Goal: Task Accomplishment & Management: Use online tool/utility

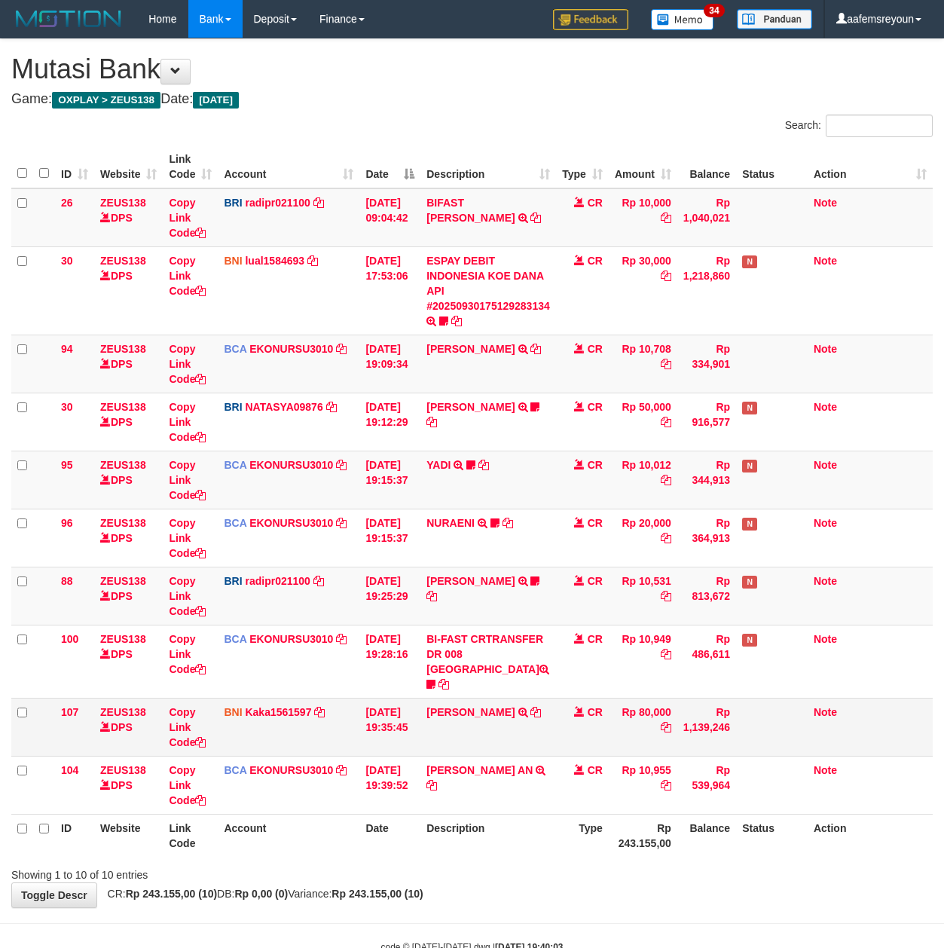
scroll to position [31, 0]
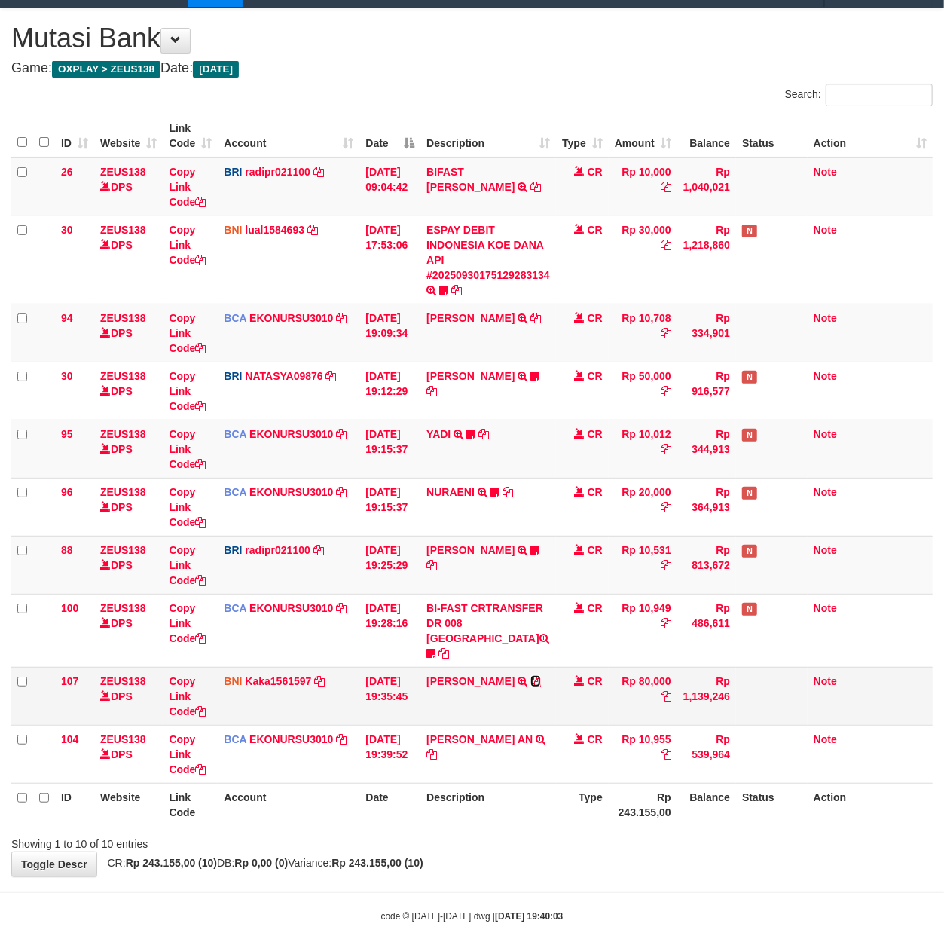
click at [530, 676] on icon at bounding box center [535, 681] width 11 height 11
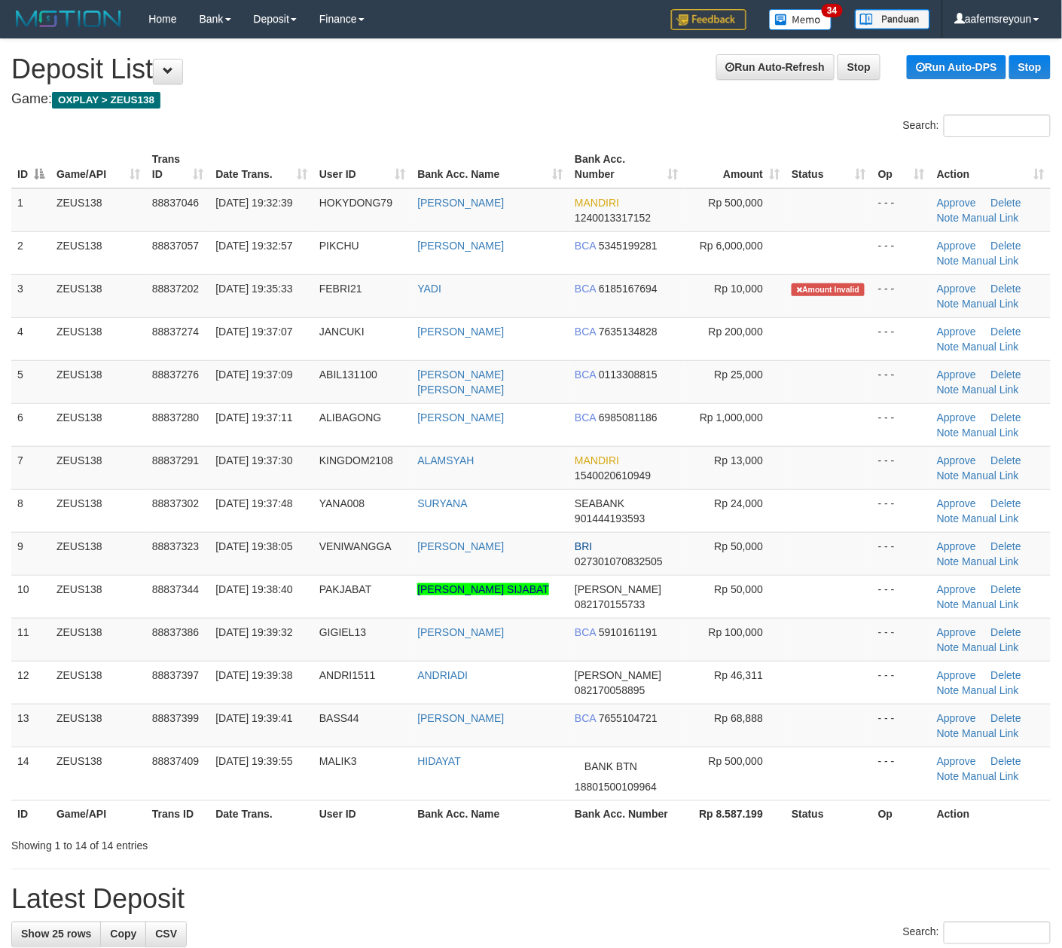
click at [516, 851] on div "Showing 1 to 14 of 14 entries" at bounding box center [531, 842] width 1062 height 21
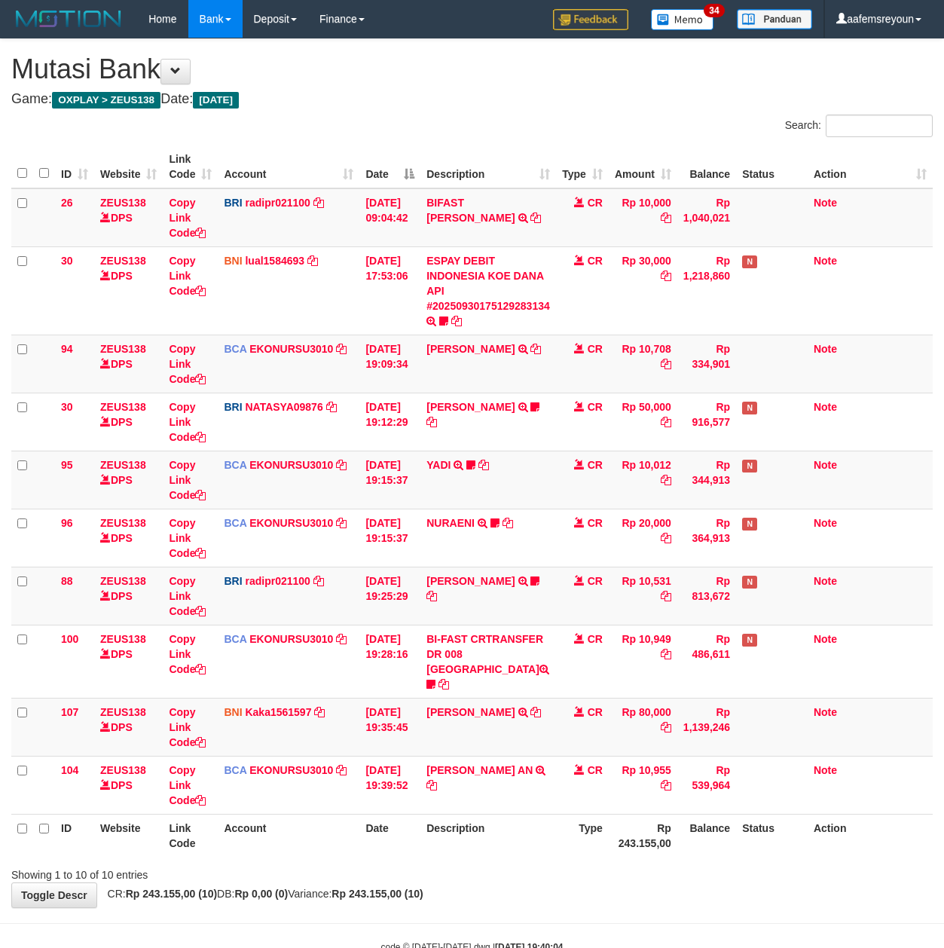
scroll to position [31, 0]
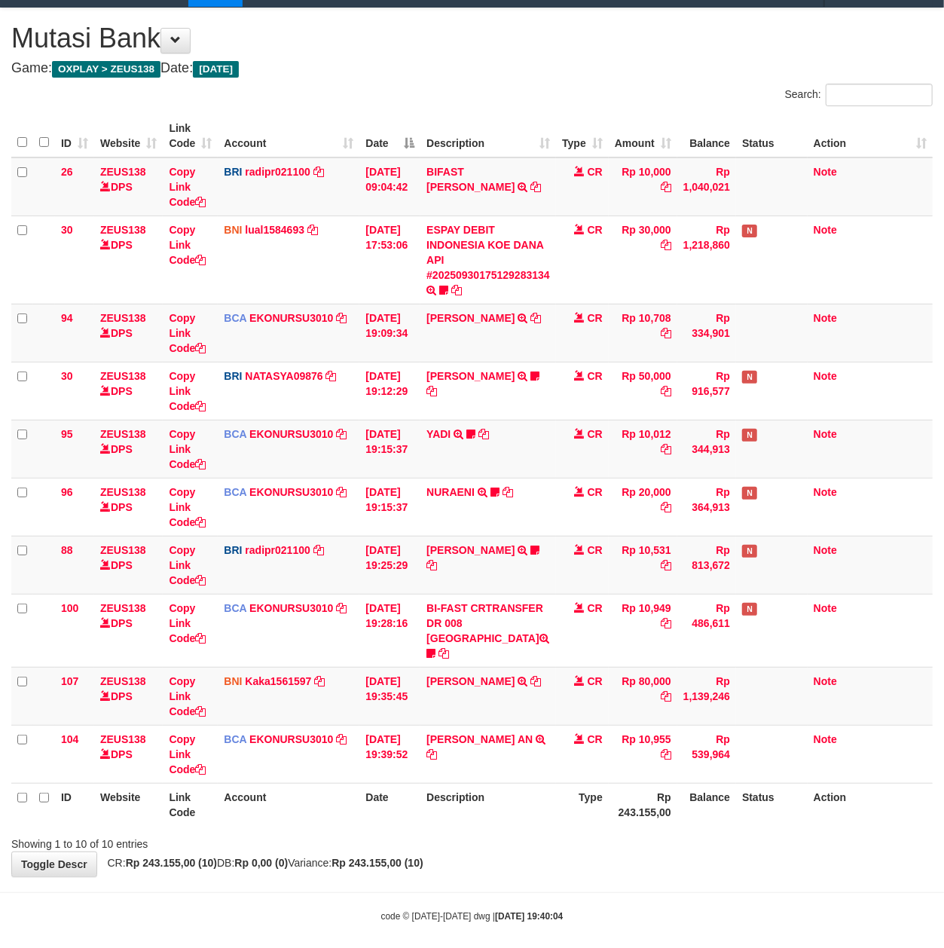
click at [512, 799] on th "Description" at bounding box center [488, 804] width 136 height 43
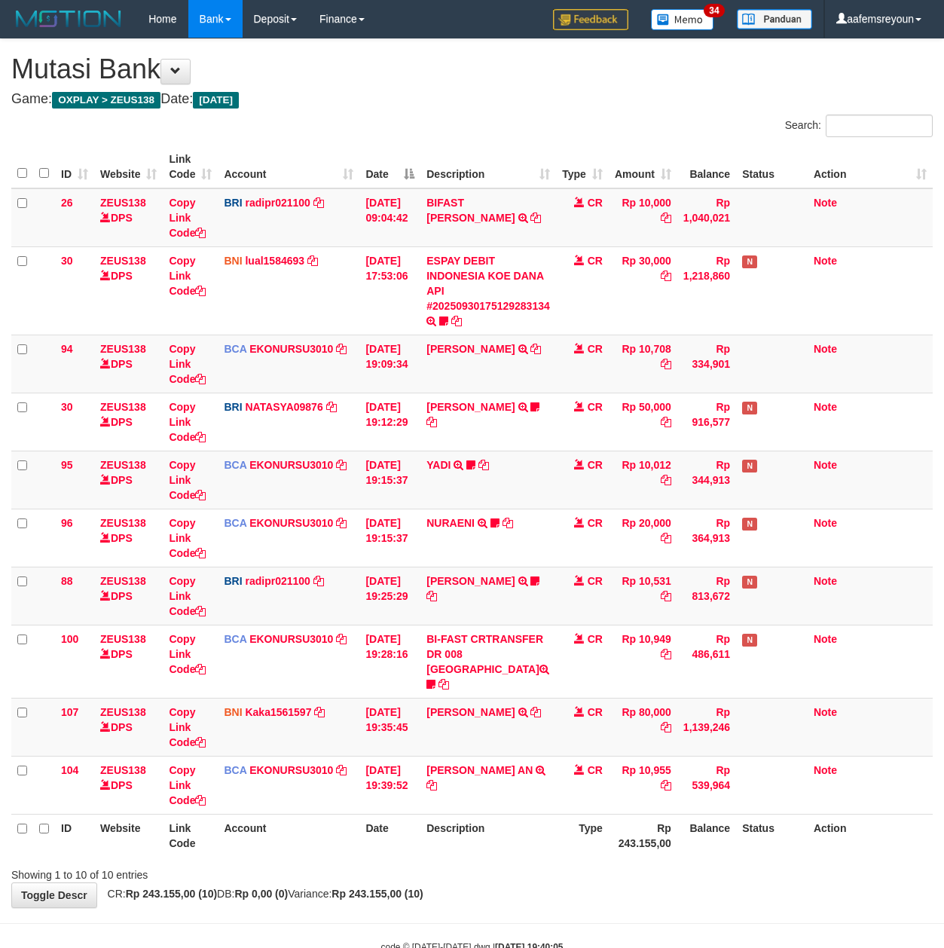
scroll to position [31, 0]
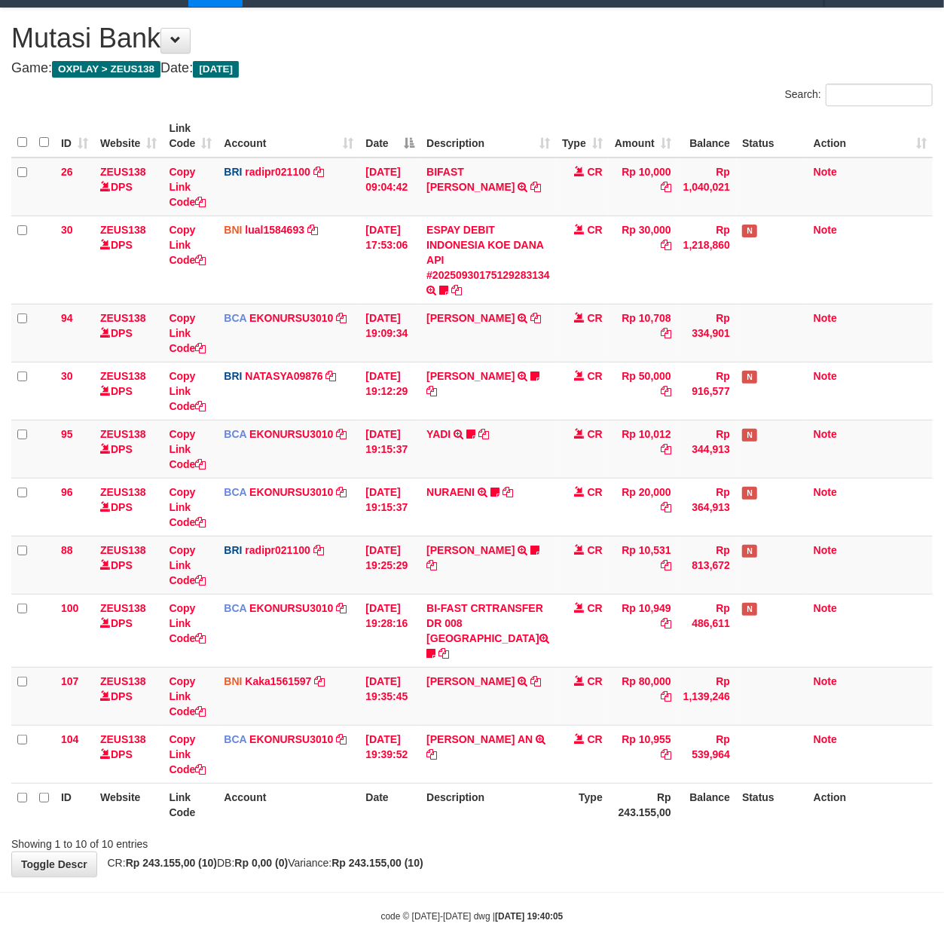
drag, startPoint x: 549, startPoint y: 808, endPoint x: 12, endPoint y: 802, distance: 537.2
click at [528, 808] on th "Description" at bounding box center [488, 804] width 136 height 43
click at [745, 929] on body "Toggle navigation Home Bank Account List Mutasi Bank Search Sync Note Mutasi De…" at bounding box center [472, 464] width 944 height 991
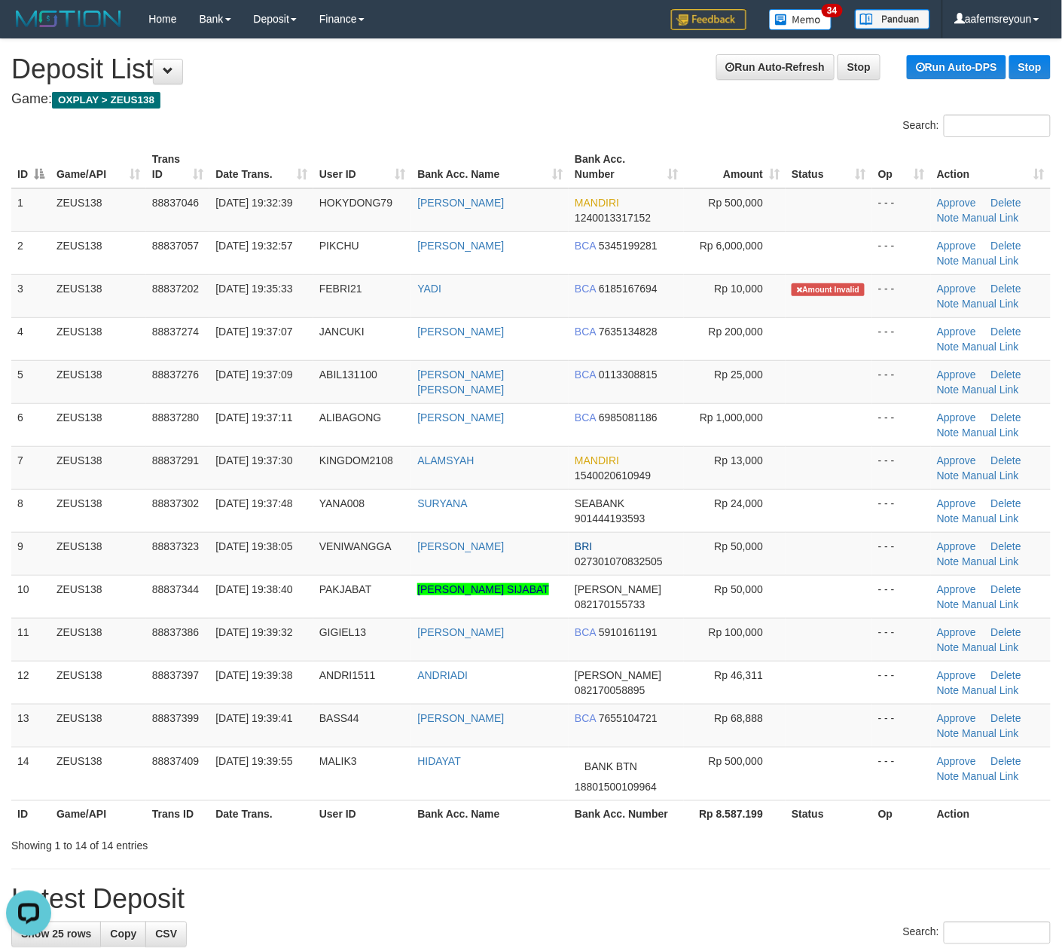
drag, startPoint x: 528, startPoint y: 839, endPoint x: 1073, endPoint y: 827, distance: 544.8
click at [568, 839] on div "Showing 1 to 14 of 14 entries" at bounding box center [531, 842] width 1062 height 21
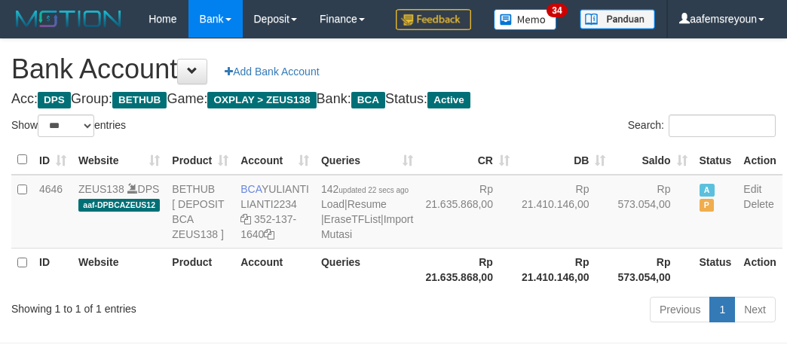
select select "***"
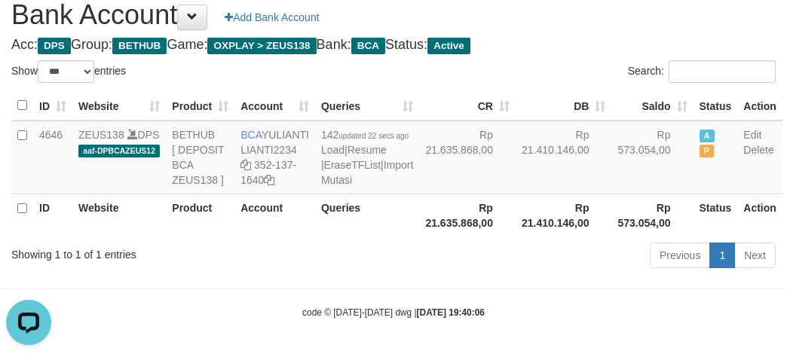
click at [387, 273] on div "Previous 1 Next" at bounding box center [557, 257] width 436 height 32
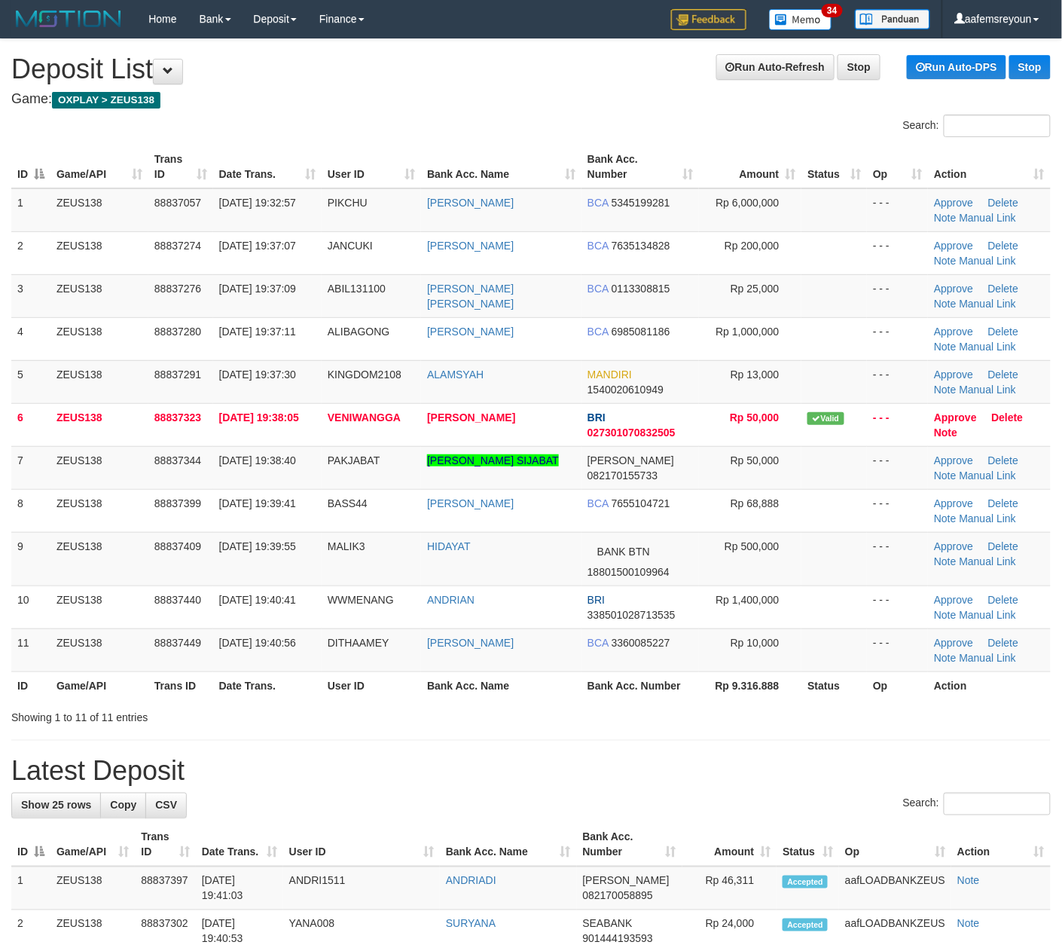
click at [519, 781] on h1 "Latest Deposit" at bounding box center [531, 771] width 1040 height 30
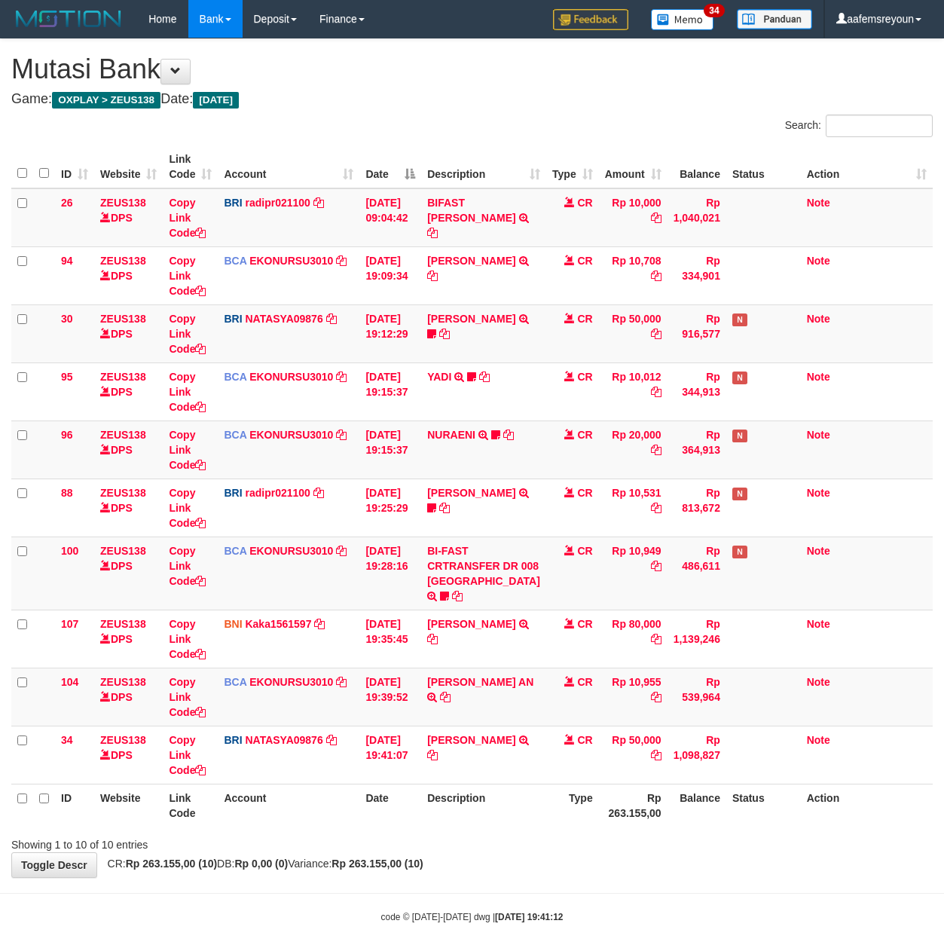
scroll to position [31, 0]
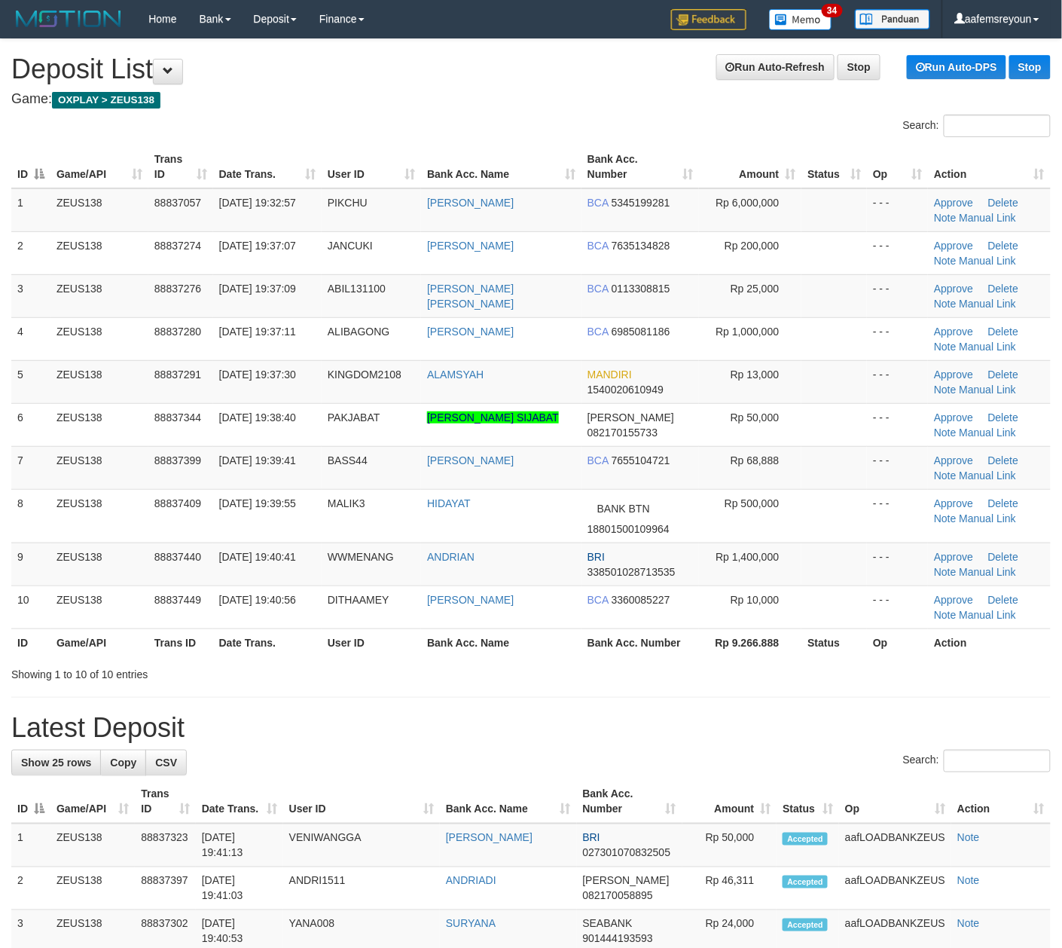
drag, startPoint x: 0, startPoint y: 0, endPoint x: 683, endPoint y: 689, distance: 969.6
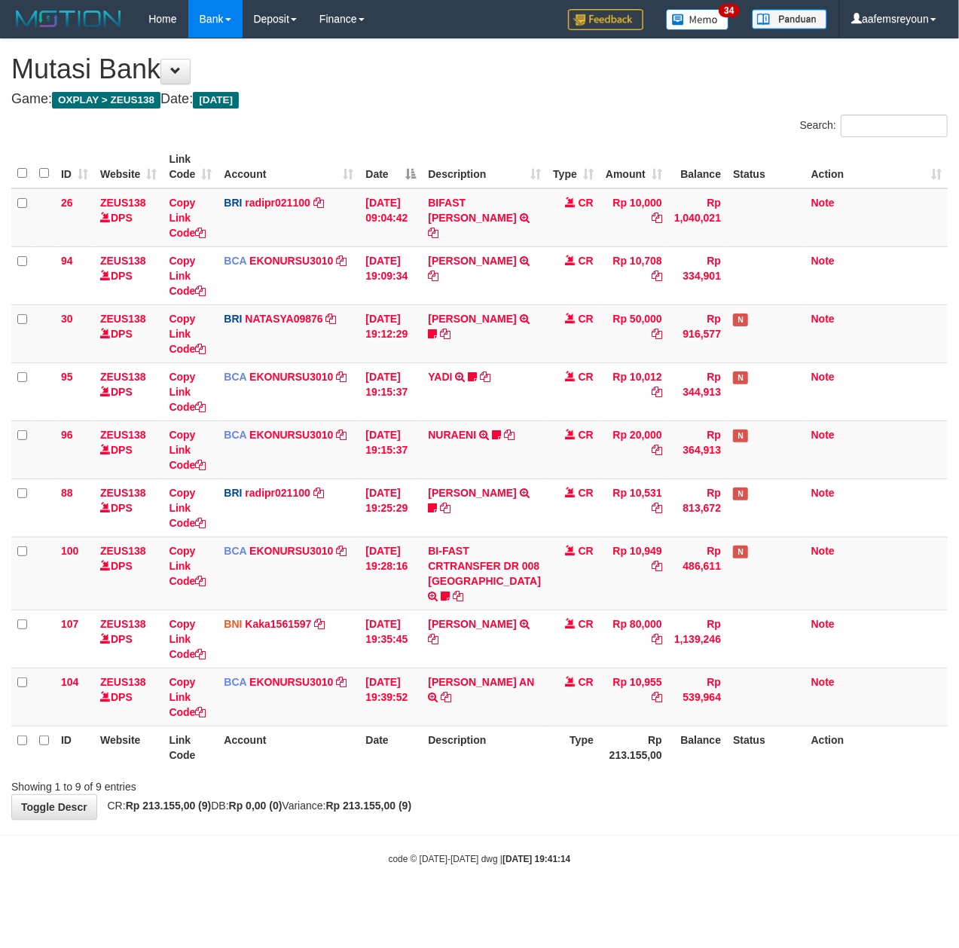
drag, startPoint x: 634, startPoint y: 784, endPoint x: 8, endPoint y: 738, distance: 628.4
click at [634, 768] on th "Rp 213.155,00" at bounding box center [634, 747] width 69 height 43
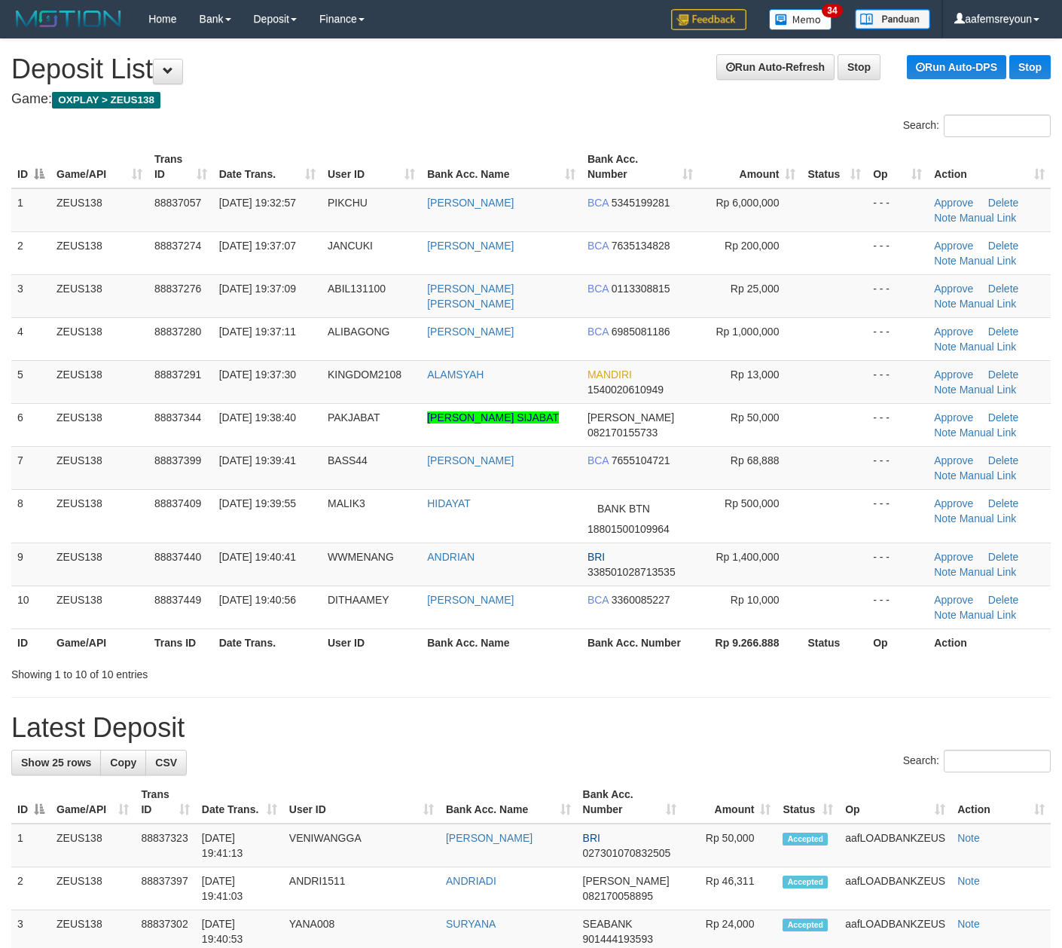
click at [582, 682] on div "Showing 1 to 10 of 10 entries" at bounding box center [531, 671] width 1062 height 21
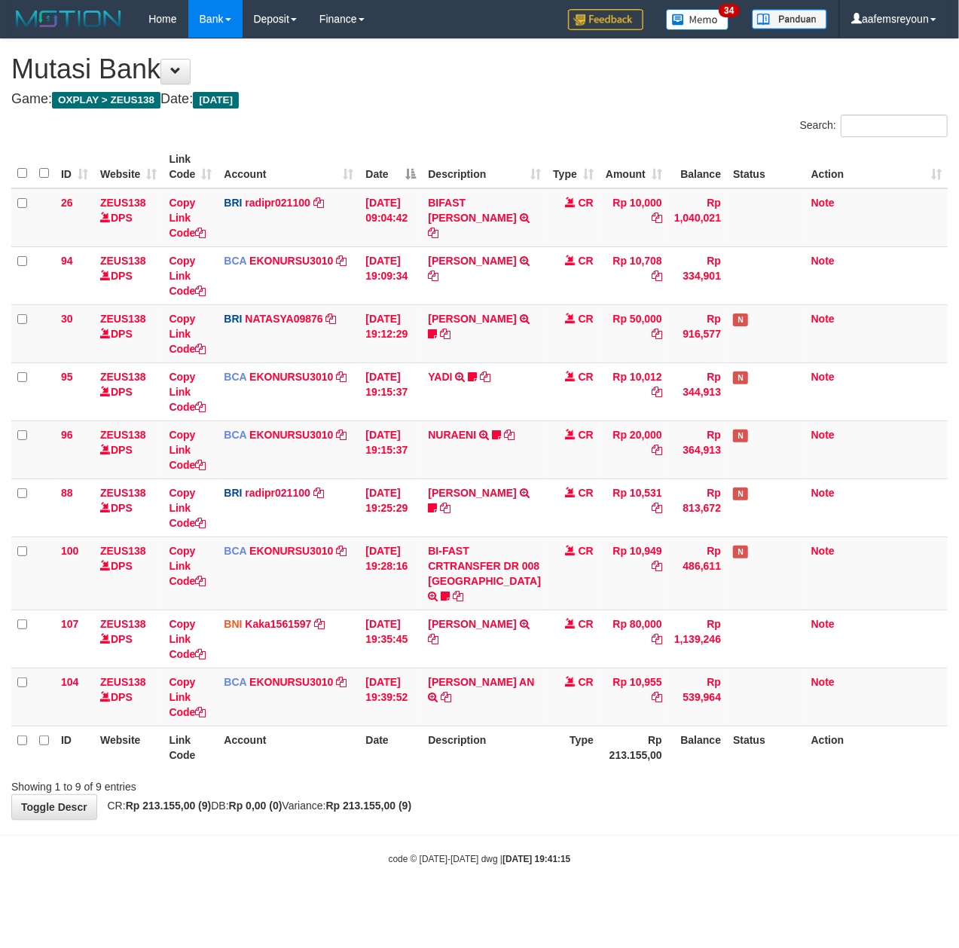
drag, startPoint x: 535, startPoint y: 826, endPoint x: 501, endPoint y: 824, distance: 33.9
click at [520, 819] on div "**********" at bounding box center [479, 429] width 959 height 780
click at [481, 818] on div "**********" at bounding box center [479, 429] width 959 height 780
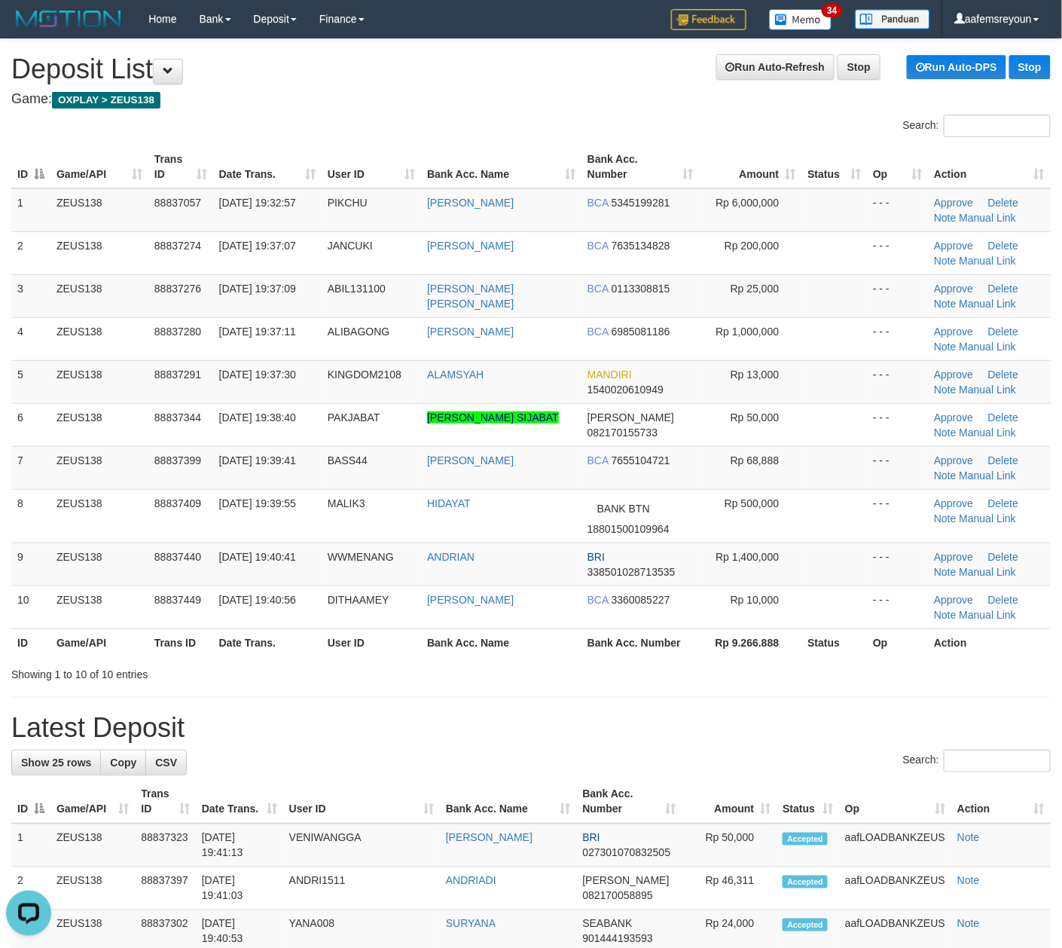
drag, startPoint x: 525, startPoint y: 712, endPoint x: 1077, endPoint y: 771, distance: 554.7
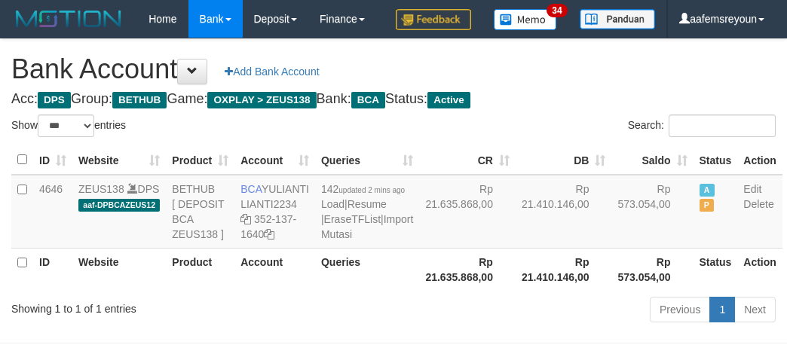
select select "***"
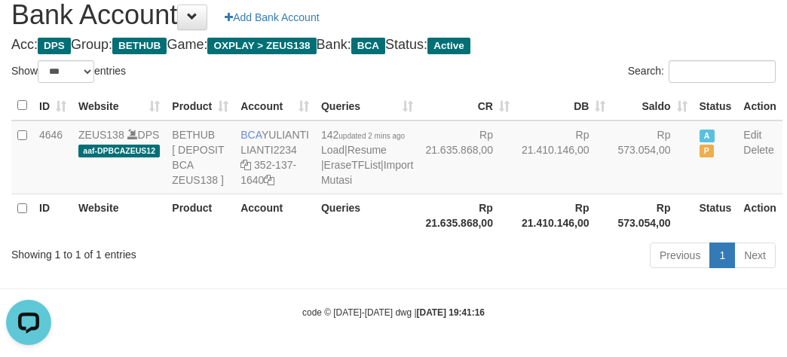
click at [452, 273] on div "Previous 1 Next" at bounding box center [557, 257] width 436 height 32
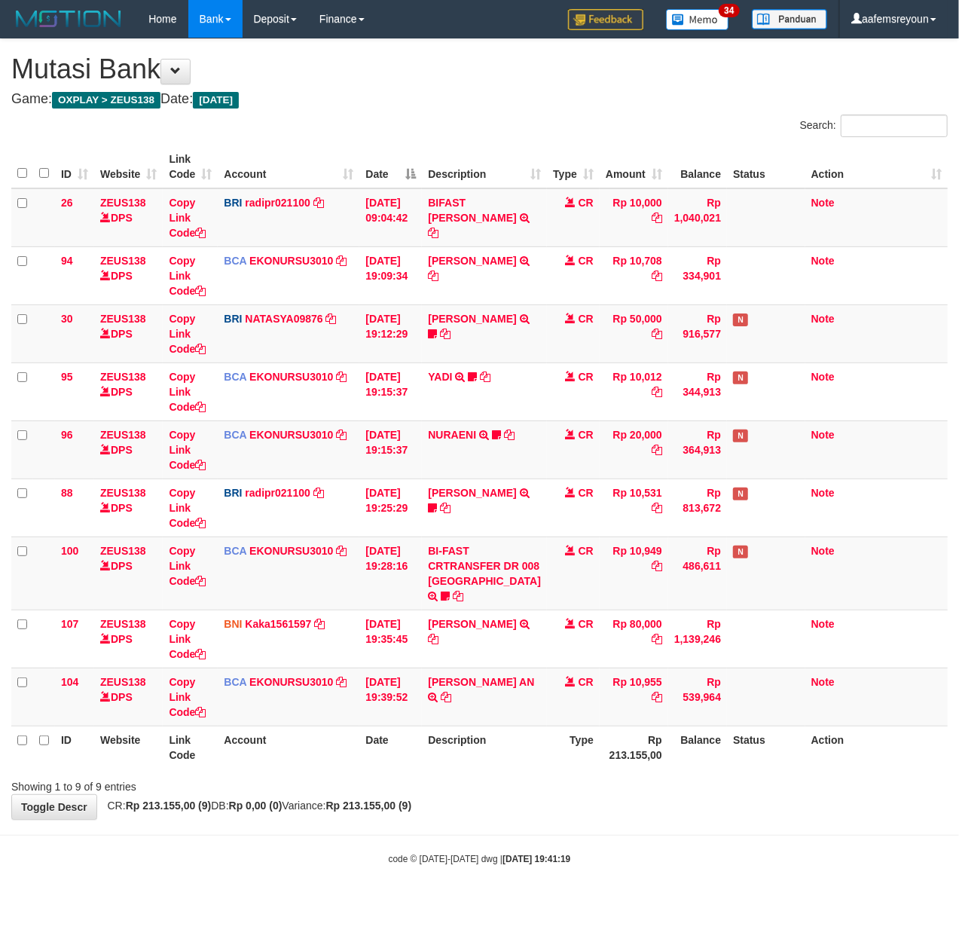
click at [829, 859] on body "Toggle navigation Home Bank Account List Mutasi Bank Search Sync Note Mutasi De…" at bounding box center [479, 451] width 959 height 903
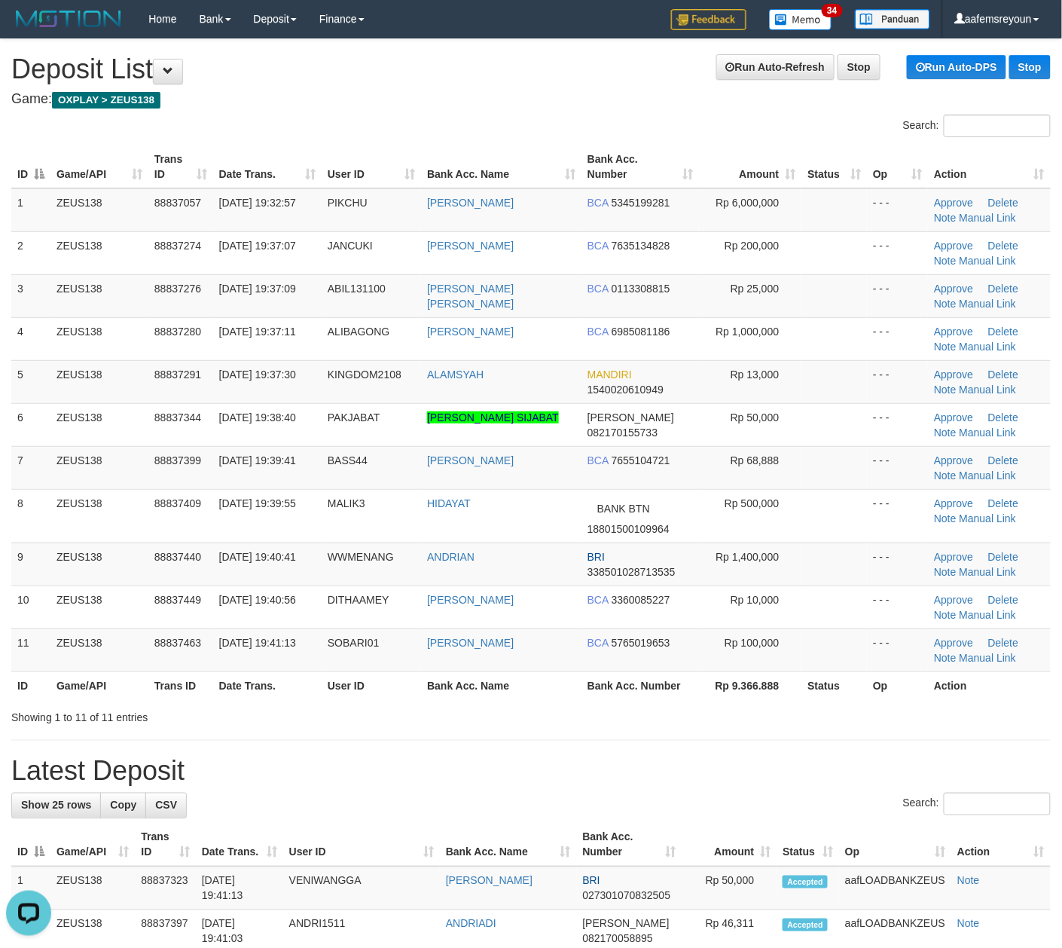
drag, startPoint x: 425, startPoint y: 700, endPoint x: 1068, endPoint y: 767, distance: 646.9
click at [437, 699] on th "Bank Acc. Name" at bounding box center [501, 685] width 160 height 28
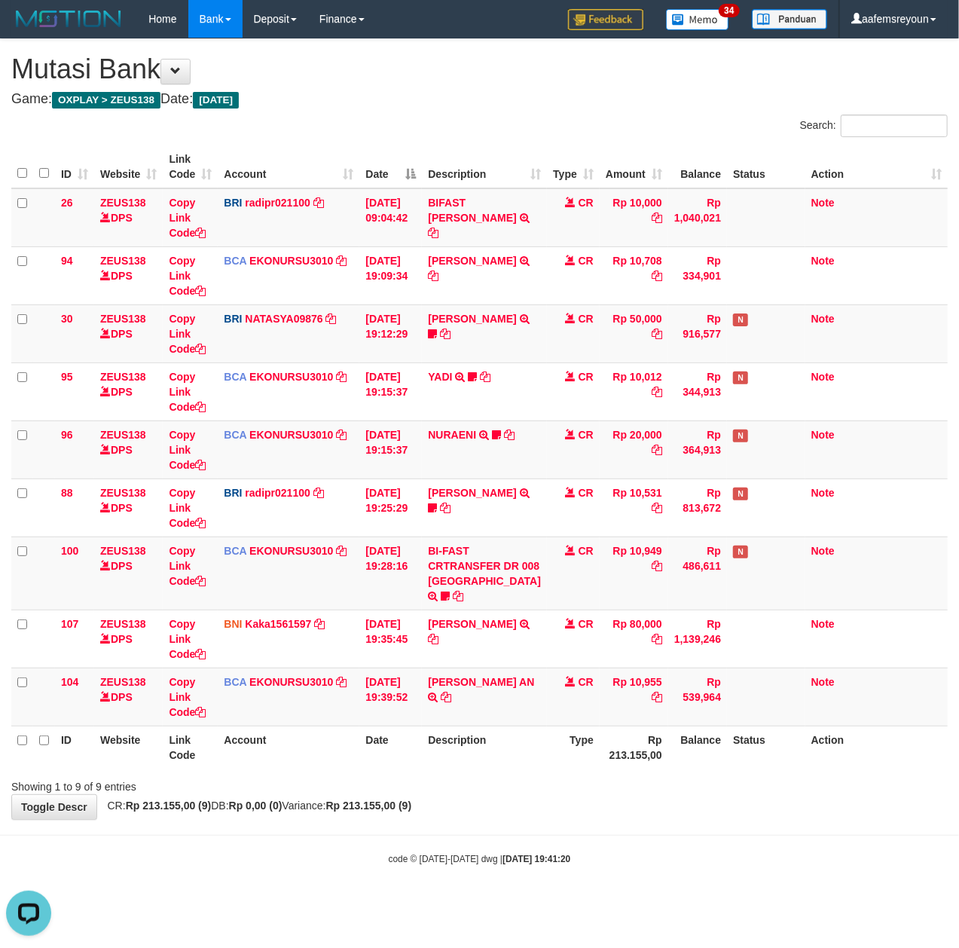
drag, startPoint x: 457, startPoint y: 841, endPoint x: 466, endPoint y: 838, distance: 9.5
click at [458, 842] on body "Toggle navigation Home Bank Account List Mutasi Bank Search Sync Note Mutasi De…" at bounding box center [479, 451] width 959 height 903
click at [402, 791] on div "Showing 1 to 9 of 9 entries" at bounding box center [479, 783] width 959 height 21
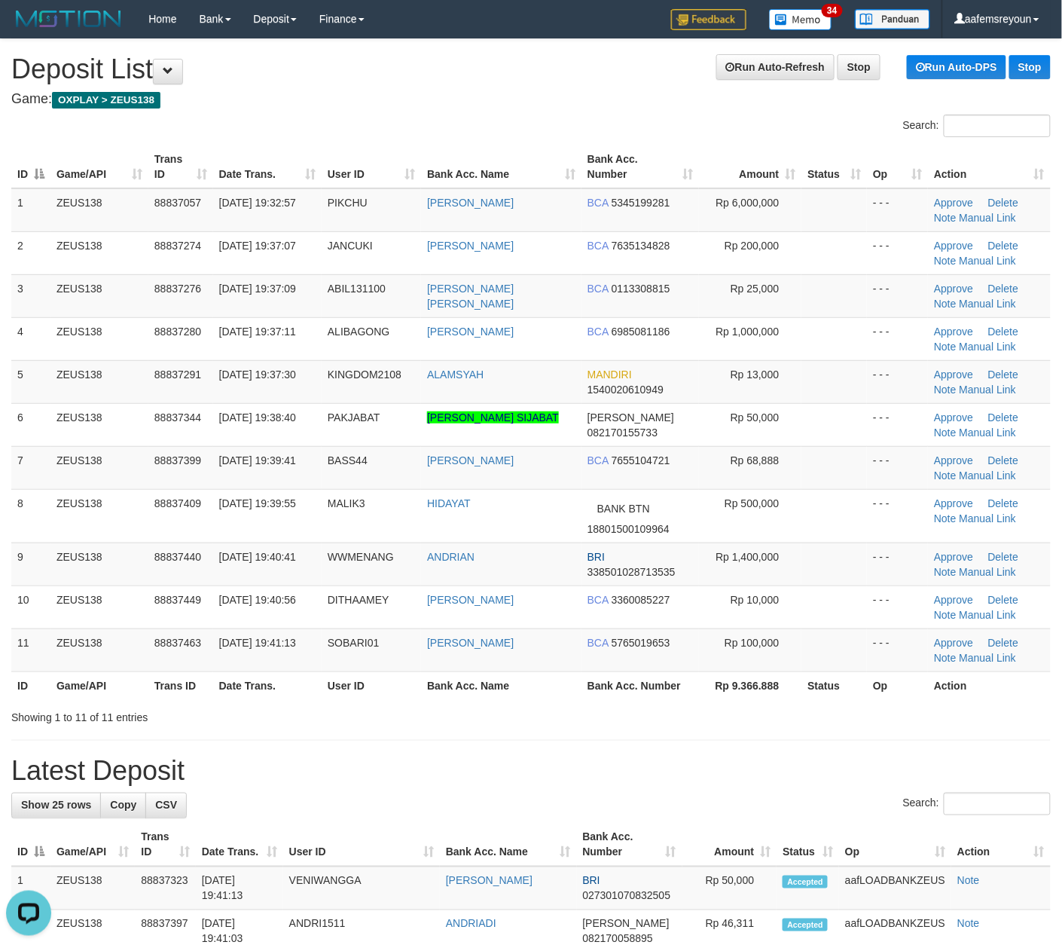
drag, startPoint x: 543, startPoint y: 720, endPoint x: 681, endPoint y: 718, distance: 137.9
click at [558, 719] on div "Showing 1 to 11 of 11 entries" at bounding box center [531, 714] width 1062 height 21
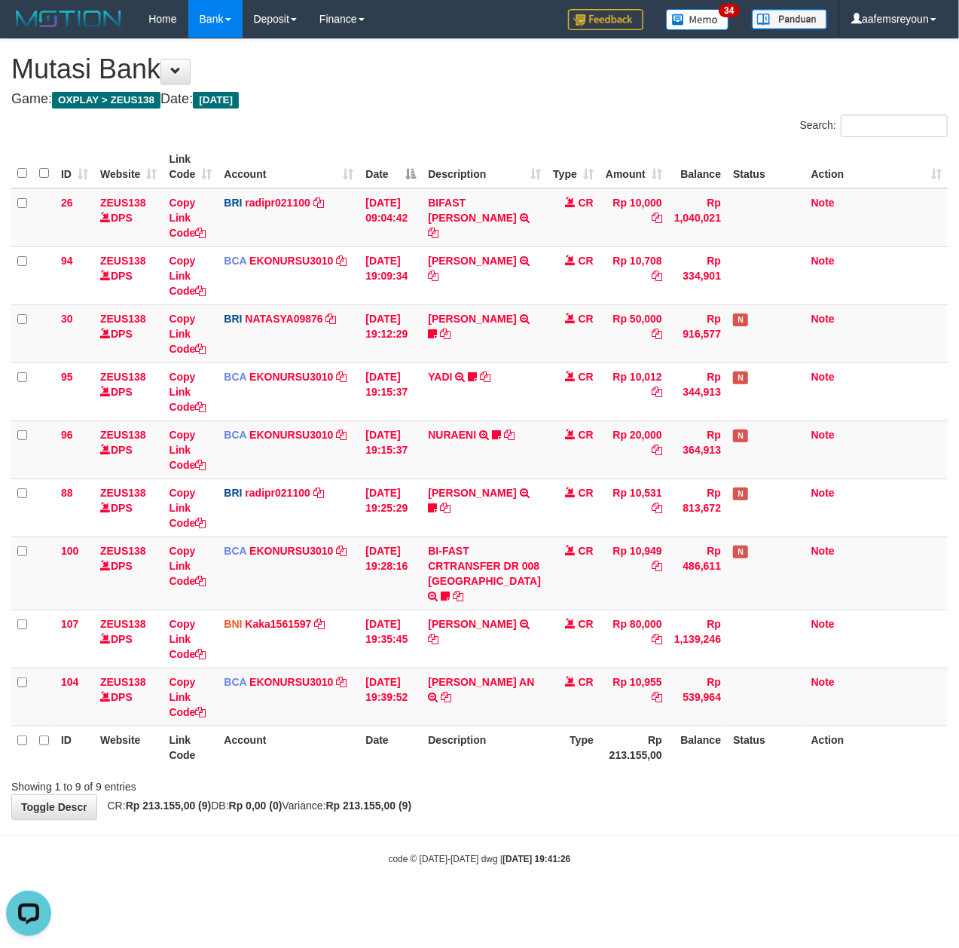
click at [636, 845] on body "Toggle navigation Home Bank Account List Mutasi Bank Search Sync Note Mutasi De…" at bounding box center [479, 451] width 959 height 903
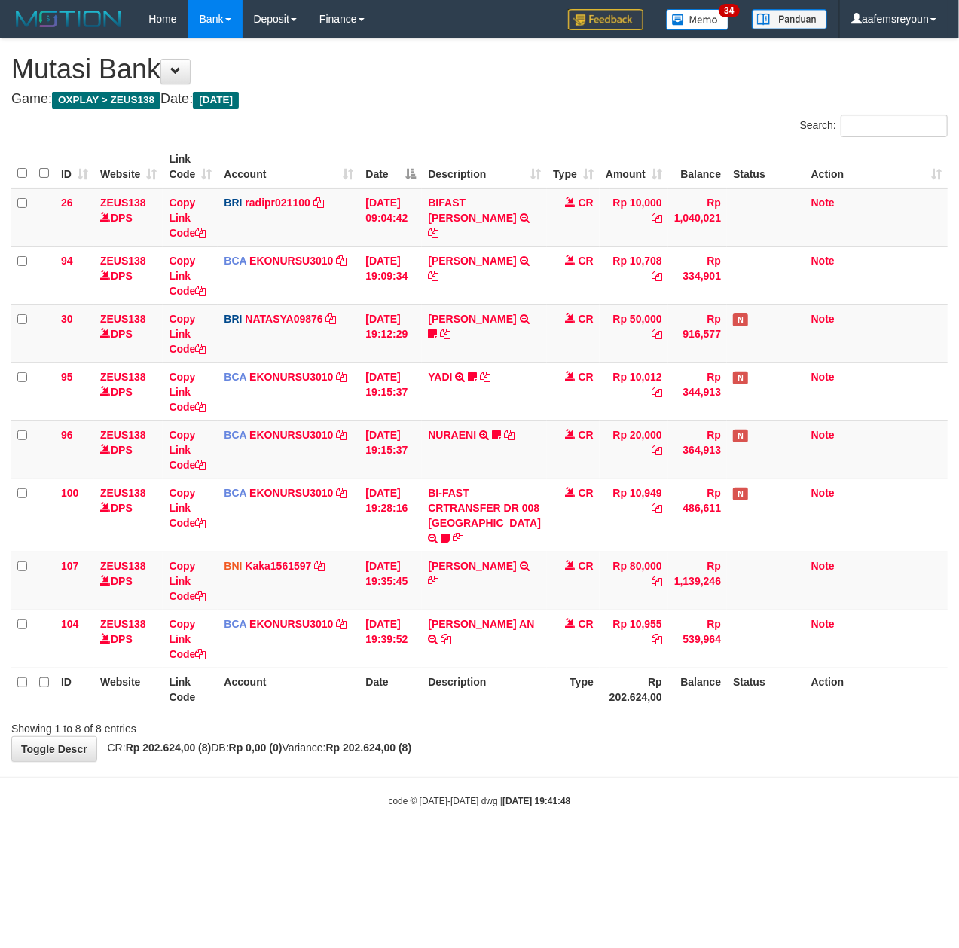
click at [423, 736] on div "Showing 1 to 8 of 8 entries" at bounding box center [479, 725] width 959 height 21
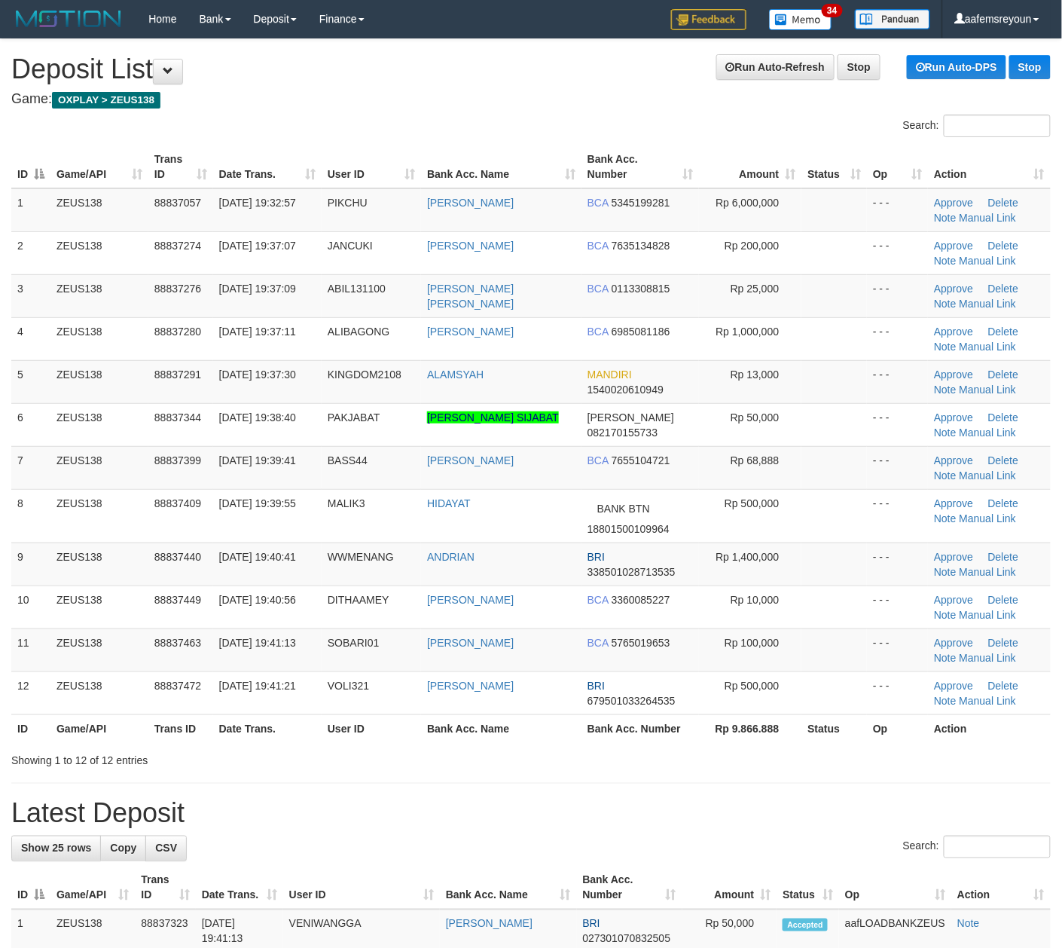
drag, startPoint x: 564, startPoint y: 817, endPoint x: 573, endPoint y: 808, distance: 11.7
click at [565, 817] on h1 "Latest Deposit" at bounding box center [531, 814] width 1040 height 30
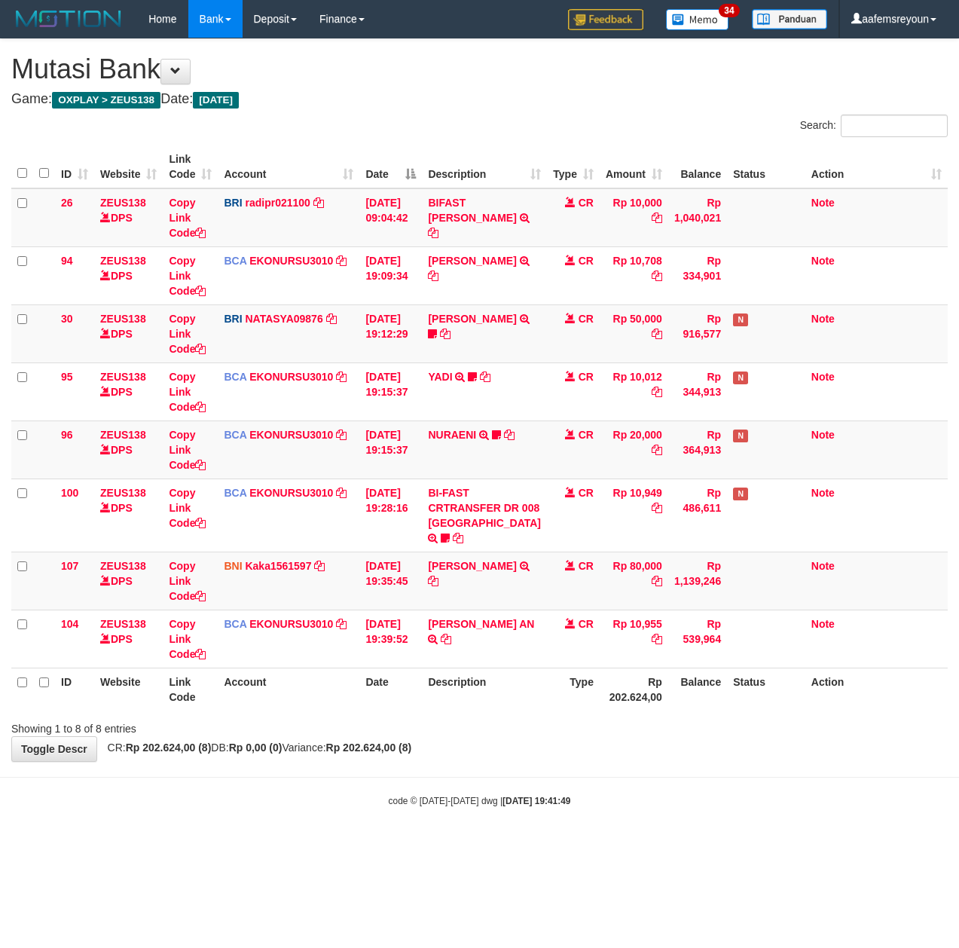
click at [463, 761] on div "**********" at bounding box center [479, 400] width 959 height 722
drag, startPoint x: 404, startPoint y: 835, endPoint x: 6, endPoint y: 777, distance: 401.9
click at [399, 835] on body "Toggle navigation Home Bank Account List Mutasi Bank Search Sync Note Mutasi De…" at bounding box center [479, 422] width 959 height 845
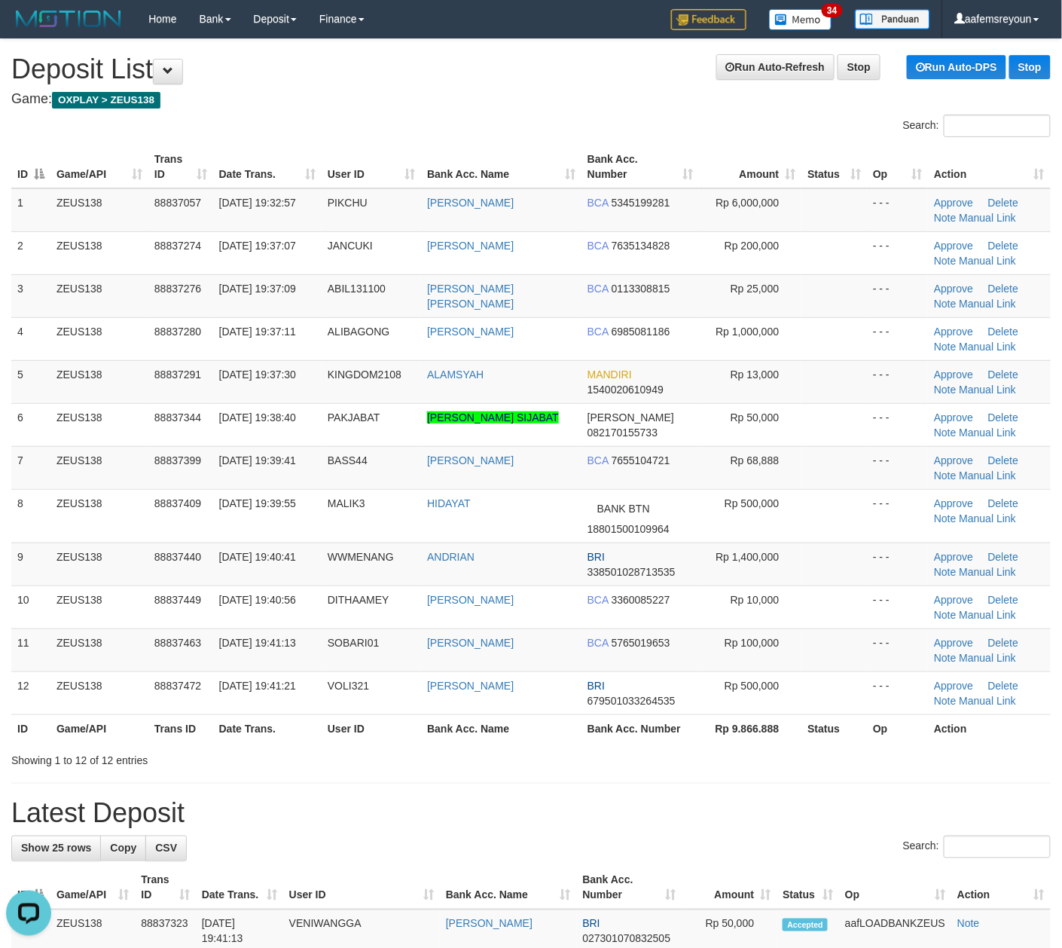
drag, startPoint x: 547, startPoint y: 761, endPoint x: 1076, endPoint y: 761, distance: 528.9
click at [554, 759] on div "Showing 1 to 12 of 12 entries" at bounding box center [531, 757] width 1062 height 21
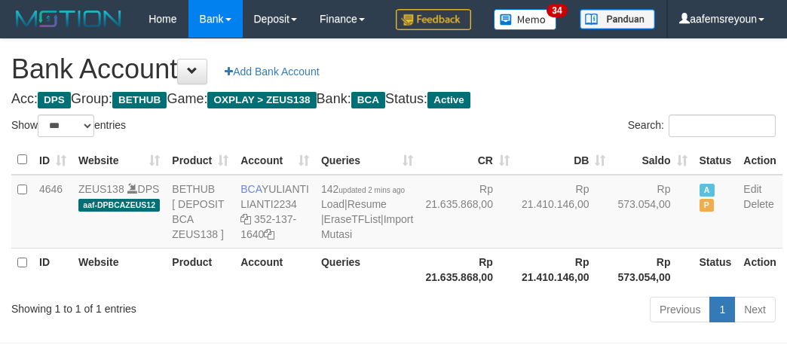
select select "***"
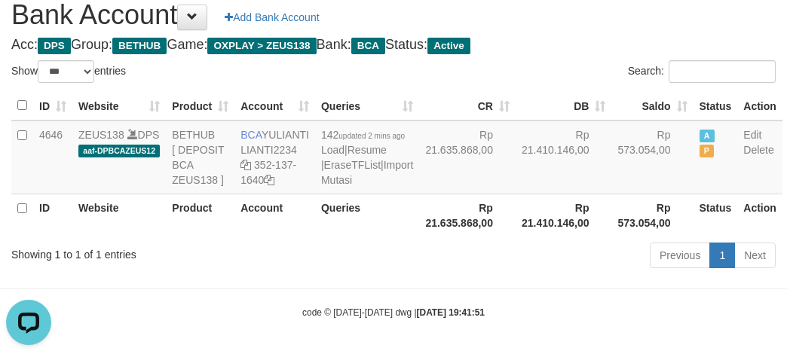
click at [419, 237] on th "Rp 21.635.868,00" at bounding box center [467, 215] width 96 height 43
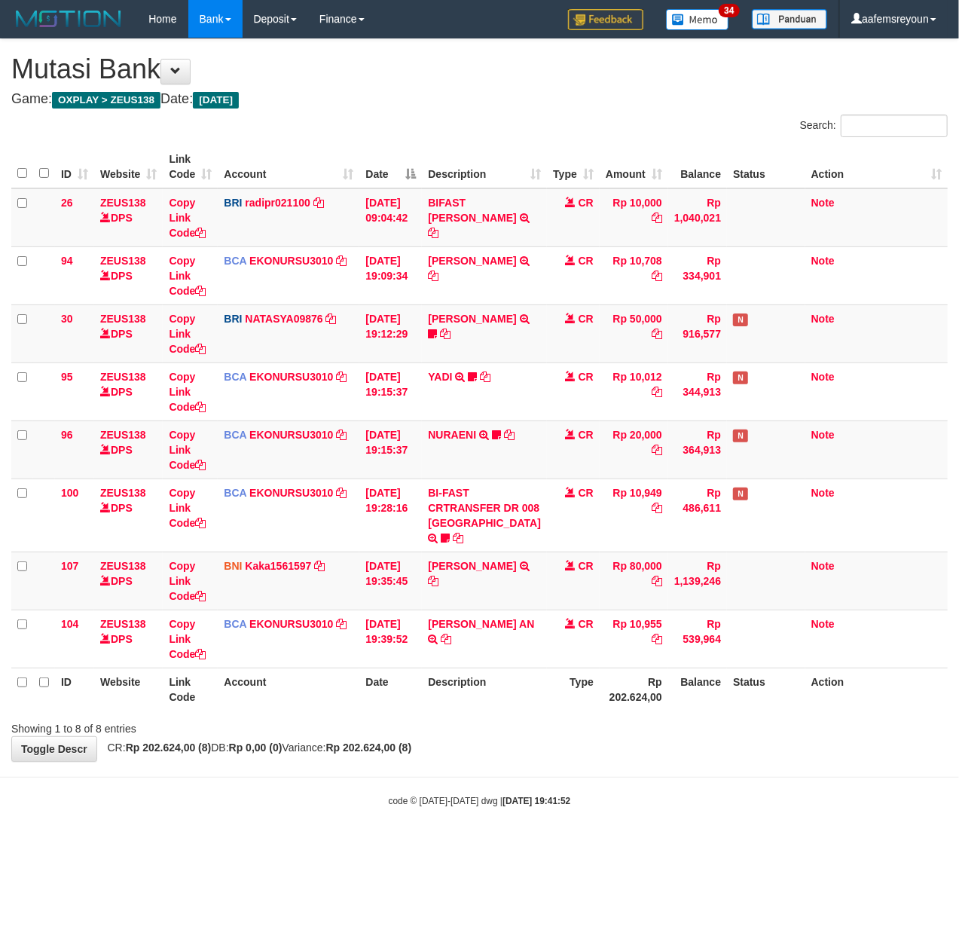
drag, startPoint x: 703, startPoint y: 766, endPoint x: 680, endPoint y: 763, distance: 23.5
click at [687, 761] on div "**********" at bounding box center [479, 400] width 959 height 722
click at [380, 691] on th "Date" at bounding box center [390, 689] width 63 height 43
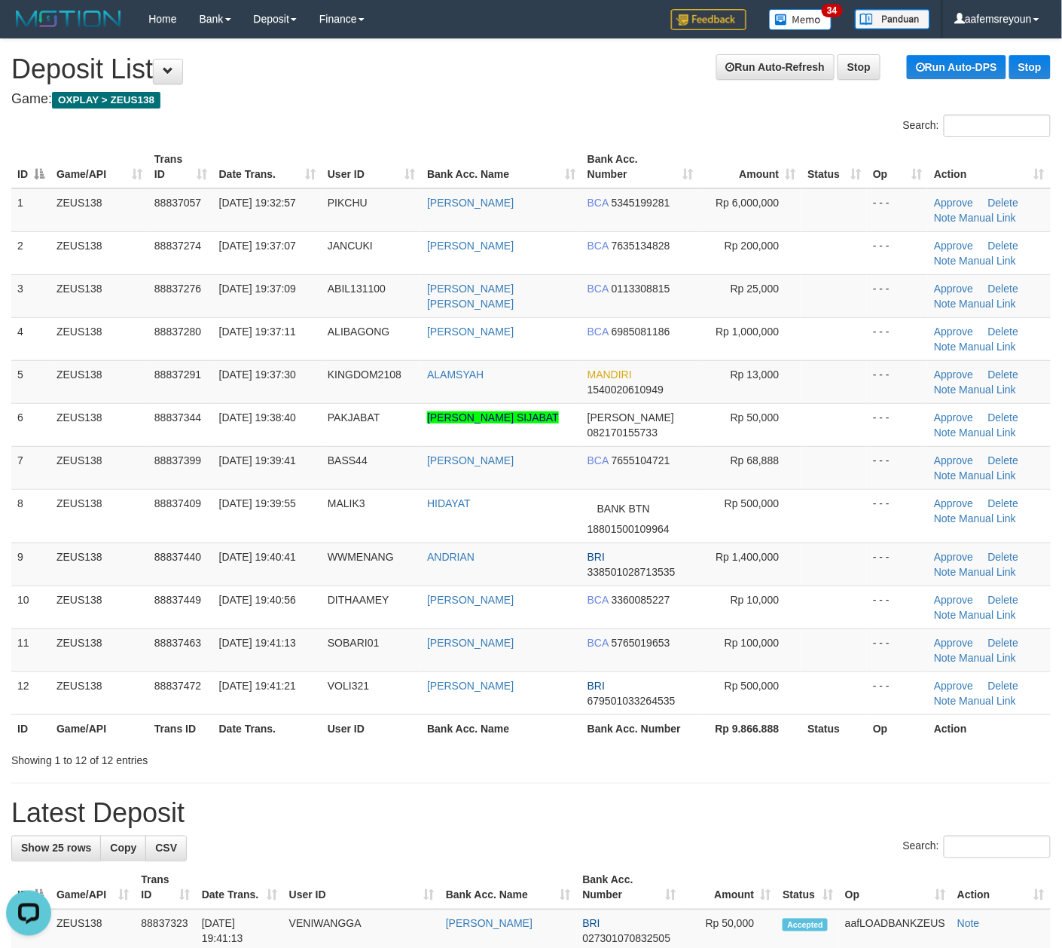
click at [627, 763] on div "Showing 1 to 12 of 12 entries" at bounding box center [531, 757] width 1062 height 21
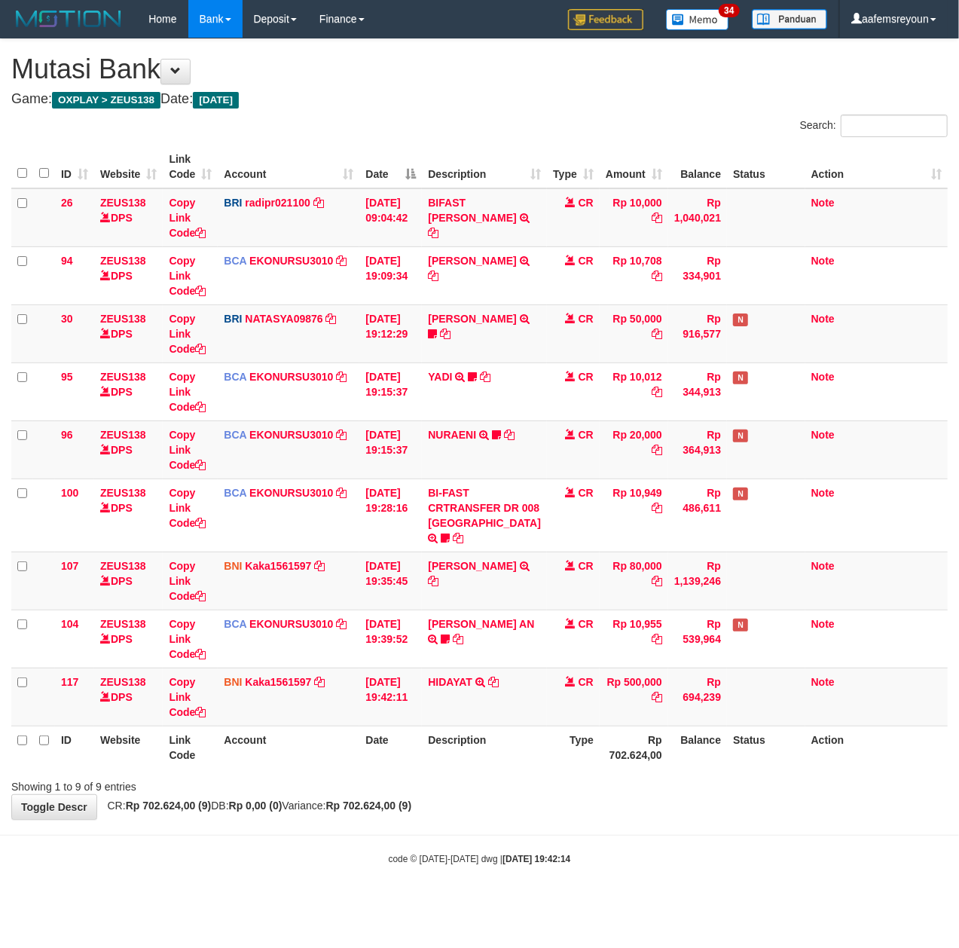
drag, startPoint x: 643, startPoint y: 812, endPoint x: 597, endPoint y: 851, distance: 59.9
click at [597, 878] on body "Toggle navigation Home Bank Account List Mutasi Bank Search Sync Note Mutasi De…" at bounding box center [479, 451] width 959 height 903
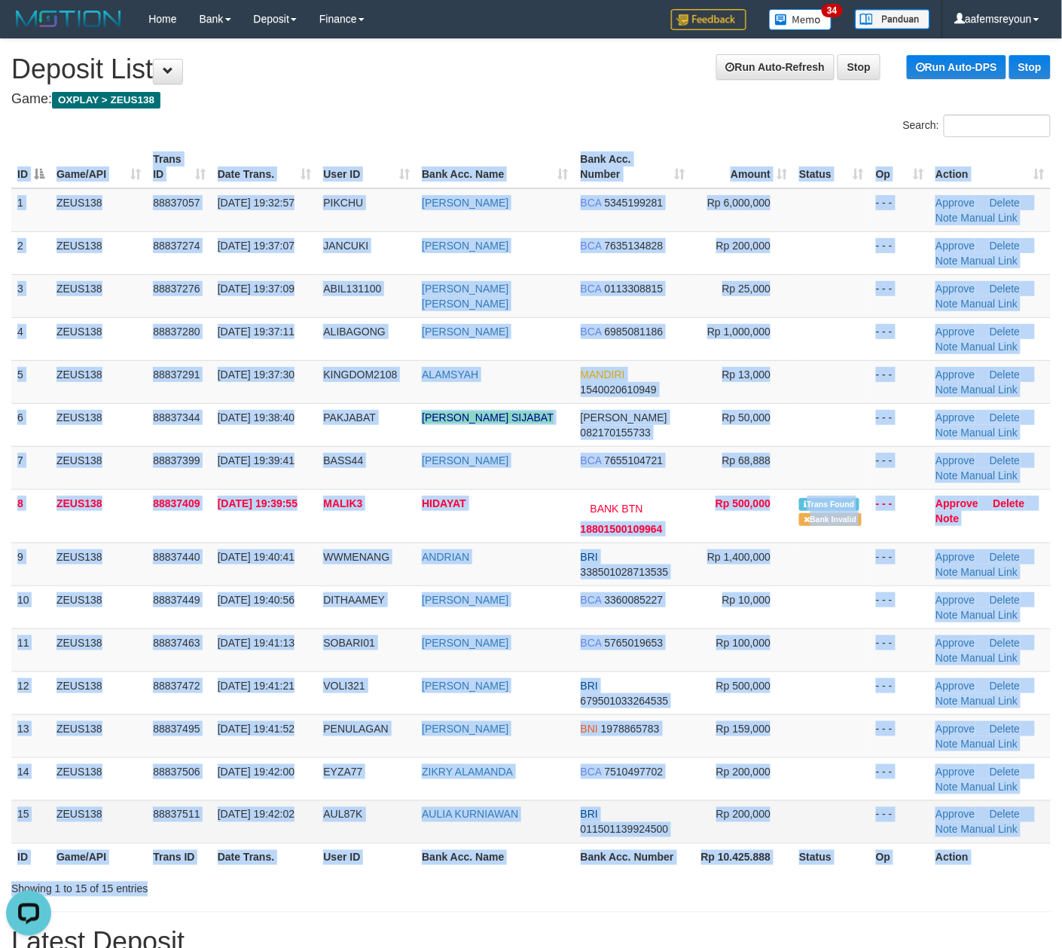
drag, startPoint x: 658, startPoint y: 878, endPoint x: 762, endPoint y: 845, distance: 109.8
click at [660, 877] on div "Search: ID Game/API Trans ID Date Trans. User ID Bank Acc. Name Bank Acc. Numbe…" at bounding box center [531, 506] width 1040 height 782
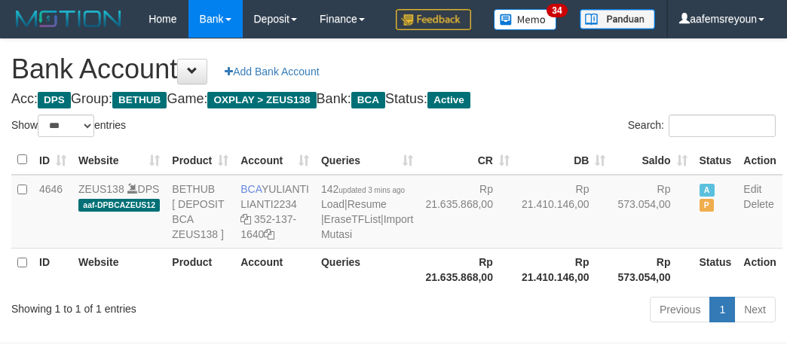
select select "***"
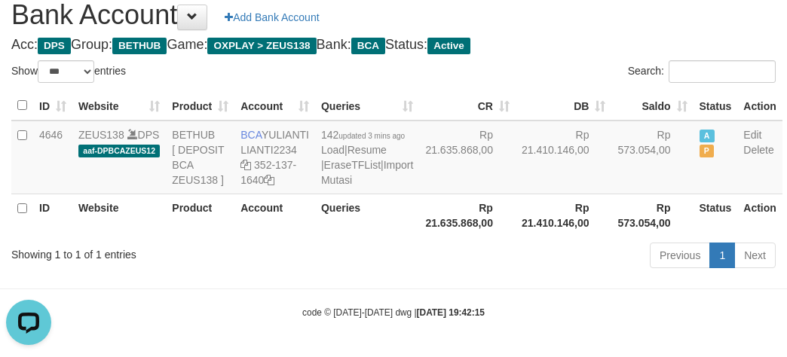
click at [292, 237] on th "Account" at bounding box center [274, 215] width 81 height 43
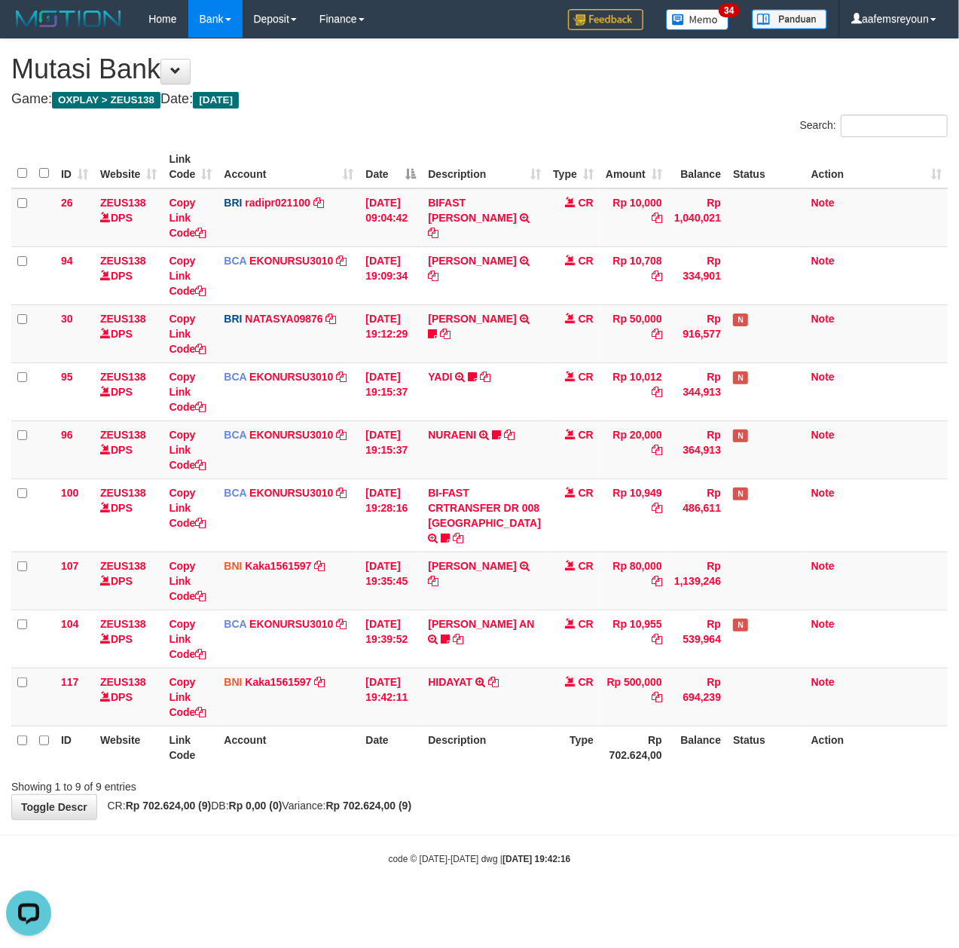
click at [568, 794] on div "Showing 1 to 9 of 9 entries" at bounding box center [479, 783] width 959 height 21
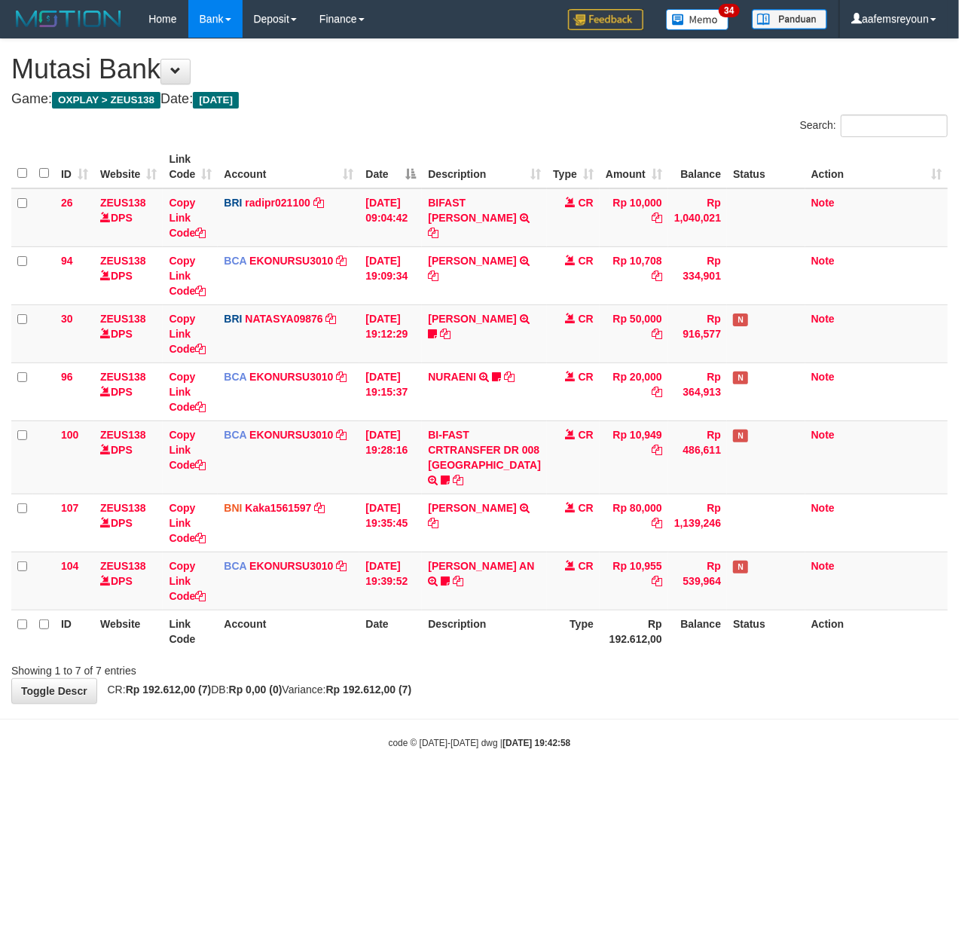
drag, startPoint x: 661, startPoint y: 762, endPoint x: 172, endPoint y: 735, distance: 490.5
click at [663, 750] on div "code © [DATE]-[DATE] dwg | [DATE] 19:42:58" at bounding box center [479, 742] width 959 height 15
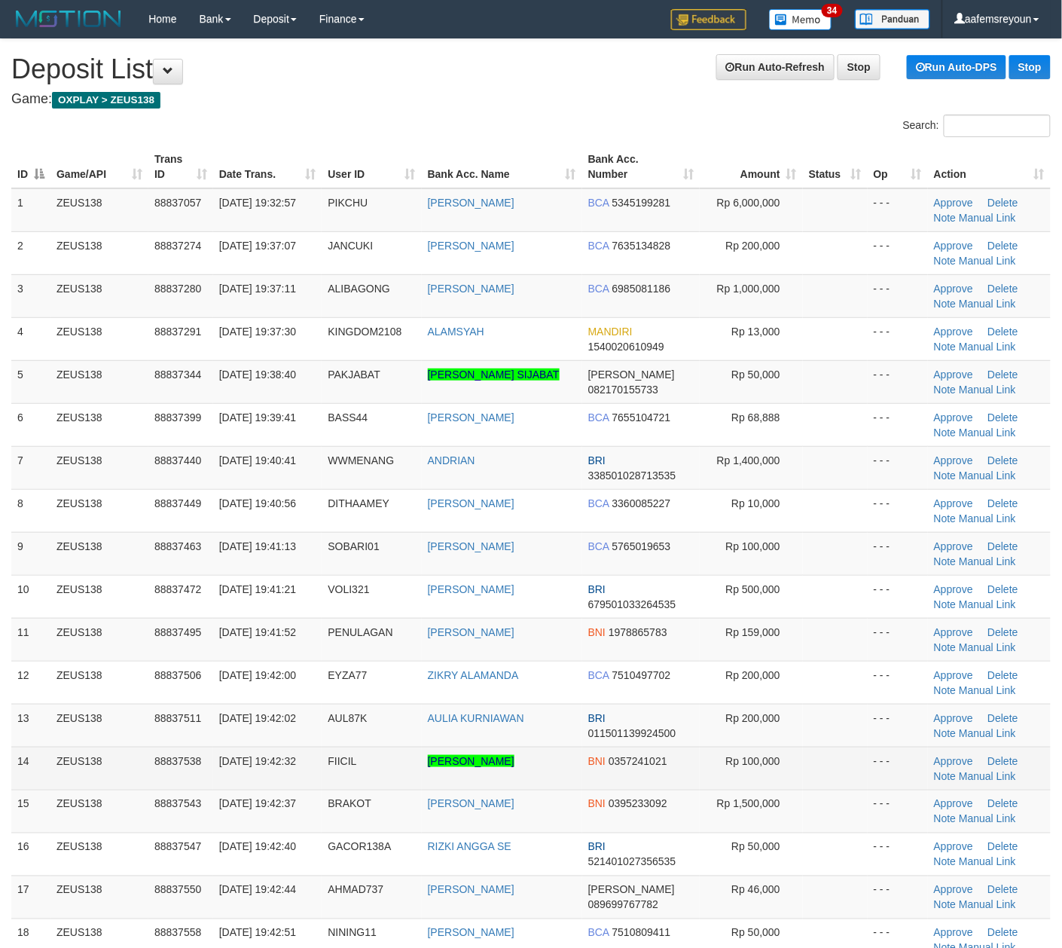
drag, startPoint x: 709, startPoint y: 790, endPoint x: 799, endPoint y: 767, distance: 92.5
click at [700, 788] on td "Rp 100,000" at bounding box center [751, 768] width 103 height 43
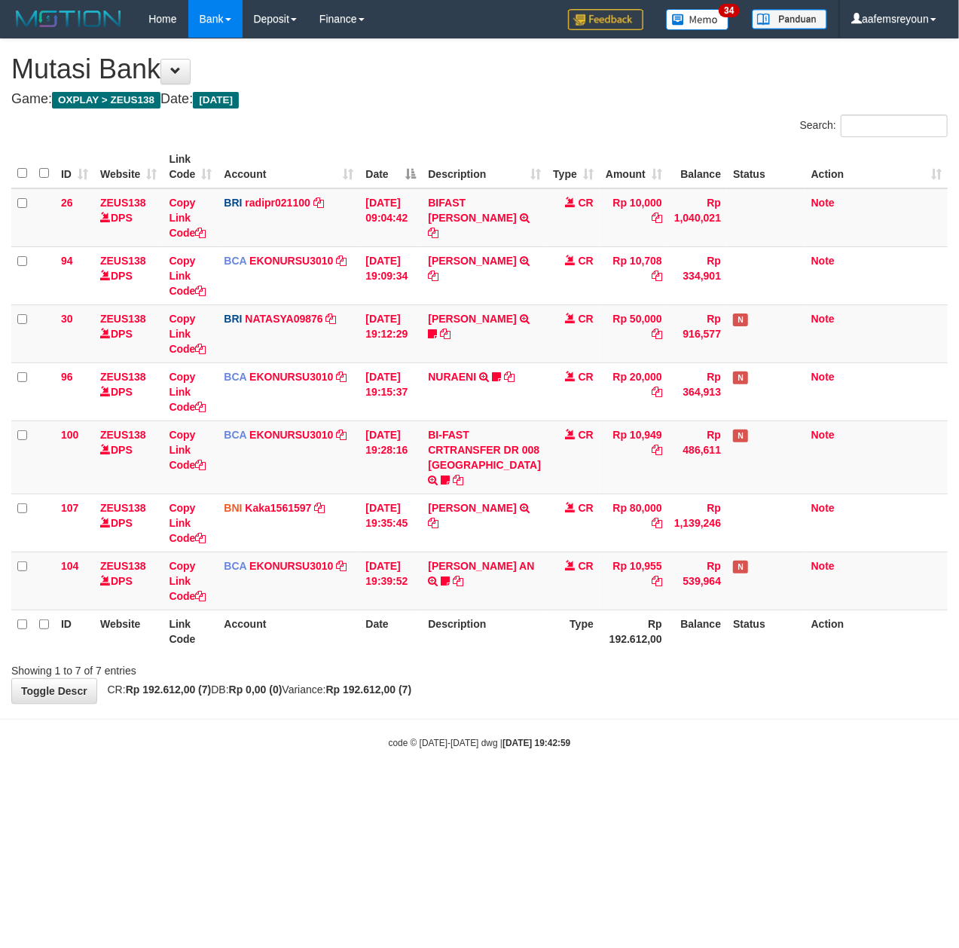
click at [471, 781] on body "Toggle navigation Home Bank Account List Mutasi Bank Search Sync Note Mutasi De…" at bounding box center [479, 393] width 959 height 787
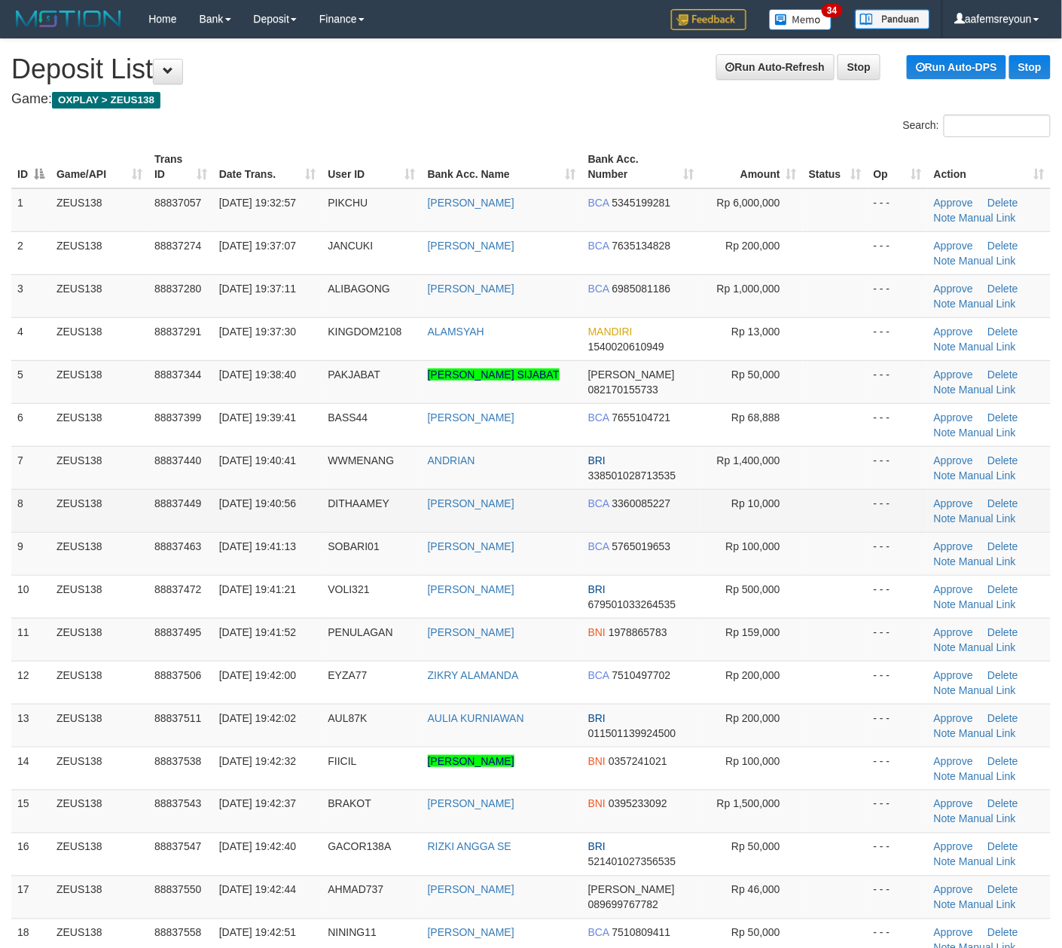
drag, startPoint x: 0, startPoint y: 0, endPoint x: 793, endPoint y: 525, distance: 950.7
click at [793, 525] on td "Rp 10,000" at bounding box center [751, 510] width 103 height 43
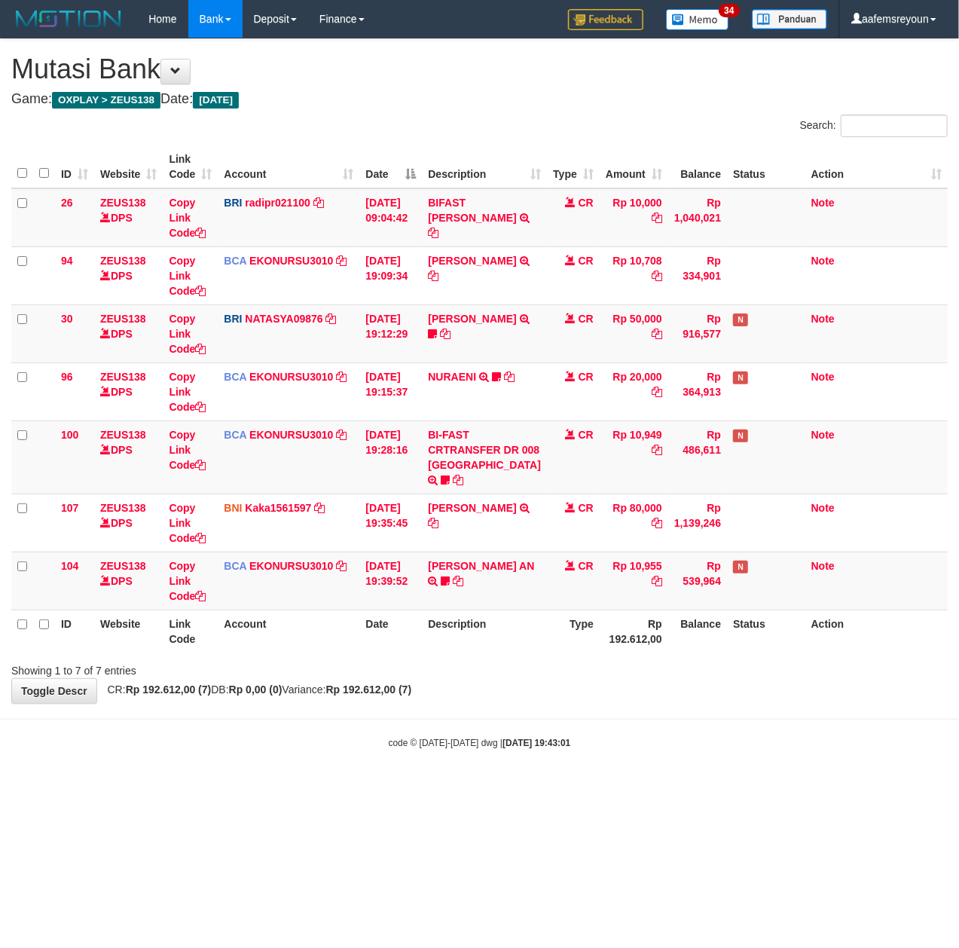
drag, startPoint x: 423, startPoint y: 713, endPoint x: 19, endPoint y: 658, distance: 407.5
click at [408, 703] on div "**********" at bounding box center [479, 371] width 959 height 664
click at [243, 787] on html "Toggle navigation Home Bank Account List Mutasi Bank Search Sync Note Mutasi De…" at bounding box center [479, 393] width 959 height 787
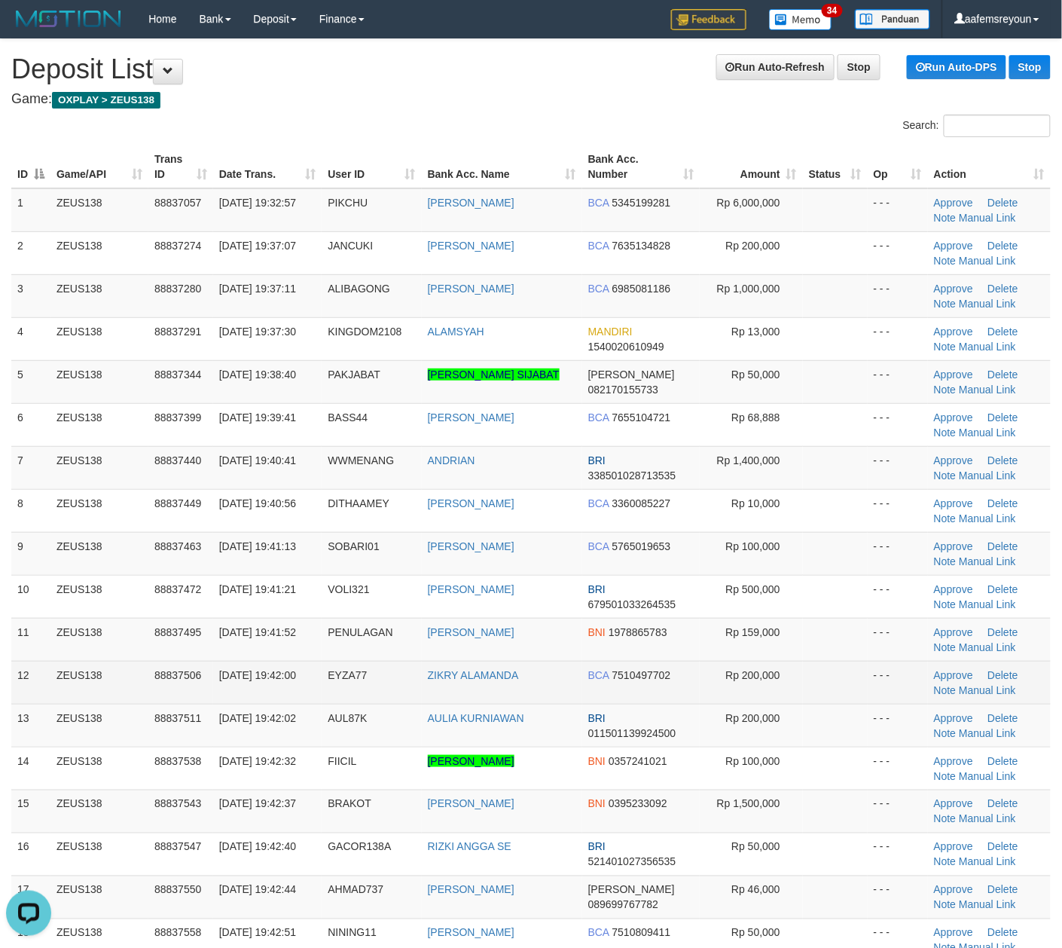
click at [784, 682] on td "Rp 200,000" at bounding box center [751, 682] width 103 height 43
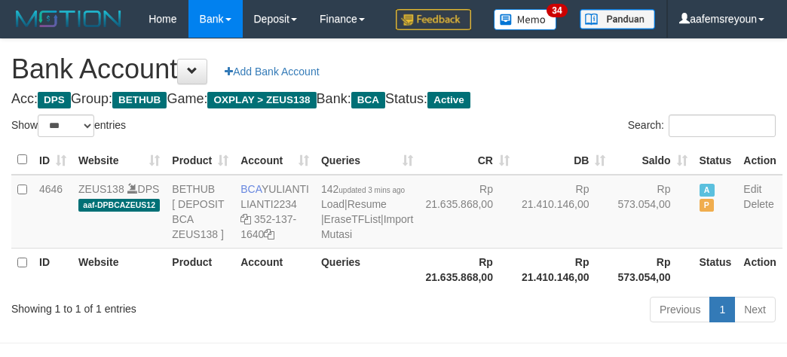
select select "***"
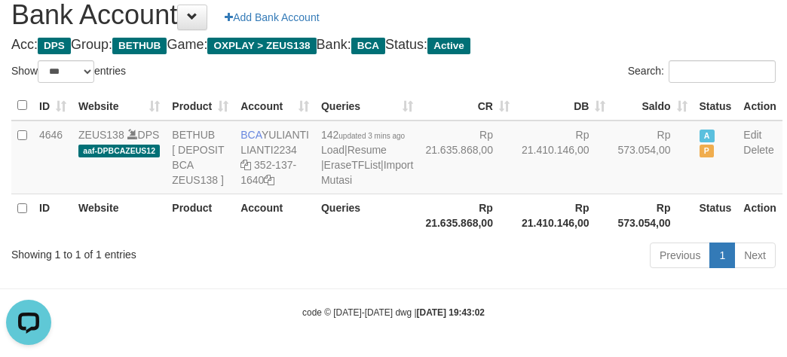
click at [227, 262] on div "Showing 1 to 1 of 1 entries" at bounding box center [163, 251] width 305 height 21
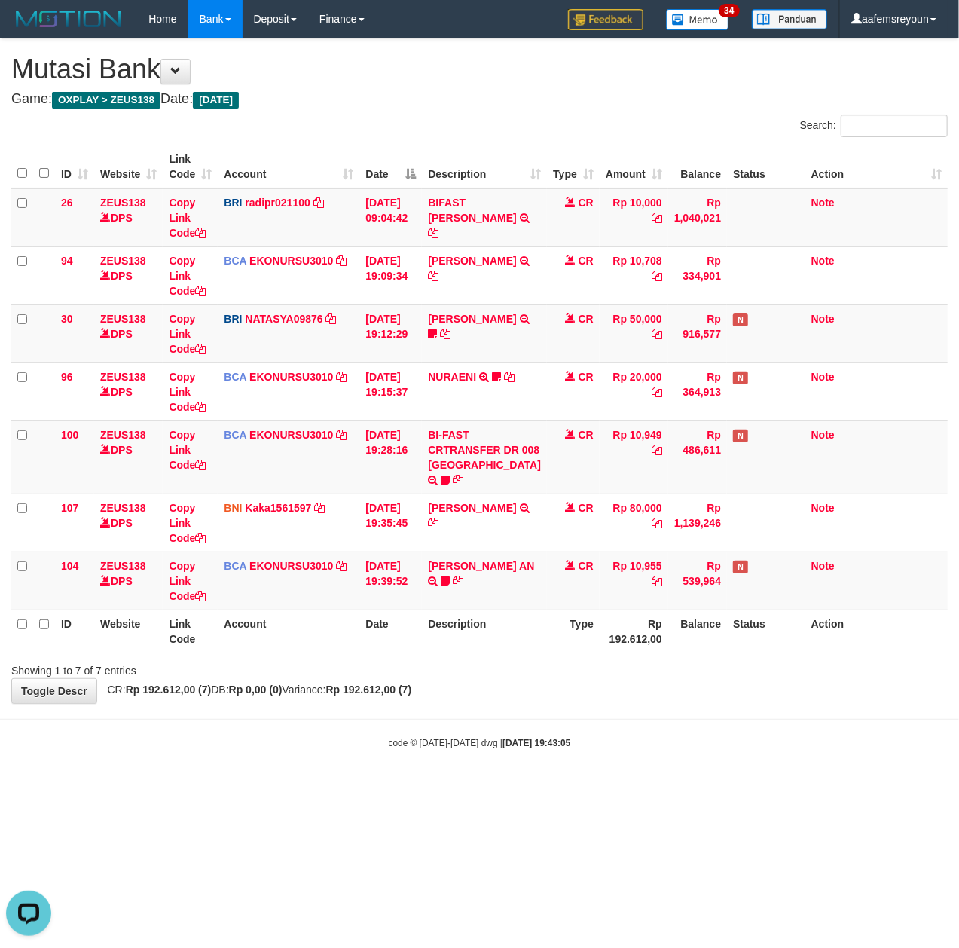
drag, startPoint x: 448, startPoint y: 759, endPoint x: 1, endPoint y: 713, distance: 449.2
click at [444, 748] on small "code © 2012-2018 dwg | 2025/09/30 19:43:05" at bounding box center [480, 743] width 182 height 11
click at [637, 787] on html "Toggle navigation Home Bank Account List Mutasi Bank Search Sync Note Mutasi De…" at bounding box center [479, 393] width 959 height 787
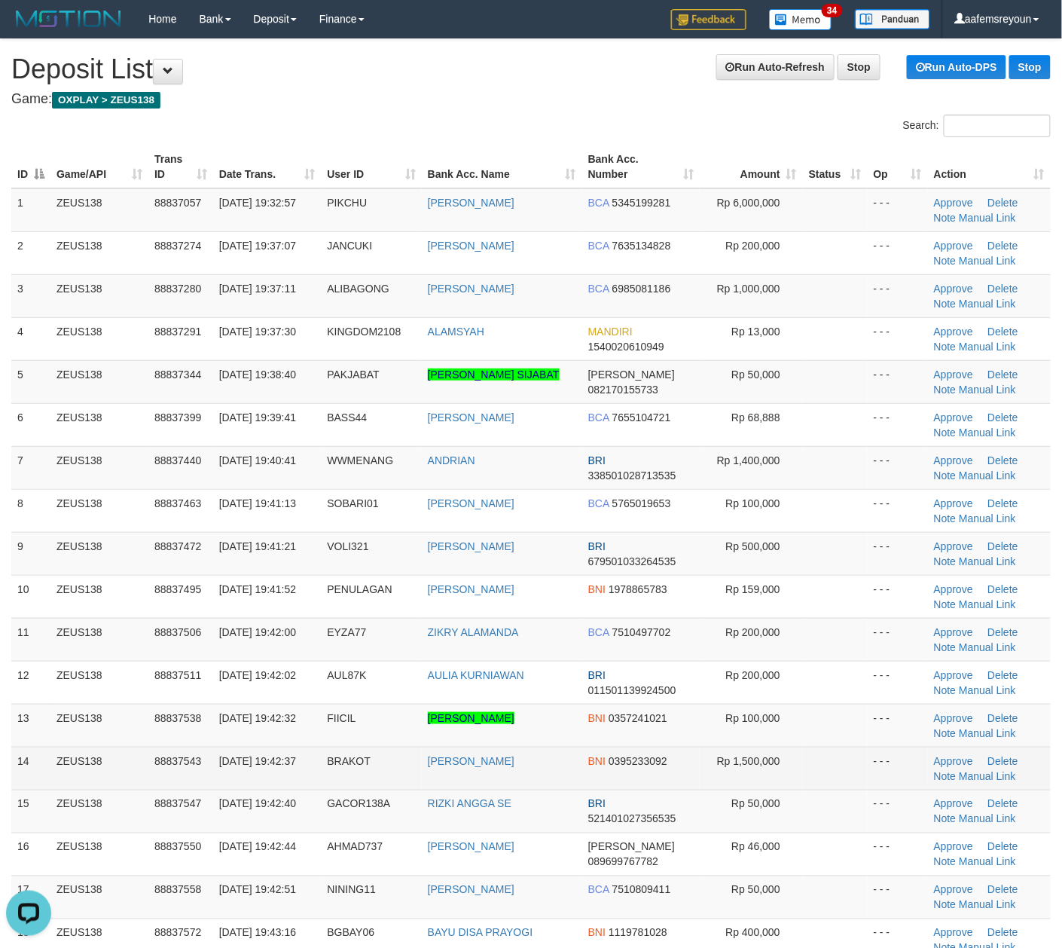
click at [688, 787] on td "BNI 0395233092" at bounding box center [641, 768] width 118 height 43
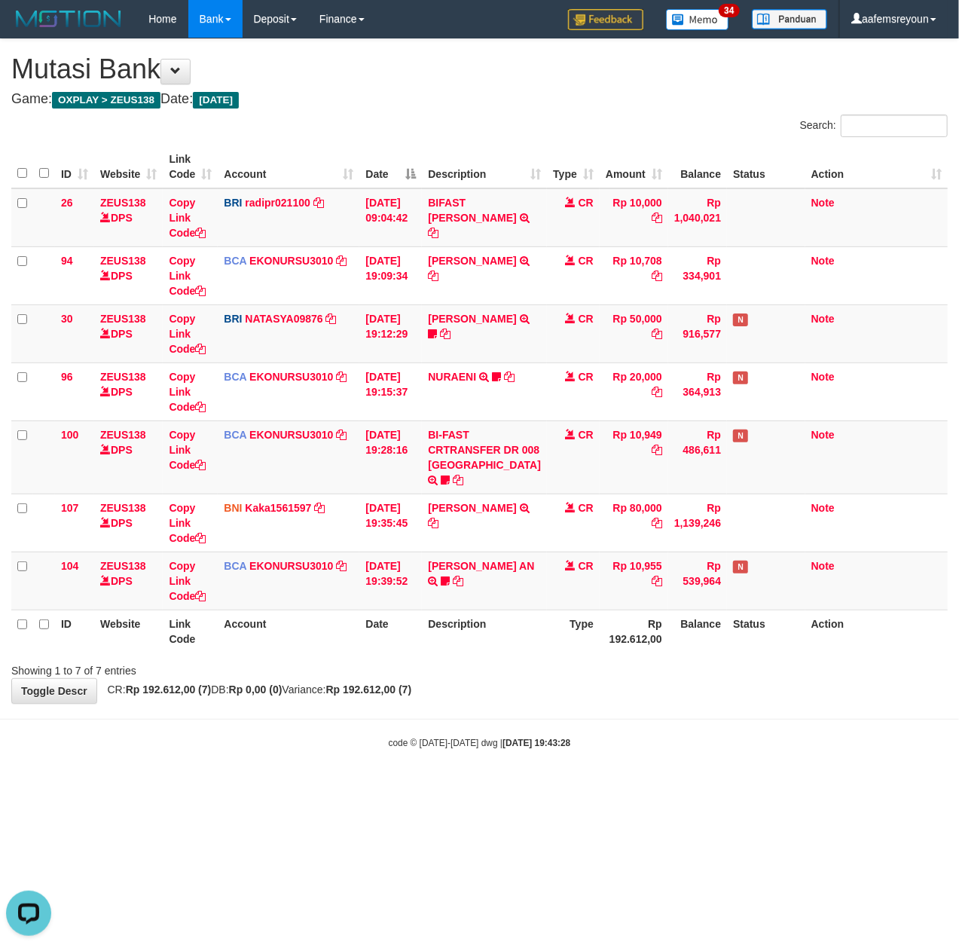
click at [525, 787] on html "Toggle navigation Home Bank Account List Mutasi Bank Search Sync Note Mutasi De…" at bounding box center [479, 393] width 959 height 787
click at [616, 678] on div "Showing 1 to 7 of 7 entries" at bounding box center [479, 667] width 959 height 21
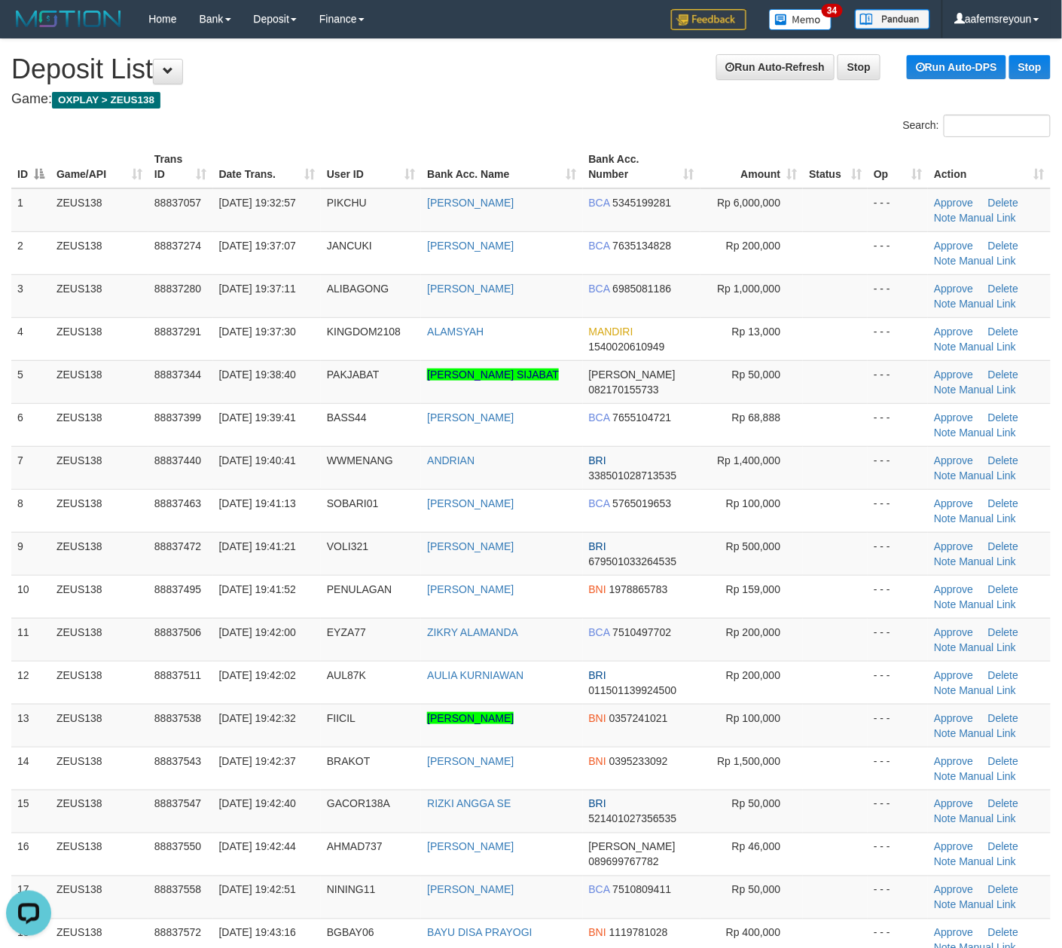
drag, startPoint x: 708, startPoint y: 616, endPoint x: 1071, endPoint y: 690, distance: 370.0
click at [709, 616] on td "Rp 159,000" at bounding box center [752, 596] width 103 height 43
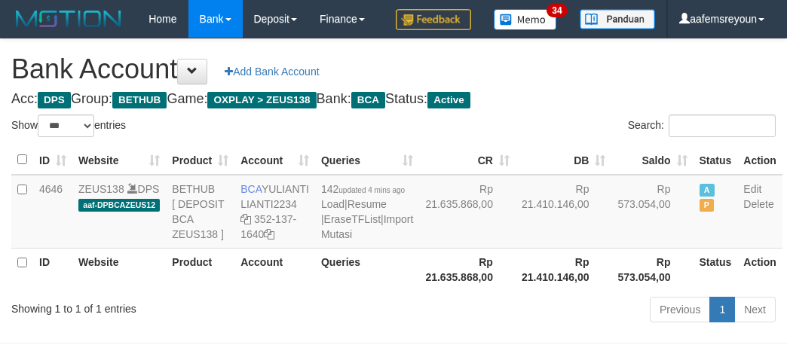
select select "***"
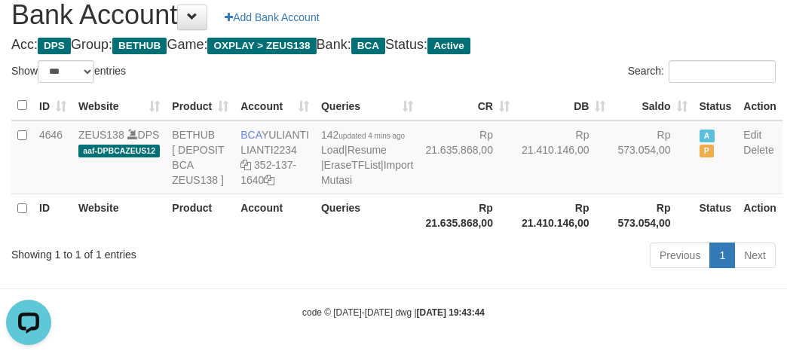
click at [496, 273] on div "Previous 1 Next" at bounding box center [557, 257] width 436 height 32
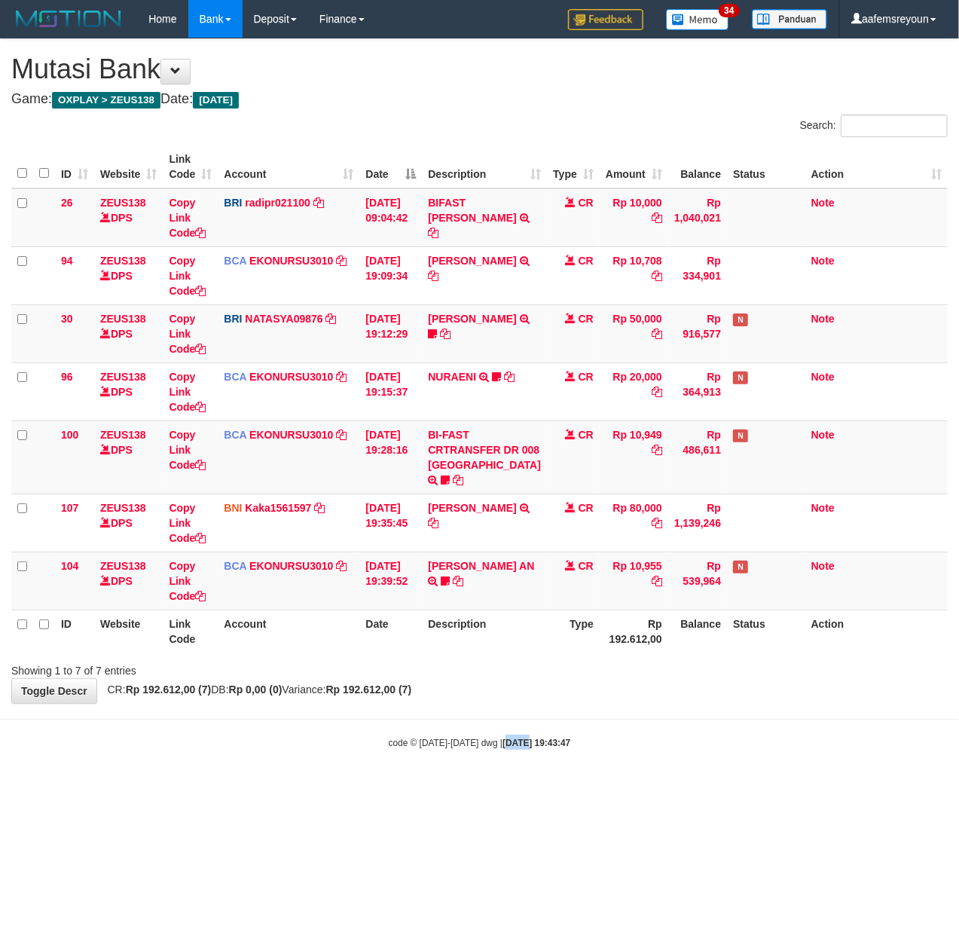
click at [510, 787] on html "Toggle navigation Home Bank Account List Mutasi Bank Search Sync Note Mutasi De…" at bounding box center [479, 393] width 959 height 787
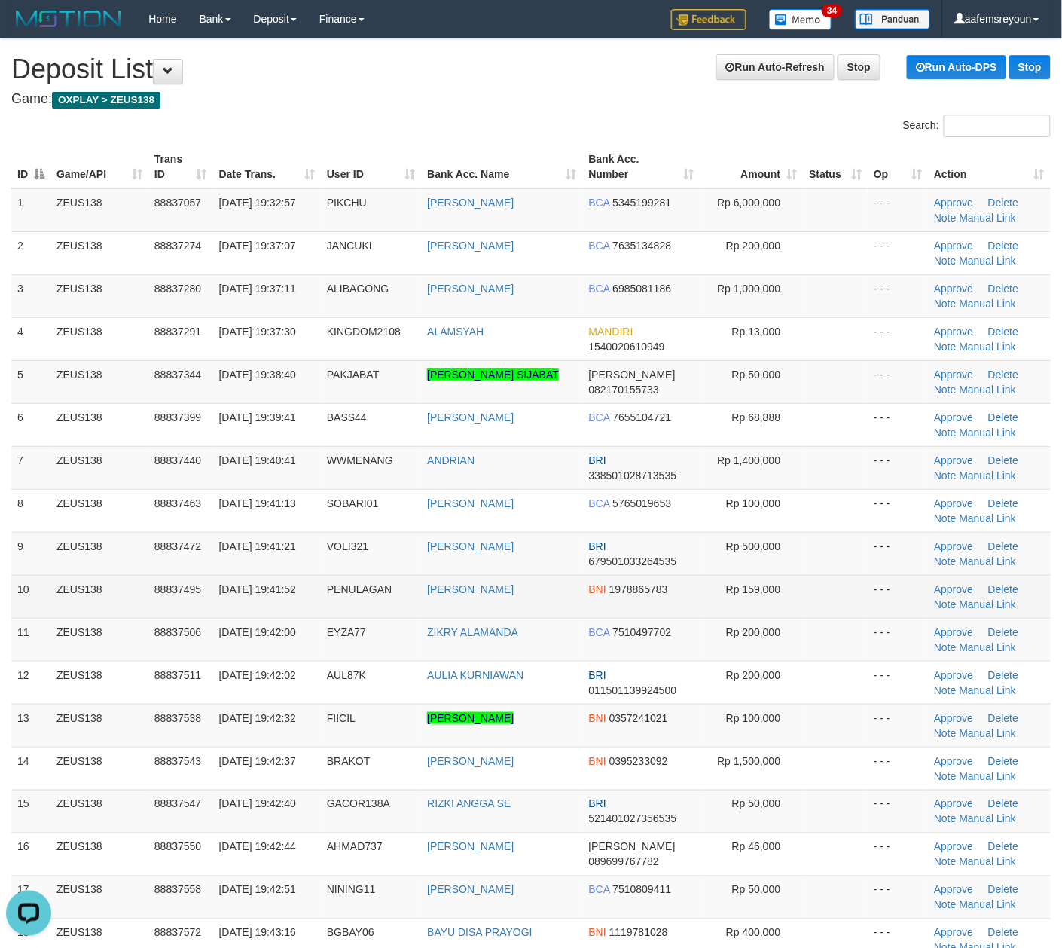
drag, startPoint x: 489, startPoint y: 613, endPoint x: 559, endPoint y: 613, distance: 70.1
click at [489, 613] on td "MUHAMMAD ABIDIN" at bounding box center [501, 596] width 161 height 43
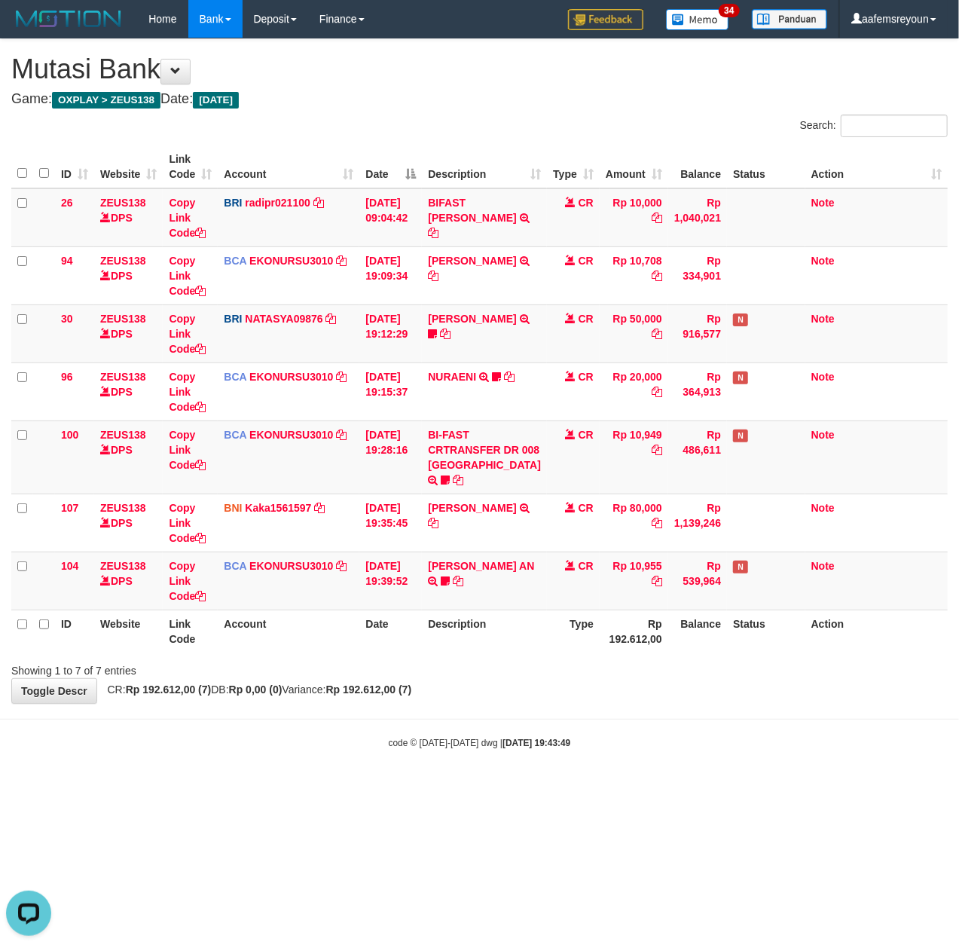
click at [413, 722] on body "Toggle navigation Home Bank Account List Mutasi Bank Search Sync Note Mutasi De…" at bounding box center [479, 393] width 959 height 787
click at [411, 722] on body "Toggle navigation Home Bank Account List Mutasi Bank Search Sync Note Mutasi De…" at bounding box center [479, 393] width 959 height 787
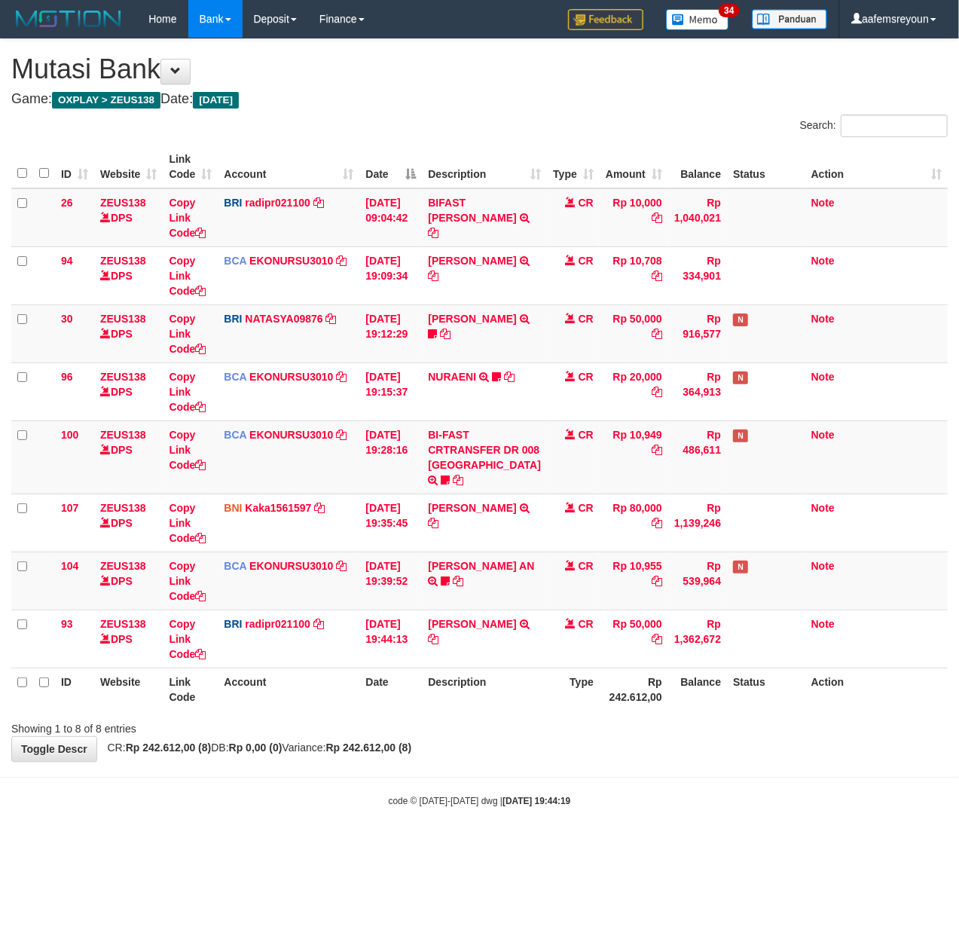
click at [432, 715] on div "ID Website Link Code Account Date Description Type Amount Balance Status Action…" at bounding box center [479, 428] width 959 height 574
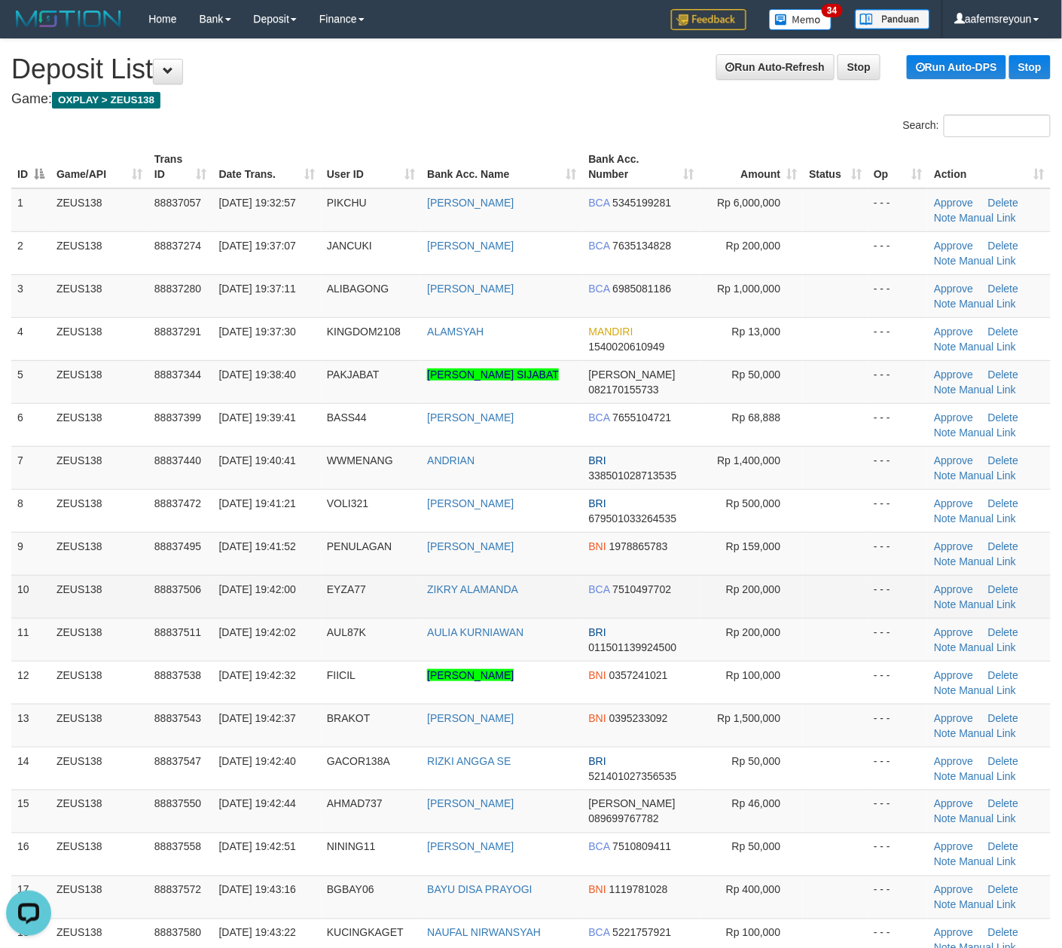
click at [817, 607] on td at bounding box center [835, 596] width 65 height 43
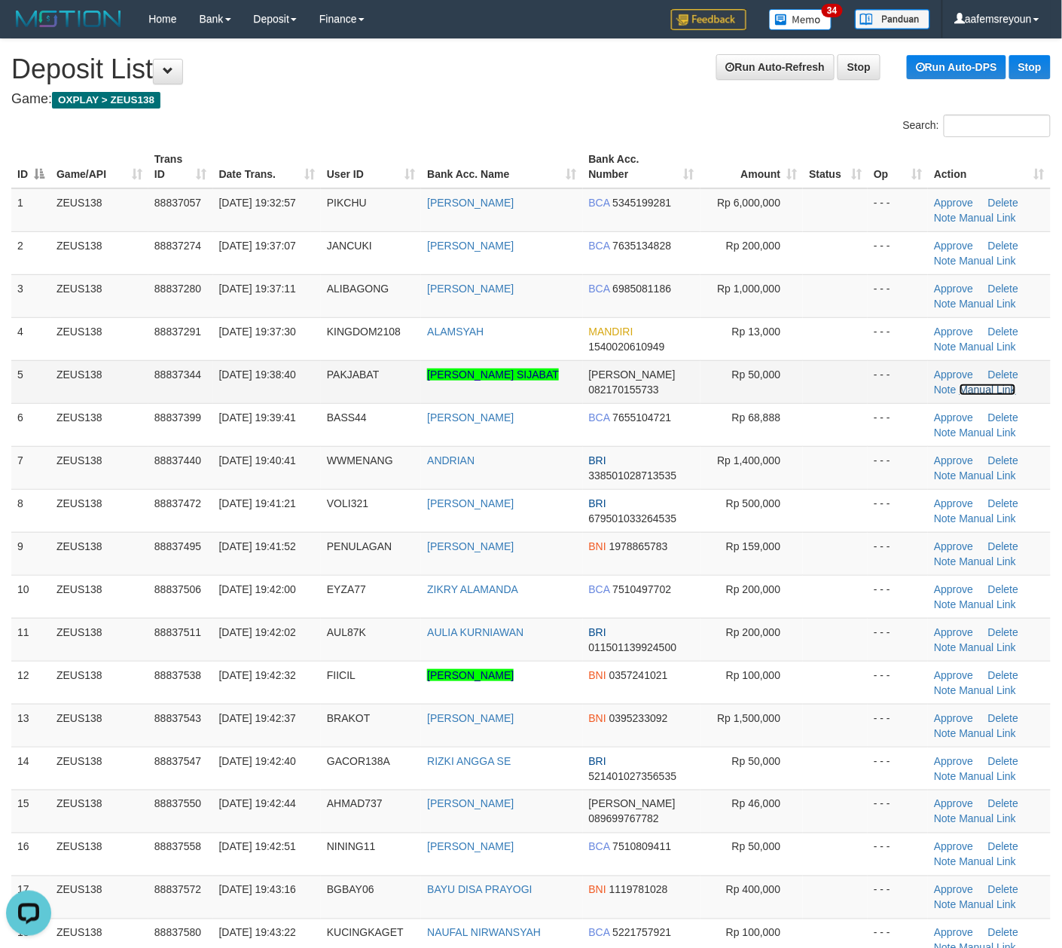
click at [978, 387] on link "Manual Link" at bounding box center [988, 389] width 57 height 12
click at [960, 383] on link "Manual Link" at bounding box center [988, 389] width 57 height 12
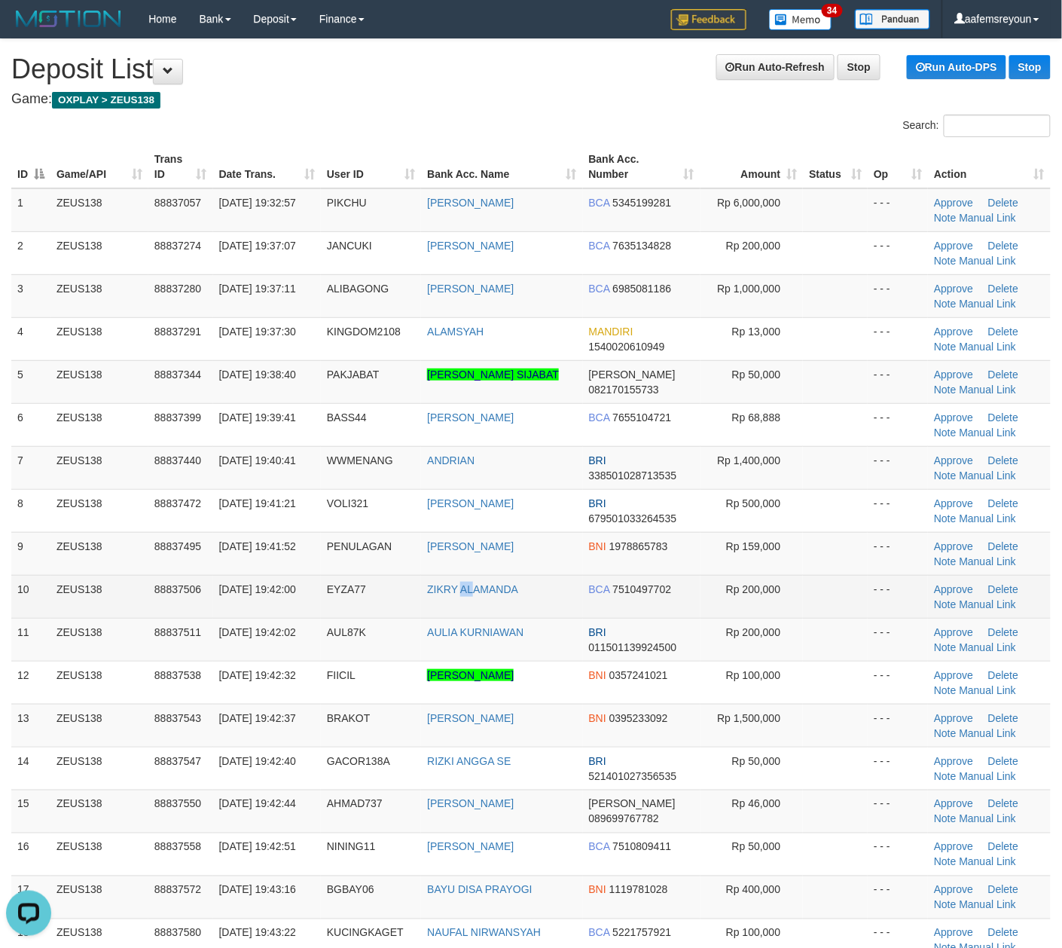
drag, startPoint x: 462, startPoint y: 603, endPoint x: 488, endPoint y: 601, distance: 26.4
click at [473, 601] on td "ZIKRY ALAMANDA" at bounding box center [501, 596] width 161 height 43
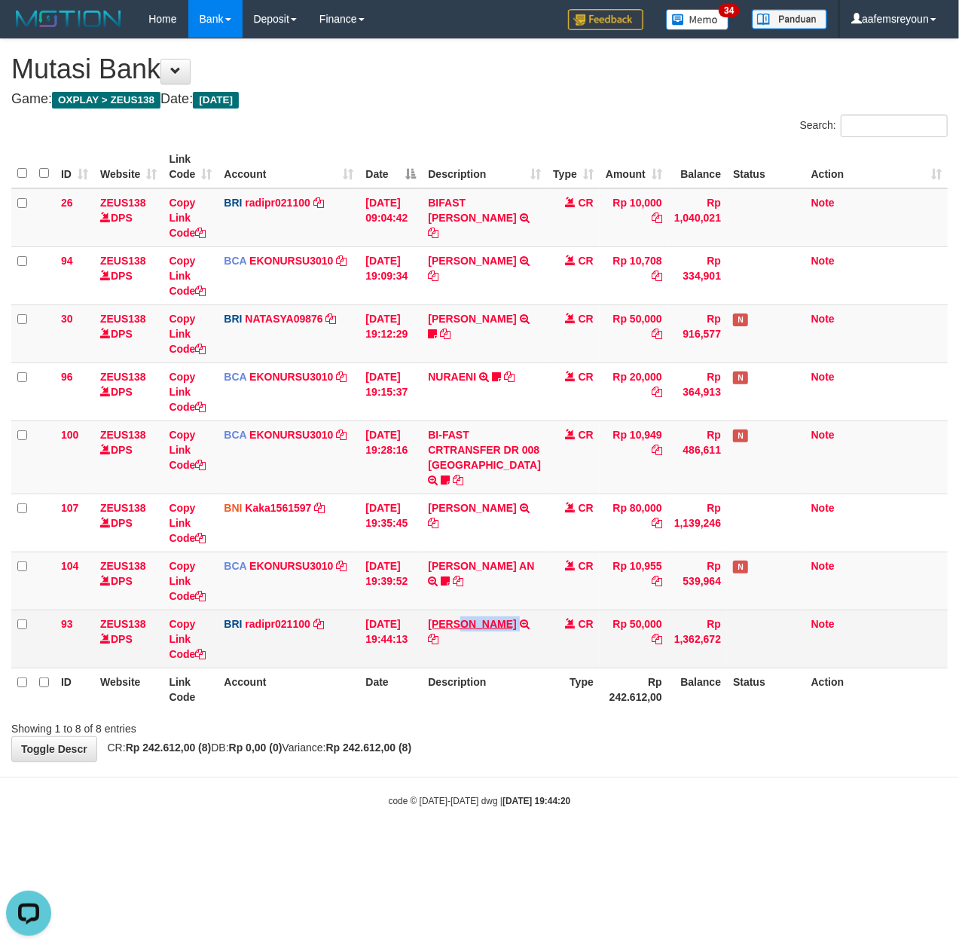
copy td "[PERSON_NAME]"
drag, startPoint x: 489, startPoint y: 666, endPoint x: 432, endPoint y: 654, distance: 58.5
click at [432, 654] on td "[PERSON_NAME] TRANSFER NBMB [PERSON_NAME] TO [PERSON_NAME]" at bounding box center [484, 638] width 125 height 58
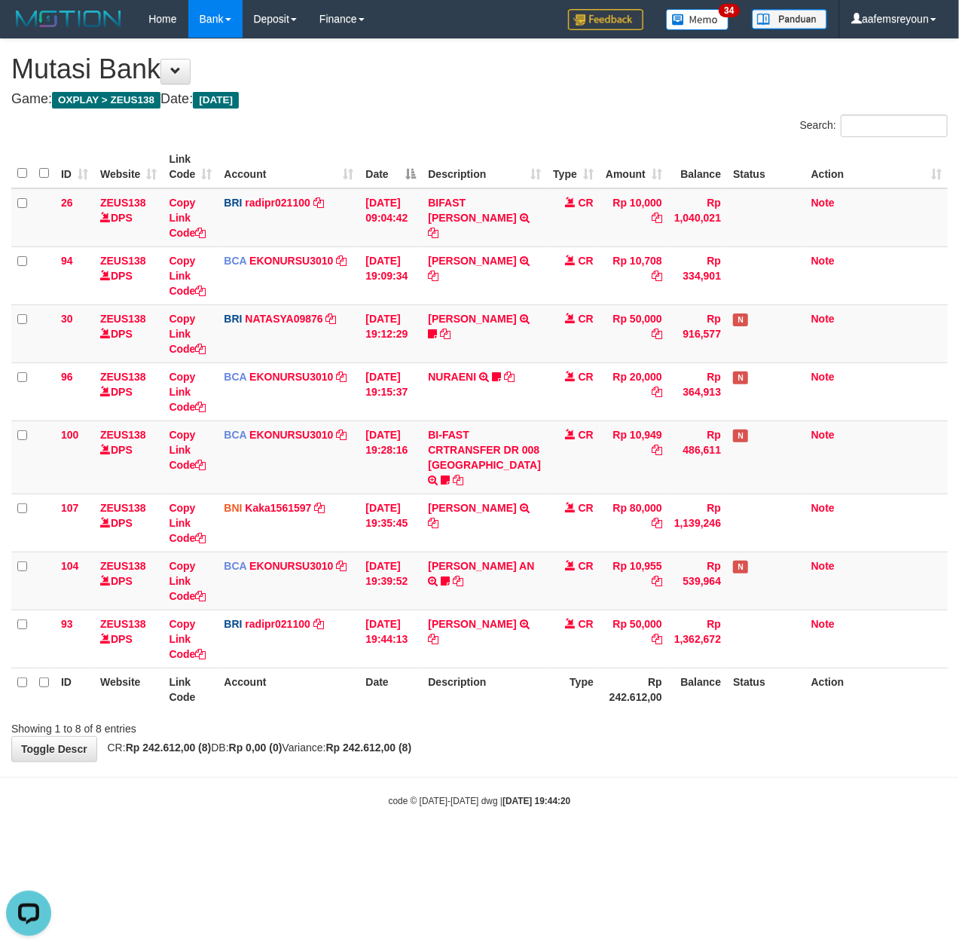
drag, startPoint x: 600, startPoint y: 848, endPoint x: 375, endPoint y: 796, distance: 231.2
click at [547, 833] on body "Toggle navigation Home Bank Account List Mutasi Bank Search Sync Note Mutasi De…" at bounding box center [479, 422] width 959 height 845
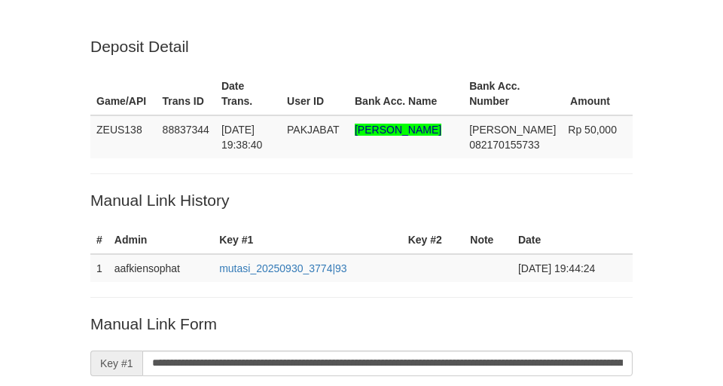
click at [528, 350] on input "**********" at bounding box center [387, 363] width 490 height 26
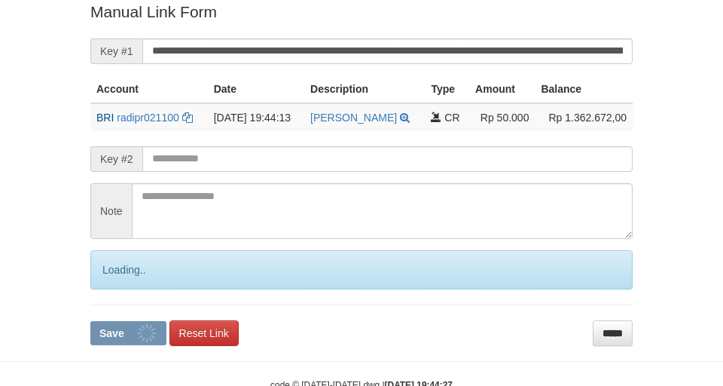
click at [90, 321] on button "Save" at bounding box center [128, 333] width 76 height 24
click at [521, 43] on input "**********" at bounding box center [387, 51] width 490 height 26
click at [90, 321] on button "Save" at bounding box center [128, 333] width 76 height 24
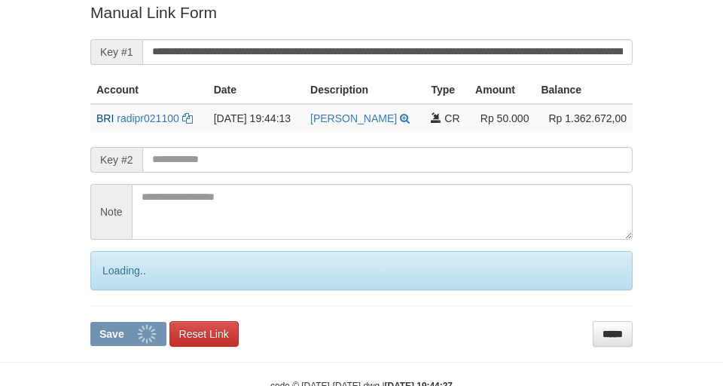
click at [90, 322] on button "Save" at bounding box center [128, 334] width 76 height 24
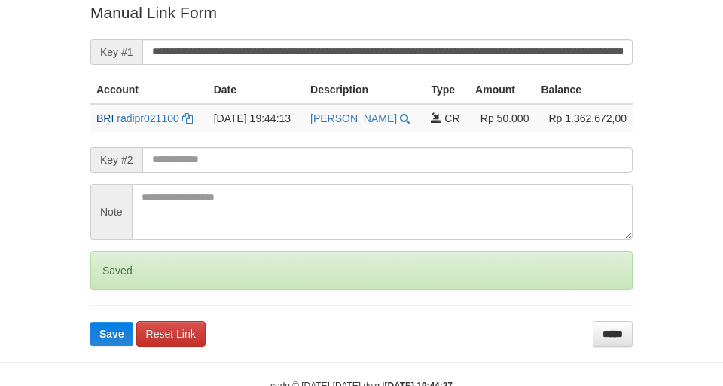
click at [90, 322] on button "Save" at bounding box center [111, 334] width 43 height 24
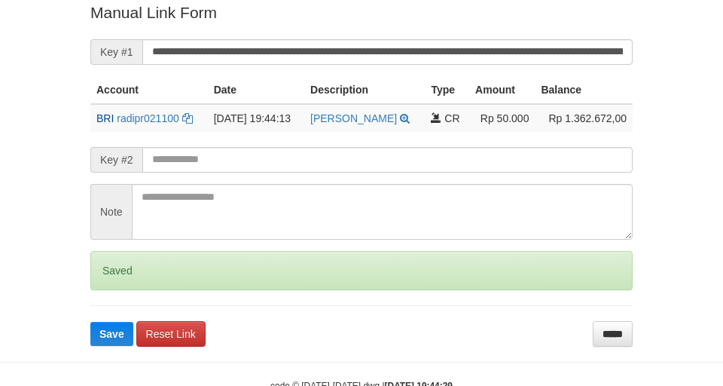
click at [90, 322] on button "Save" at bounding box center [111, 334] width 43 height 24
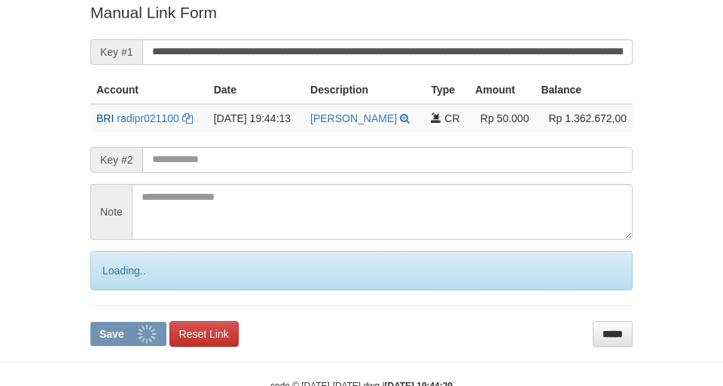
click at [90, 322] on button "Save" at bounding box center [128, 334] width 76 height 24
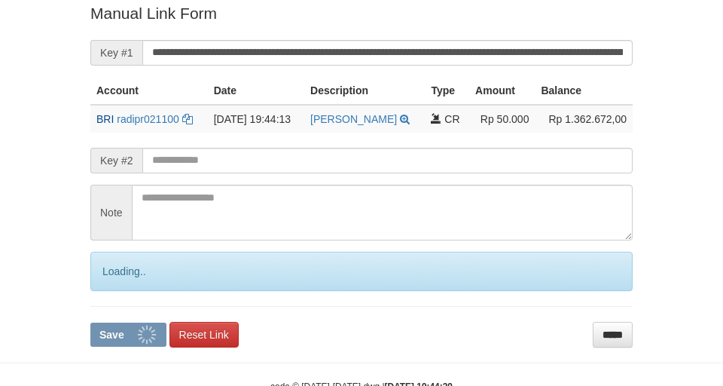
click at [90, 322] on button "Save" at bounding box center [128, 334] width 76 height 24
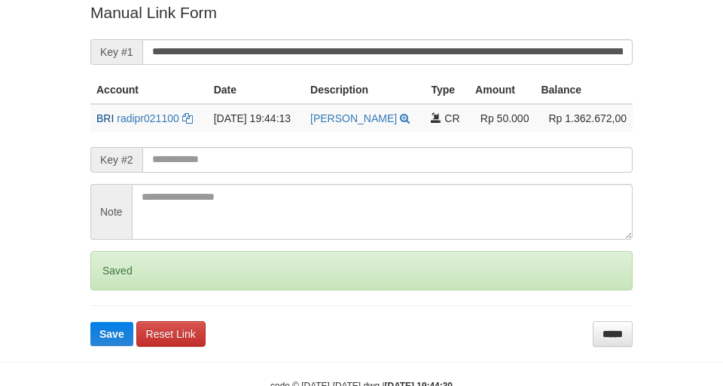
click at [545, 53] on input "**********" at bounding box center [387, 52] width 490 height 26
click at [90, 322] on button "Save" at bounding box center [111, 334] width 43 height 24
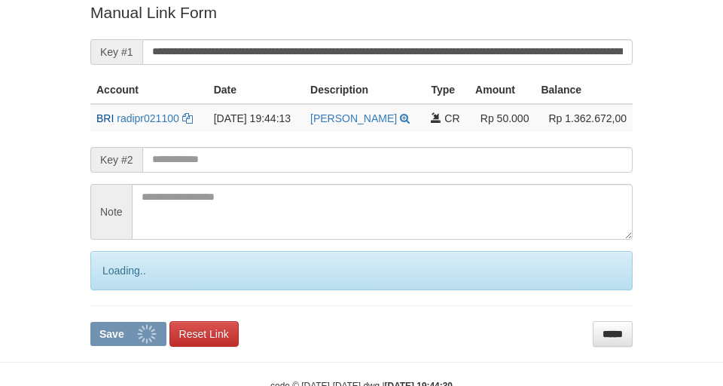
click at [90, 322] on button "Save" at bounding box center [128, 334] width 76 height 24
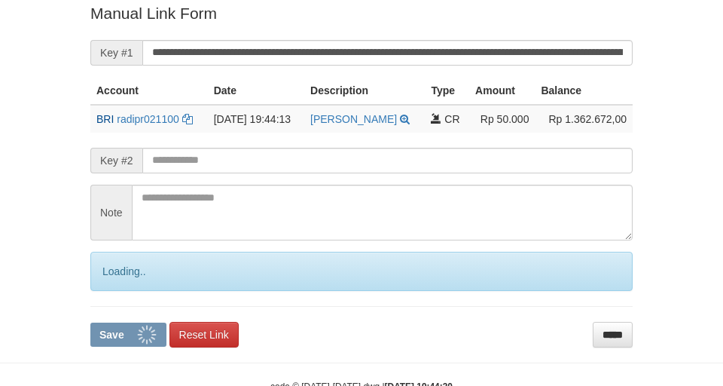
click at [90, 322] on button "Save" at bounding box center [128, 334] width 76 height 24
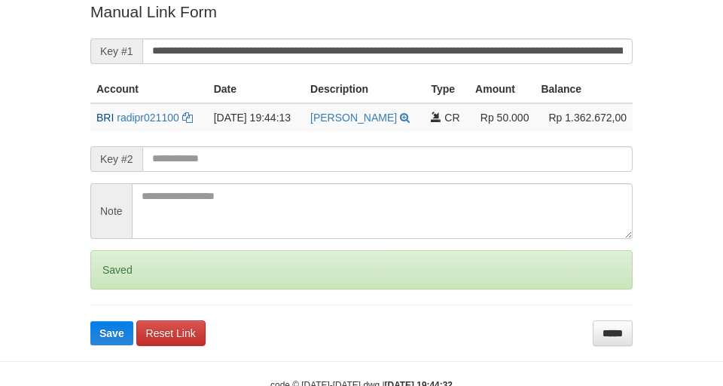
click at [90, 321] on button "Save" at bounding box center [111, 333] width 43 height 24
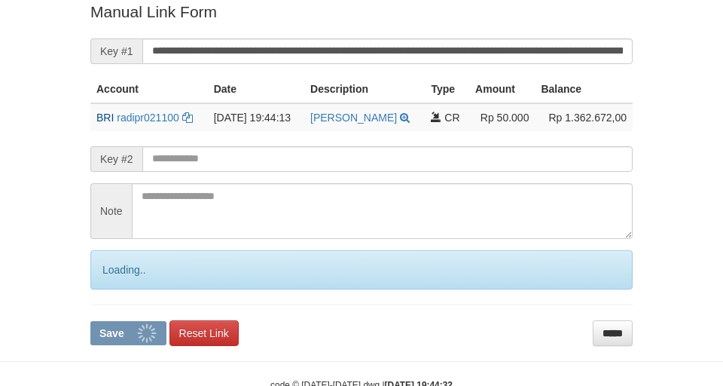
scroll to position [311, 0]
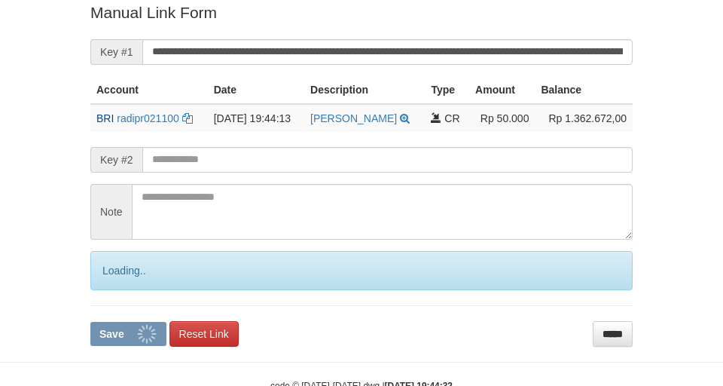
click at [90, 322] on button "Save" at bounding box center [128, 334] width 76 height 24
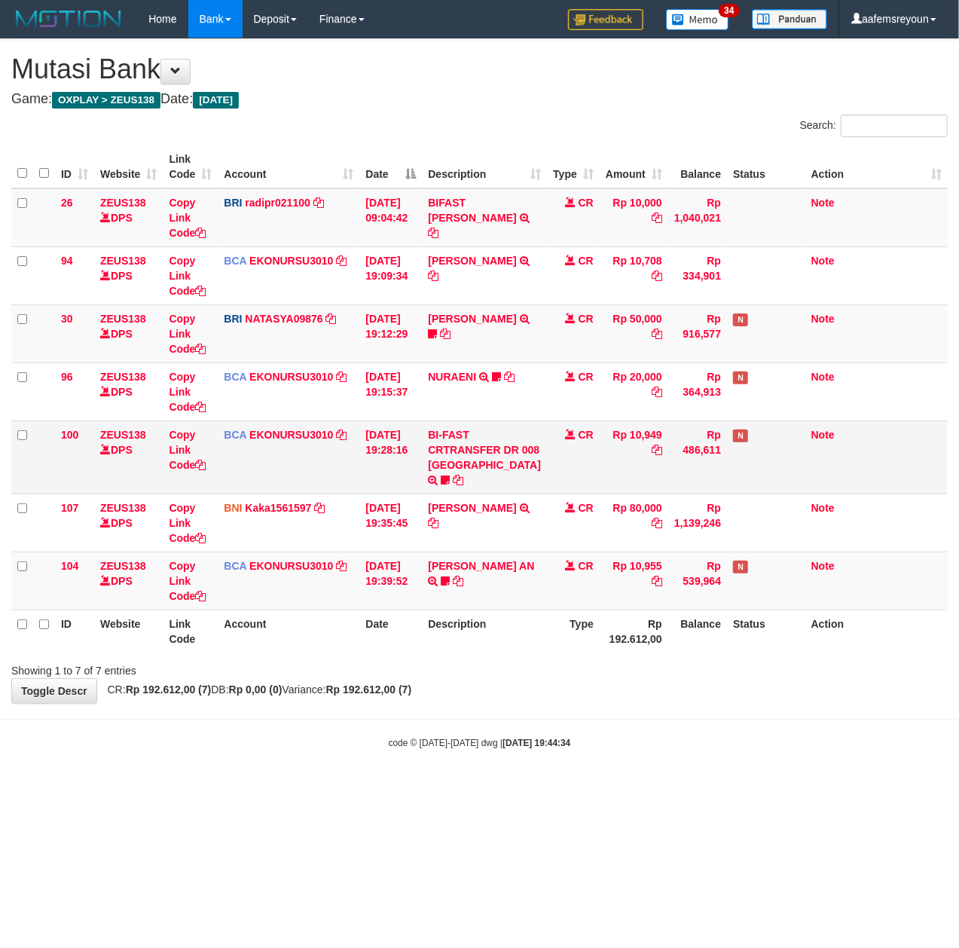
drag, startPoint x: 408, startPoint y: 677, endPoint x: 356, endPoint y: 496, distance: 188.3
click at [405, 666] on div "Search: ID Website Link Code Account Date Description Type Amount Balance Statu…" at bounding box center [479, 397] width 936 height 564
drag, startPoint x: 513, startPoint y: 747, endPoint x: 380, endPoint y: 705, distance: 139.9
click at [503, 741] on body "Toggle navigation Home Bank Account List Mutasi Bank Search Sync Note Mutasi De…" at bounding box center [479, 393] width 959 height 787
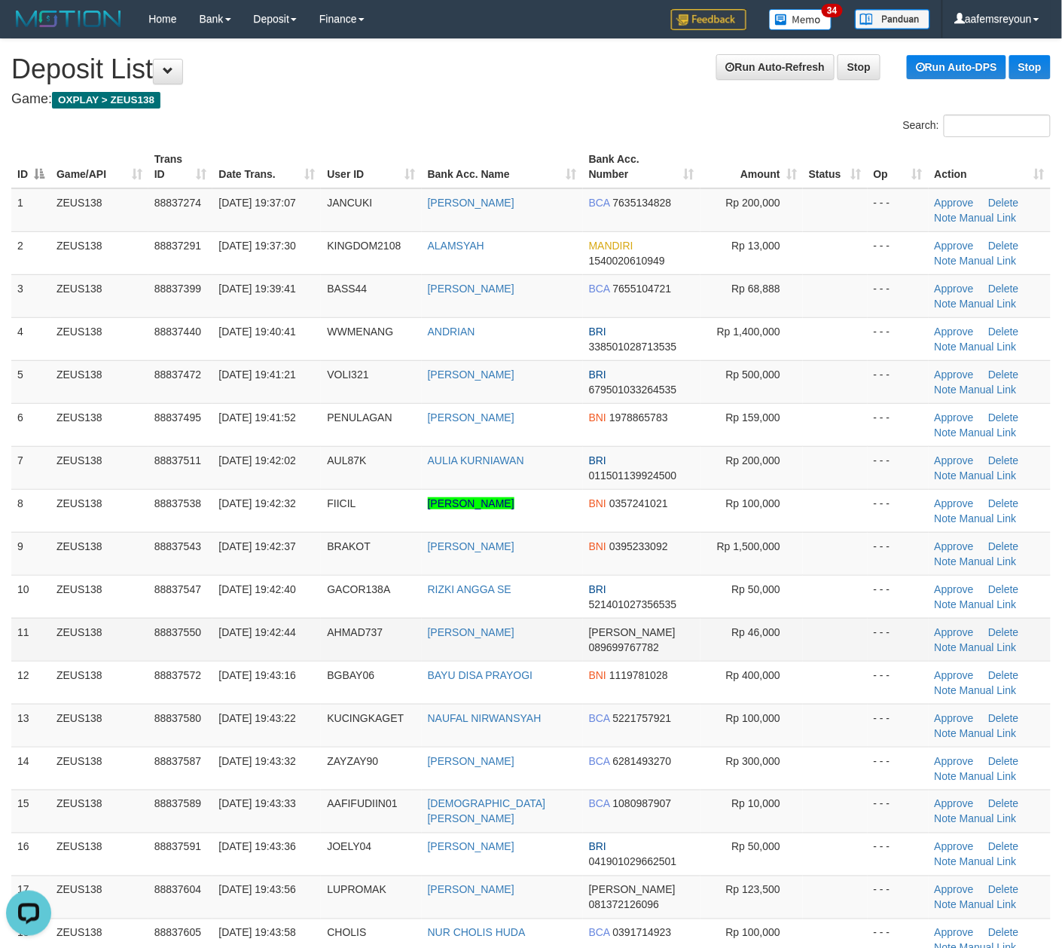
click at [753, 622] on td "Rp 46,000" at bounding box center [752, 639] width 102 height 43
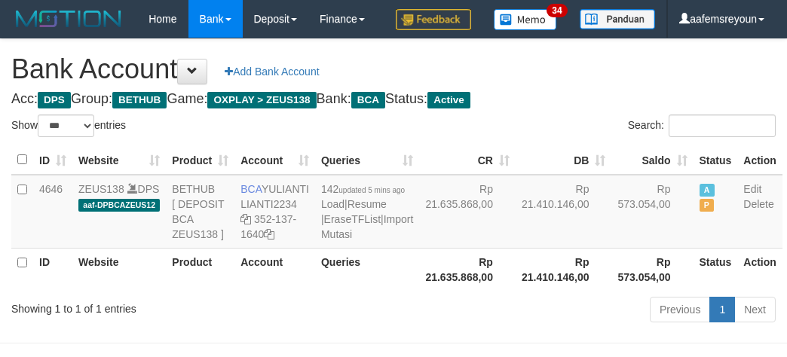
select select "***"
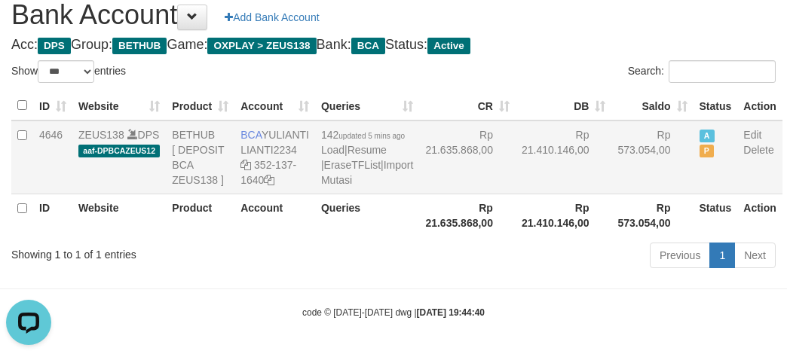
click at [331, 194] on td "142 updated 5 mins ago Load | Resume | EraseTFList | Import Mutasi" at bounding box center [367, 158] width 104 height 74
click at [325, 186] on link "Import Mutasi" at bounding box center [367, 172] width 92 height 27
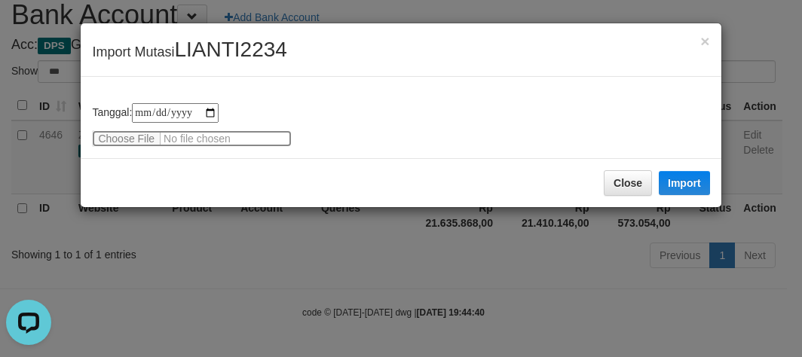
click at [110, 142] on input "file" at bounding box center [192, 138] width 200 height 17
type input "**********"
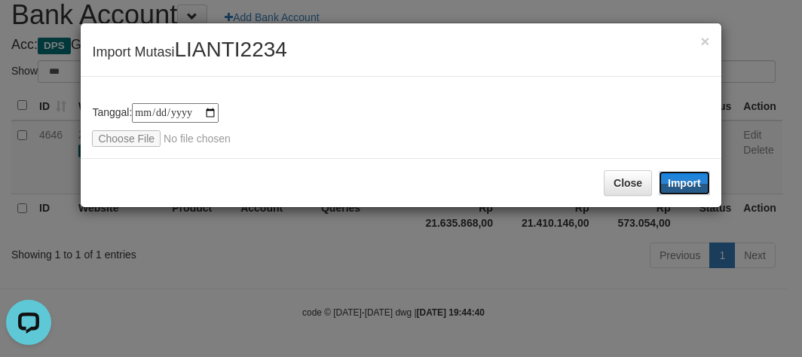
drag, startPoint x: 687, startPoint y: 187, endPoint x: 441, endPoint y: 310, distance: 275.6
click at [686, 188] on button "Import" at bounding box center [683, 183] width 51 height 24
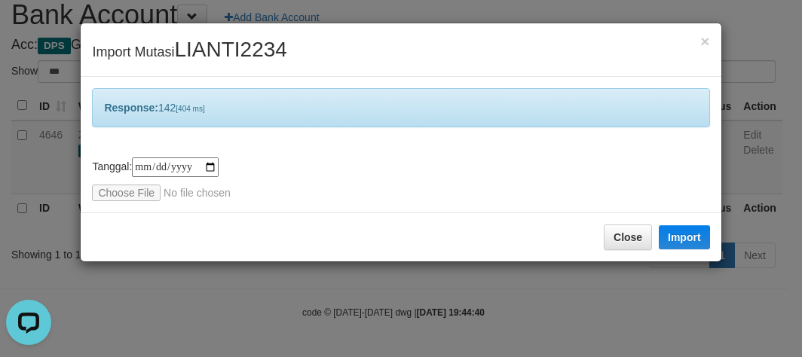
click at [441, 310] on div "**********" at bounding box center [401, 178] width 802 height 357
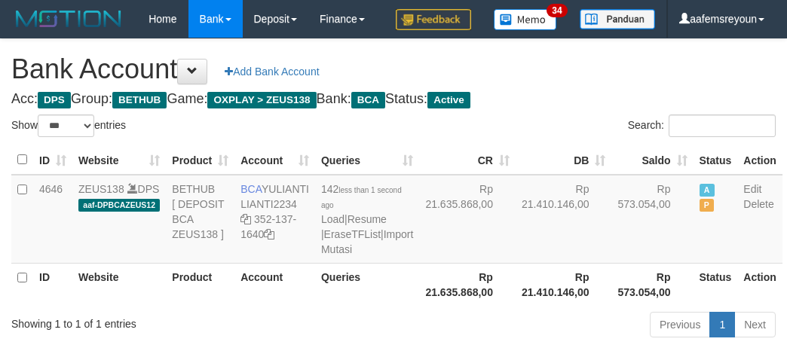
select select "***"
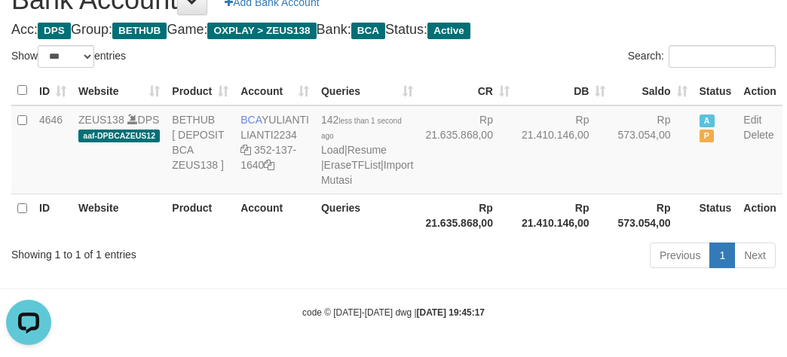
drag, startPoint x: 469, startPoint y: 298, endPoint x: 562, endPoint y: 235, distance: 112.8
click at [468, 273] on div "Previous 1 Next" at bounding box center [557, 257] width 436 height 32
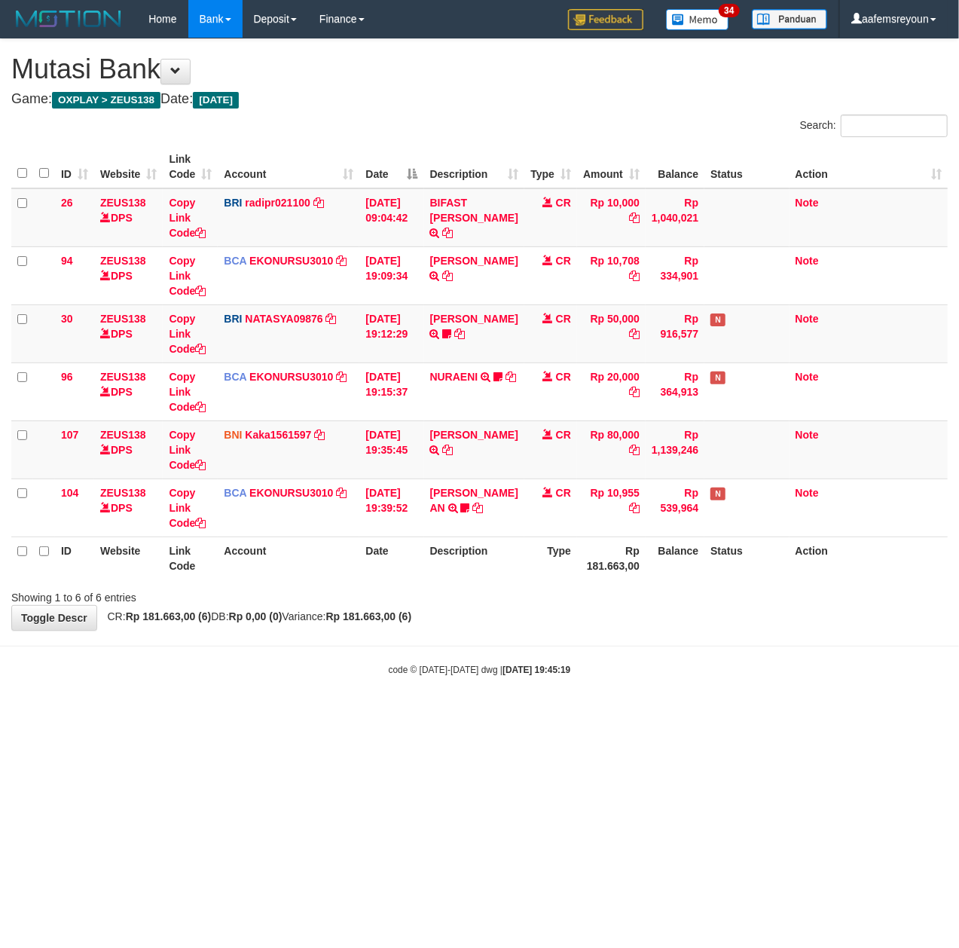
click at [622, 714] on html "Toggle navigation Home Bank Account List Mutasi Bank Search Sync Note Mutasi De…" at bounding box center [479, 357] width 959 height 714
drag, startPoint x: 878, startPoint y: 796, endPoint x: 766, endPoint y: 851, distance: 124.0
click at [875, 714] on html "Toggle navigation Home Bank Account List Mutasi Bank Search Sync Note Mutasi De…" at bounding box center [479, 357] width 959 height 714
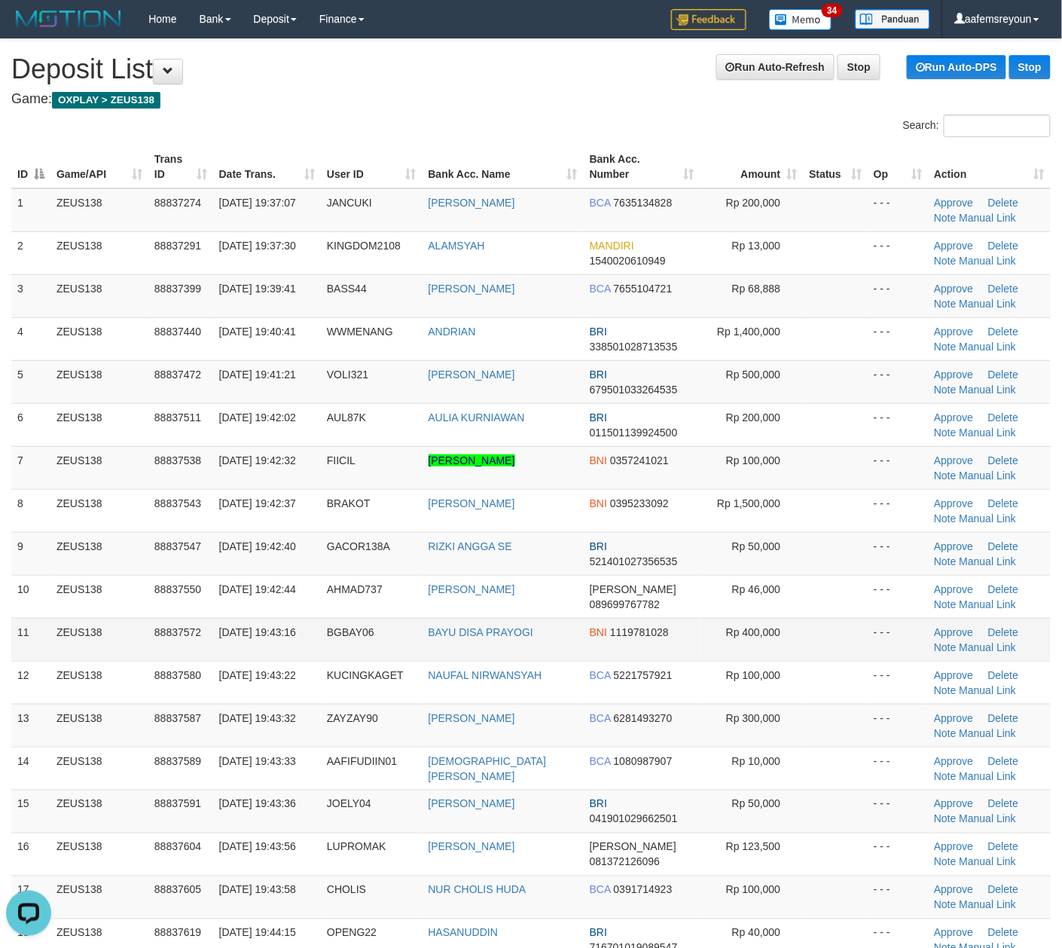
click at [411, 639] on td "BGBAY06" at bounding box center [372, 639] width 102 height 43
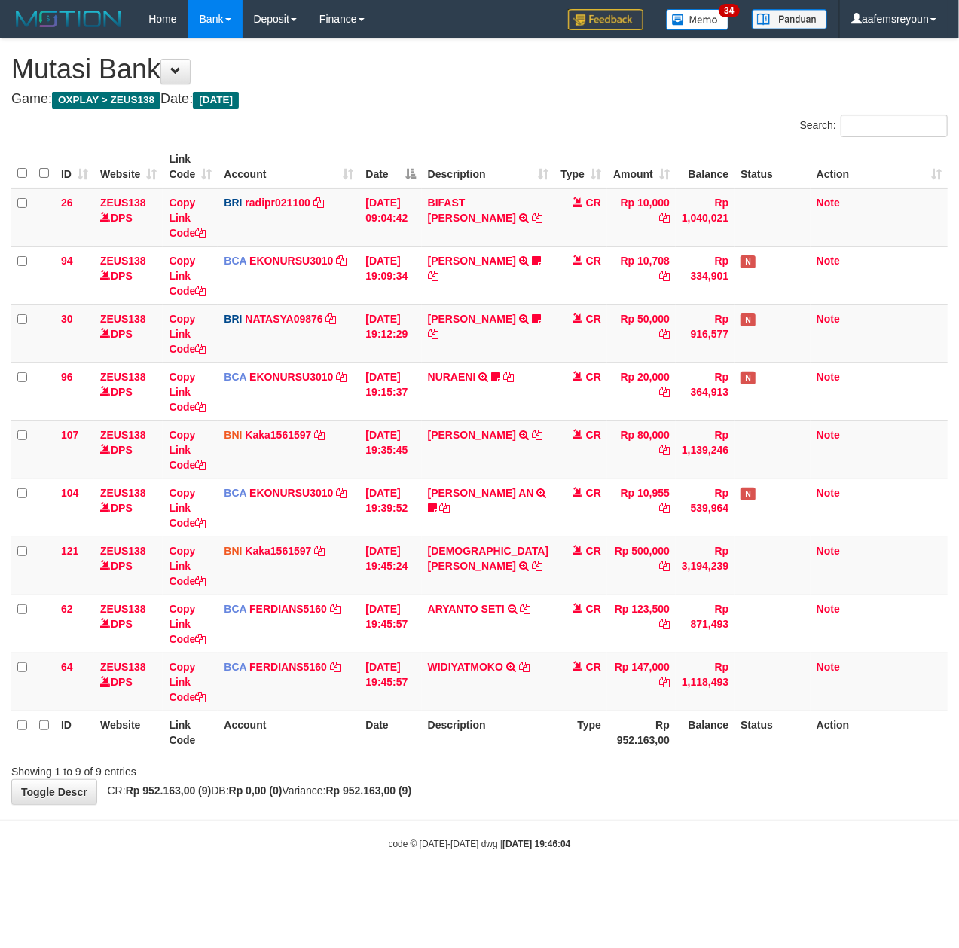
drag, startPoint x: 479, startPoint y: 803, endPoint x: 448, endPoint y: 796, distance: 32.4
click at [475, 802] on div "**********" at bounding box center [479, 421] width 959 height 765
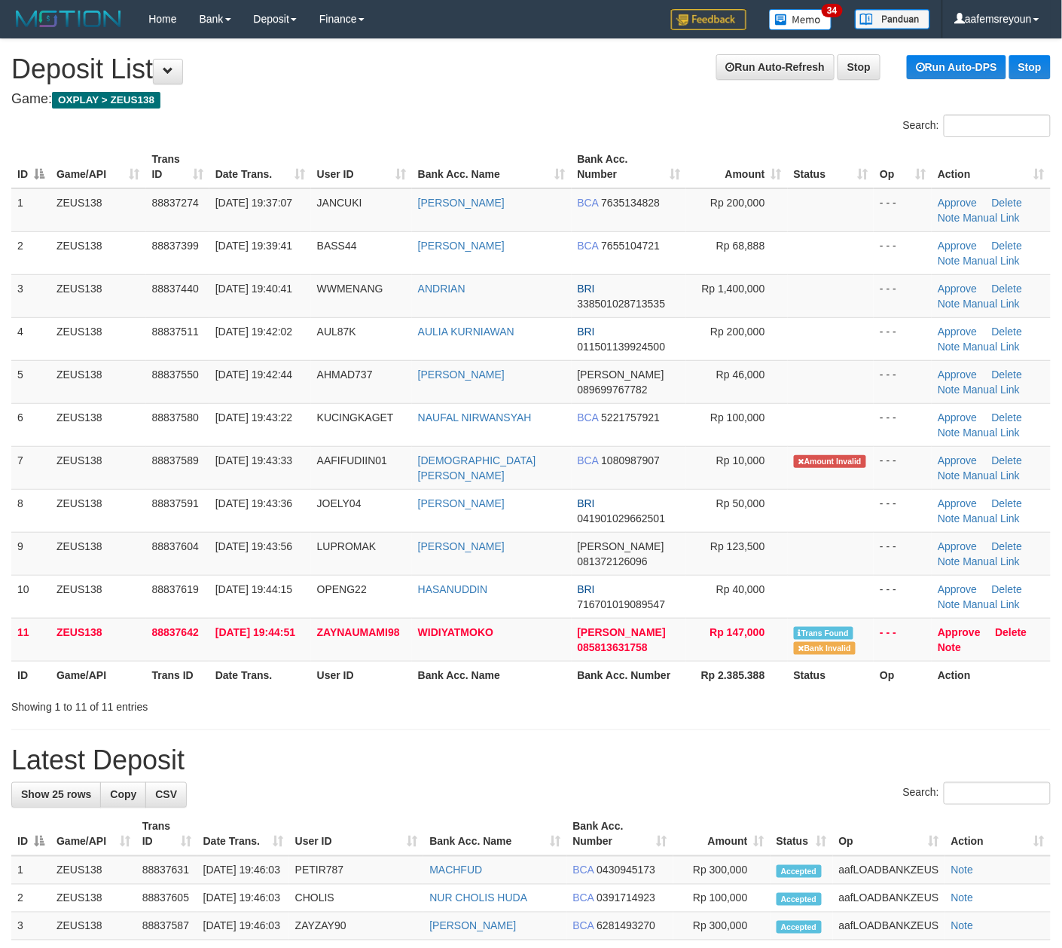
drag, startPoint x: 485, startPoint y: 821, endPoint x: 1068, endPoint y: 835, distance: 583.3
click at [498, 820] on th "Bank Acc. Name" at bounding box center [494, 834] width 143 height 43
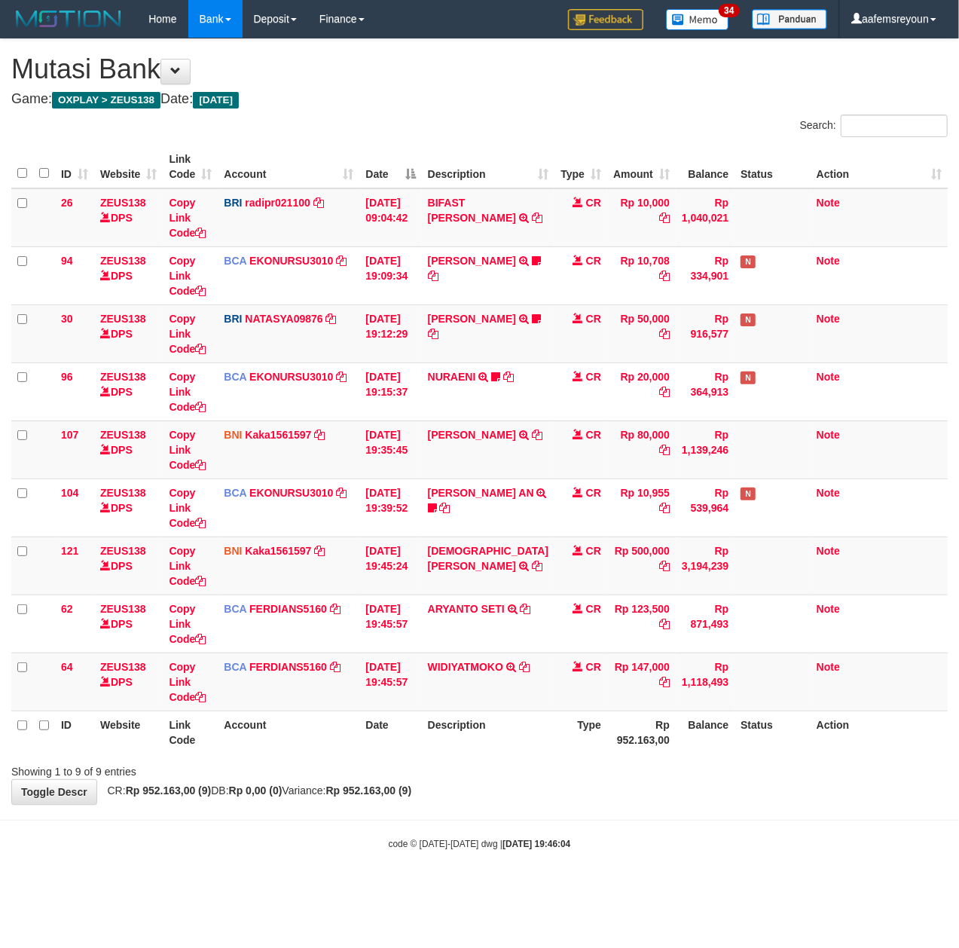
click at [527, 824] on body "Toggle navigation Home Bank Account List Mutasi Bank Search Sync Note Mutasi De…" at bounding box center [479, 444] width 959 height 888
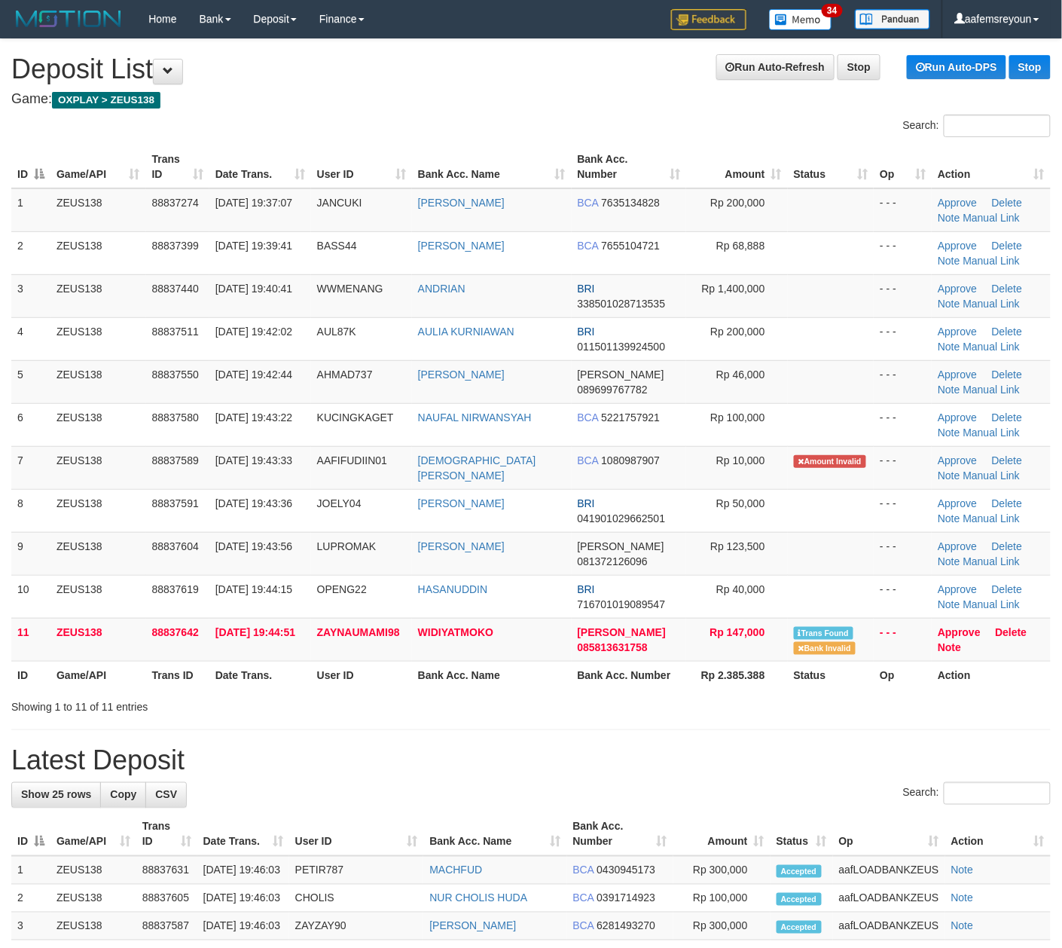
drag, startPoint x: 459, startPoint y: 736, endPoint x: 468, endPoint y: 738, distance: 9.3
click at [462, 738] on div "**********" at bounding box center [531, 912] width 1062 height 1746
drag, startPoint x: 576, startPoint y: 731, endPoint x: 823, endPoint y: 746, distance: 247.6
click at [595, 733] on div "**********" at bounding box center [531, 912] width 1062 height 1746
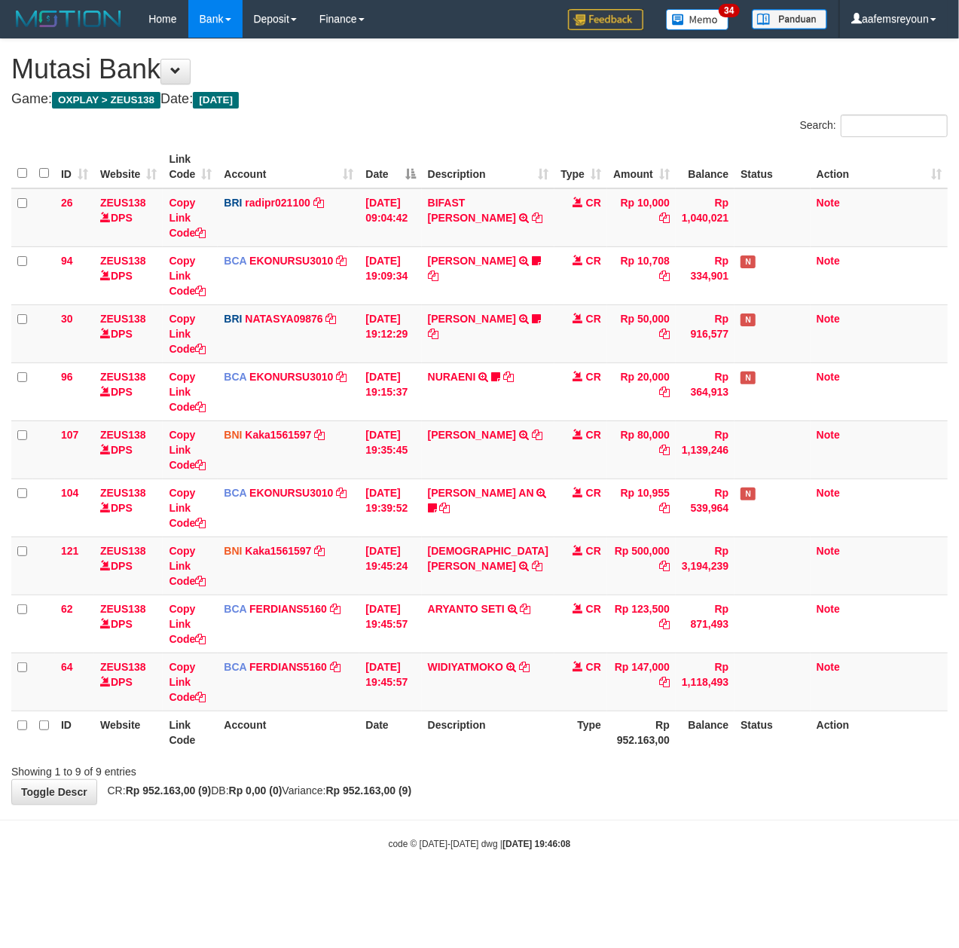
drag, startPoint x: 781, startPoint y: 805, endPoint x: 252, endPoint y: 835, distance: 529.7
click at [728, 804] on div "**********" at bounding box center [479, 421] width 959 height 765
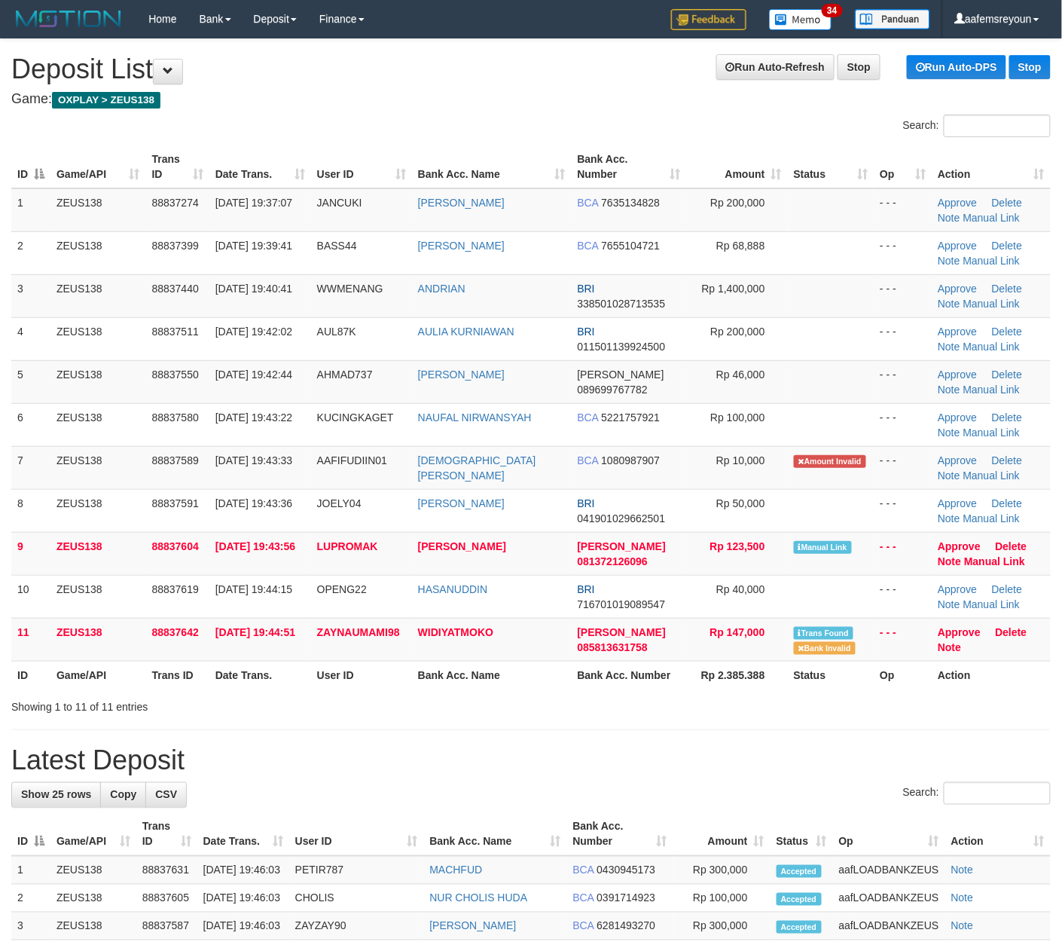
drag, startPoint x: 561, startPoint y: 773, endPoint x: 826, endPoint y: 790, distance: 265.0
click at [564, 773] on h1 "Latest Deposit" at bounding box center [531, 760] width 1040 height 30
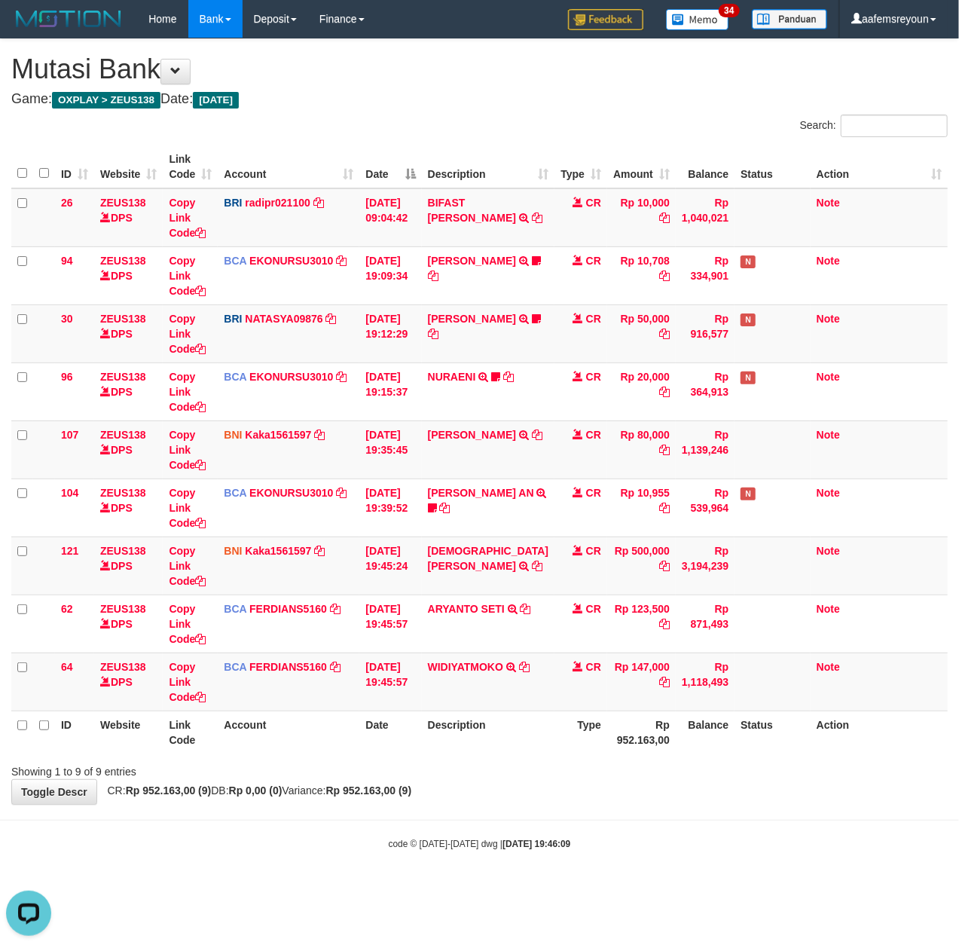
click at [529, 793] on div "**********" at bounding box center [479, 421] width 959 height 765
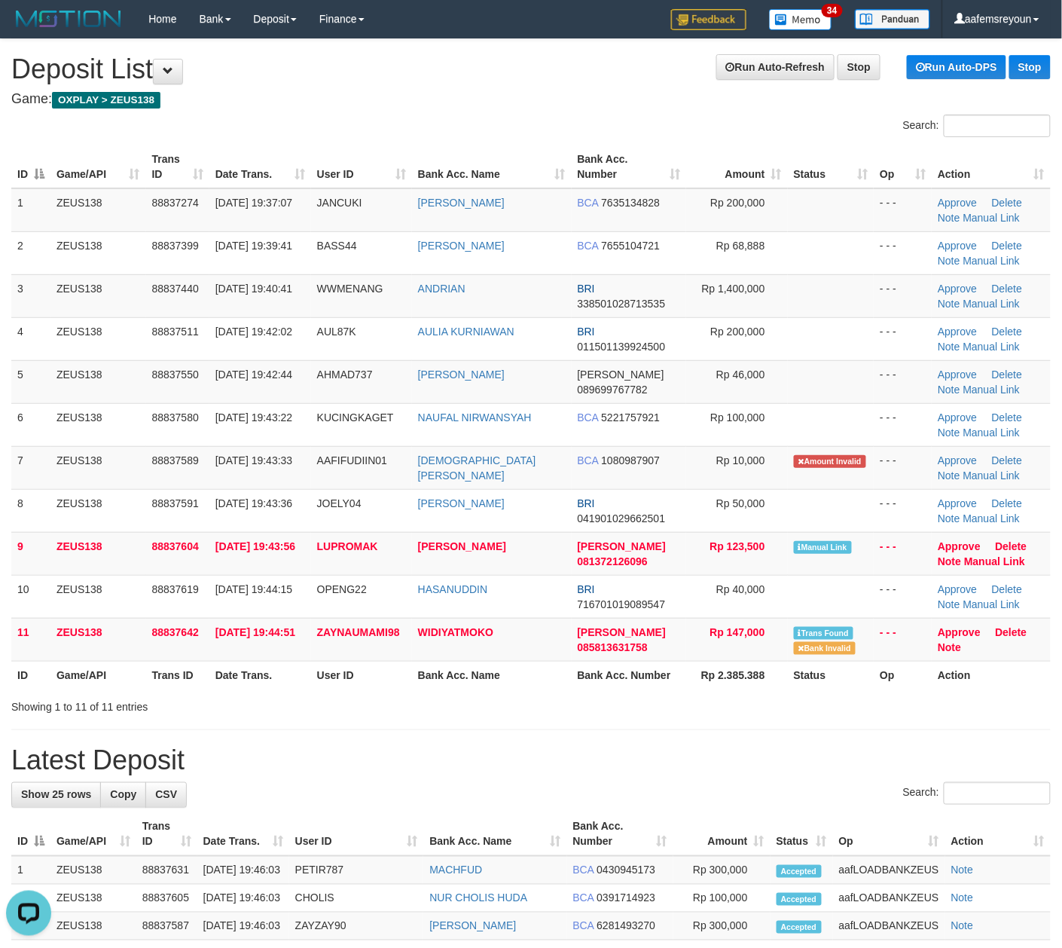
drag, startPoint x: 661, startPoint y: 746, endPoint x: 10, endPoint y: 649, distance: 658.9
click at [661, 745] on div "**********" at bounding box center [531, 912] width 1062 height 1746
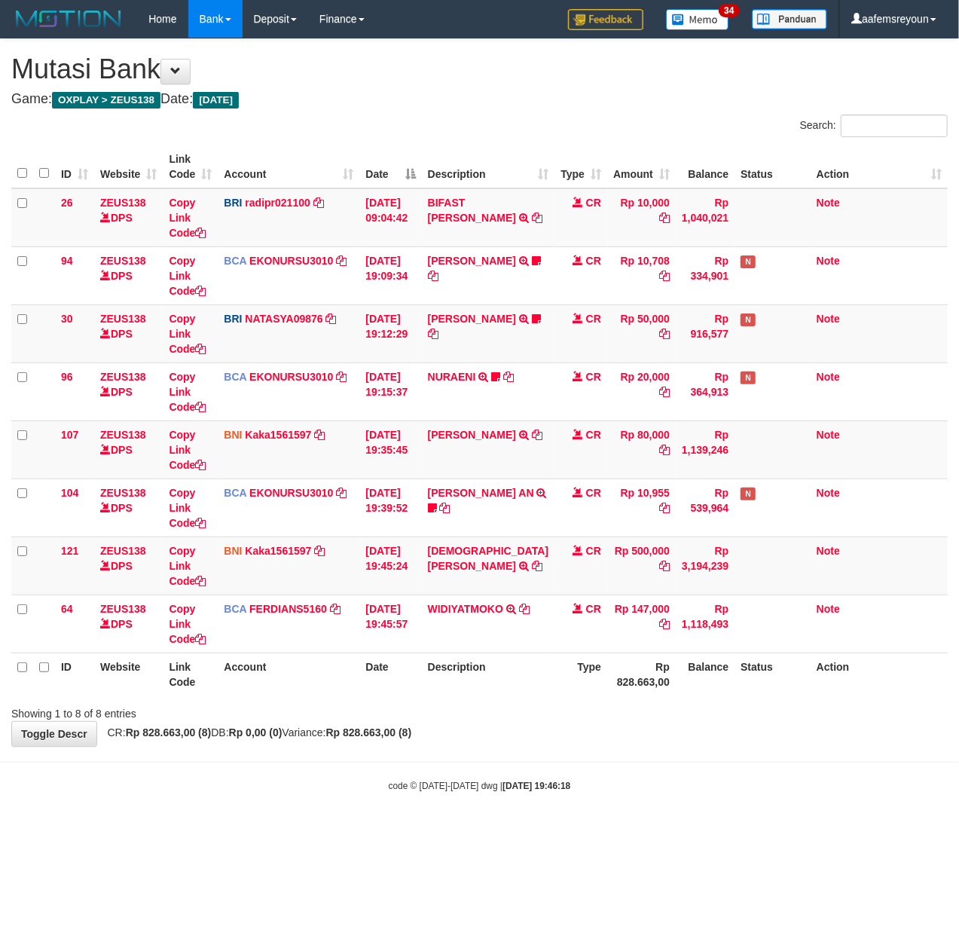
drag, startPoint x: 383, startPoint y: 699, endPoint x: 341, endPoint y: 698, distance: 41.5
click at [369, 699] on div "ID Website Link Code Account Date Description Type Amount Balance Status Action…" at bounding box center [479, 420] width 959 height 559
click at [486, 720] on div "Showing 1 to 8 of 8 entries" at bounding box center [479, 710] width 959 height 21
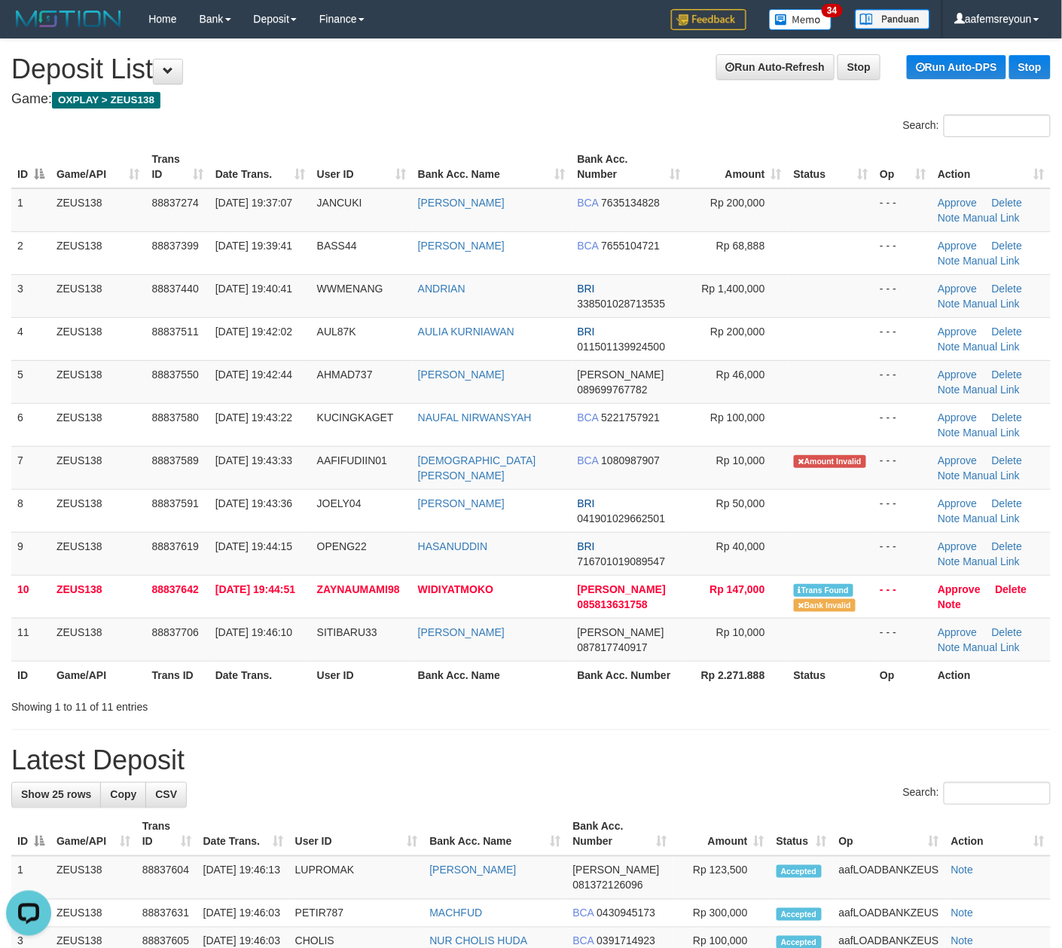
drag, startPoint x: 778, startPoint y: 711, endPoint x: 1073, endPoint y: 728, distance: 295.0
click at [790, 711] on div "Showing 1 to 11 of 11 entries" at bounding box center [531, 703] width 1062 height 21
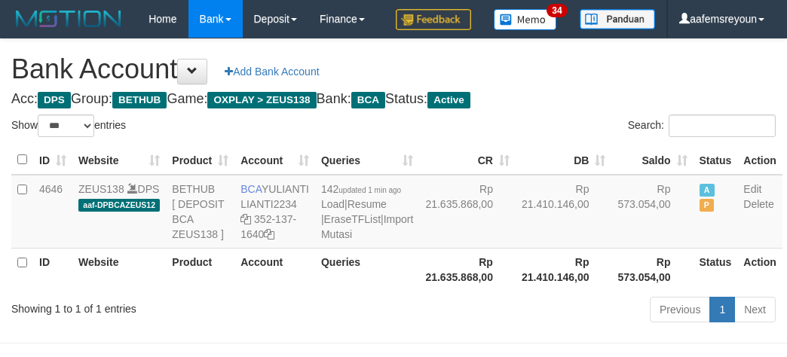
select select "***"
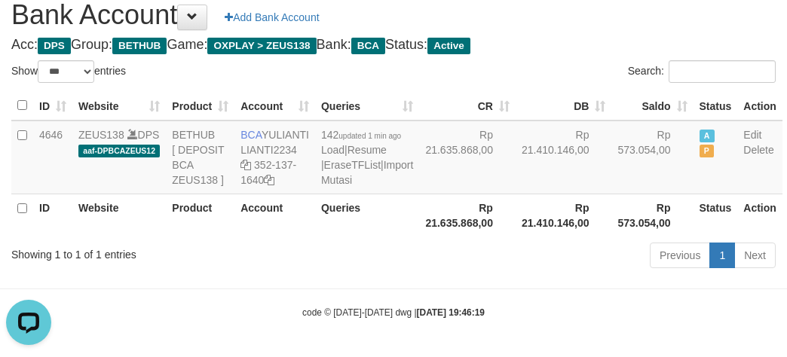
click at [350, 237] on th "Queries" at bounding box center [367, 215] width 104 height 43
click at [348, 273] on div "Previous 1 Next" at bounding box center [557, 257] width 436 height 32
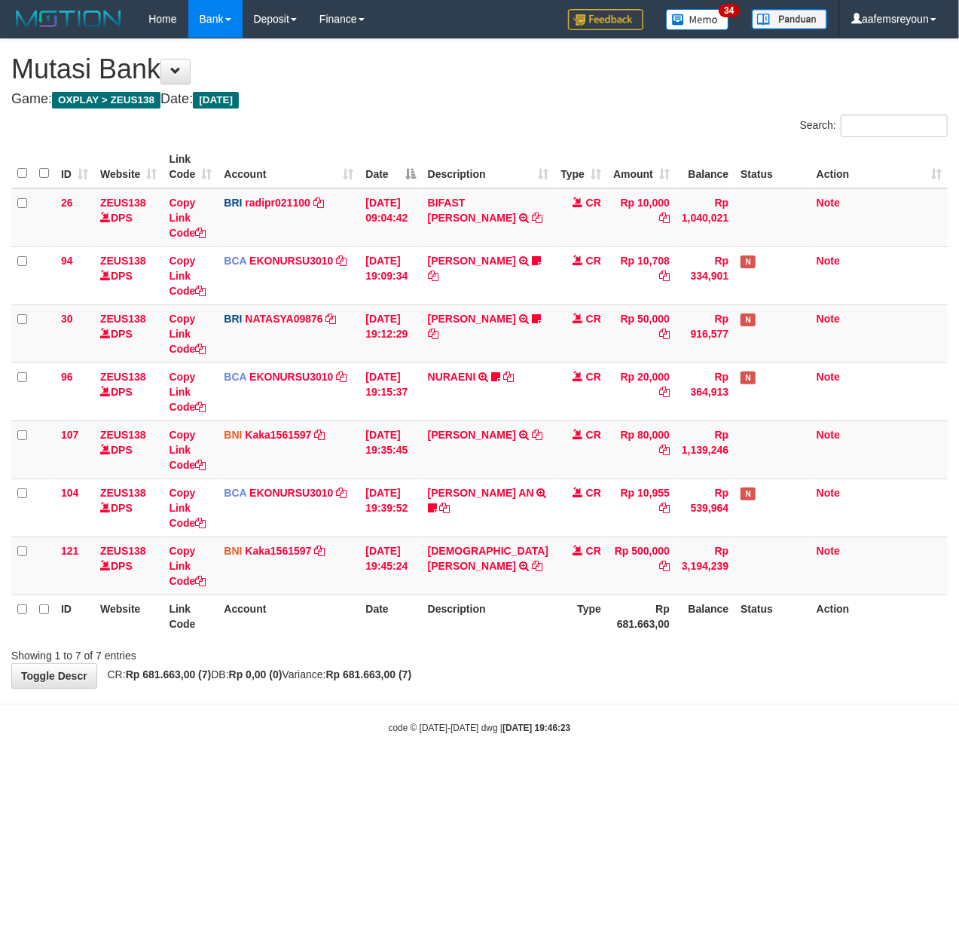
click at [591, 761] on body "Toggle navigation Home Bank Account List Mutasi Bank Search Sync Note Mutasi De…" at bounding box center [479, 386] width 959 height 772
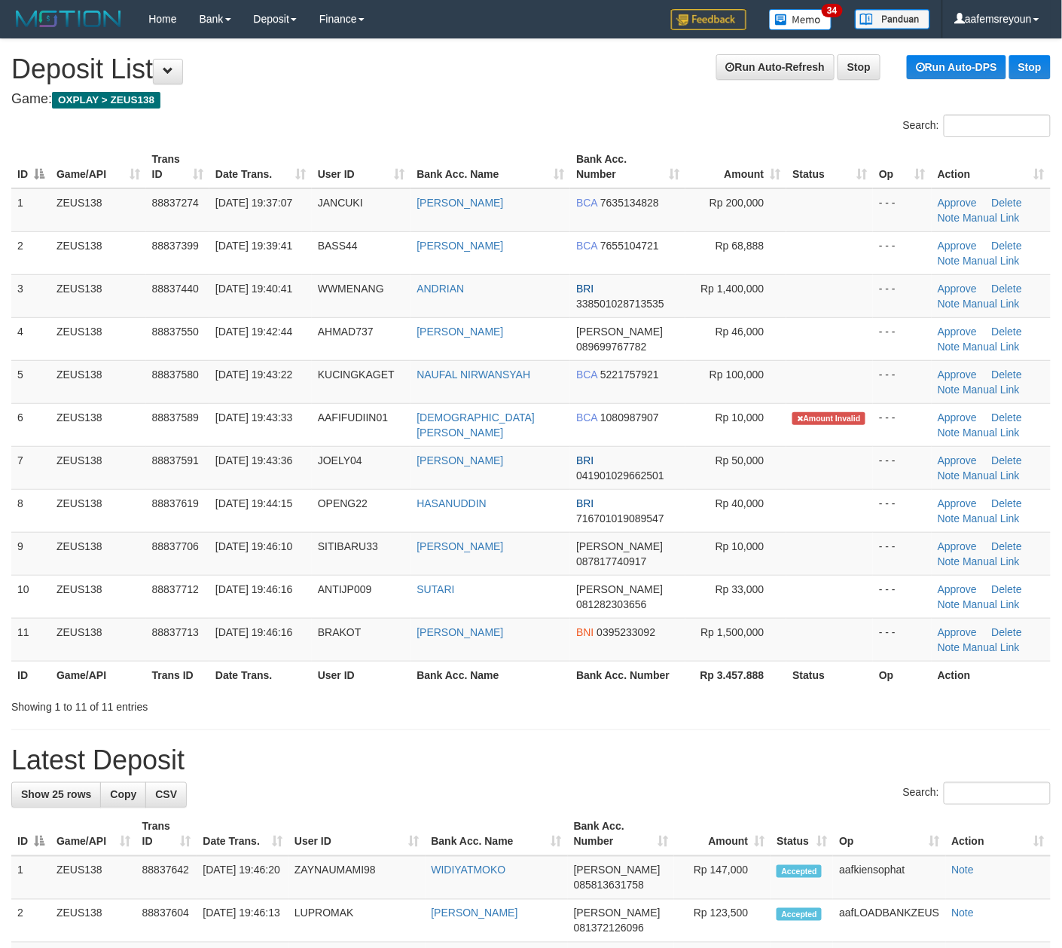
drag, startPoint x: 821, startPoint y: 751, endPoint x: 839, endPoint y: 757, distance: 19.1
click at [817, 744] on div "**********" at bounding box center [531, 919] width 1062 height 1761
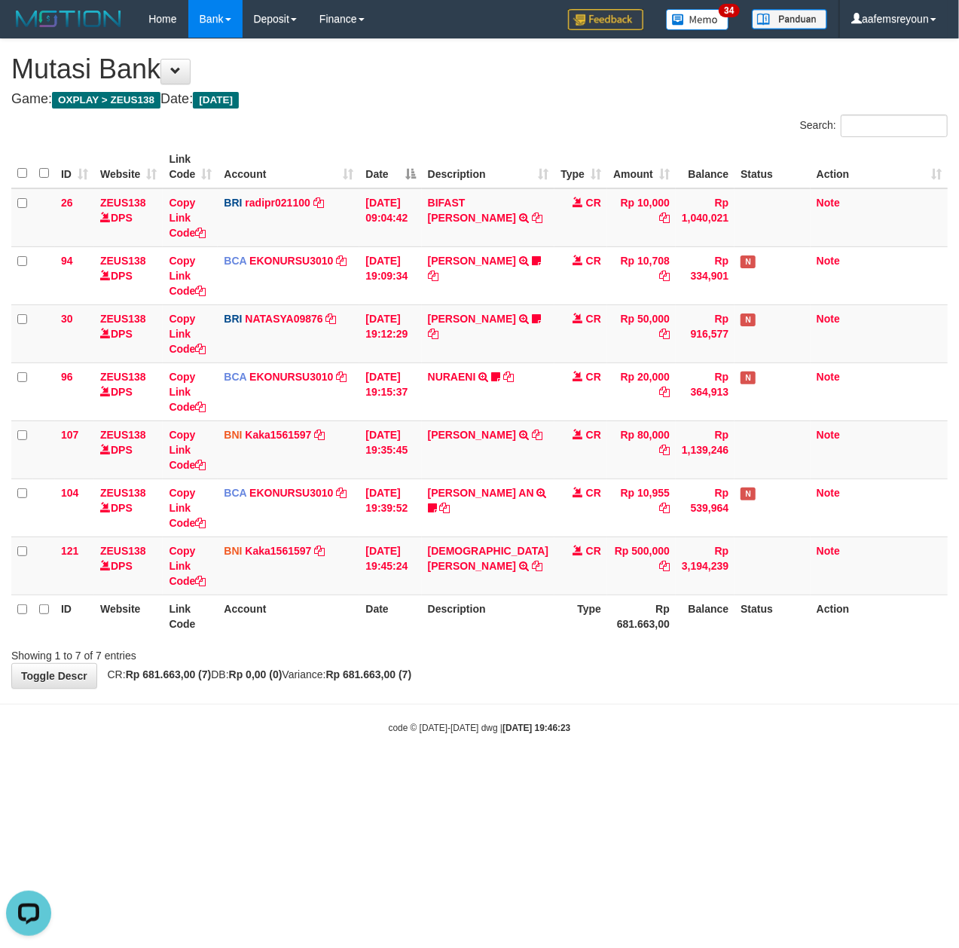
click at [631, 717] on body "Toggle navigation Home Bank Account List Mutasi Bank Search Sync Note Mutasi De…" at bounding box center [479, 386] width 959 height 772
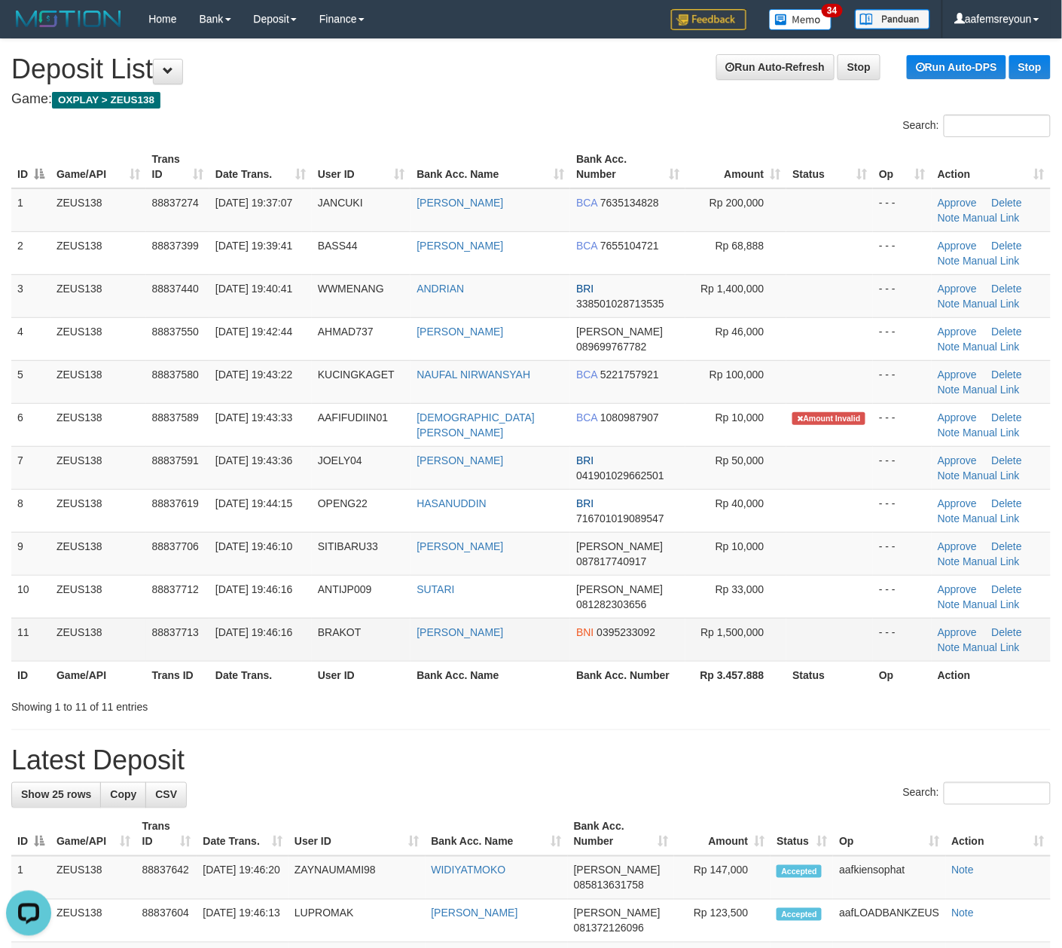
click at [553, 637] on td "[PERSON_NAME]" at bounding box center [491, 639] width 160 height 43
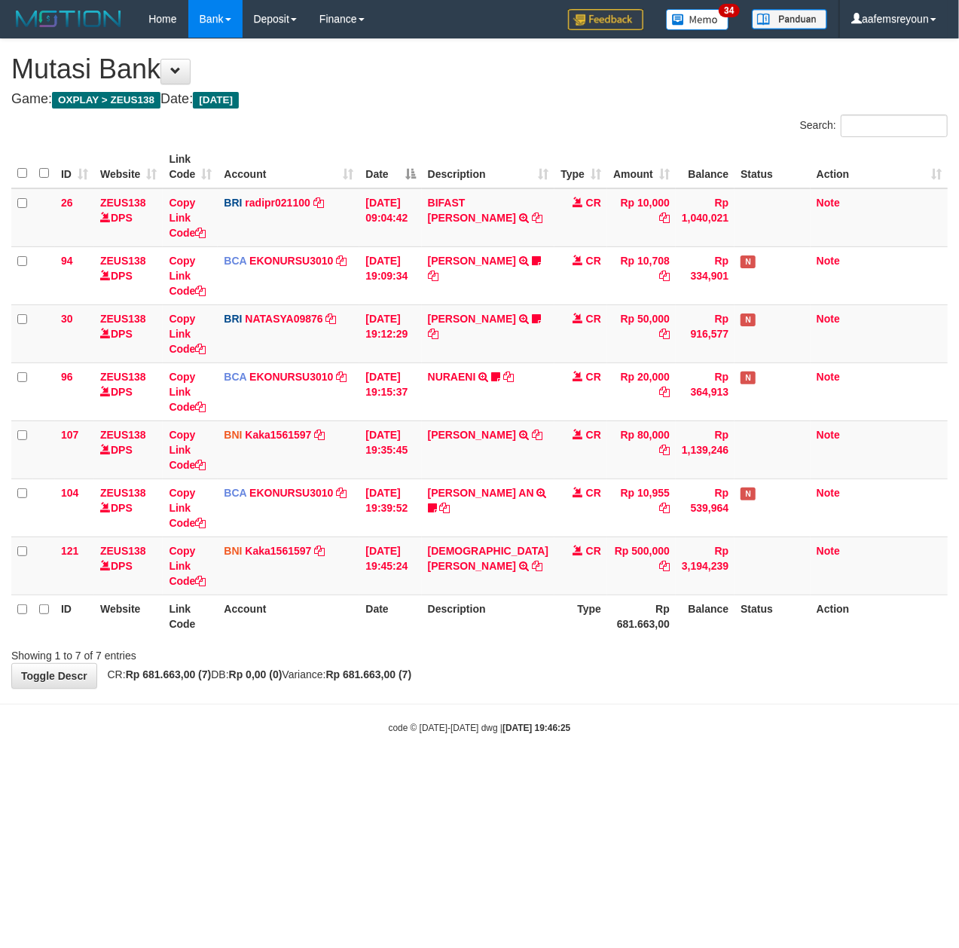
drag, startPoint x: 540, startPoint y: 683, endPoint x: 842, endPoint y: 738, distance: 306.5
click at [541, 683] on div "**********" at bounding box center [479, 363] width 959 height 649
drag, startPoint x: 586, startPoint y: 691, endPoint x: 13, endPoint y: 677, distance: 573.5
click at [583, 692] on body "Toggle navigation Home Bank Account List Mutasi Bank Search Sync Note Mutasi De…" at bounding box center [479, 386] width 959 height 772
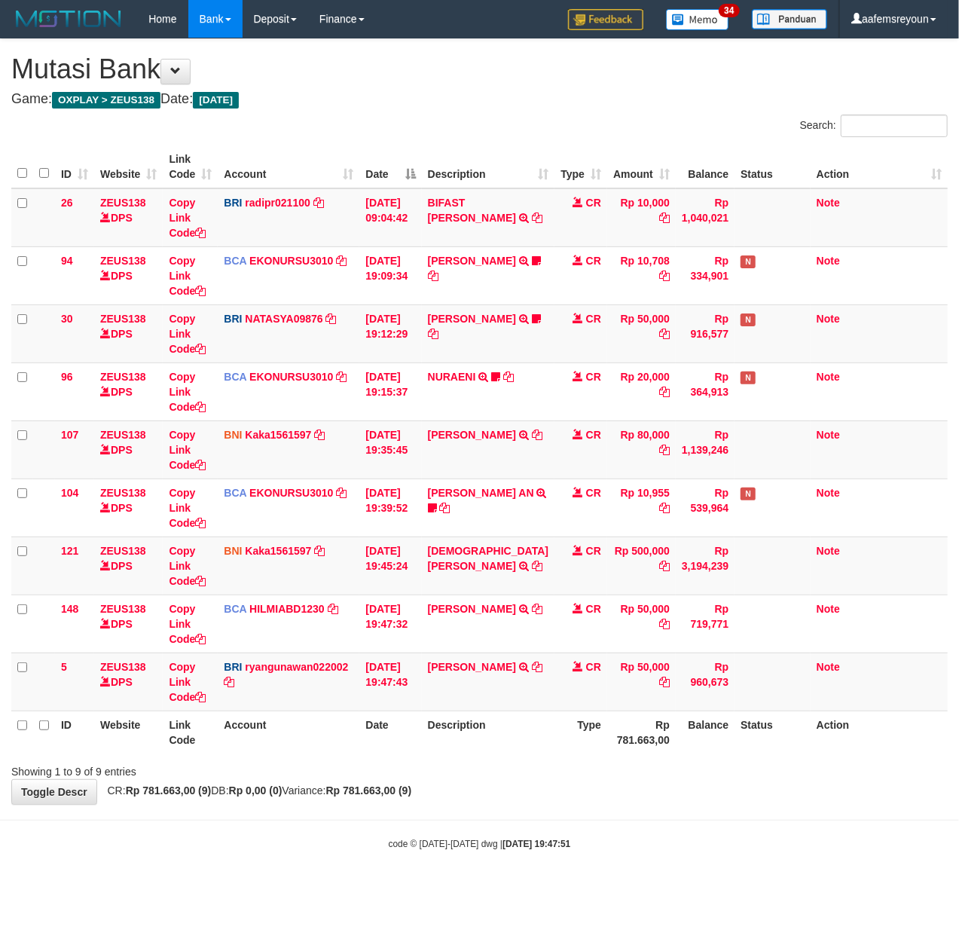
click at [322, 726] on th "Account" at bounding box center [289, 731] width 142 height 43
click at [323, 730] on th "Account" at bounding box center [289, 731] width 142 height 43
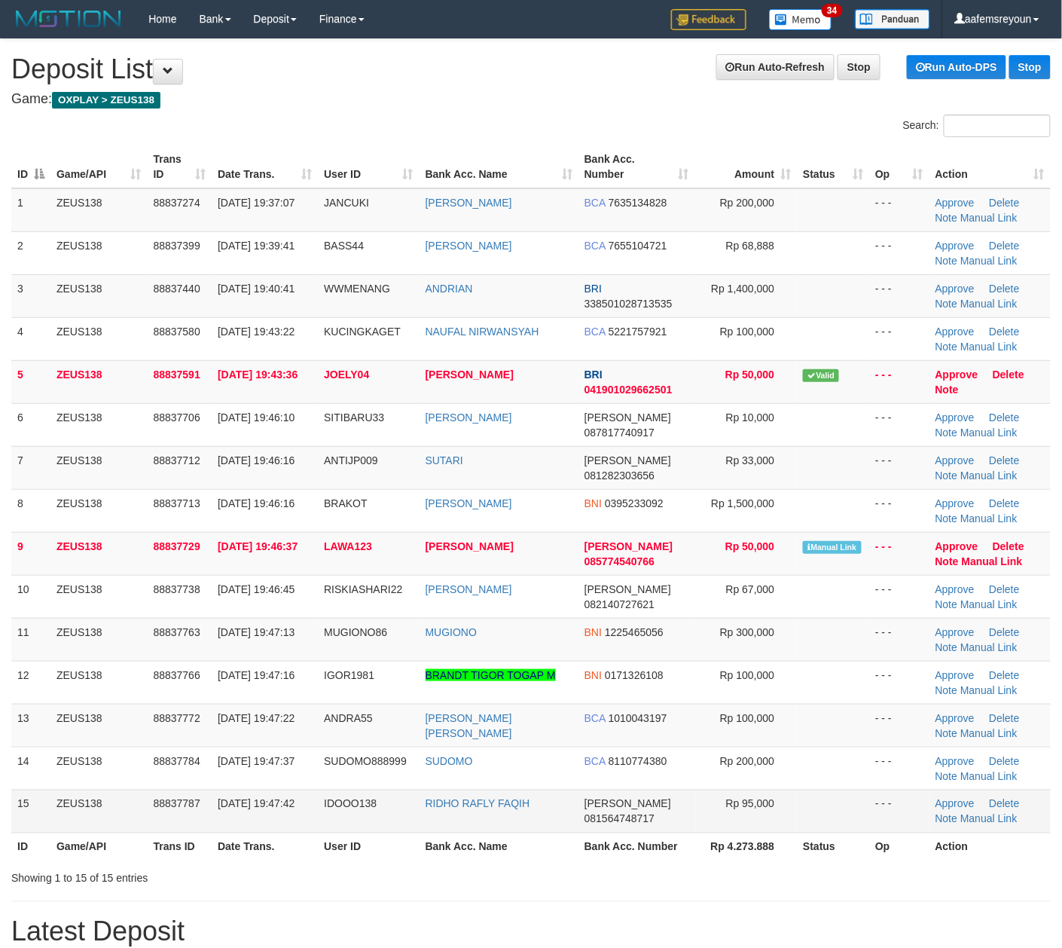
click at [655, 813] on span "081564748717" at bounding box center [620, 819] width 70 height 12
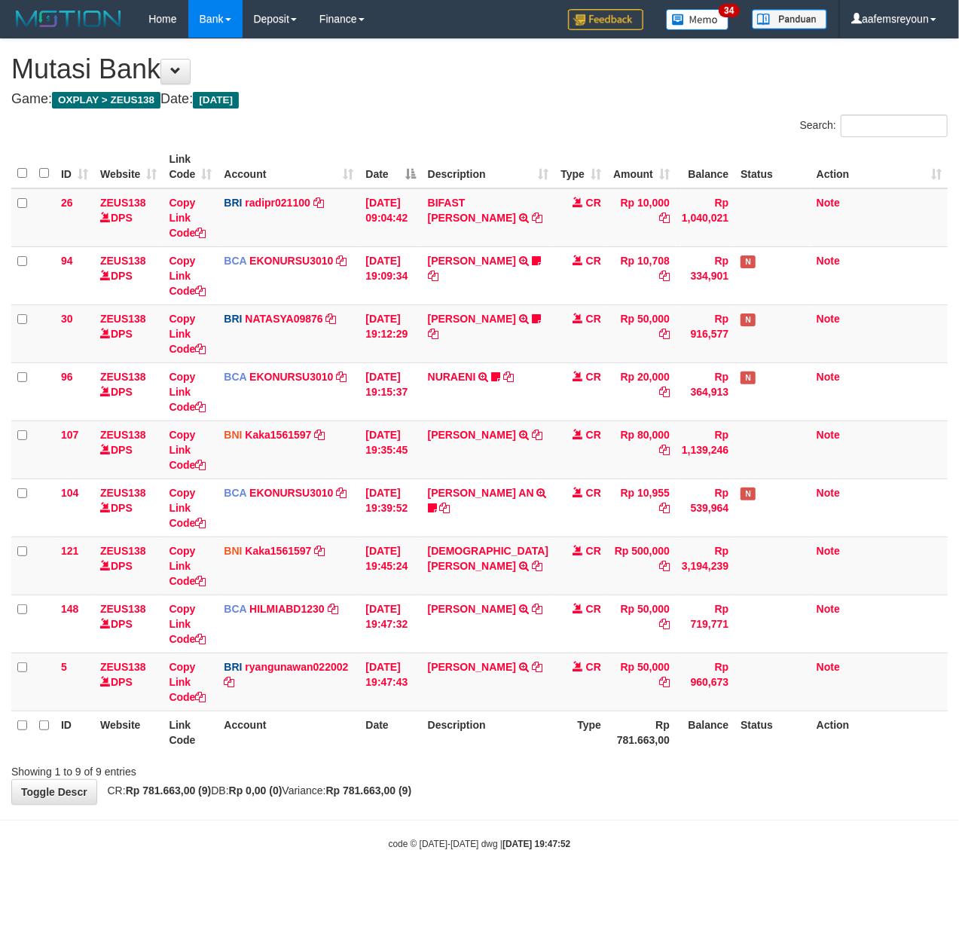
drag, startPoint x: 595, startPoint y: 941, endPoint x: 579, endPoint y: 928, distance: 20.9
click at [592, 888] on html "Toggle navigation Home Bank Account List Mutasi Bank Search Sync Note Mutasi De…" at bounding box center [479, 444] width 959 height 888
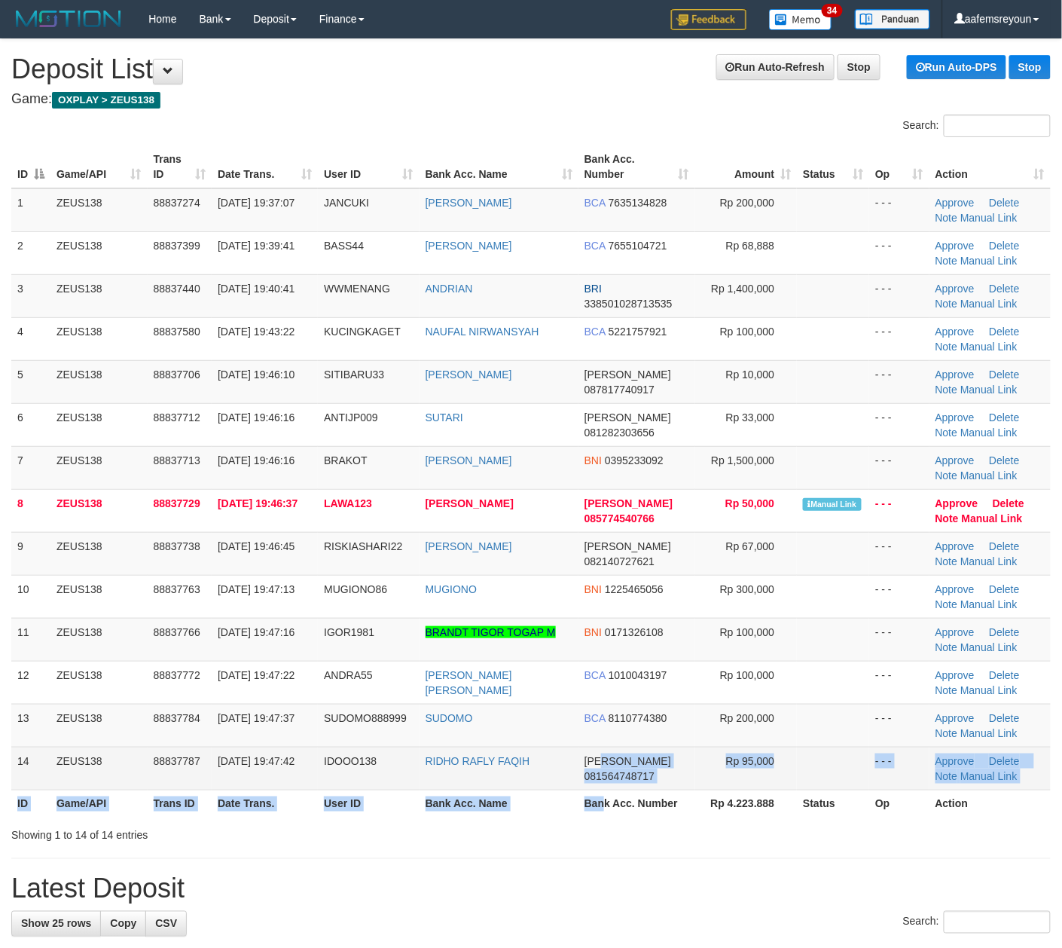
drag, startPoint x: 603, startPoint y: 794, endPoint x: 1071, endPoint y: 685, distance: 479.7
click at [640, 782] on td "[PERSON_NAME] 081564748717" at bounding box center [637, 768] width 117 height 43
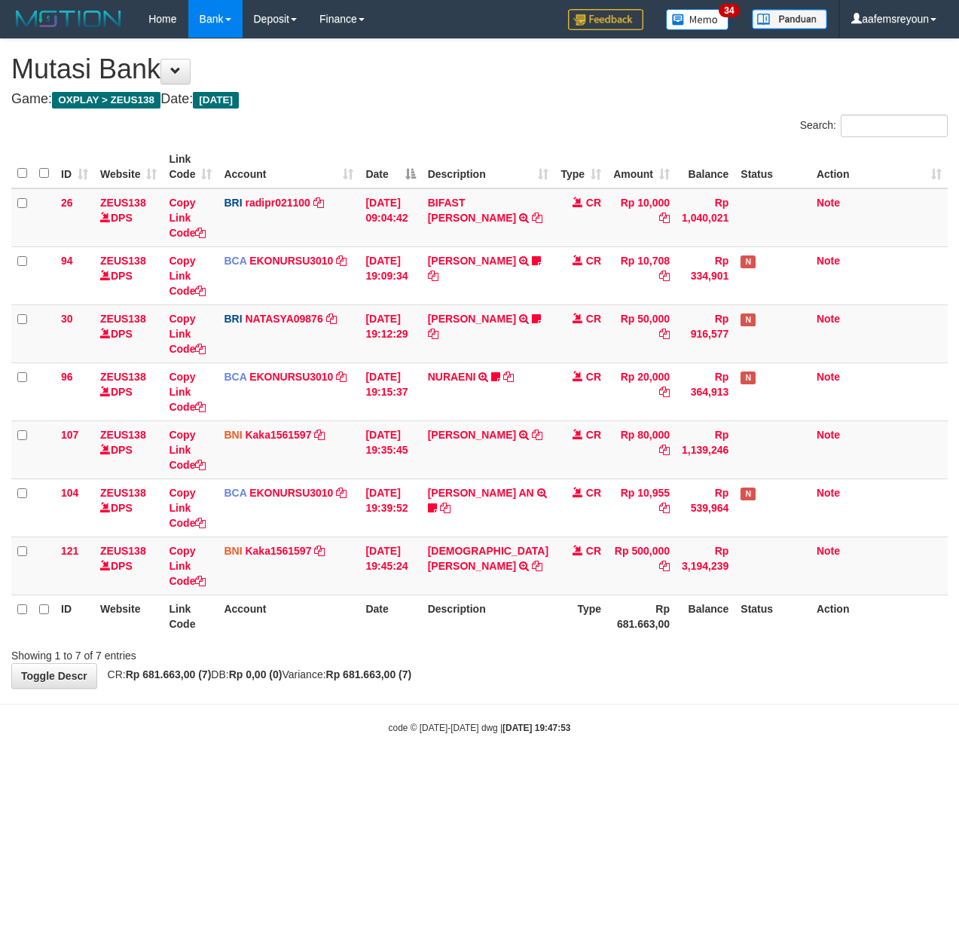
click at [530, 772] on html "Toggle navigation Home Bank Account List Mutasi Bank Search Sync Note Mutasi De…" at bounding box center [479, 386] width 959 height 772
click at [532, 570] on icon at bounding box center [537, 566] width 11 height 11
drag, startPoint x: 298, startPoint y: 758, endPoint x: 127, endPoint y: 758, distance: 171.8
click at [289, 758] on body "Toggle navigation Home Bank Account List Mutasi Bank Search Sync Note Mutasi De…" at bounding box center [479, 386] width 959 height 772
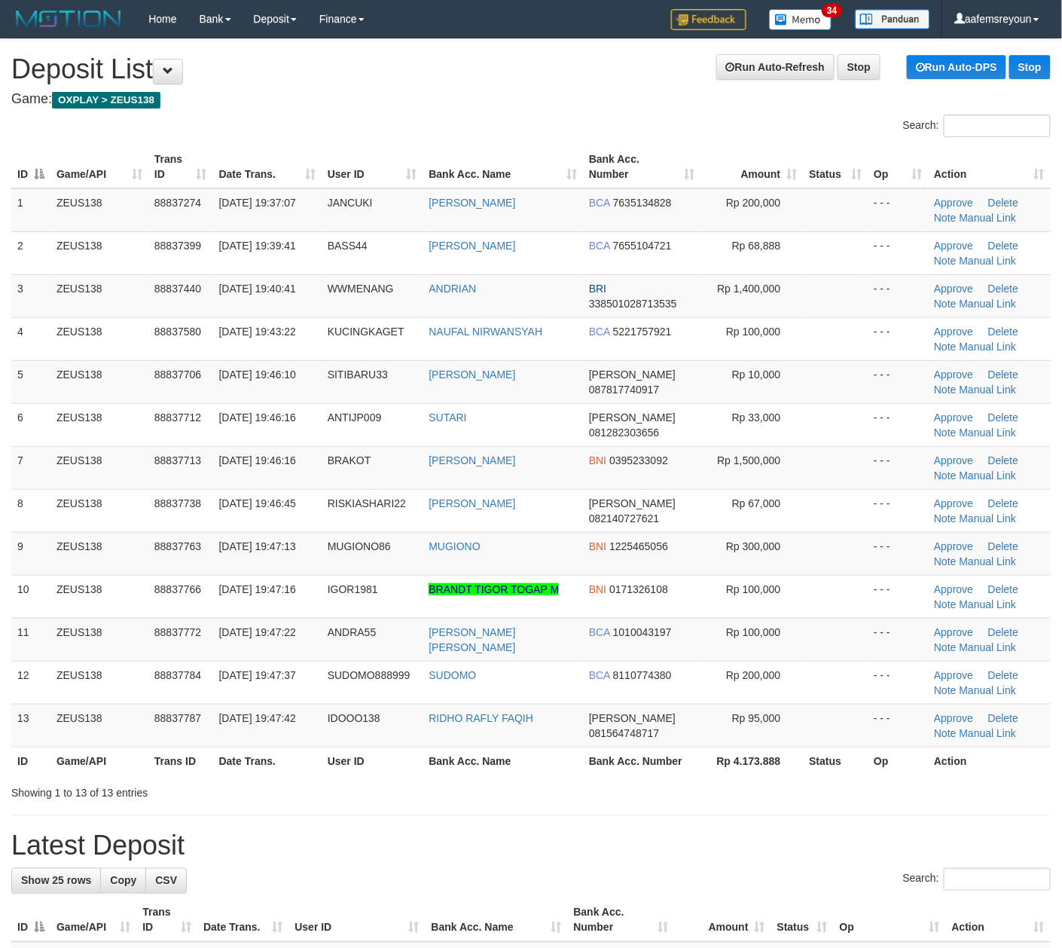
drag, startPoint x: 543, startPoint y: 790, endPoint x: 540, endPoint y: 782, distance: 8.8
click at [534, 782] on div "Showing 1 to 13 of 13 entries" at bounding box center [531, 789] width 1062 height 21
click at [642, 735] on td "DANA 081564748717" at bounding box center [642, 725] width 118 height 43
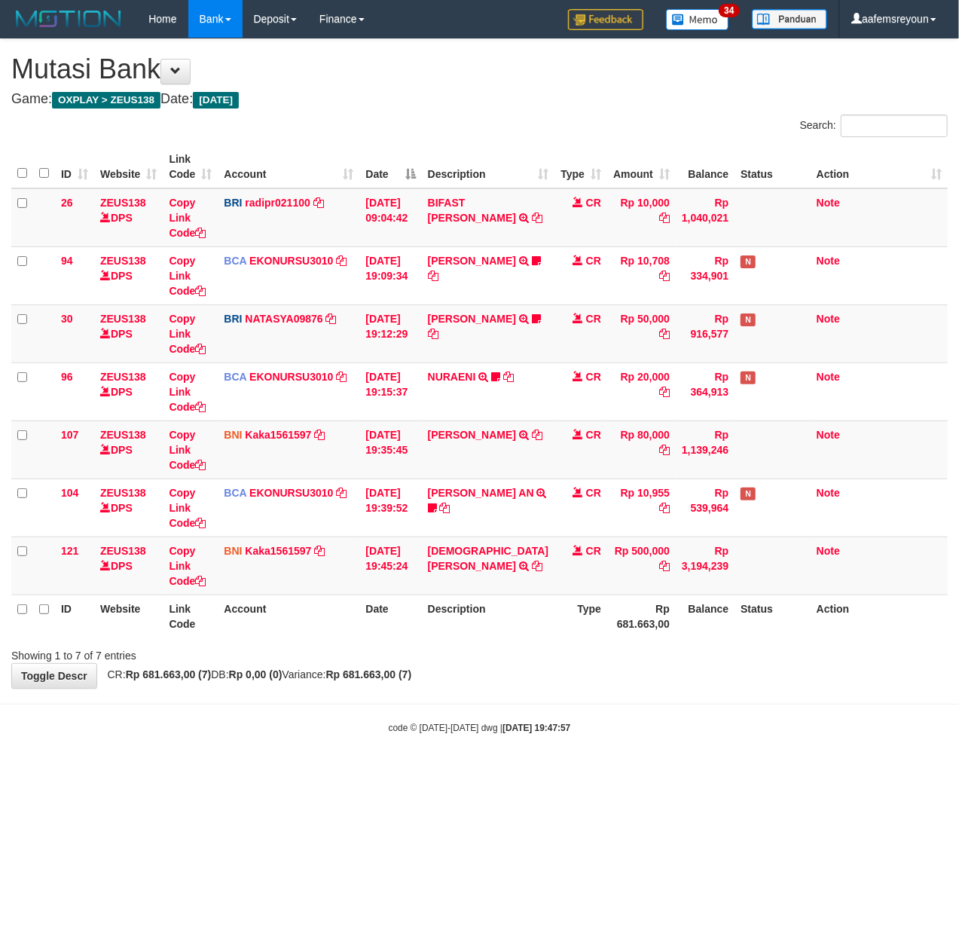
click at [316, 772] on html "Toggle navigation Home Bank Account List Mutasi Bank Search Sync Note Mutasi De…" at bounding box center [479, 386] width 959 height 772
drag, startPoint x: 489, startPoint y: 829, endPoint x: 476, endPoint y: 833, distance: 13.6
click at [482, 772] on html "Toggle navigation Home Bank Account List Mutasi Bank Search Sync Note Mutasi De…" at bounding box center [479, 386] width 959 height 772
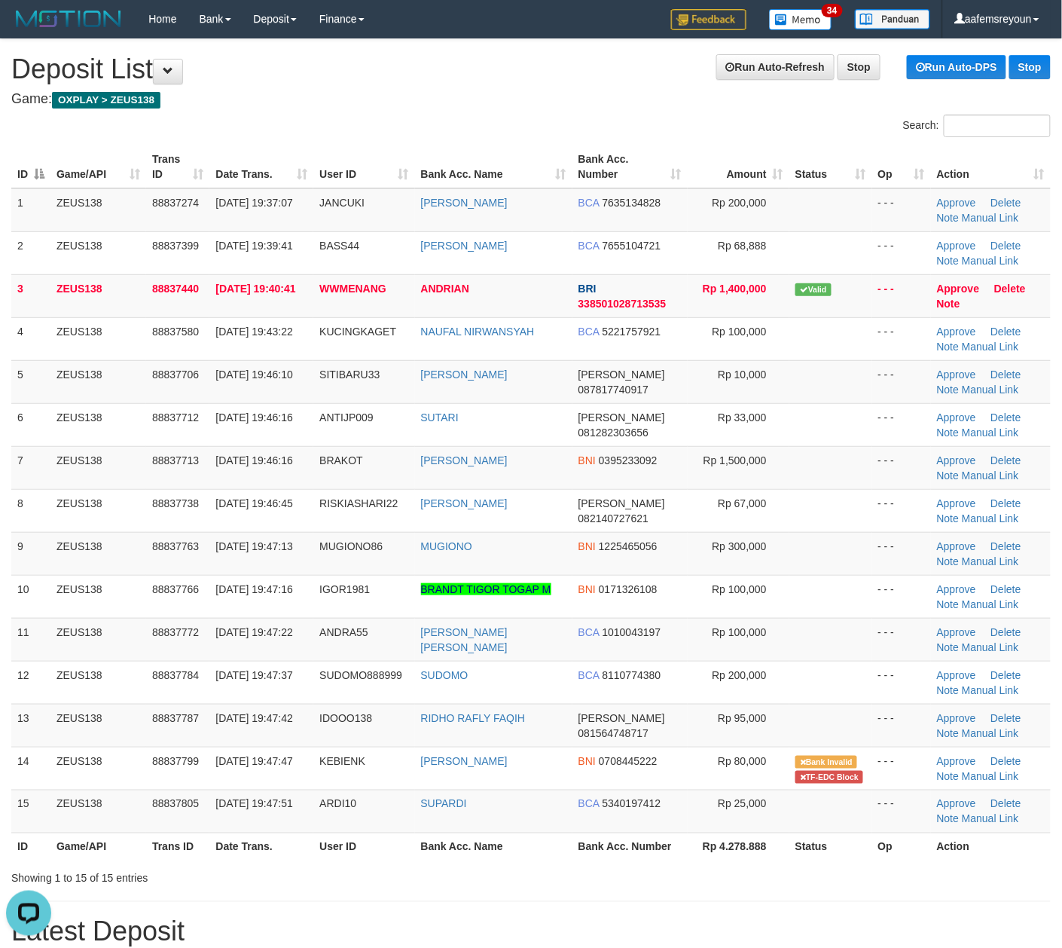
drag, startPoint x: 652, startPoint y: 894, endPoint x: 796, endPoint y: 872, distance: 144.7
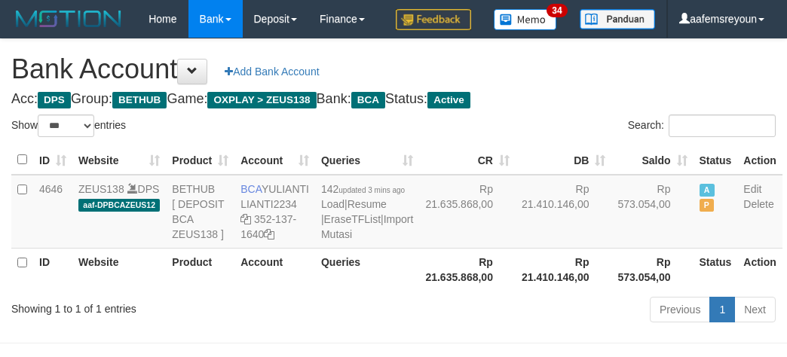
select select "***"
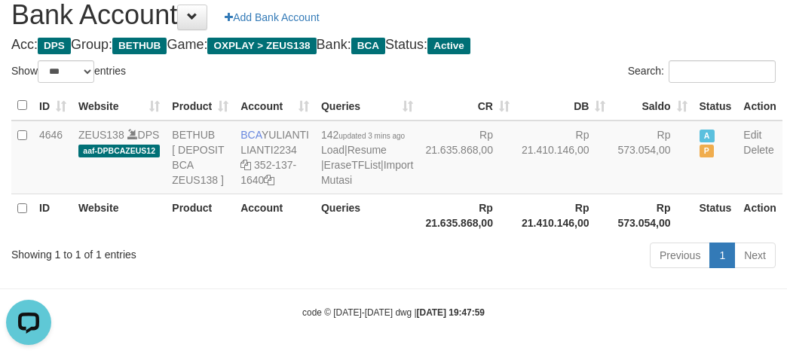
drag, startPoint x: 481, startPoint y: 250, endPoint x: 471, endPoint y: 249, distance: 9.9
click at [515, 237] on th "Rp 21.410.146,00" at bounding box center [563, 215] width 96 height 43
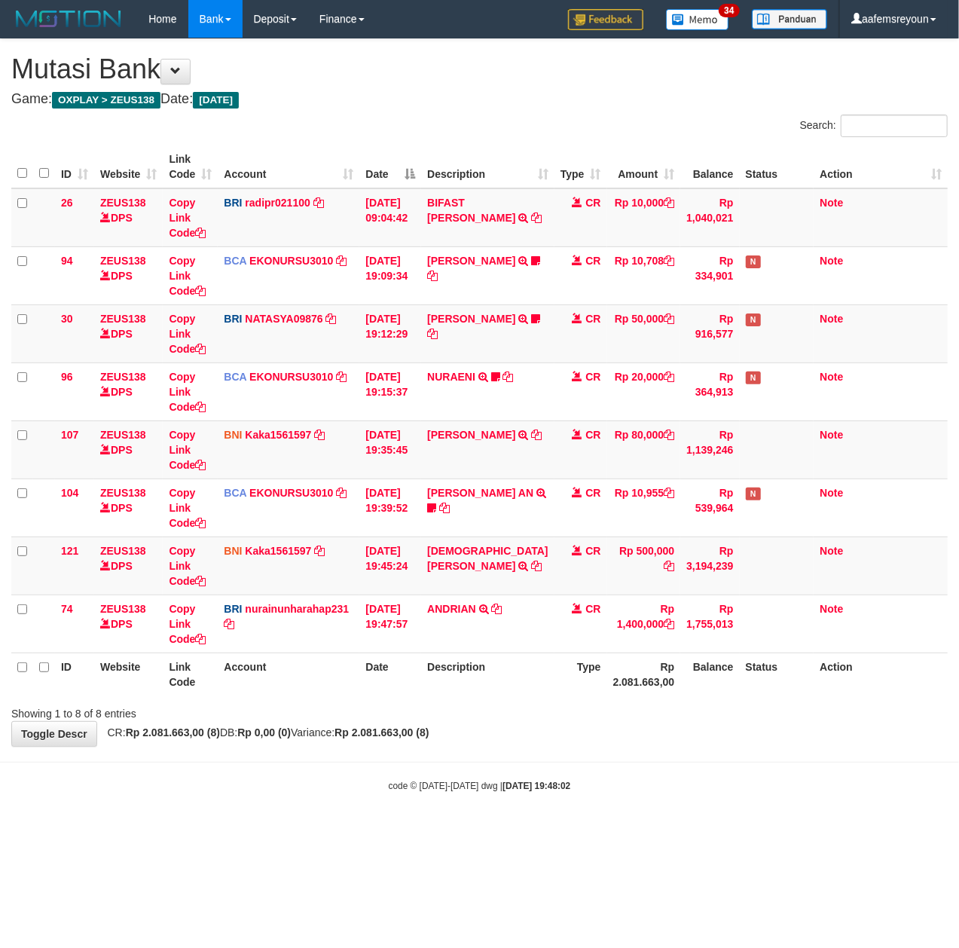
click at [597, 830] on html "Toggle navigation Home Bank Account List Mutasi Bank Search Sync Note Mutasi De…" at bounding box center [479, 415] width 959 height 830
click at [609, 830] on html "Toggle navigation Home Bank Account List Mutasi Bank Search Sync Note Mutasi De…" at bounding box center [479, 415] width 959 height 830
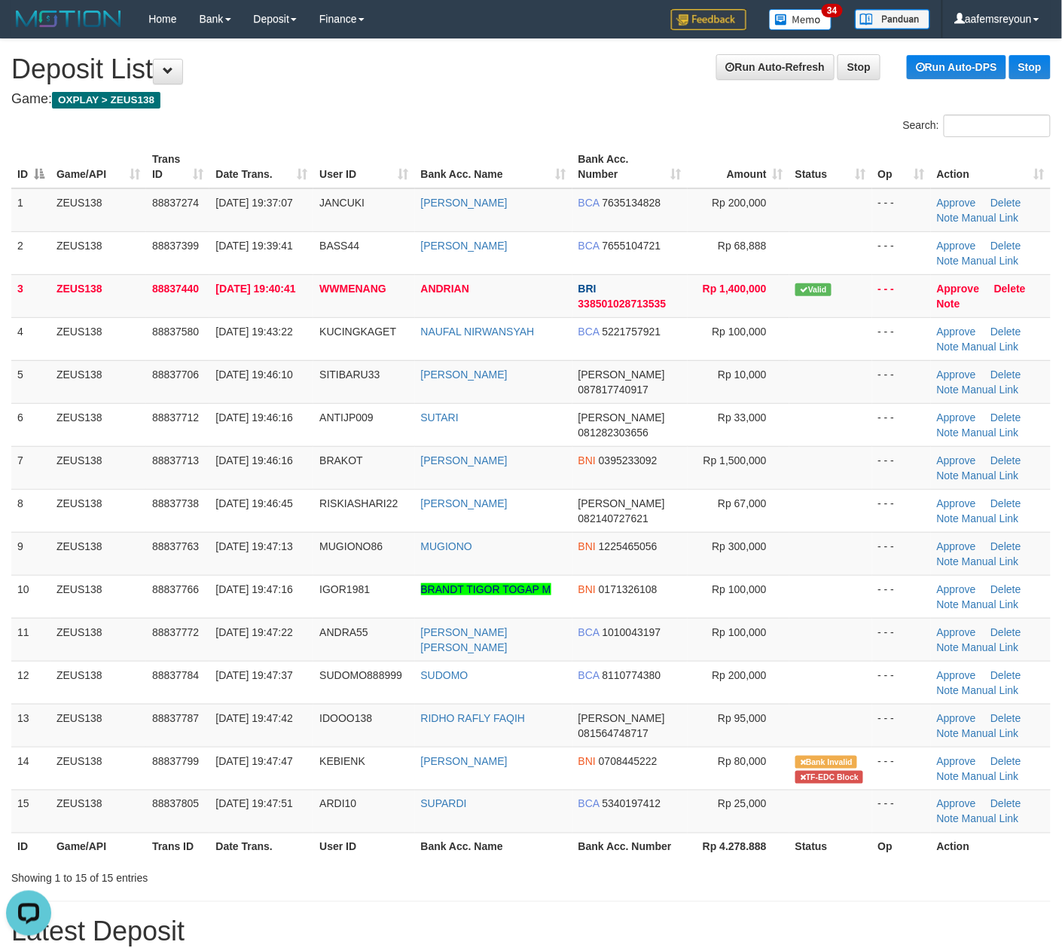
drag, startPoint x: 504, startPoint y: 830, endPoint x: 924, endPoint y: 845, distance: 419.9
click at [507, 830] on td "SUPARDI" at bounding box center [493, 811] width 157 height 43
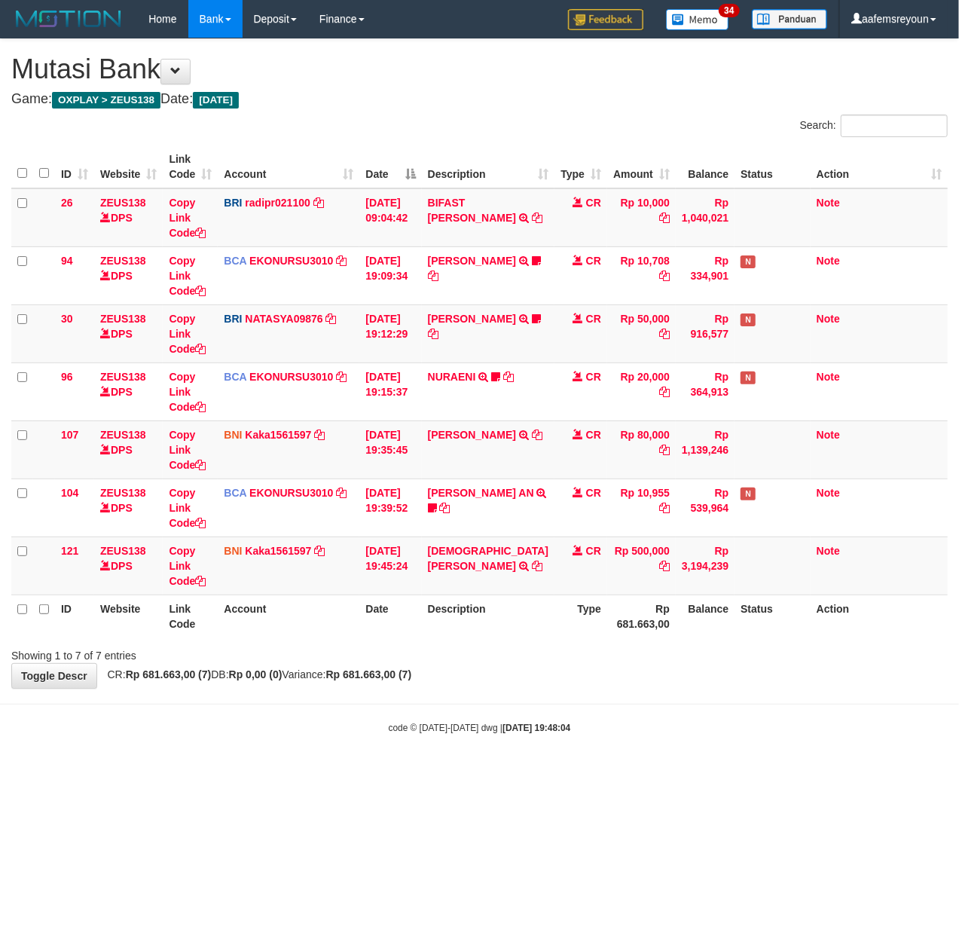
drag, startPoint x: 529, startPoint y: 826, endPoint x: 532, endPoint y: 812, distance: 13.9
click at [529, 772] on html "Toggle navigation Home Bank Account List Mutasi Bank Search Sync Note Mutasi De…" at bounding box center [479, 386] width 959 height 772
drag, startPoint x: 187, startPoint y: 791, endPoint x: 958, endPoint y: 808, distance: 771.7
click at [196, 772] on html "Toggle navigation Home Bank Account List Mutasi Bank Search Sync Note Mutasi De…" at bounding box center [479, 386] width 959 height 772
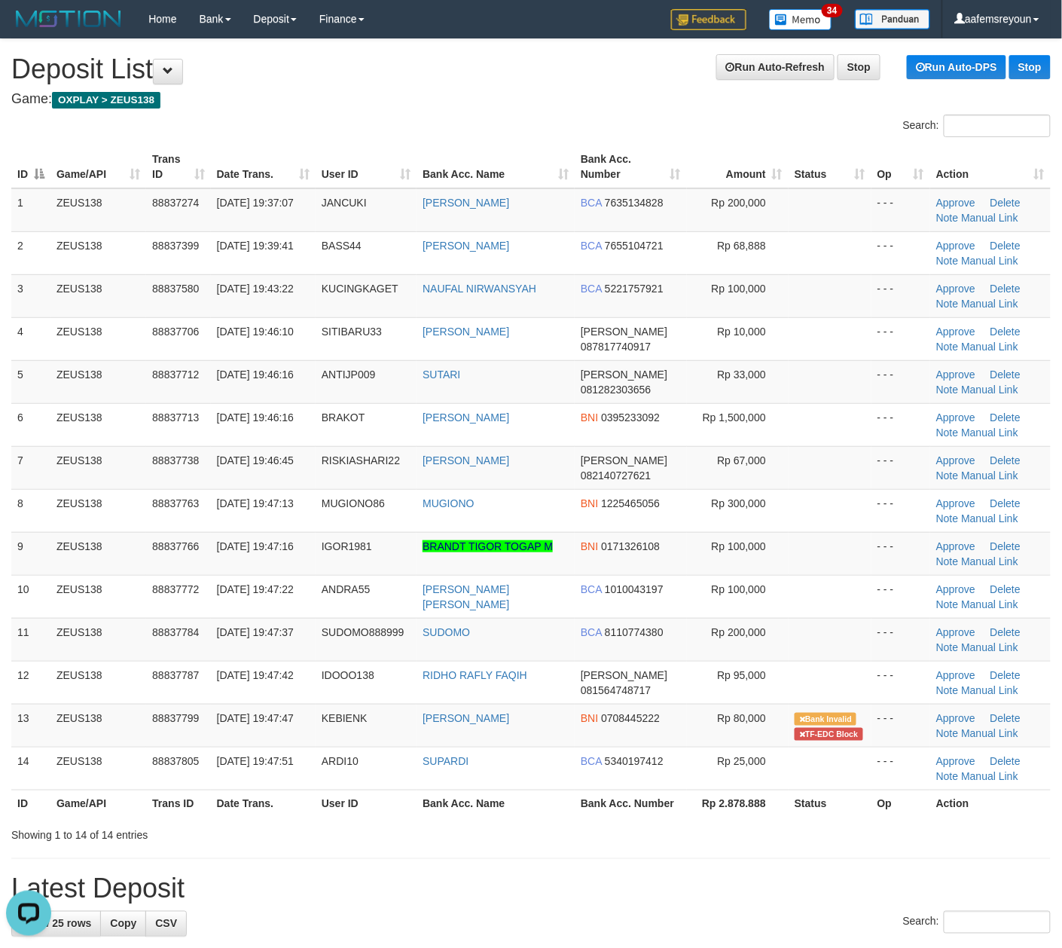
drag, startPoint x: 693, startPoint y: 805, endPoint x: 1068, endPoint y: 814, distance: 374.5
click at [699, 805] on th "Rp 2.878.888" at bounding box center [738, 804] width 102 height 28
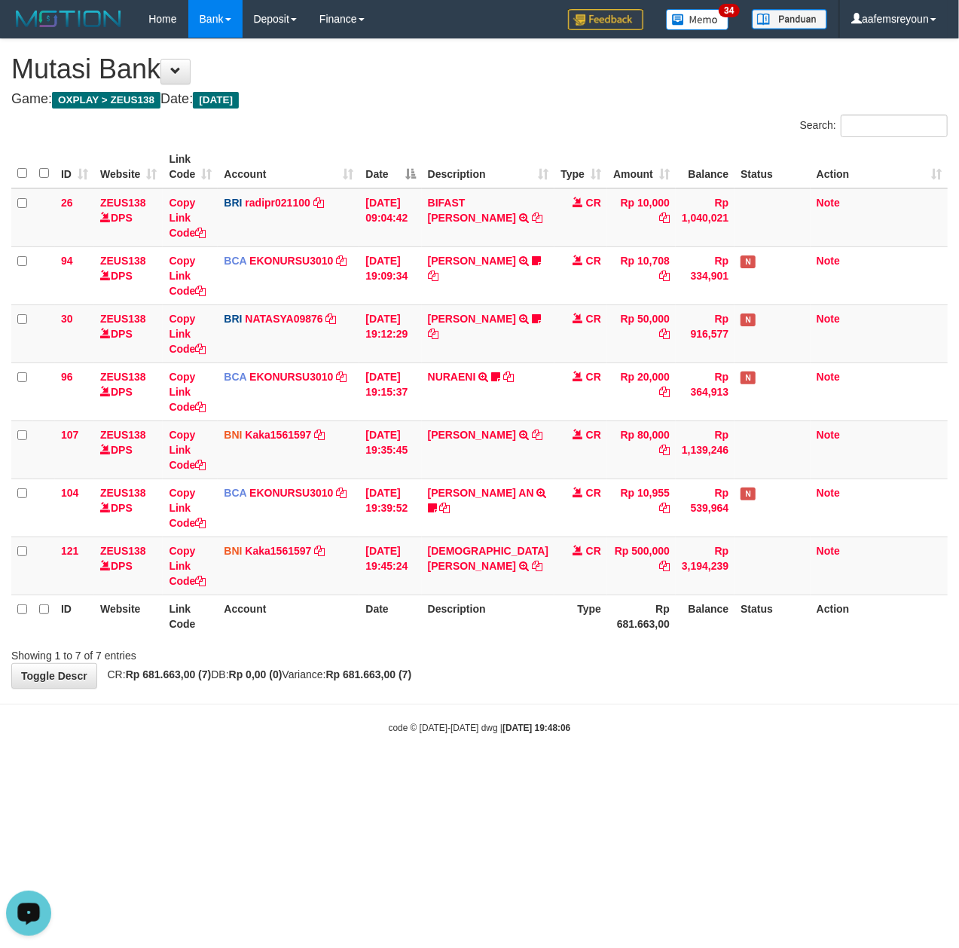
click at [336, 763] on body "Toggle navigation Home Bank Account List Mutasi Bank Search Sync Note Mutasi De…" at bounding box center [479, 386] width 959 height 772
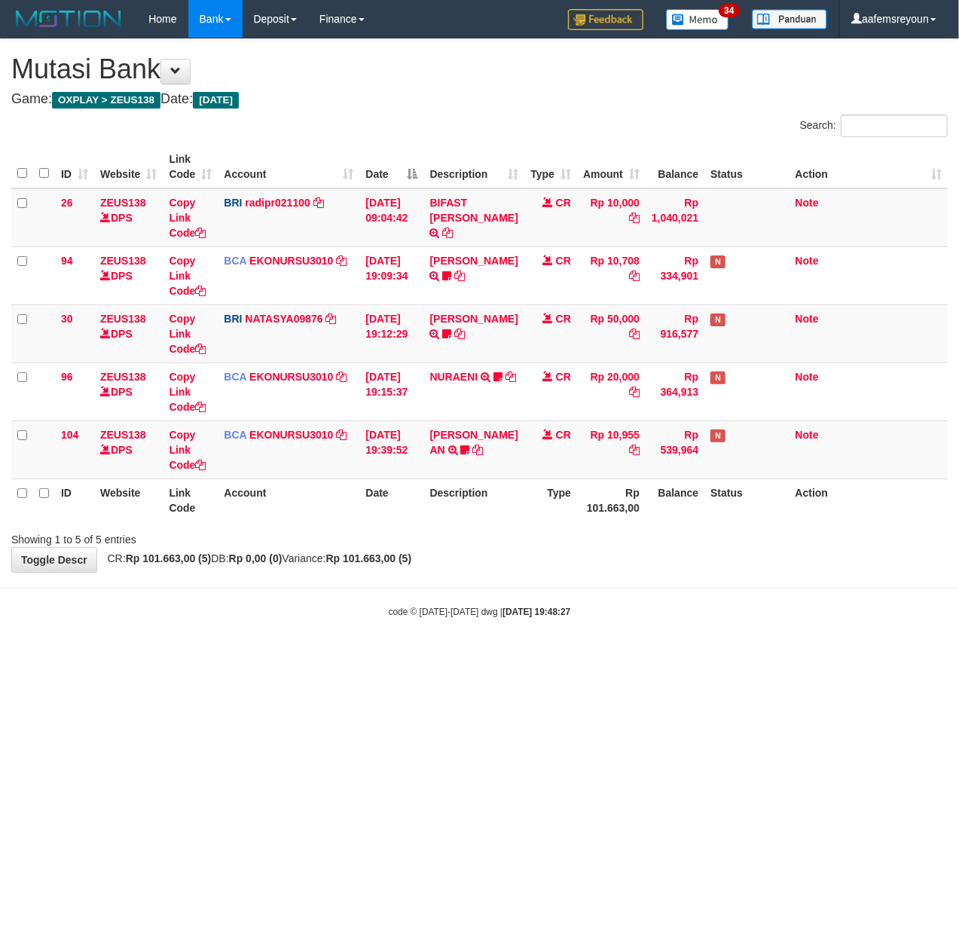
click at [383, 656] on html "Toggle navigation Home Bank Account List Mutasi Bank Search Sync Note Mutasi De…" at bounding box center [479, 328] width 959 height 656
click at [515, 656] on html "Toggle navigation Home Bank Account List Mutasi Bank Search Sync Note Mutasi De…" at bounding box center [479, 328] width 959 height 656
click at [541, 656] on html "Toggle navigation Home Bank Account List Mutasi Bank Search Sync Note Mutasi De…" at bounding box center [479, 328] width 959 height 656
drag, startPoint x: 0, startPoint y: 0, endPoint x: 541, endPoint y: 759, distance: 932.4
click at [544, 656] on html "Toggle navigation Home Bank Account List Mutasi Bank Search Sync Note Mutasi De…" at bounding box center [479, 328] width 959 height 656
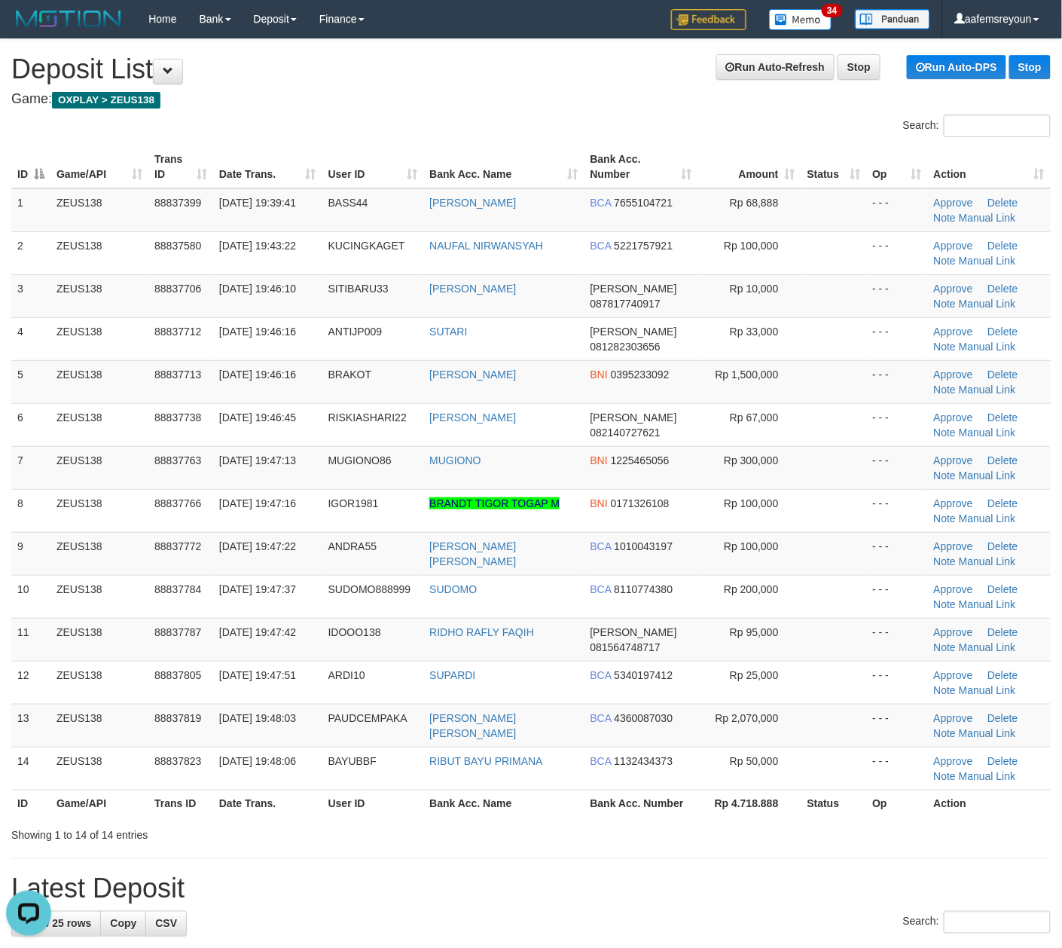
drag, startPoint x: 686, startPoint y: 878, endPoint x: 688, endPoint y: 863, distance: 15.2
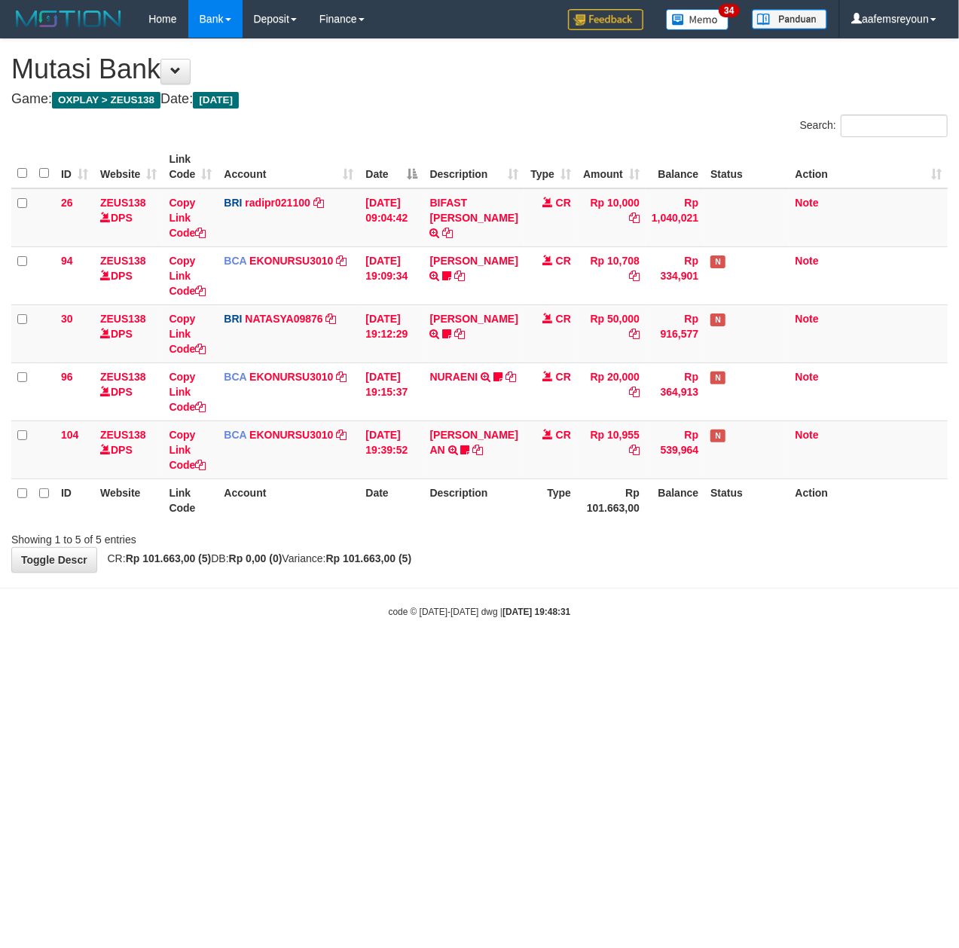
click at [720, 656] on html "Toggle navigation Home Bank Account List Mutasi Bank Search Sync Note Mutasi De…" at bounding box center [479, 328] width 959 height 656
click at [705, 656] on html "Toggle navigation Home Bank Account List Mutasi Bank Search Sync Note Mutasi De…" at bounding box center [479, 328] width 959 height 656
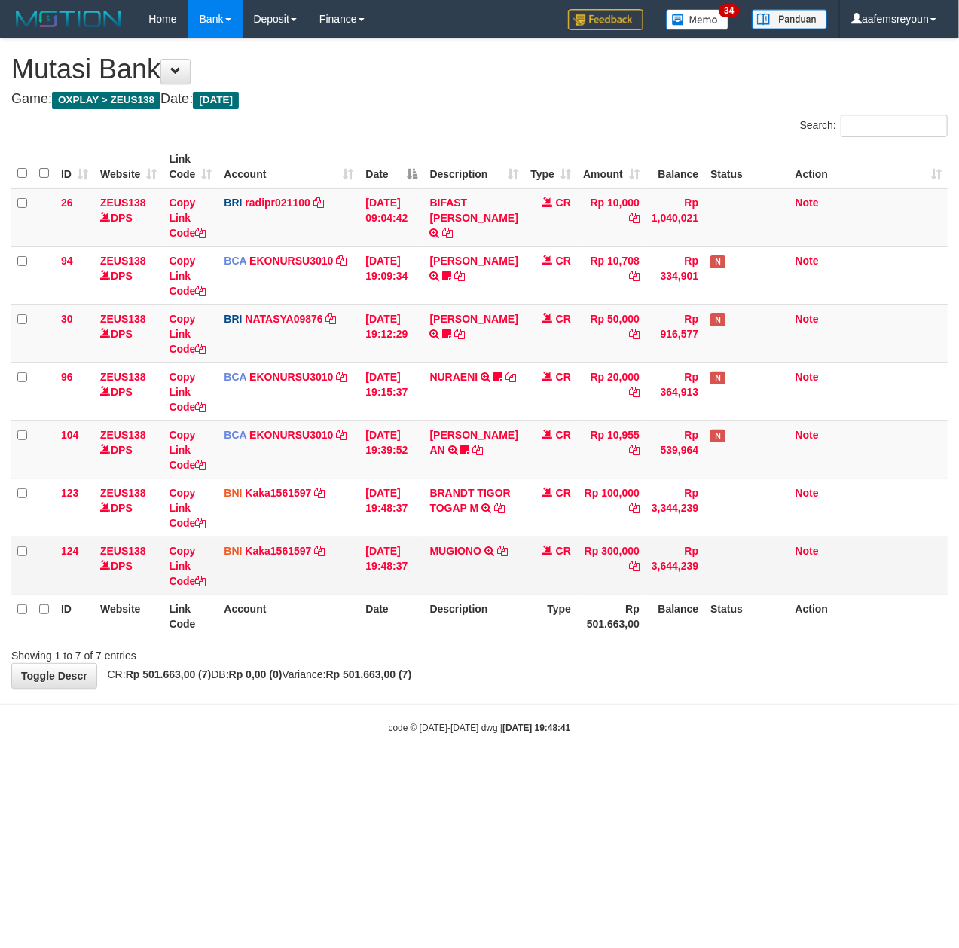
drag, startPoint x: 464, startPoint y: 744, endPoint x: 536, endPoint y: 570, distance: 189.2
click at [465, 742] on body "Toggle navigation Home Bank Account List Mutasi Bank Search Sync Note Mutasi De…" at bounding box center [479, 386] width 959 height 772
drag, startPoint x: 417, startPoint y: 698, endPoint x: 371, endPoint y: 708, distance: 46.4
click at [407, 701] on body "Toggle navigation Home Bank Account List Mutasi Bank Search Sync Note Mutasi De…" at bounding box center [479, 386] width 959 height 772
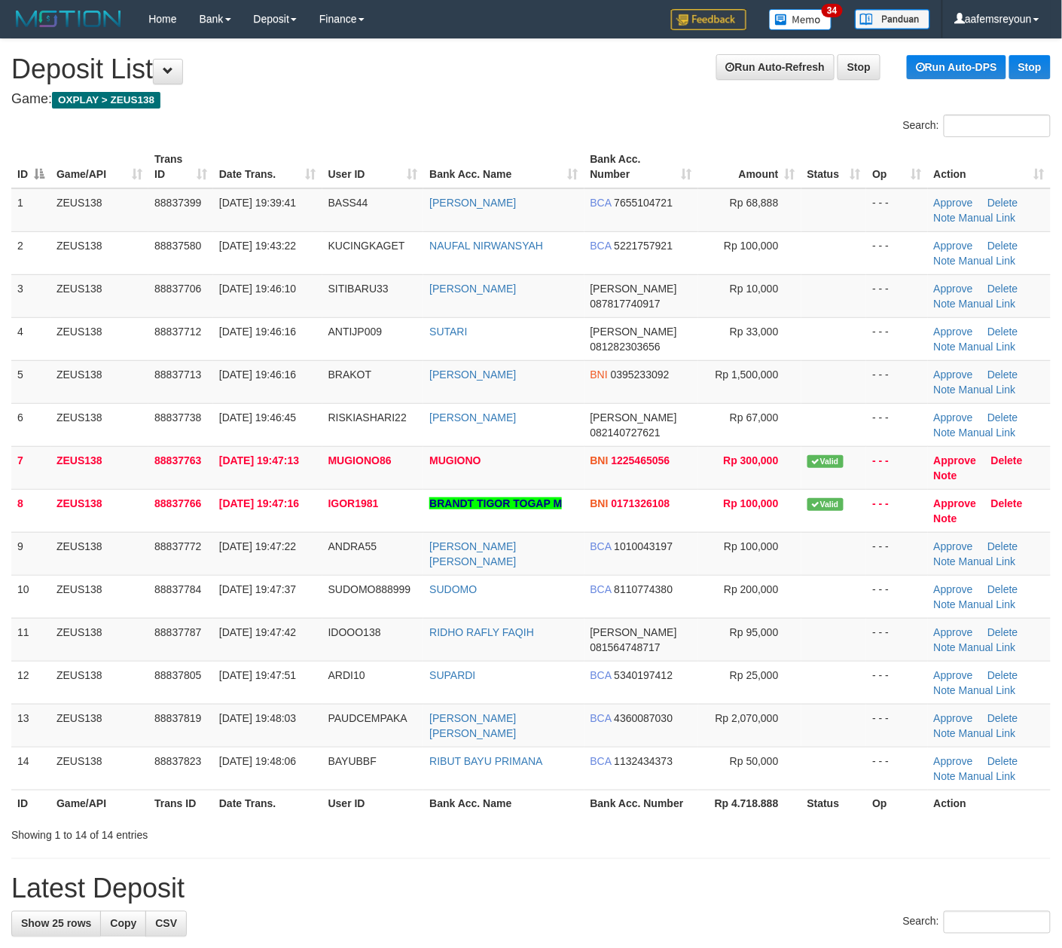
drag, startPoint x: 550, startPoint y: 847, endPoint x: 1071, endPoint y: 820, distance: 521.3
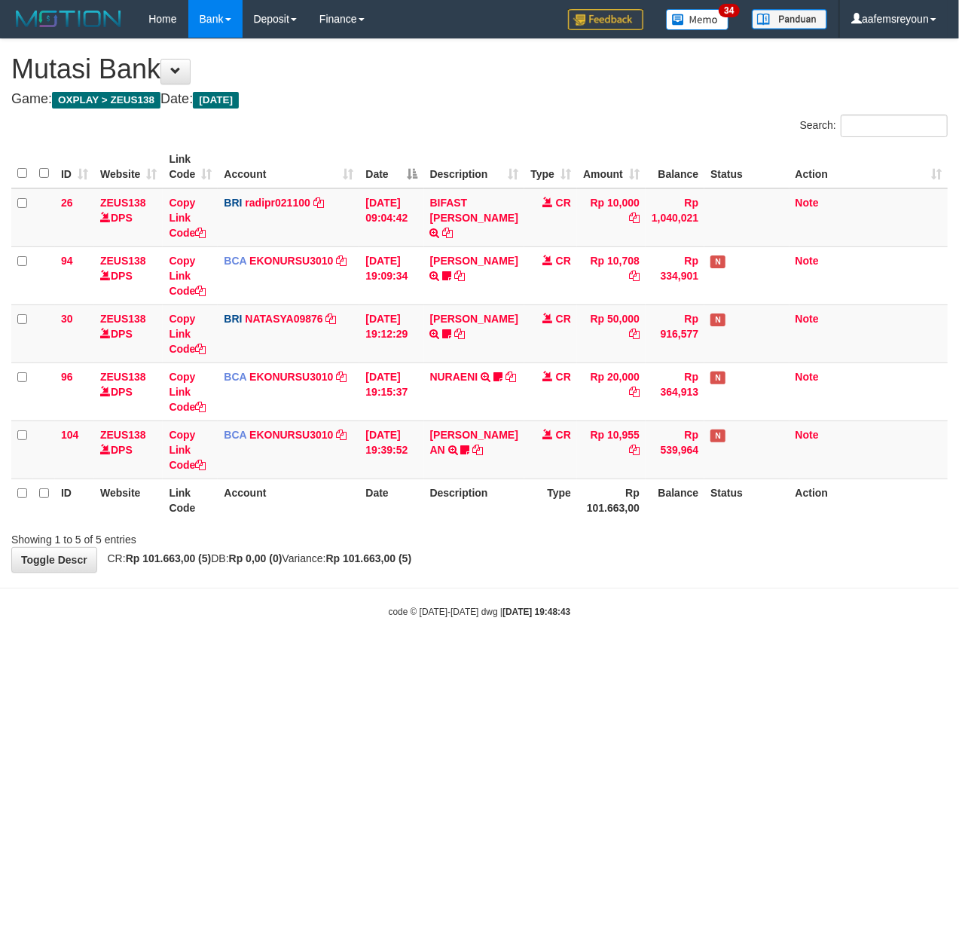
drag, startPoint x: 441, startPoint y: 814, endPoint x: 345, endPoint y: 808, distance: 96.6
click at [408, 656] on html "Toggle navigation Home Bank Account List Mutasi Bank Search Sync Note Mutasi De…" at bounding box center [479, 328] width 959 height 656
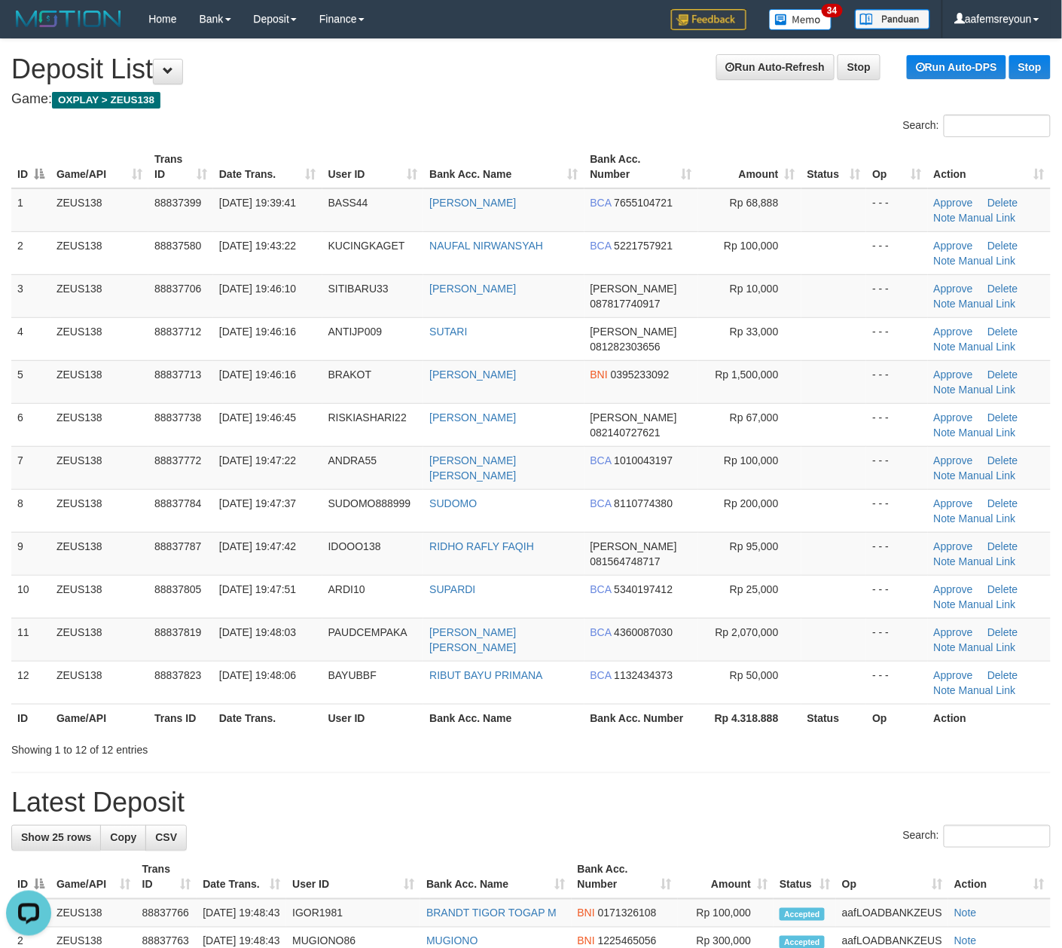
click at [776, 839] on div "Search:" at bounding box center [531, 838] width 1040 height 26
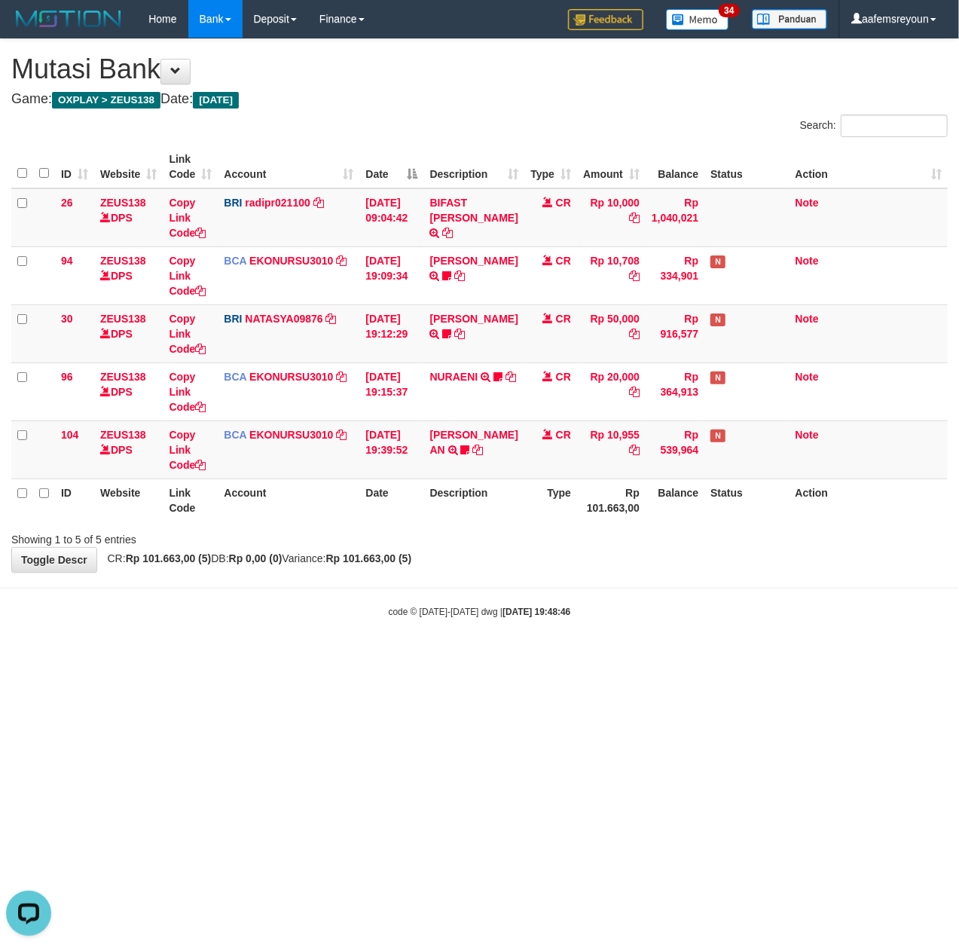
drag, startPoint x: 606, startPoint y: 738, endPoint x: 601, endPoint y: 754, distance: 16.7
click at [609, 656] on html "Toggle navigation Home Bank Account List Mutasi Bank Search Sync Note Mutasi De…" at bounding box center [479, 328] width 959 height 656
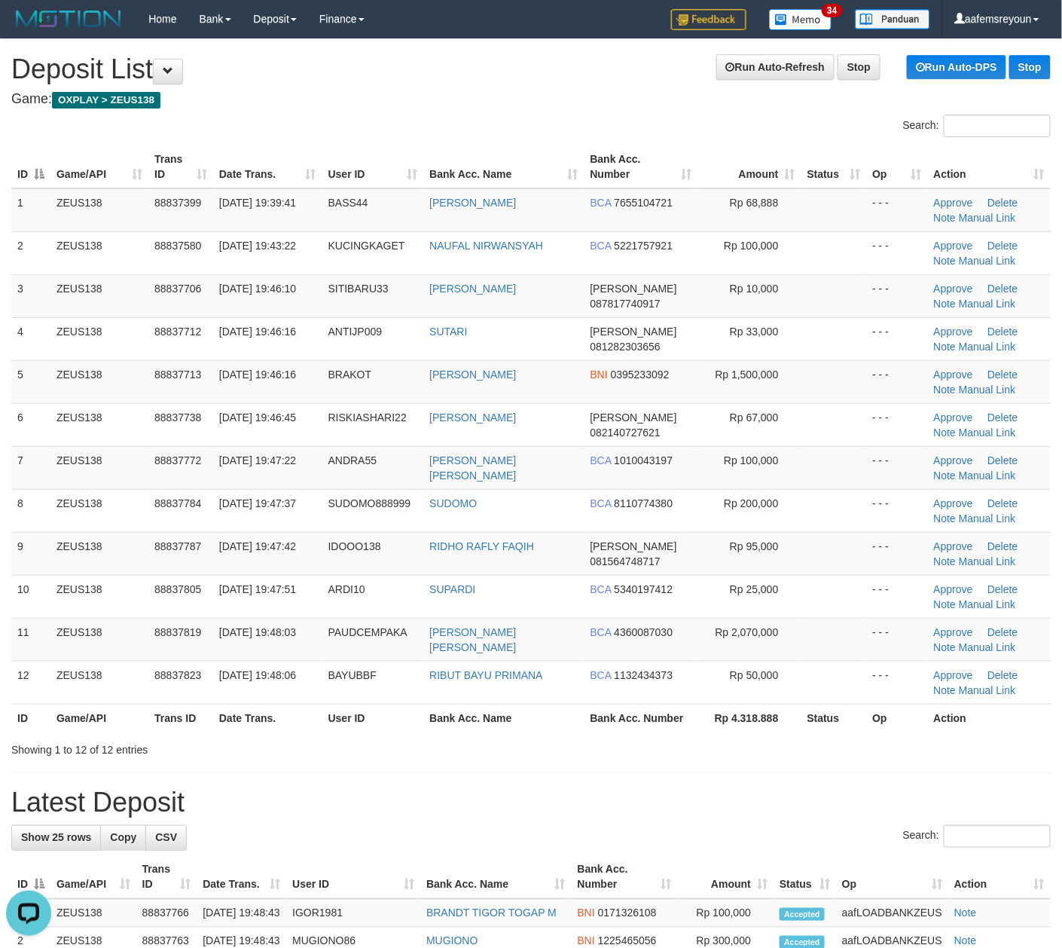
drag, startPoint x: 677, startPoint y: 790, endPoint x: 747, endPoint y: 781, distance: 71.4
click at [677, 790] on h1 "Latest Deposit" at bounding box center [531, 803] width 1040 height 30
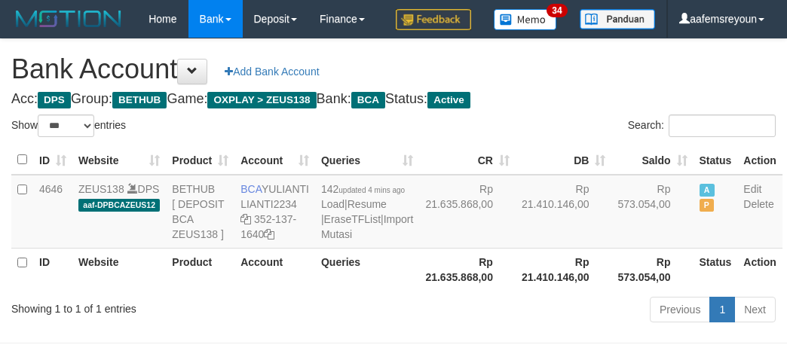
select select "***"
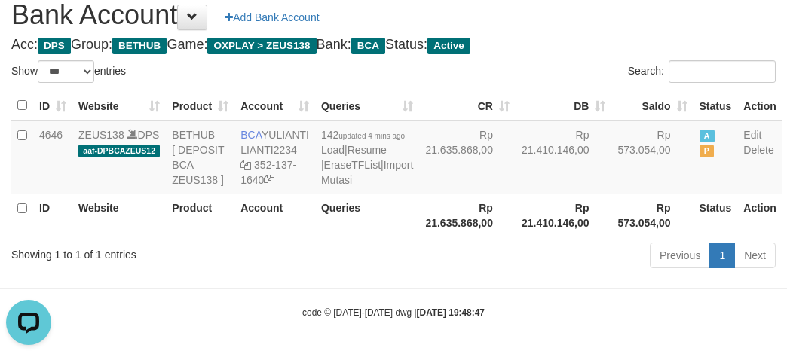
drag, startPoint x: 356, startPoint y: 330, endPoint x: 383, endPoint y: 330, distance: 27.1
click at [359, 330] on body "Toggle navigation Home Bank Account List Mutasi Bank Search Sync Note Mutasi De…" at bounding box center [393, 151] width 787 height 411
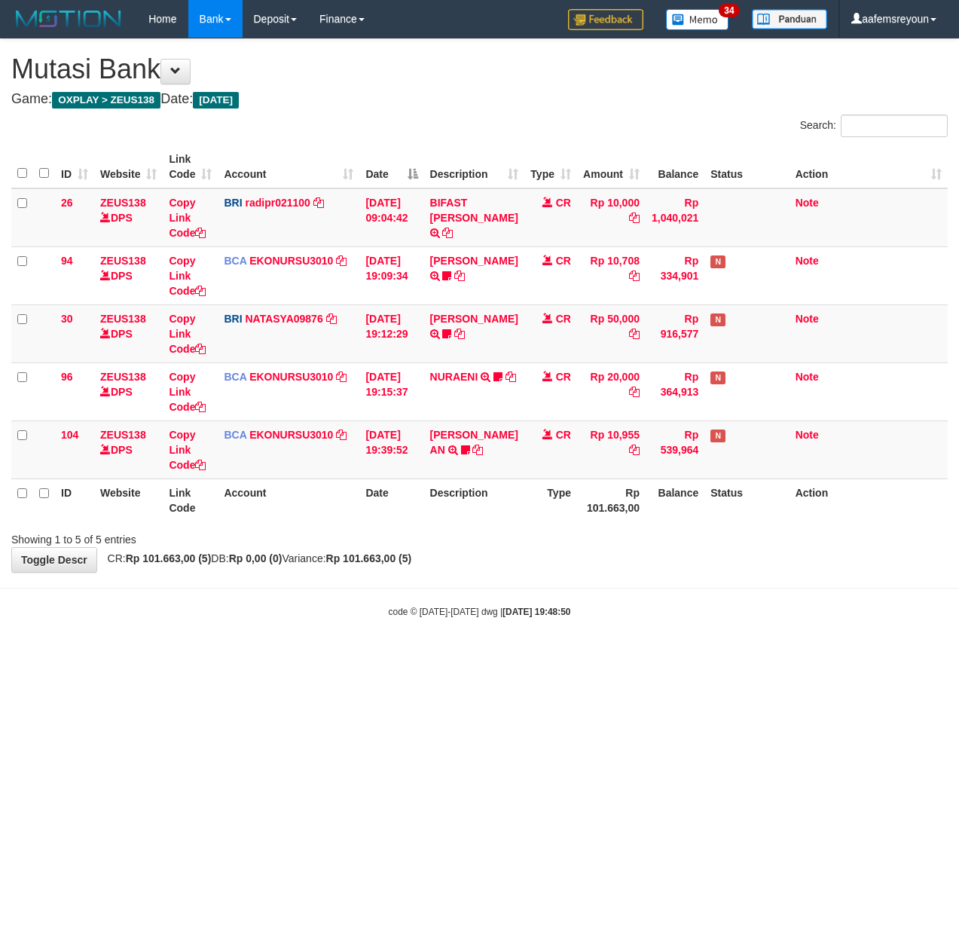
click at [585, 656] on html "Toggle navigation Home Bank Account List Mutasi Bank Search Sync Note Mutasi De…" at bounding box center [479, 328] width 959 height 656
click at [517, 656] on html "Toggle navigation Home Bank Account List Mutasi Bank Search Sync Note Mutasi De…" at bounding box center [479, 328] width 959 height 656
click at [474, 656] on html "Toggle navigation Home Bank Account List Mutasi Bank Search Sync Note Mutasi De…" at bounding box center [479, 328] width 959 height 656
click at [435, 656] on html "Toggle navigation Home Bank Account List Mutasi Bank Search Sync Note Mutasi De…" at bounding box center [479, 328] width 959 height 656
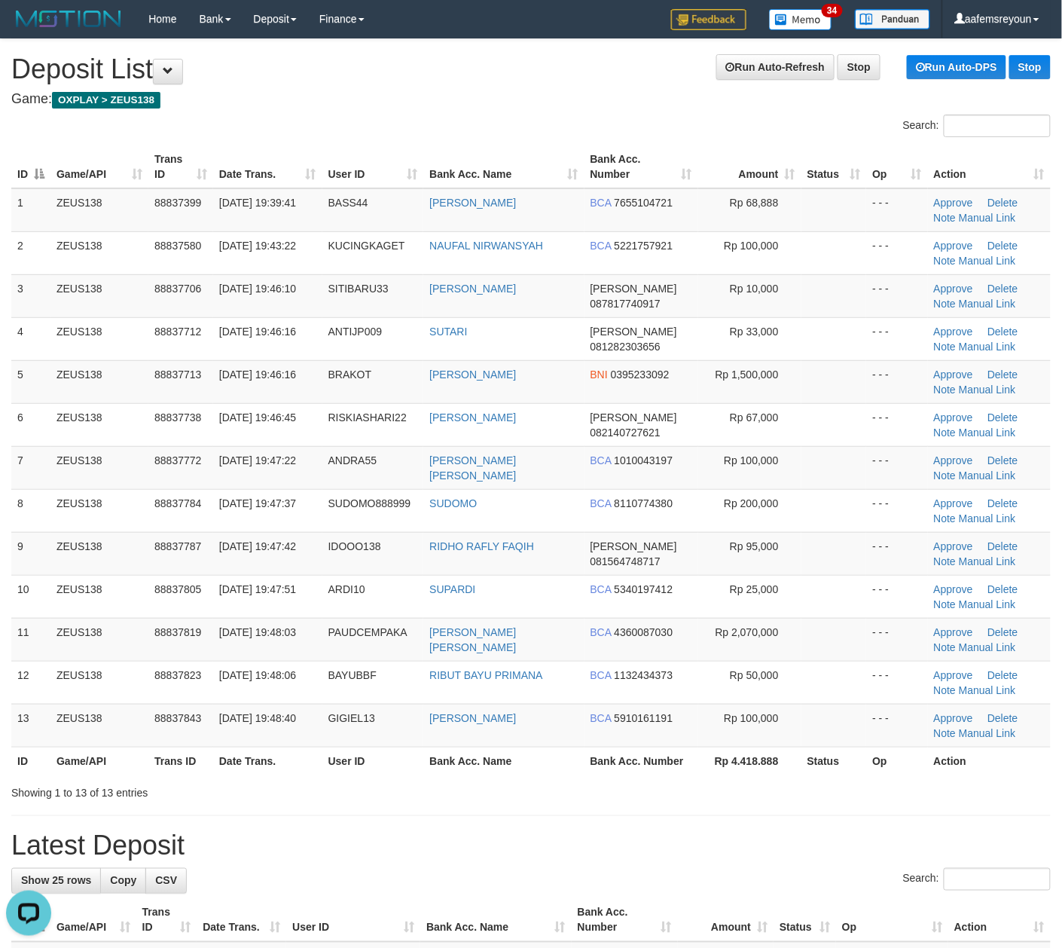
drag, startPoint x: 747, startPoint y: 829, endPoint x: 755, endPoint y: 826, distance: 8.1
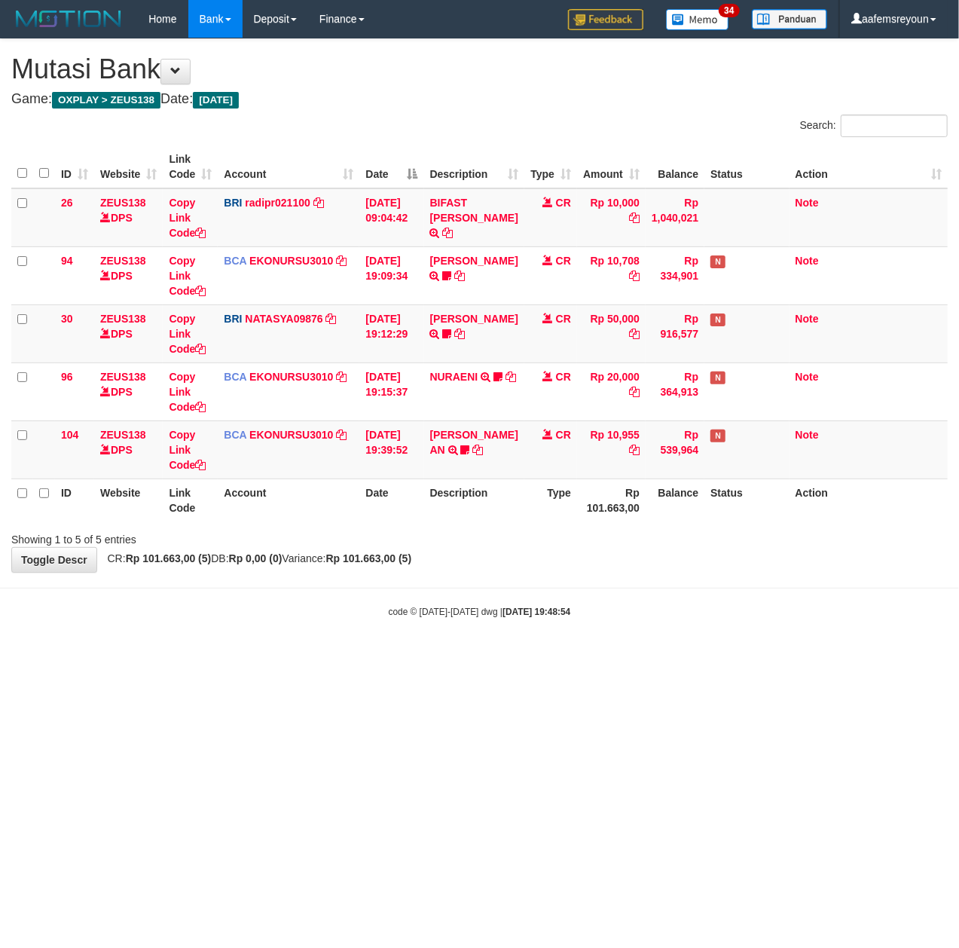
click at [435, 656] on html "Toggle navigation Home Bank Account List Mutasi Bank Search Sync Note Mutasi De…" at bounding box center [479, 328] width 959 height 656
click at [434, 656] on html "Toggle navigation Home Bank Account List Mutasi Bank Search Sync Note Mutasi De…" at bounding box center [479, 328] width 959 height 656
click at [677, 545] on div "Showing 1 to 5 of 5 entries" at bounding box center [479, 536] width 959 height 21
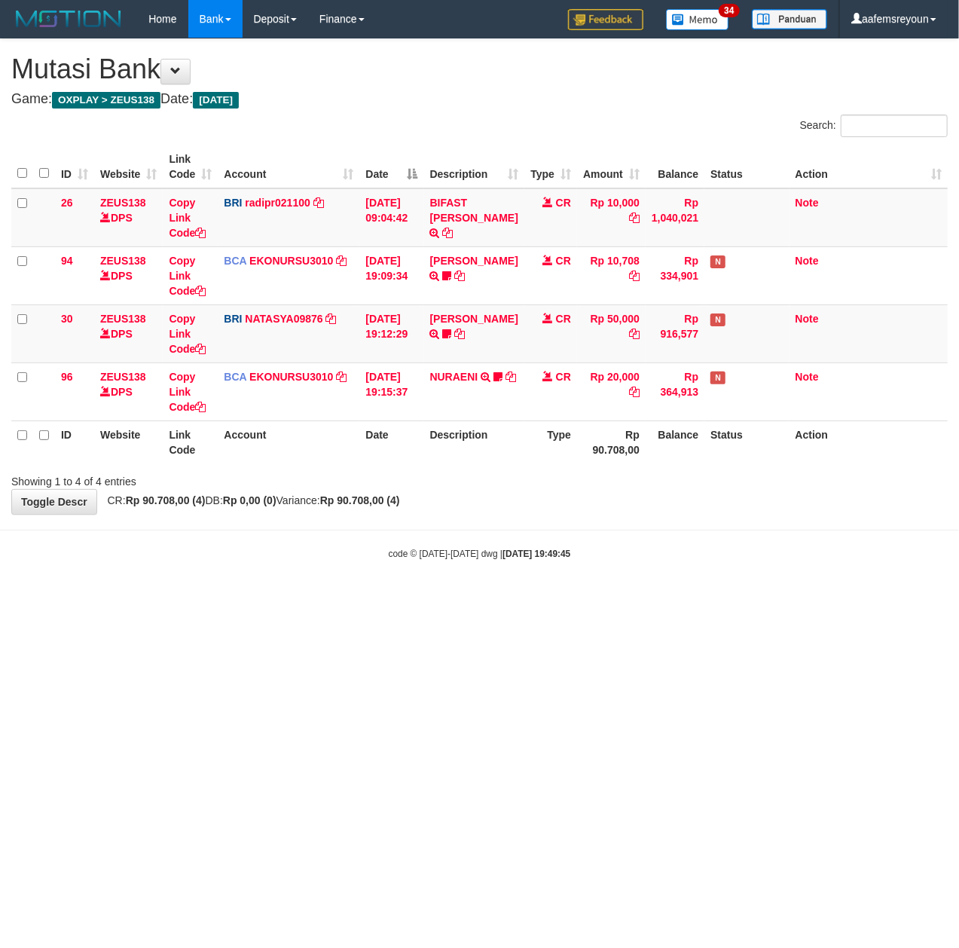
click at [291, 598] on html "Toggle navigation Home Bank Account List Mutasi Bank Search Sync Note Mutasi De…" at bounding box center [479, 299] width 959 height 598
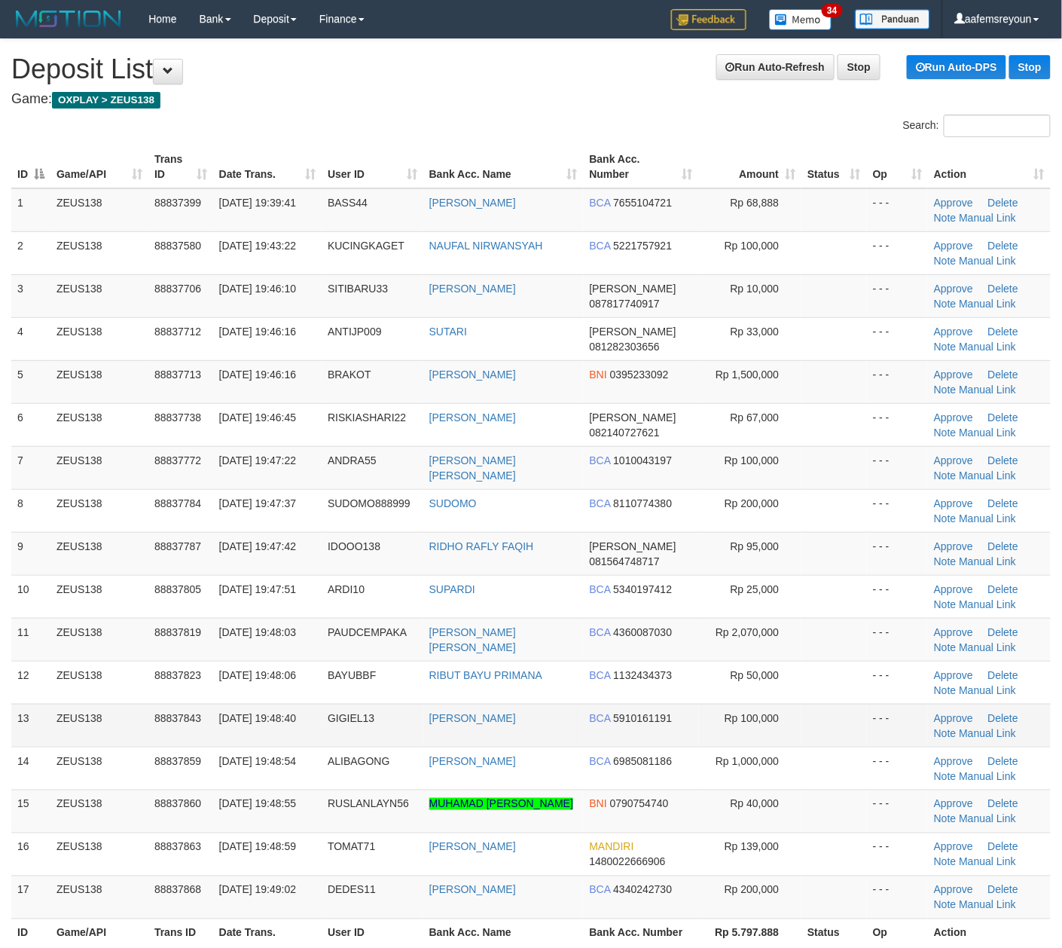
drag, startPoint x: 781, startPoint y: 716, endPoint x: 884, endPoint y: 709, distance: 103.4
click at [779, 716] on td "Rp 100,000" at bounding box center [750, 725] width 103 height 43
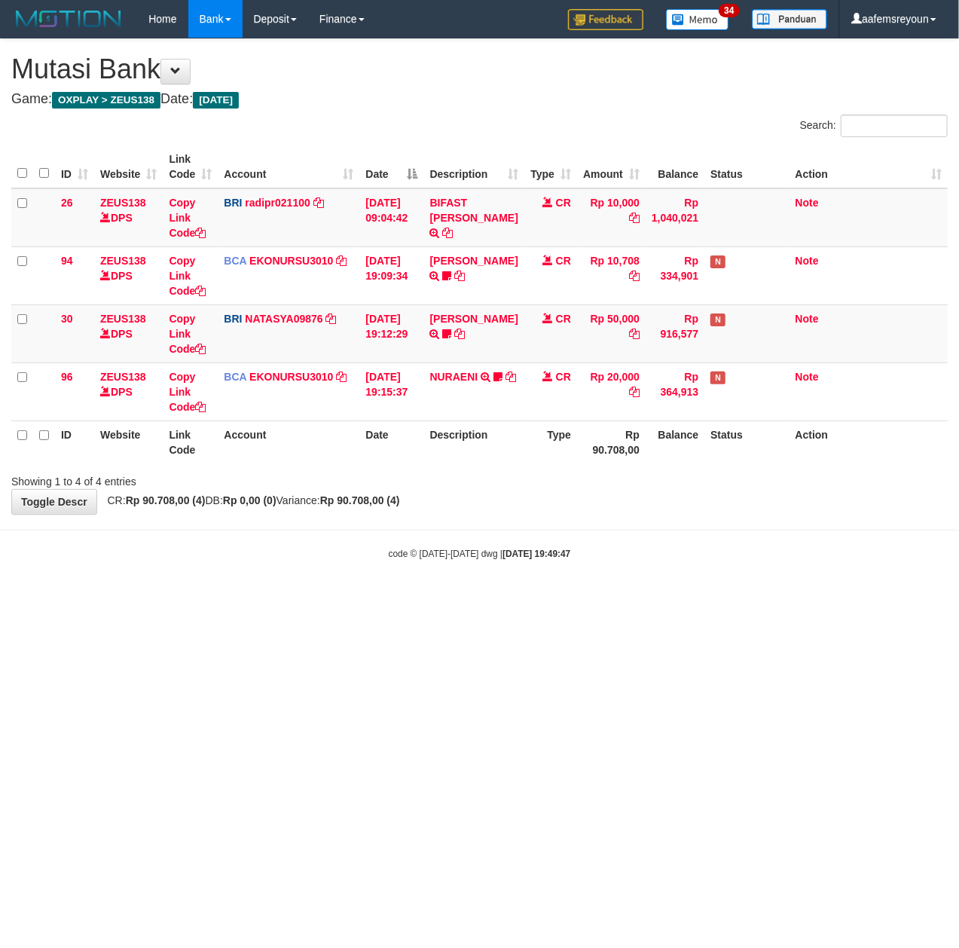
drag, startPoint x: 287, startPoint y: 718, endPoint x: 294, endPoint y: 728, distance: 11.9
click at [287, 598] on html "Toggle navigation Home Bank Account List Mutasi Bank Search Sync Note Mutasi De…" at bounding box center [479, 299] width 959 height 598
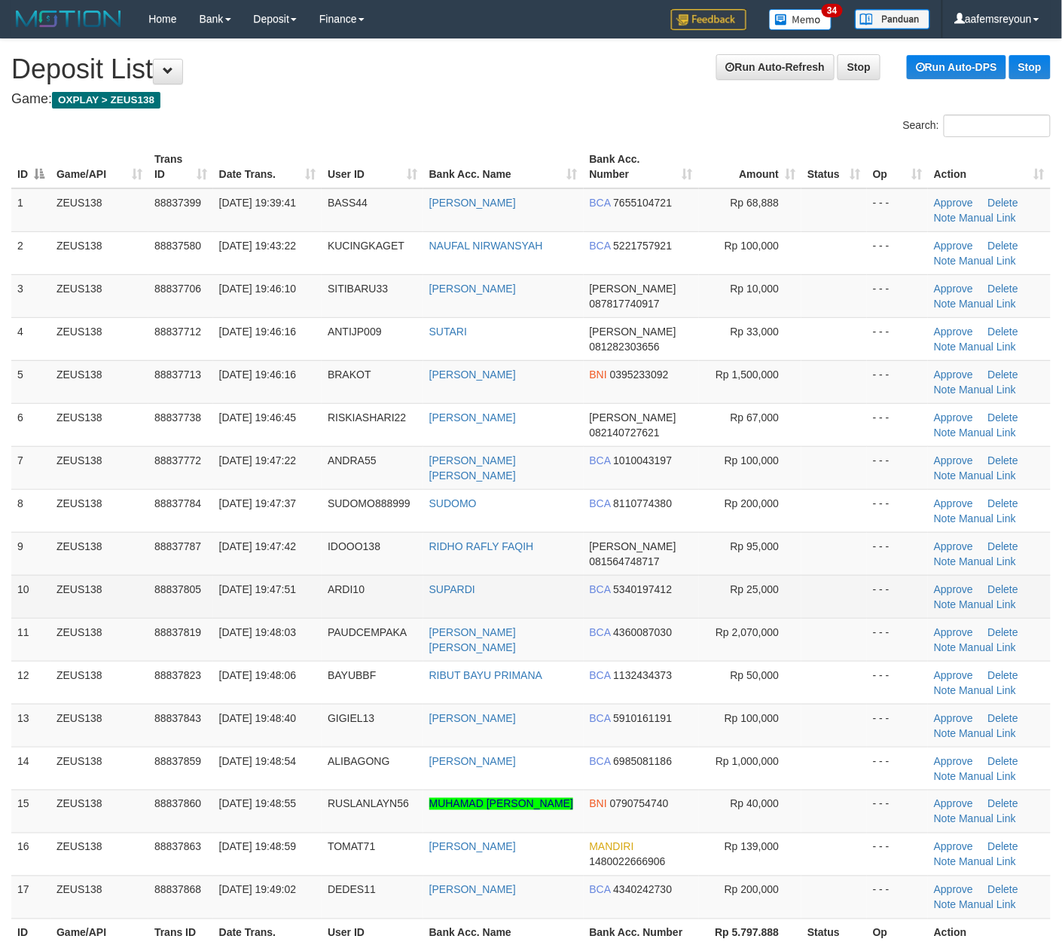
drag, startPoint x: 541, startPoint y: 591, endPoint x: 393, endPoint y: 579, distance: 148.2
click at [538, 589] on td "SUPARDI" at bounding box center [503, 596] width 160 height 43
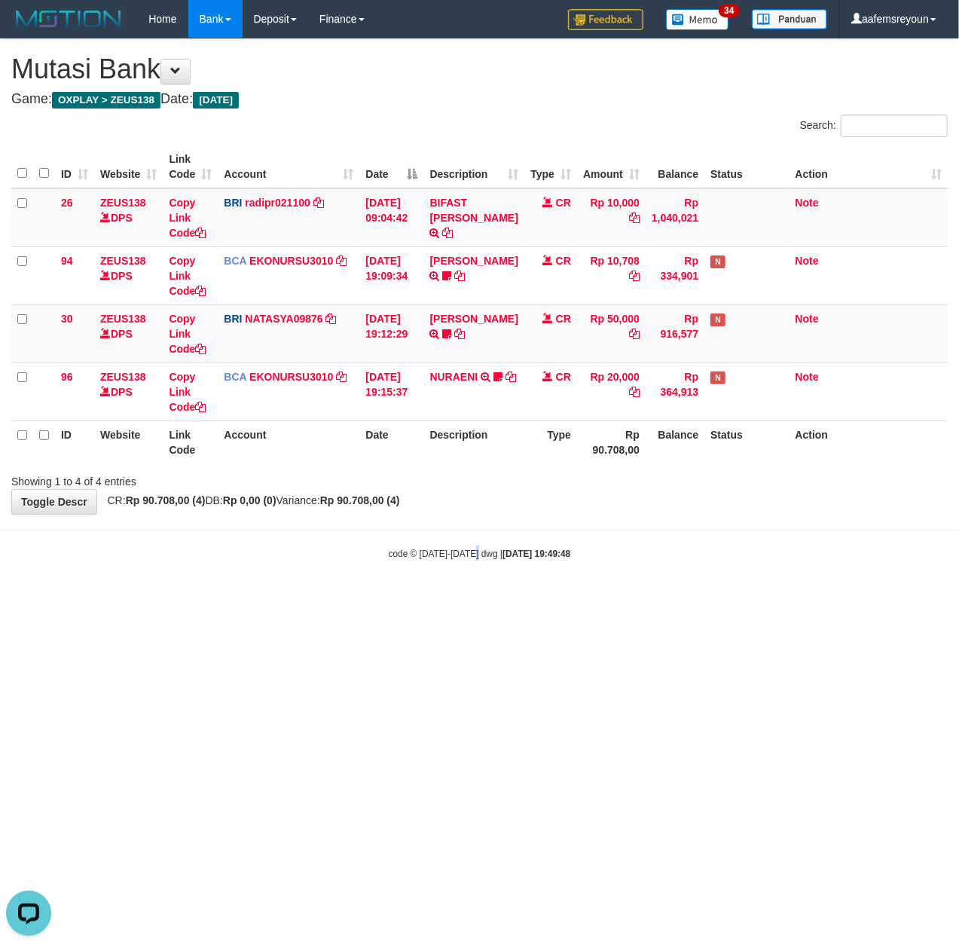
click at [477, 598] on html "Toggle navigation Home Bank Account List Mutasi Bank Search Sync Note Mutasi De…" at bounding box center [479, 299] width 959 height 598
click at [482, 598] on html "Toggle navigation Home Bank Account List Mutasi Bank Search Sync Note Mutasi De…" at bounding box center [479, 299] width 959 height 598
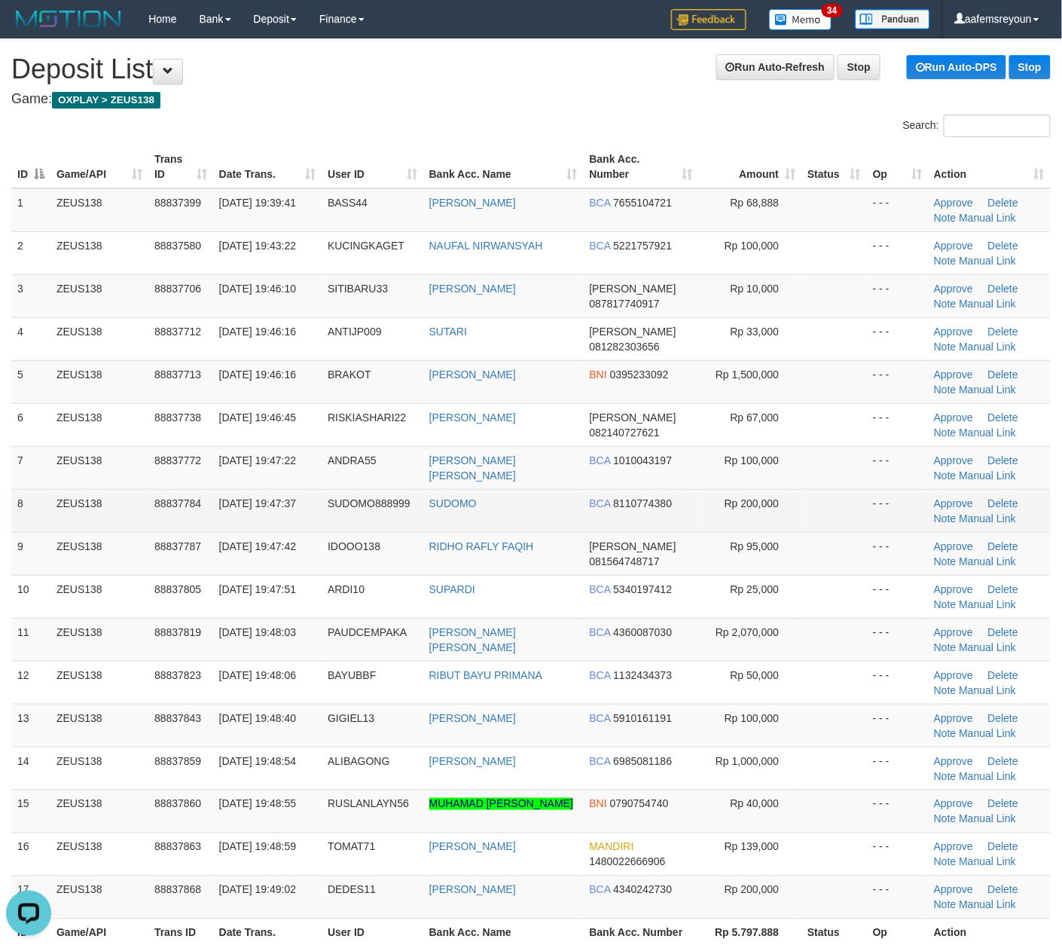
click at [667, 523] on td "BCA 8110774380" at bounding box center [641, 510] width 115 height 43
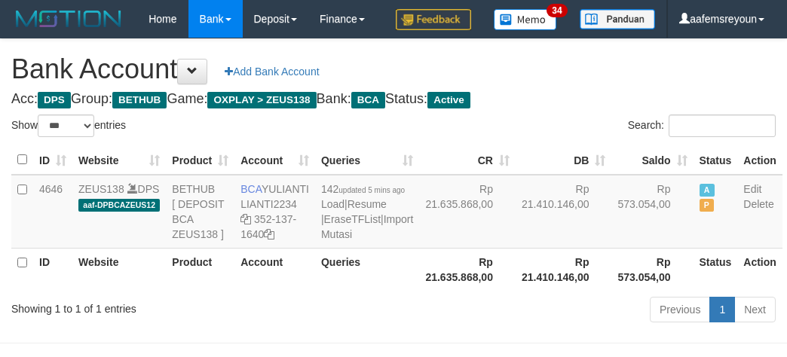
select select "***"
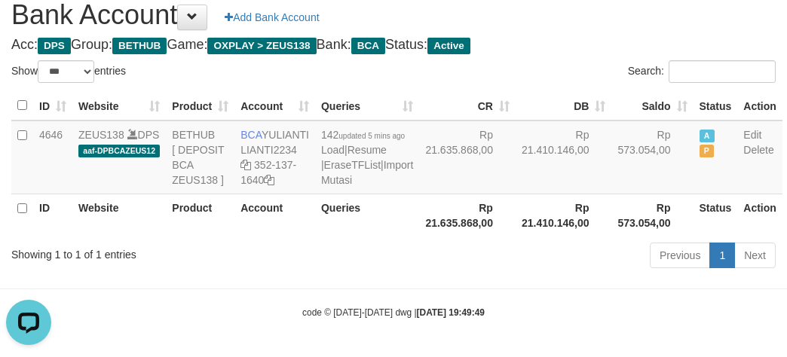
drag, startPoint x: 360, startPoint y: 282, endPoint x: 304, endPoint y: 253, distance: 62.7
click at [336, 271] on div "Previous 1 Next" at bounding box center [557, 257] width 459 height 32
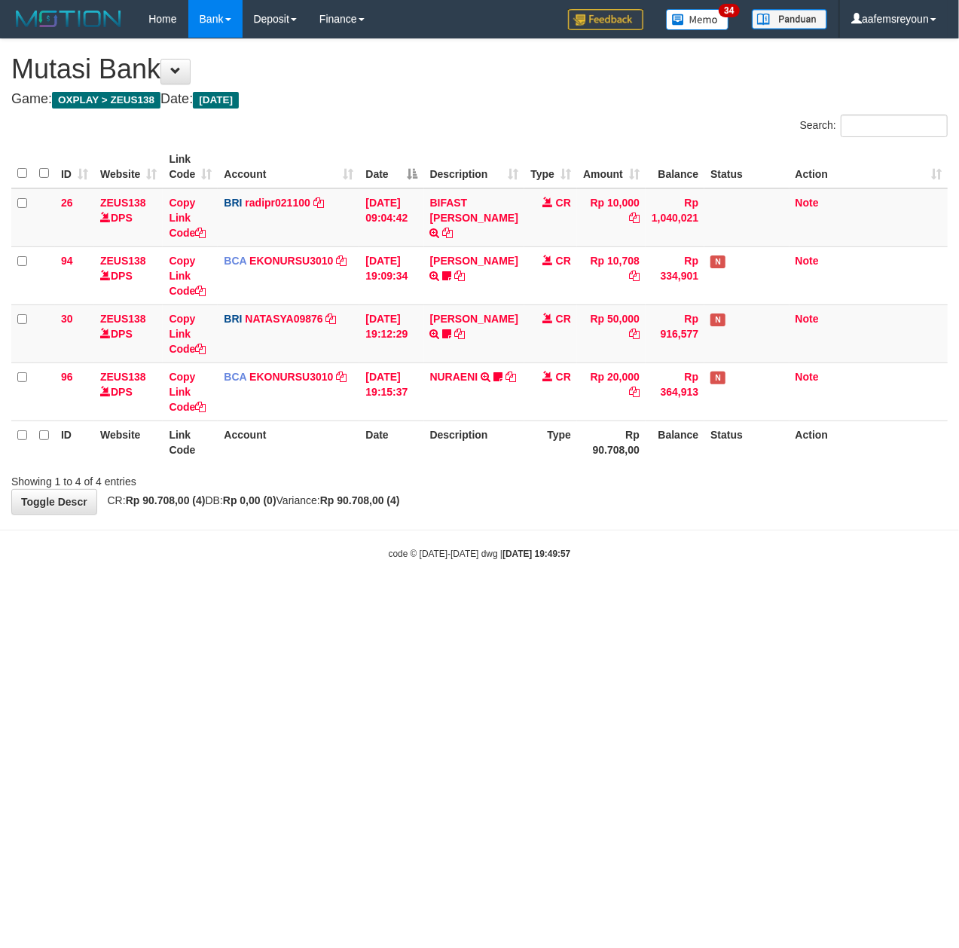
click at [429, 598] on html "Toggle navigation Home Bank Account List Mutasi Bank Search Sync Note Mutasi De…" at bounding box center [479, 299] width 959 height 598
click at [434, 598] on html "Toggle navigation Home Bank Account List Mutasi Bank Search Sync Note Mutasi De…" at bounding box center [479, 299] width 959 height 598
click at [432, 598] on html "Toggle navigation Home Bank Account List Mutasi Bank Search Sync Note Mutasi De…" at bounding box center [479, 299] width 959 height 598
drag, startPoint x: 453, startPoint y: 706, endPoint x: 1, endPoint y: 646, distance: 456.0
click at [434, 598] on html "Toggle navigation Home Bank Account List Mutasi Bank Search Sync Note Mutasi De…" at bounding box center [479, 299] width 959 height 598
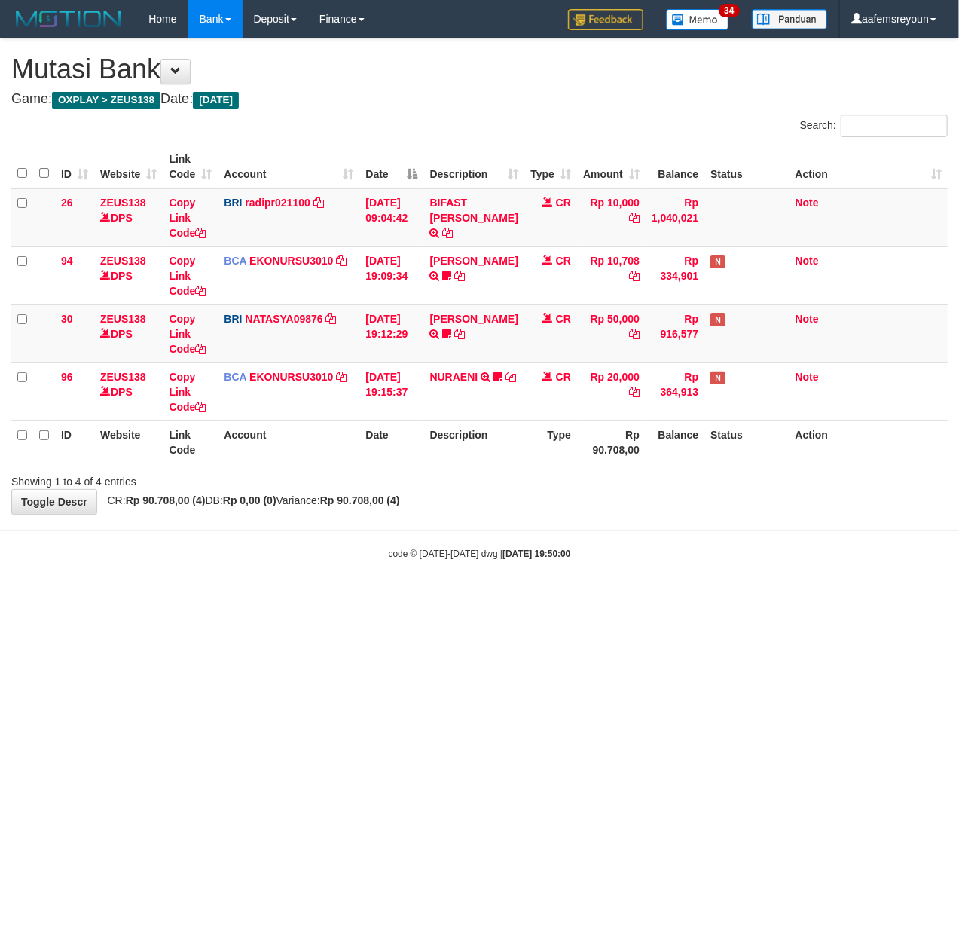
click at [561, 598] on html "Toggle navigation Home Bank Account List Mutasi Bank Search Sync Note Mutasi De…" at bounding box center [479, 299] width 959 height 598
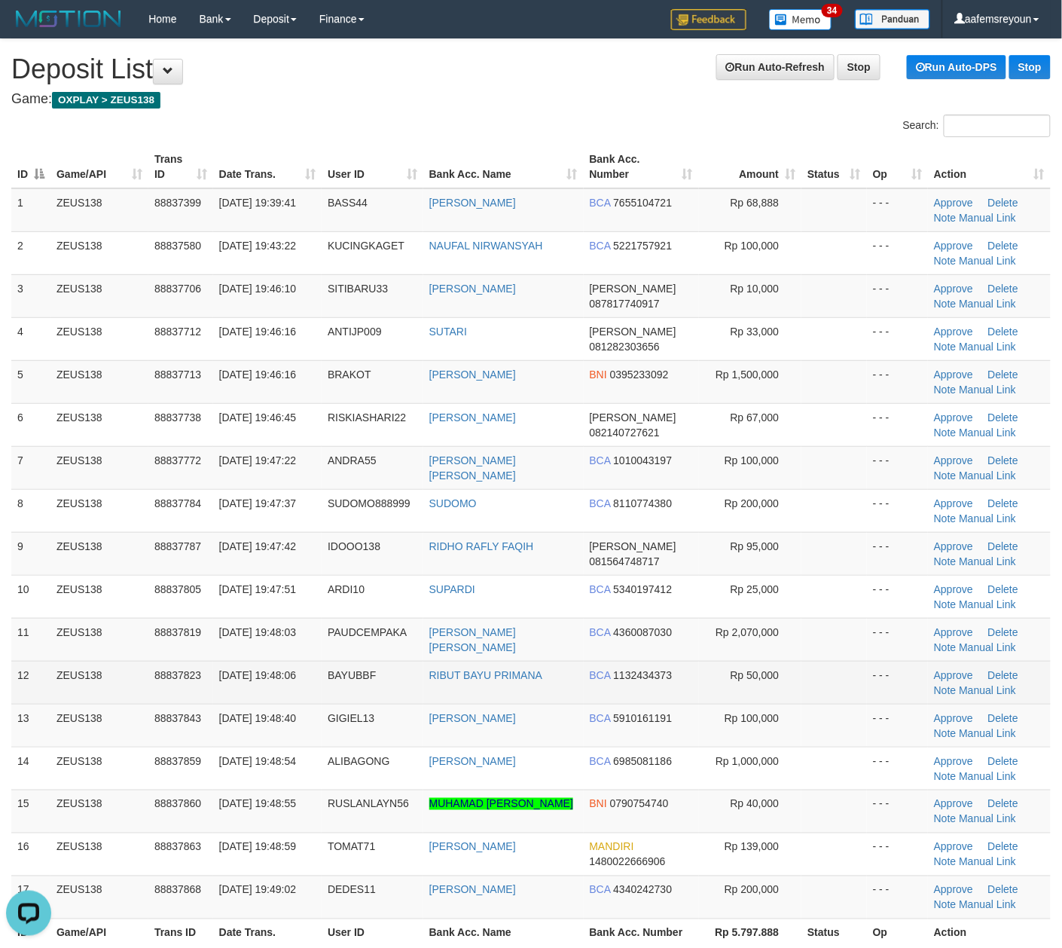
click at [410, 680] on td "BAYUBBF" at bounding box center [373, 682] width 102 height 43
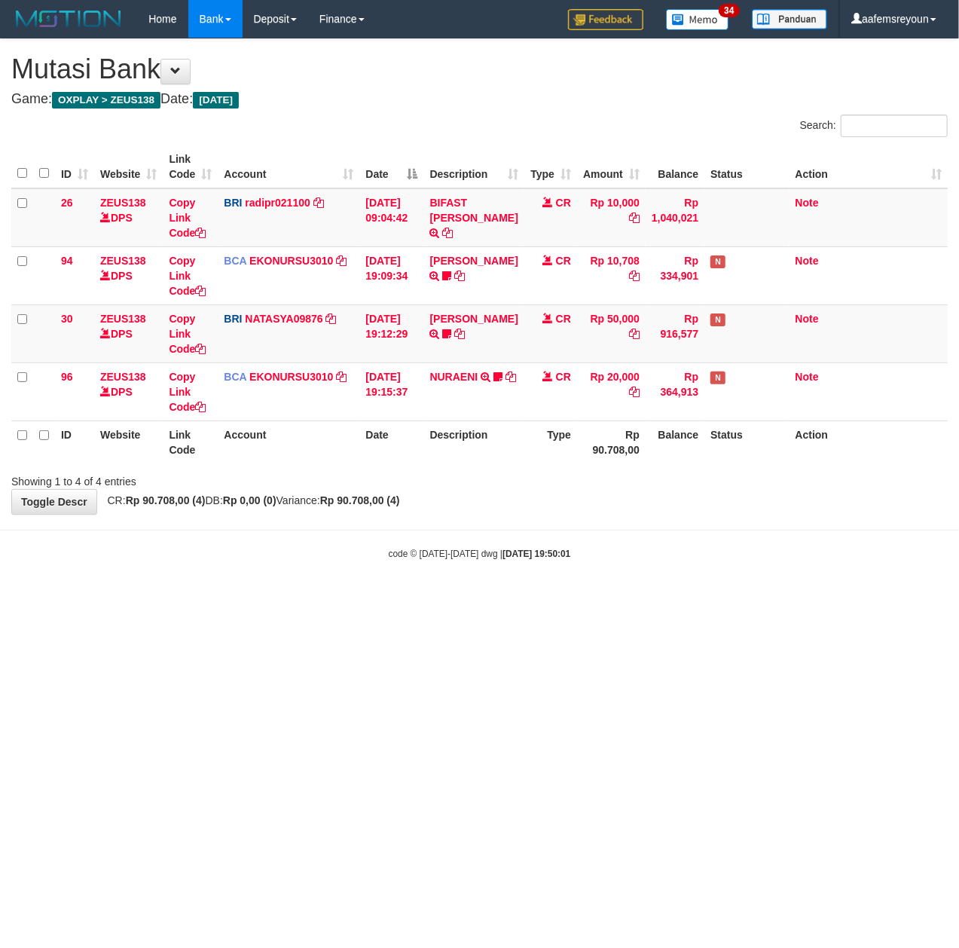
click at [484, 598] on html "Toggle navigation Home Bank Account List Mutasi Bank Search Sync Note Mutasi De…" at bounding box center [479, 299] width 959 height 598
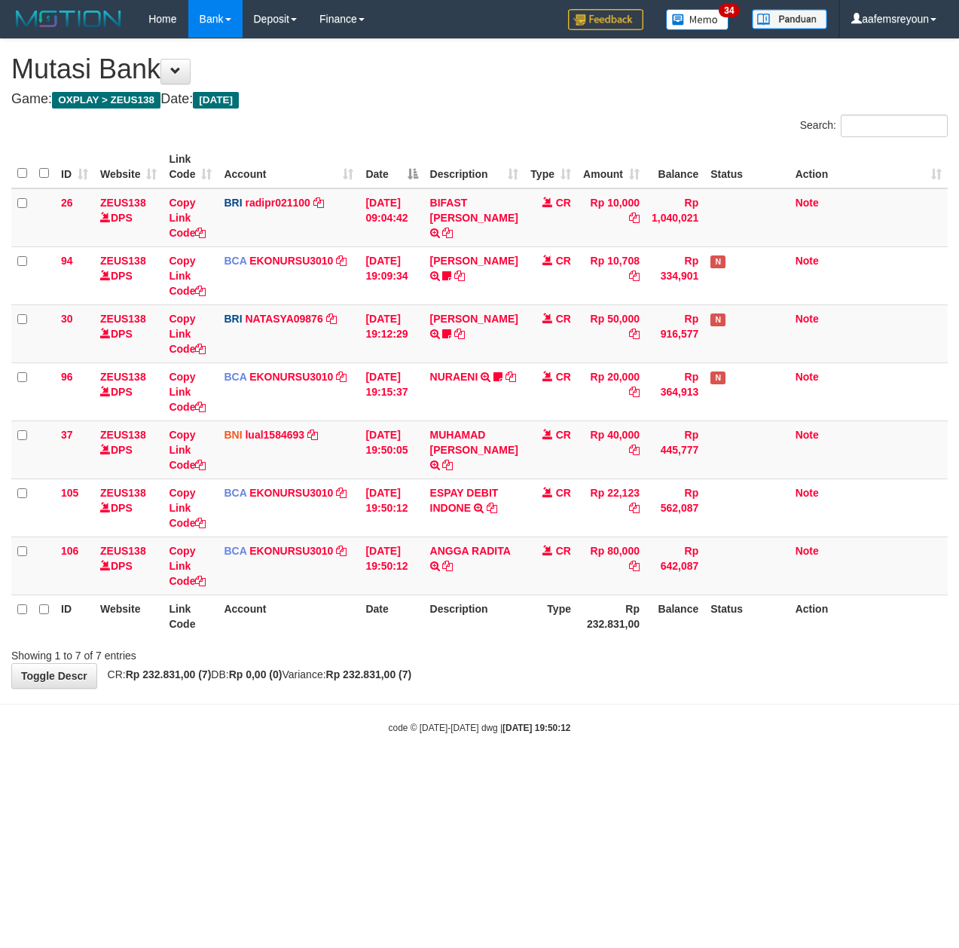
click at [551, 674] on div "**********" at bounding box center [479, 363] width 959 height 649
click at [532, 744] on body "Toggle navigation Home Bank Account List Mutasi Bank Search Sync Note Mutasi De…" at bounding box center [479, 386] width 959 height 772
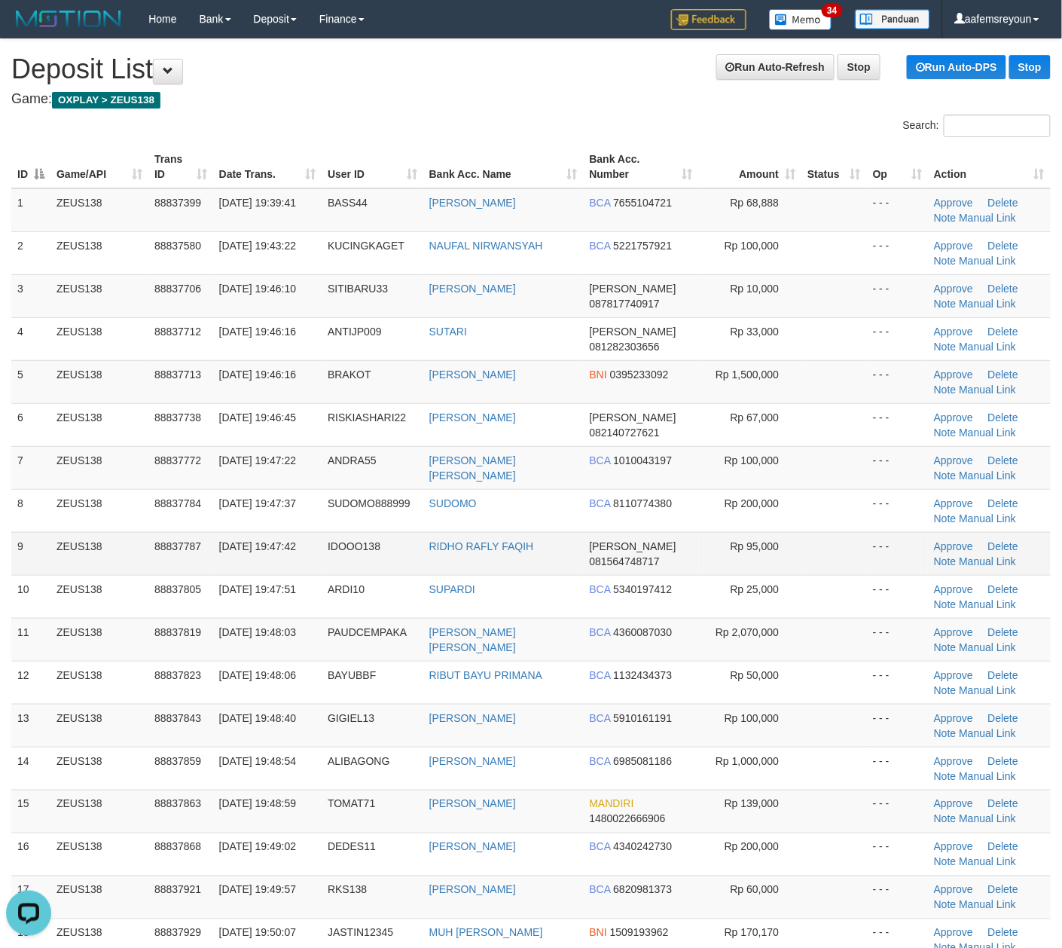
click at [768, 542] on span "Rp 95,000" at bounding box center [755, 546] width 49 height 12
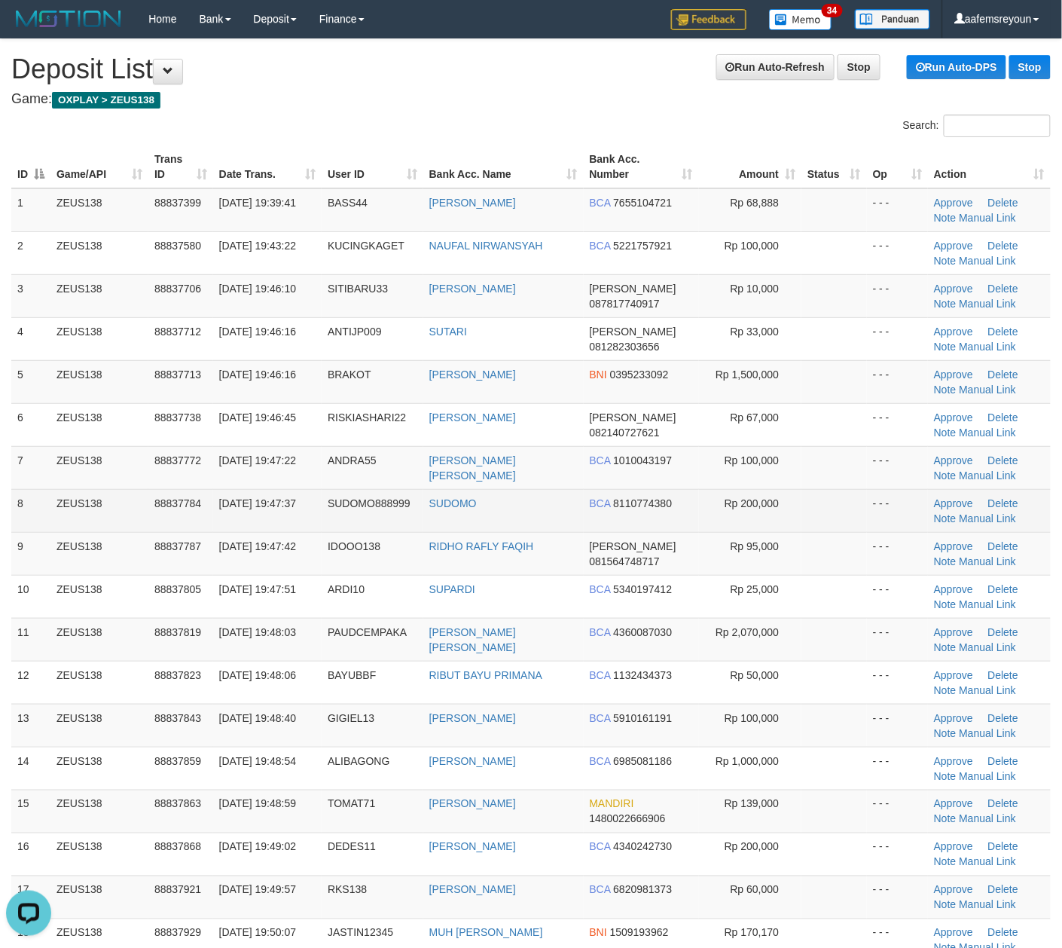
click at [784, 526] on td "Rp 200,000" at bounding box center [750, 510] width 103 height 43
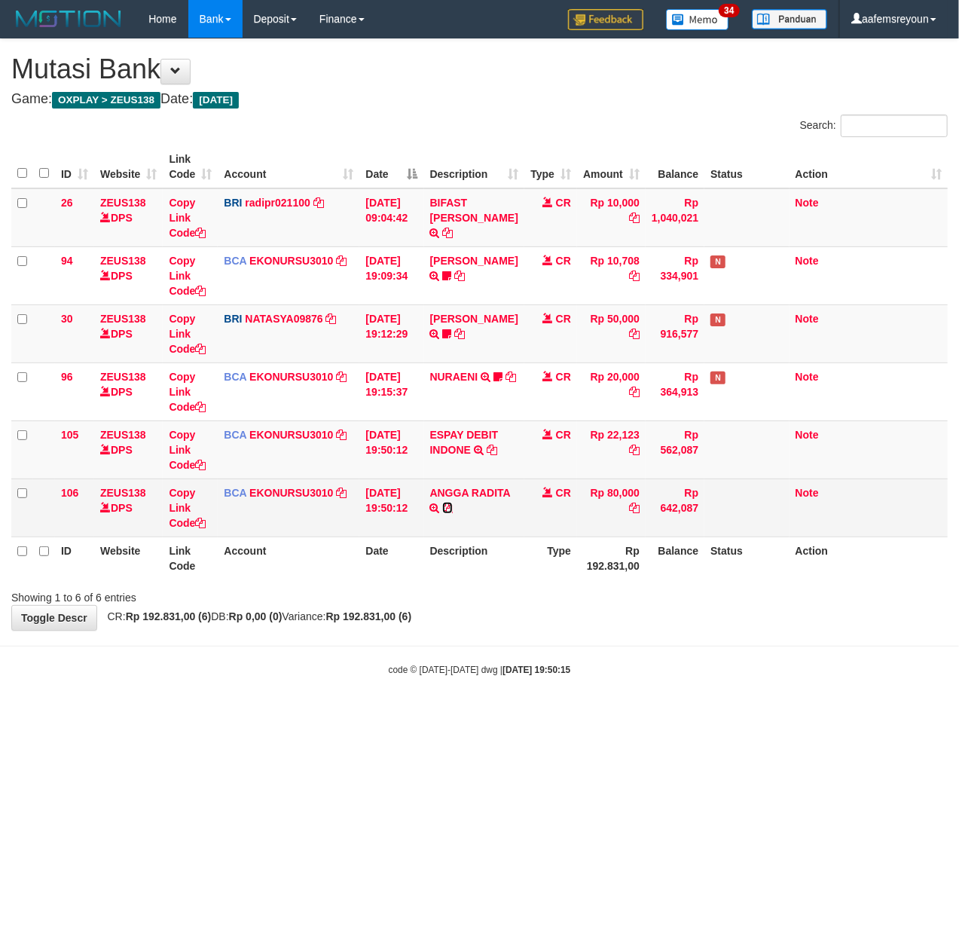
click at [451, 513] on icon at bounding box center [447, 508] width 11 height 11
drag, startPoint x: 451, startPoint y: 513, endPoint x: 435, endPoint y: 523, distance: 18.0
click at [450, 513] on icon at bounding box center [447, 508] width 11 height 11
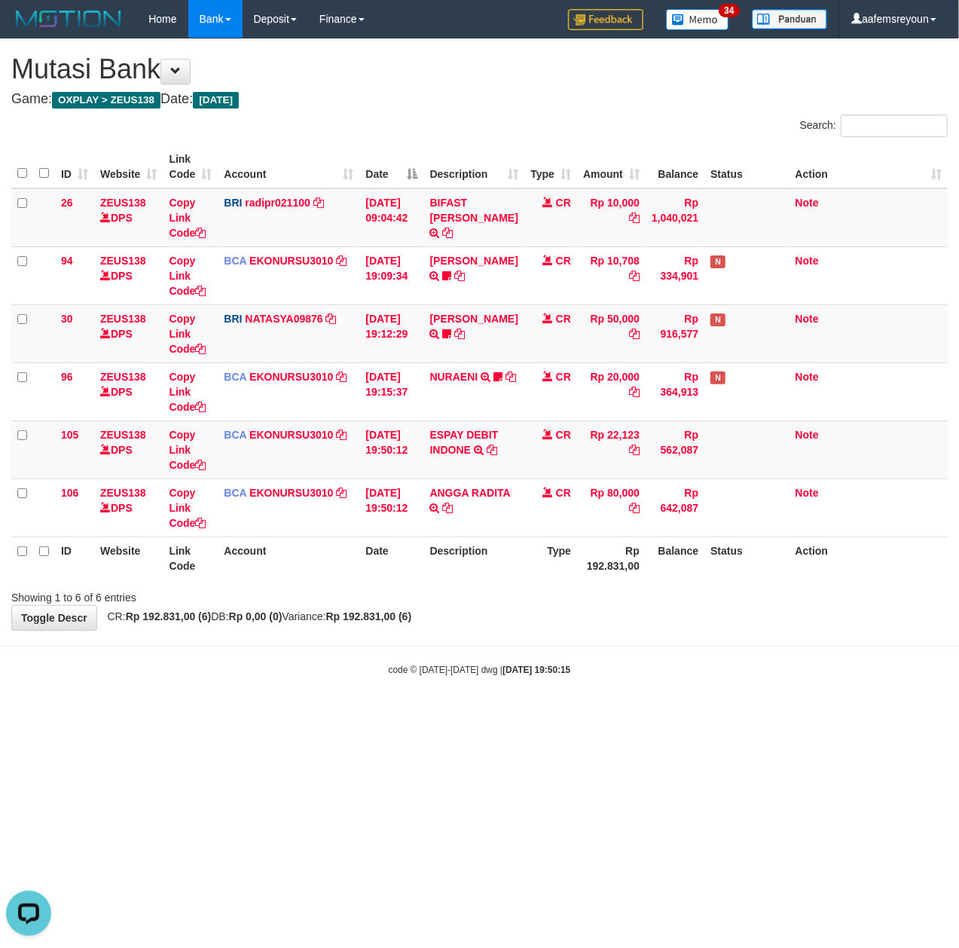
drag, startPoint x: 459, startPoint y: 666, endPoint x: 8, endPoint y: 646, distance: 451.7
click at [454, 666] on small "code © 2012-2018 dwg | 2025/09/30 19:50:15" at bounding box center [480, 669] width 182 height 11
drag, startPoint x: 544, startPoint y: 699, endPoint x: 254, endPoint y: 658, distance: 293.0
click at [543, 699] on body "Toggle navigation Home Bank Account List Mutasi Bank Search Sync Note Mutasi De…" at bounding box center [479, 357] width 959 height 714
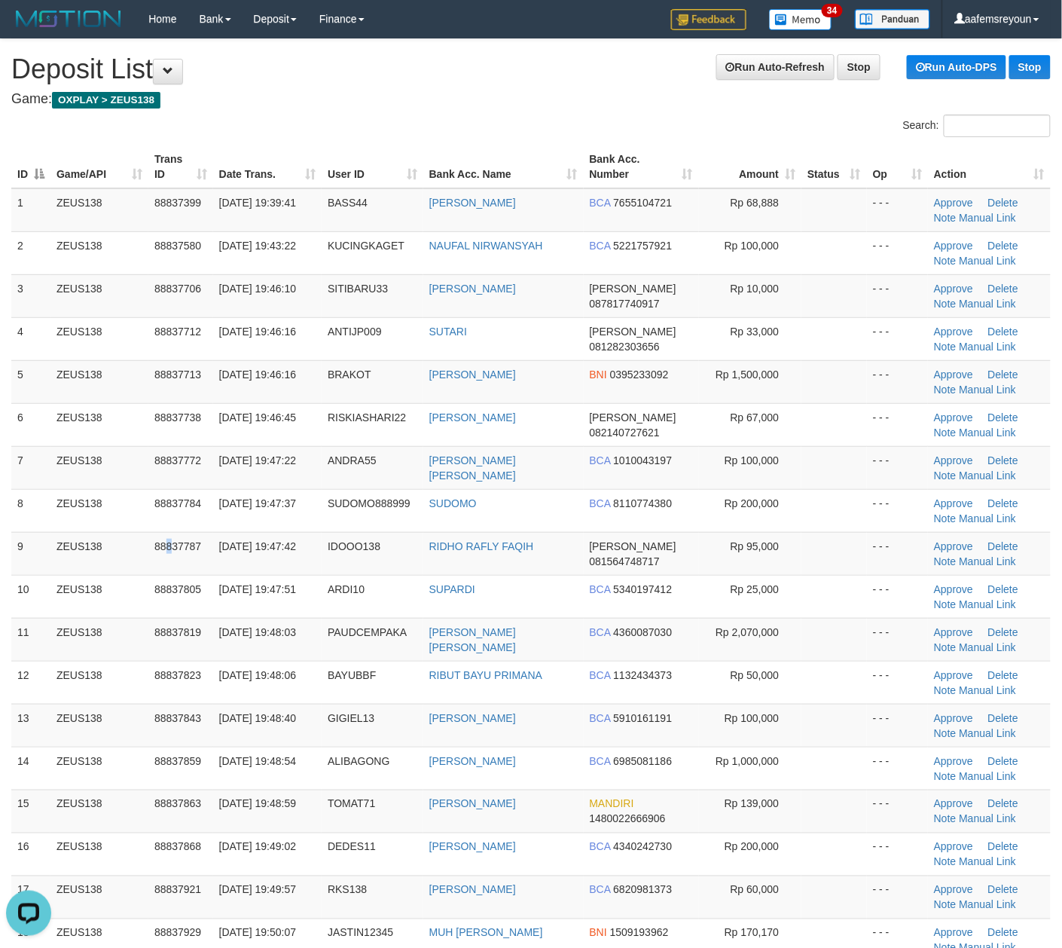
drag, startPoint x: 166, startPoint y: 534, endPoint x: 1071, endPoint y: 622, distance: 909.0
click at [160, 530] on tbody "1 ZEUS138 88837399 30/09/2025 19:39:41 BASS44 MOHAMMAD BASOFI BCA 7655104721 Rp…" at bounding box center [531, 618] width 1040 height 860
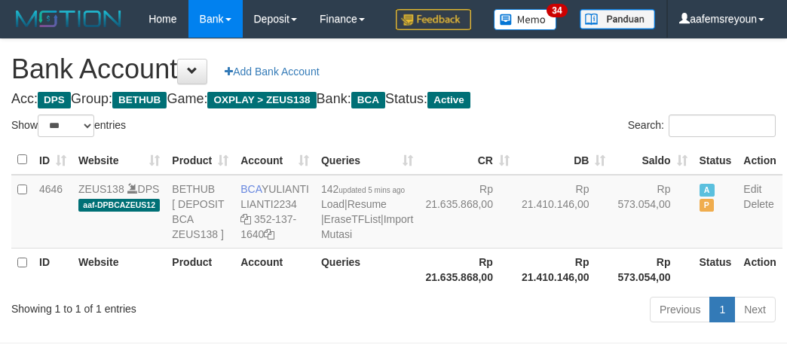
select select "***"
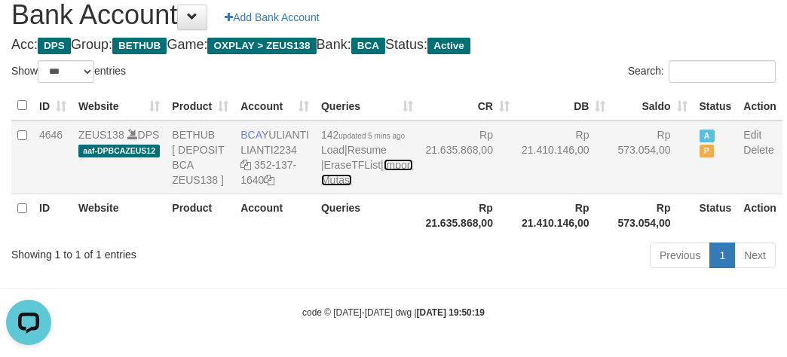
click at [319, 194] on td "142 updated 5 mins ago Load | Resume | EraseTFList | Import Mutasi" at bounding box center [367, 158] width 104 height 74
click at [341, 186] on link "Import Mutasi" at bounding box center [367, 172] width 92 height 27
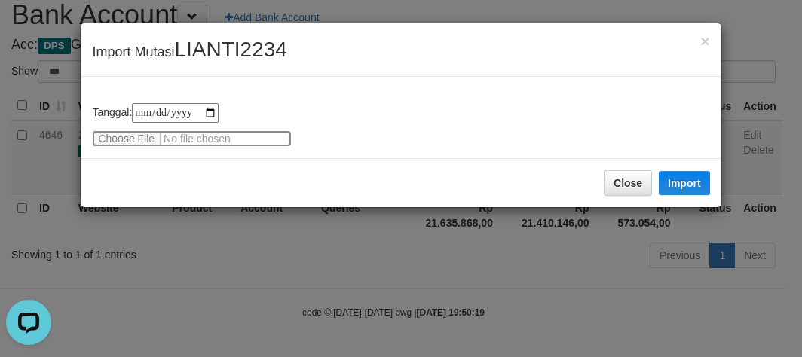
click at [127, 136] on input "file" at bounding box center [192, 138] width 200 height 17
type input "**********"
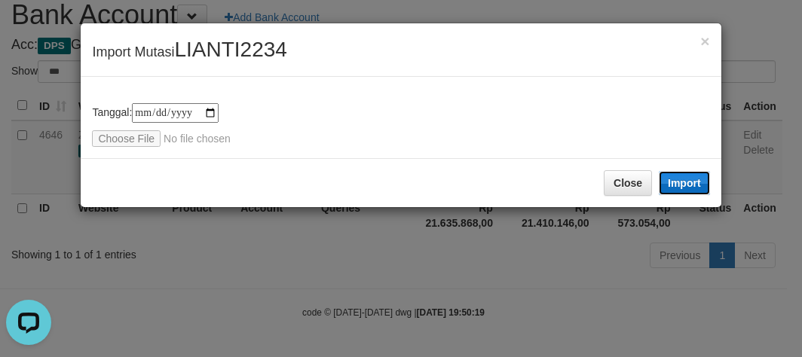
click at [683, 194] on button "Import" at bounding box center [683, 183] width 51 height 24
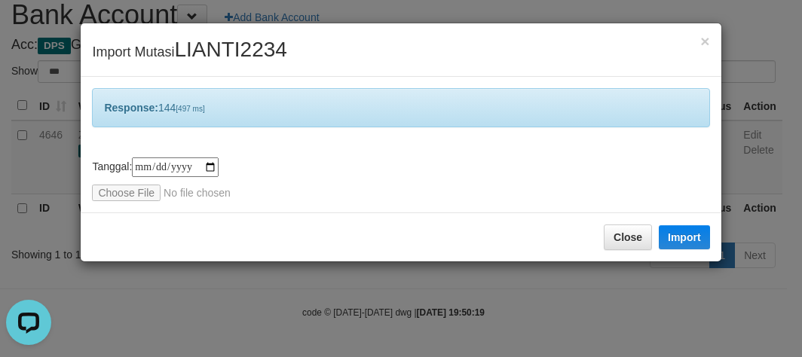
drag, startPoint x: 502, startPoint y: 303, endPoint x: 95, endPoint y: 63, distance: 472.1
click at [502, 301] on div "**********" at bounding box center [401, 178] width 802 height 357
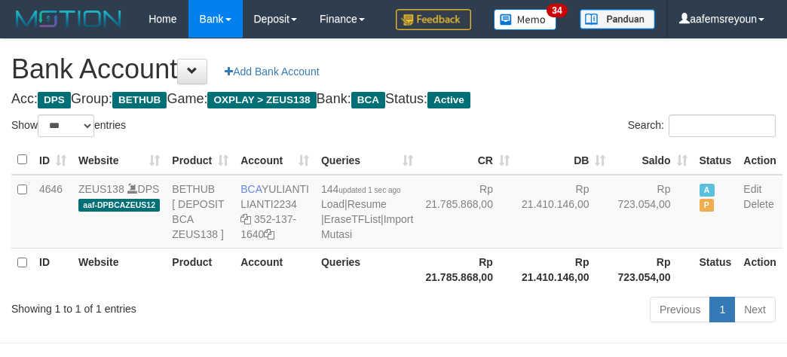
select select "***"
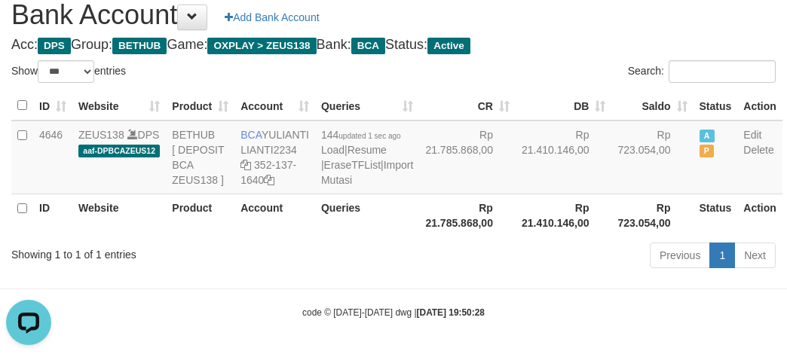
click at [515, 229] on th "Rp 21.410.146,00" at bounding box center [563, 215] width 96 height 43
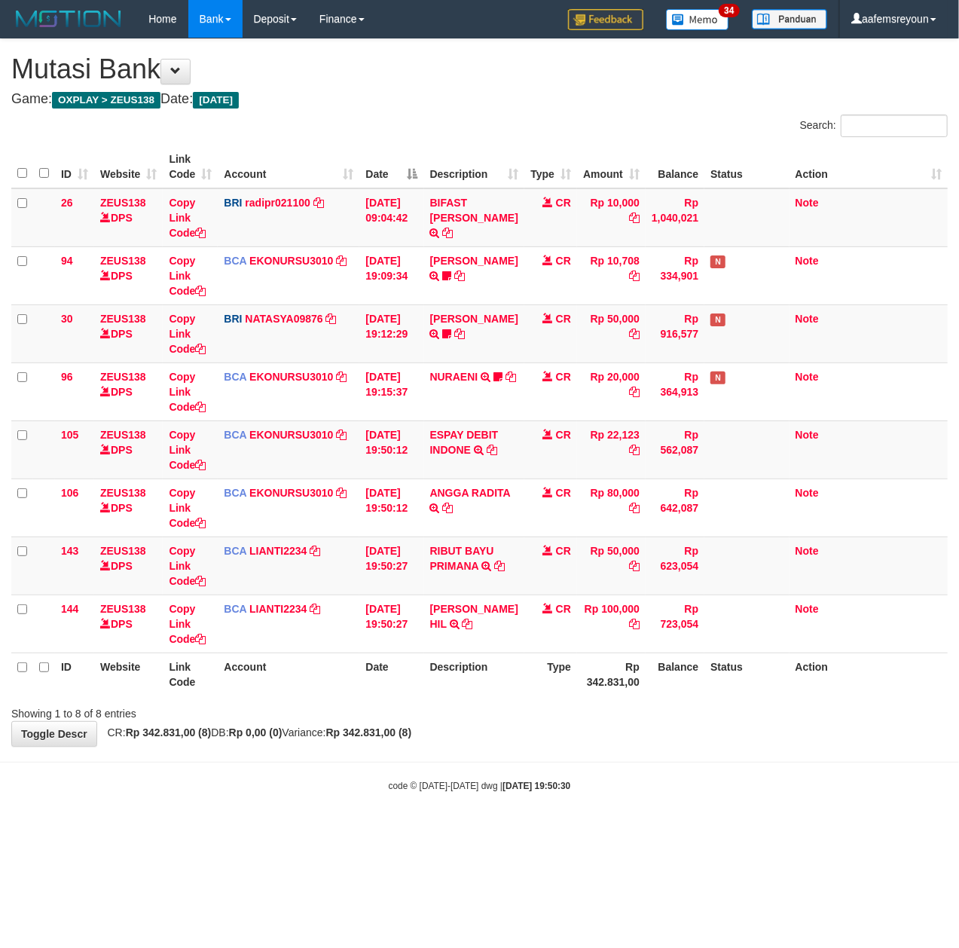
drag, startPoint x: 553, startPoint y: 740, endPoint x: 537, endPoint y: 734, distance: 16.9
click at [542, 735] on div "**********" at bounding box center [479, 392] width 959 height 707
click at [429, 694] on th "Description" at bounding box center [474, 673] width 100 height 43
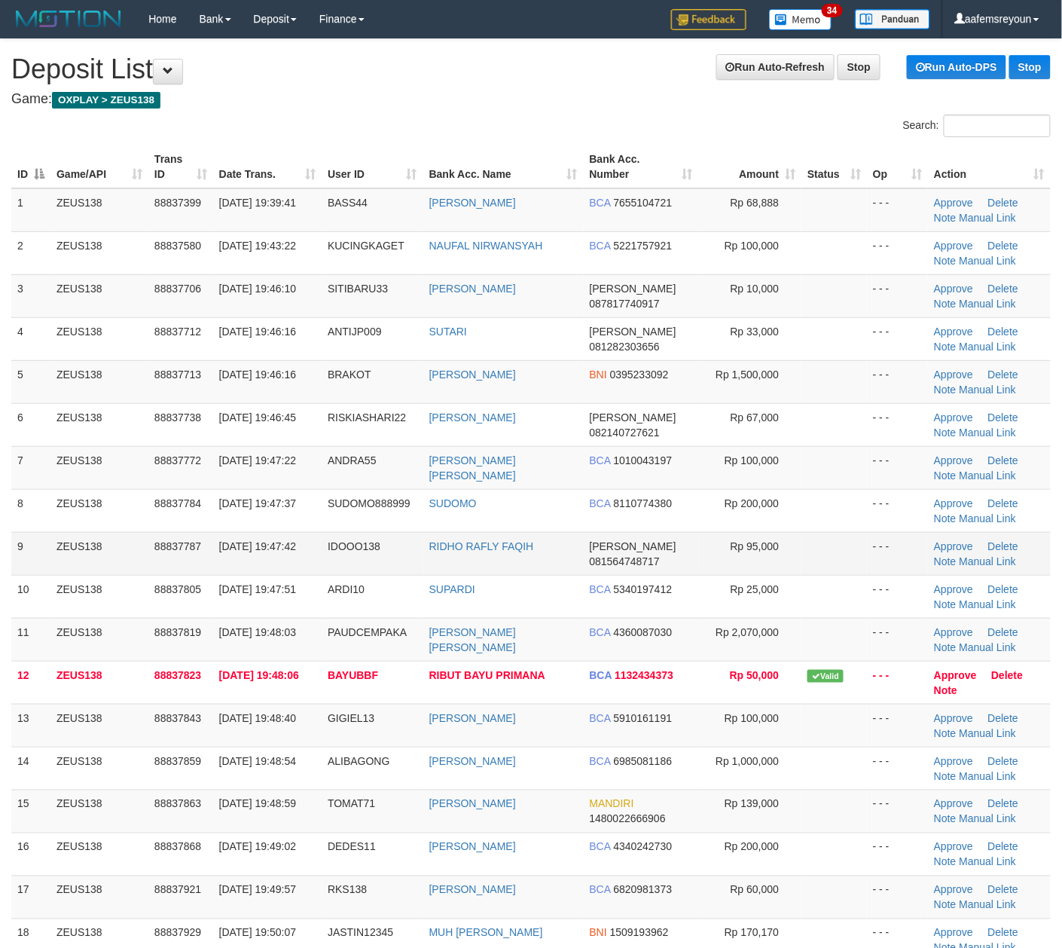
click at [552, 533] on td "RIDHO RAFLY FAQIH" at bounding box center [503, 553] width 160 height 43
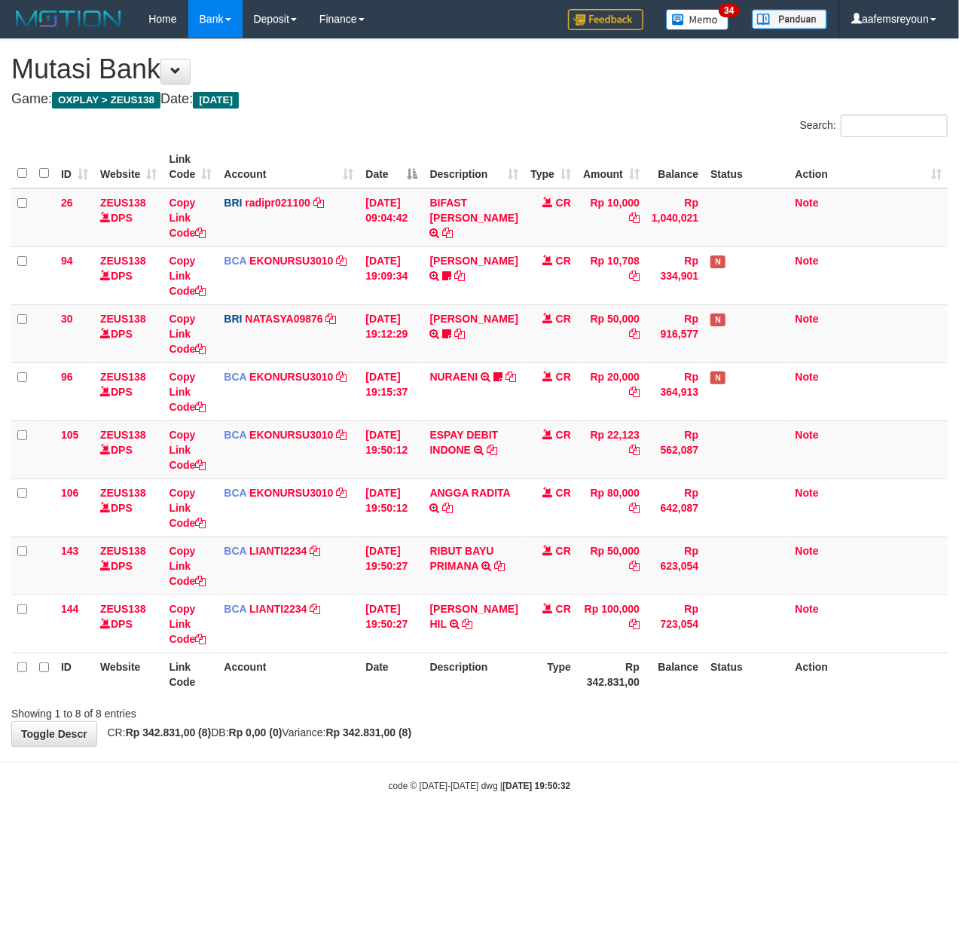
drag, startPoint x: 707, startPoint y: 784, endPoint x: 726, endPoint y: 790, distance: 20.5
click at [708, 784] on div "code © [DATE]-[DATE] dwg | [DATE] 19:50:32" at bounding box center [479, 784] width 959 height 15
click at [537, 784] on strong "[DATE] 19:50:33" at bounding box center [537, 786] width 68 height 11
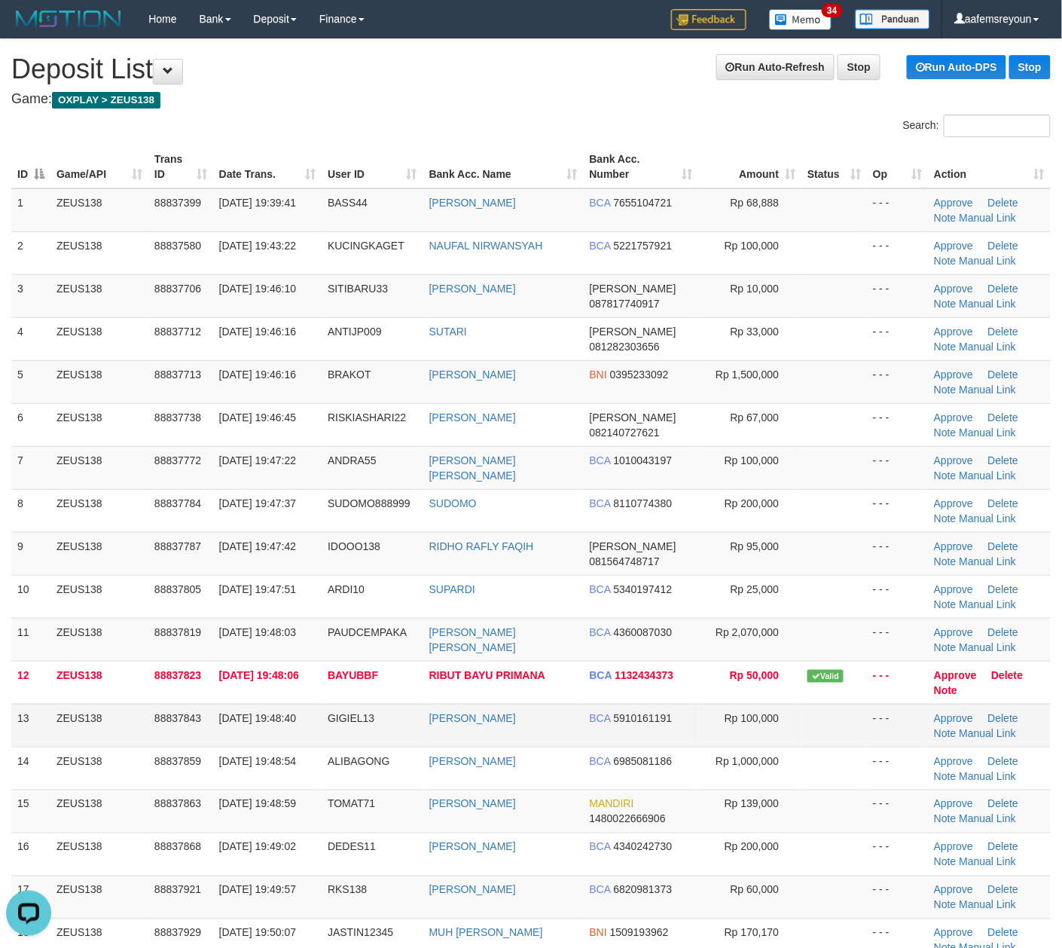
drag, startPoint x: 738, startPoint y: 734, endPoint x: 958, endPoint y: 726, distance: 220.1
click at [741, 734] on td "Rp 100,000" at bounding box center [750, 725] width 103 height 43
click at [762, 471] on td "Rp 100,000" at bounding box center [750, 467] width 103 height 43
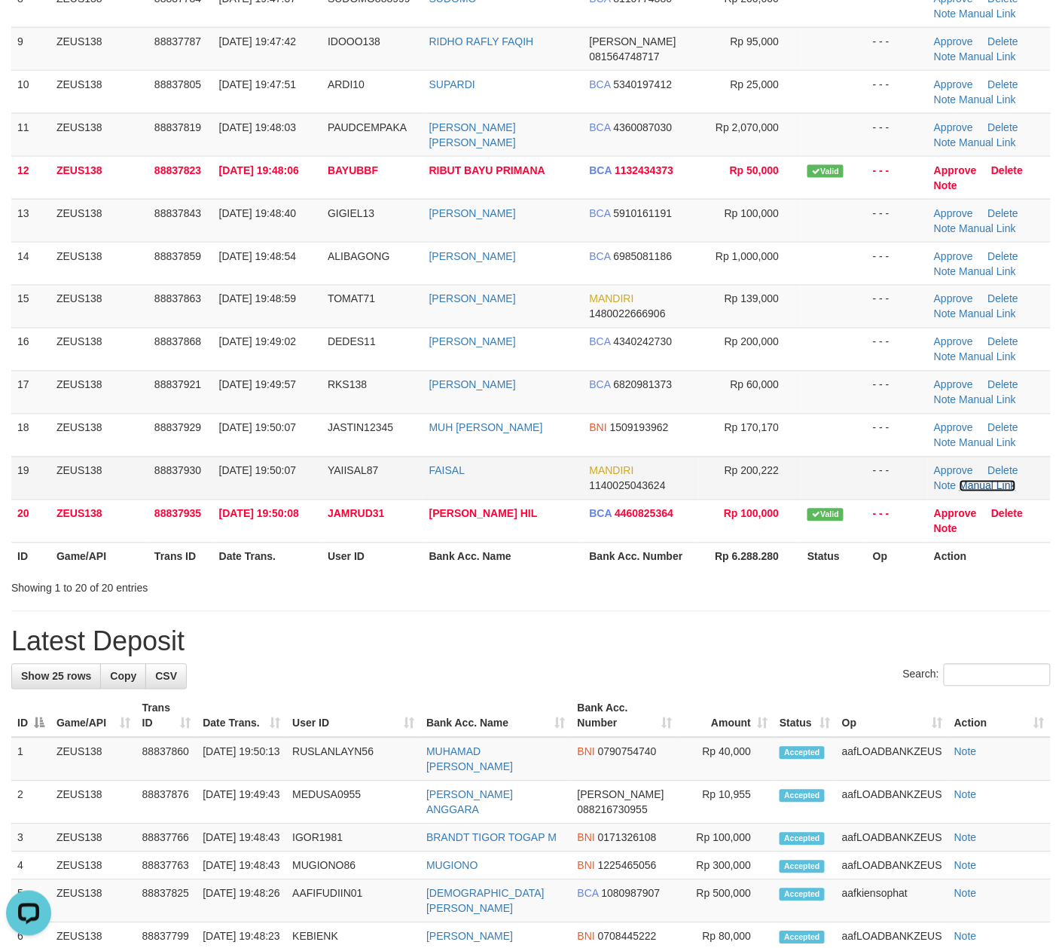
click at [966, 489] on link "Manual Link" at bounding box center [988, 486] width 57 height 12
click at [983, 486] on link "Manual Link" at bounding box center [988, 486] width 57 height 12
click at [960, 480] on link "Manual Link" at bounding box center [988, 486] width 57 height 12
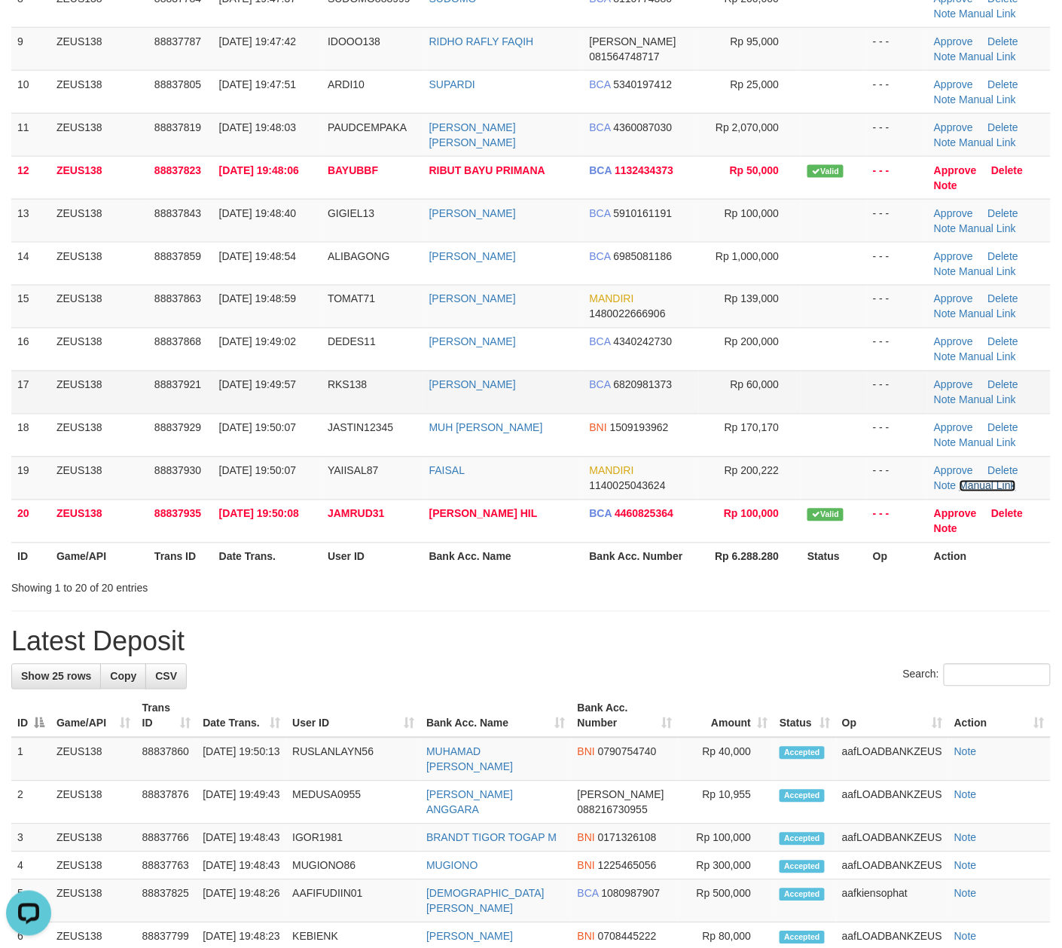
click at [960, 480] on link "Manual Link" at bounding box center [988, 486] width 57 height 12
drag, startPoint x: 603, startPoint y: 606, endPoint x: 757, endPoint y: 628, distance: 155.2
click at [604, 607] on div "**********" at bounding box center [531, 640] width 1062 height 2212
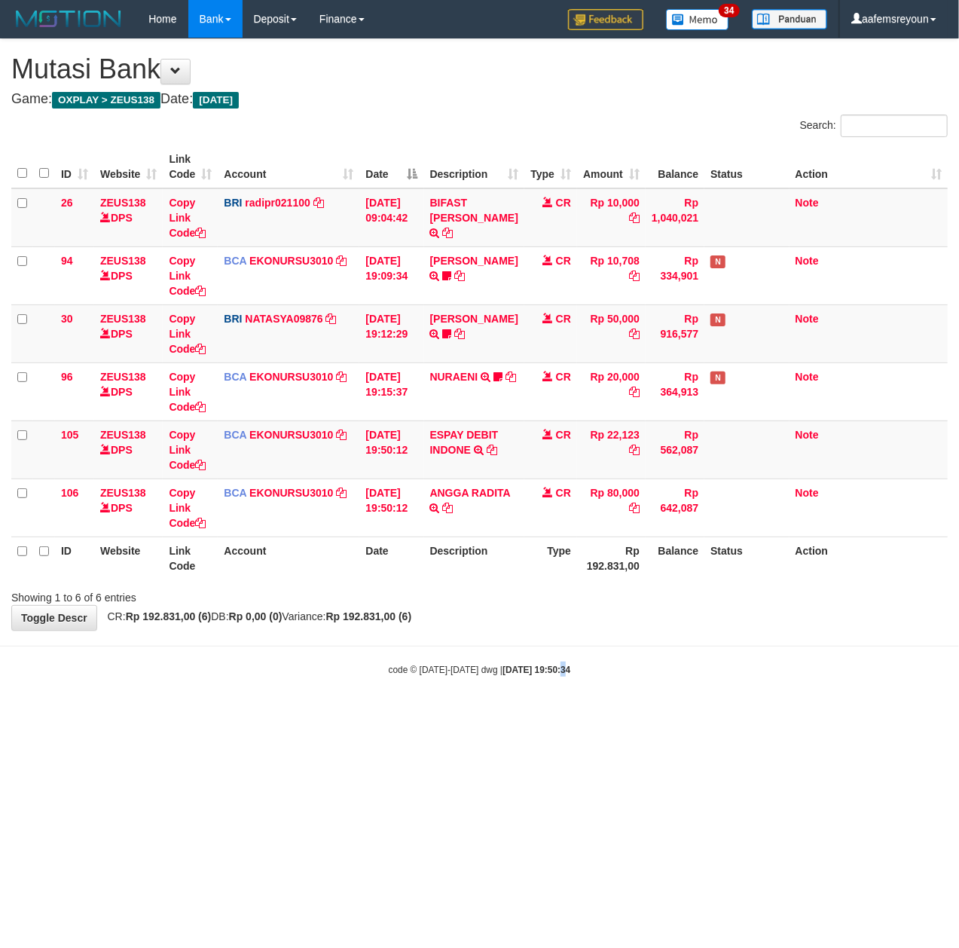
click at [547, 714] on html "Toggle navigation Home Bank Account List Mutasi Bank Search Sync Note Mutasi De…" at bounding box center [479, 357] width 959 height 714
click at [555, 714] on html "Toggle navigation Home Bank Account List Mutasi Bank Search Sync Note Mutasi De…" at bounding box center [479, 357] width 959 height 714
click at [558, 714] on html "Toggle navigation Home Bank Account List Mutasi Bank Search Sync Note Mutasi De…" at bounding box center [479, 357] width 959 height 714
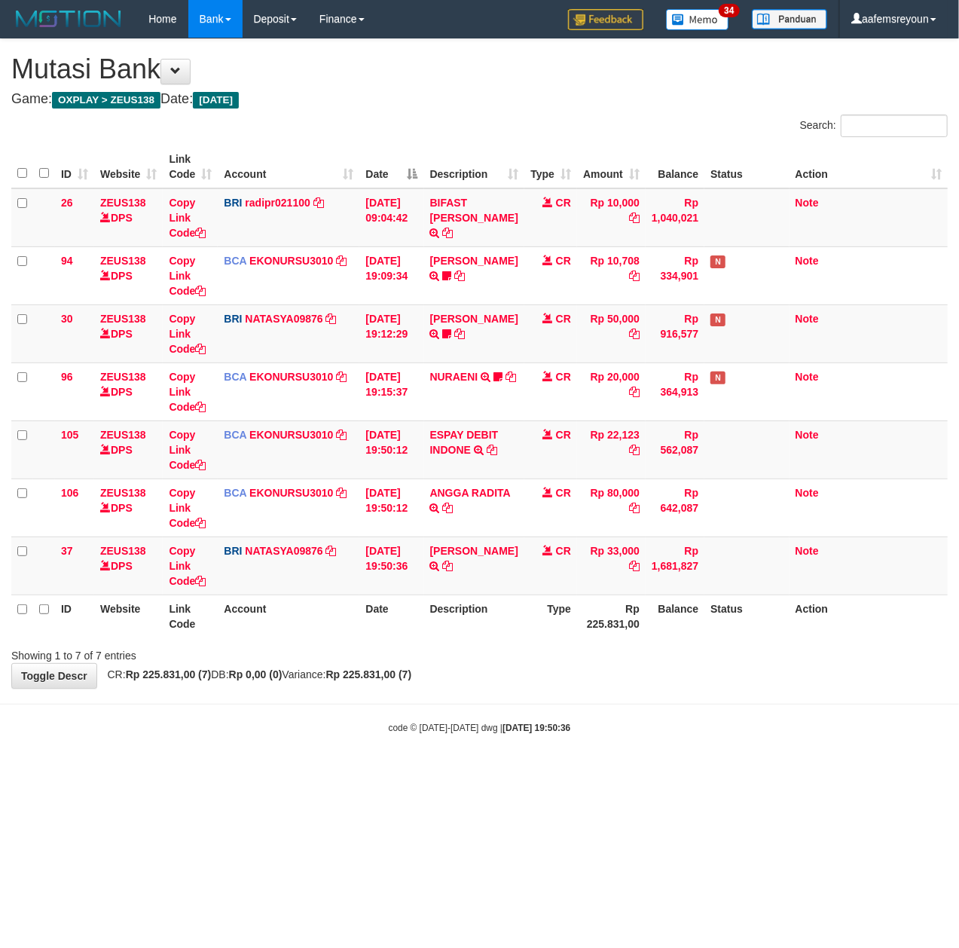
click at [576, 772] on html "Toggle navigation Home Bank Account List Mutasi Bank Search Sync Note Mutasi De…" at bounding box center [479, 386] width 959 height 772
click at [585, 771] on body "Toggle navigation Home Bank Account List Mutasi Bank Search Sync Note Mutasi De…" at bounding box center [479, 386] width 959 height 772
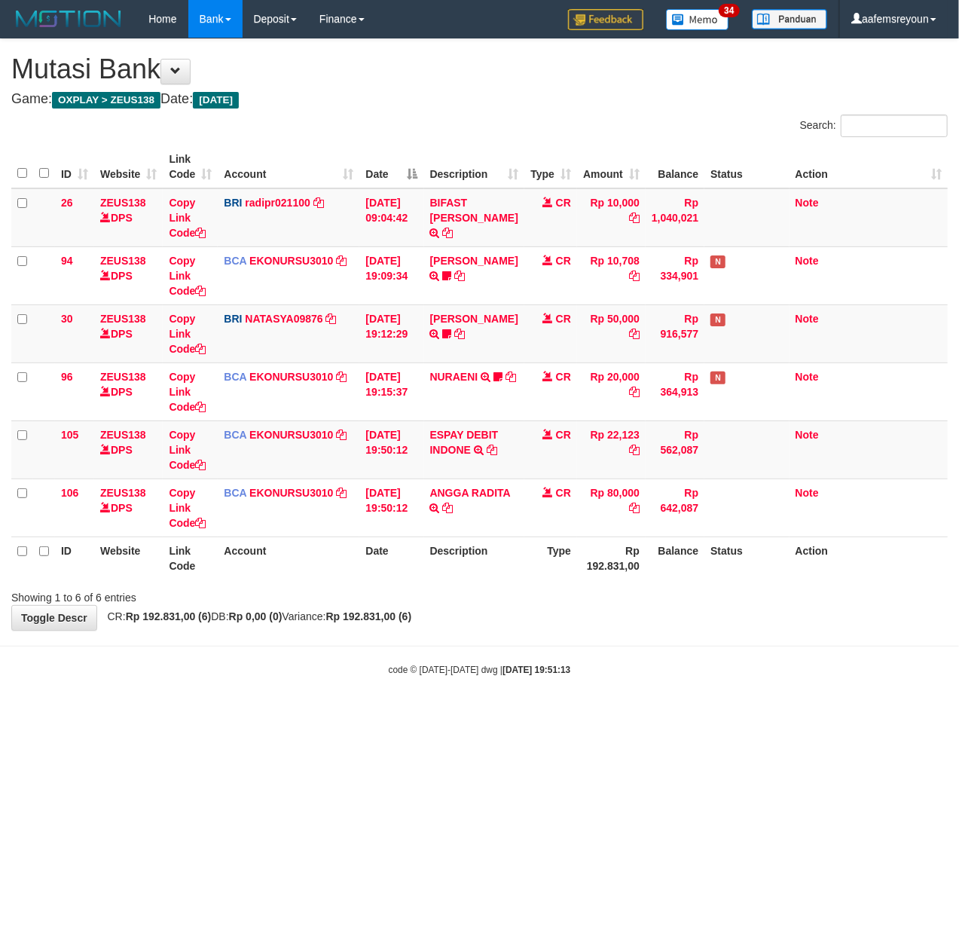
click at [601, 714] on html "Toggle navigation Home Bank Account List Mutasi Bank Search Sync Note Mutasi De…" at bounding box center [479, 357] width 959 height 714
click at [622, 714] on html "Toggle navigation Home Bank Account List Mutasi Bank Search Sync Note Mutasi De…" at bounding box center [479, 357] width 959 height 714
drag, startPoint x: 591, startPoint y: 702, endPoint x: 5, endPoint y: 631, distance: 591.1
click at [588, 702] on body "Toggle navigation Home Bank Account List Mutasi Bank Search Sync Note Mutasi De…" at bounding box center [479, 357] width 959 height 714
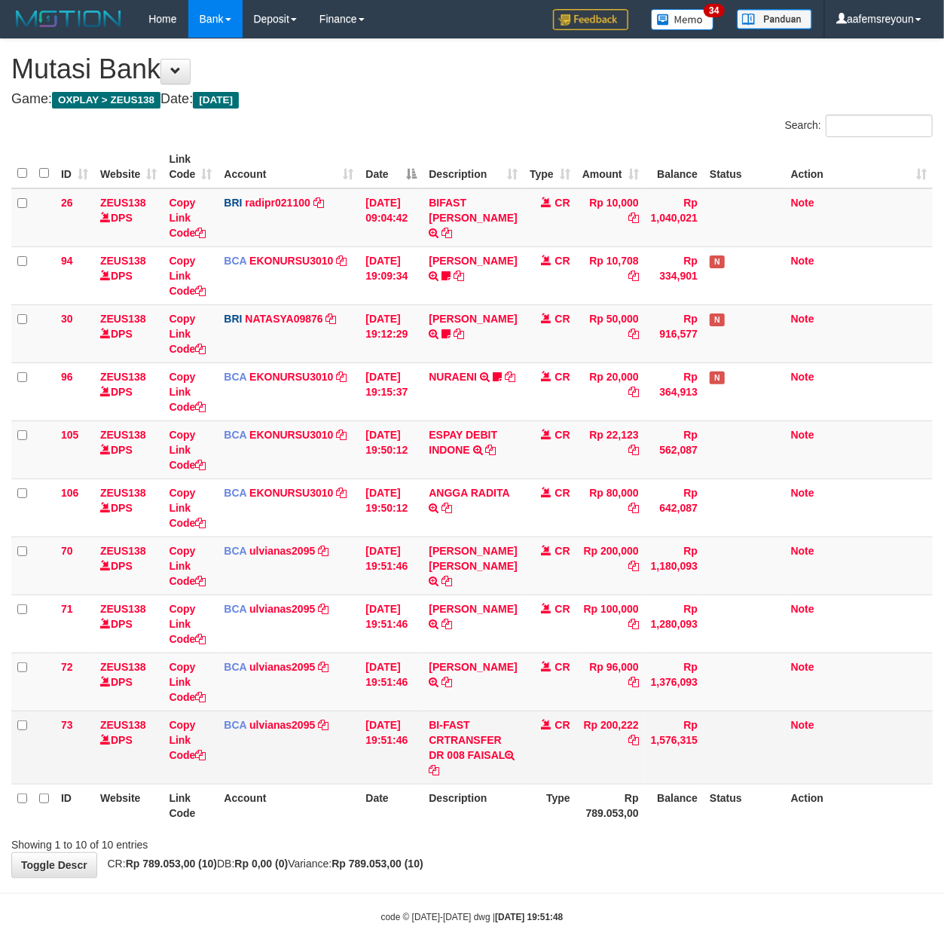
drag, startPoint x: 0, startPoint y: 0, endPoint x: 460, endPoint y: 724, distance: 857.5
click at [429, 706] on td "[PERSON_NAME] TRSF E-BANKING CR 3009/FTSCY/WS95051 96000.002025093092478673 TRF…" at bounding box center [473, 681] width 100 height 58
click at [472, 757] on td "BI-FAST CRTRANSFER DR 008 FAISAL" at bounding box center [473, 746] width 100 height 73
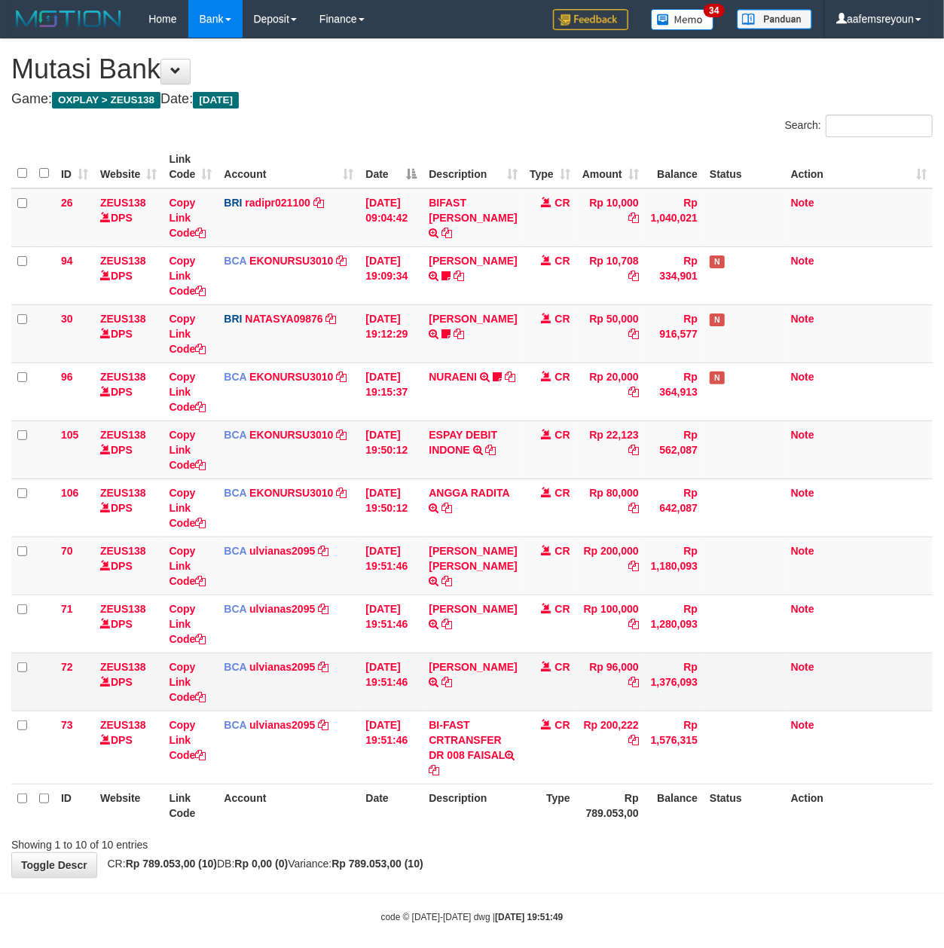
copy td "FAISAL"
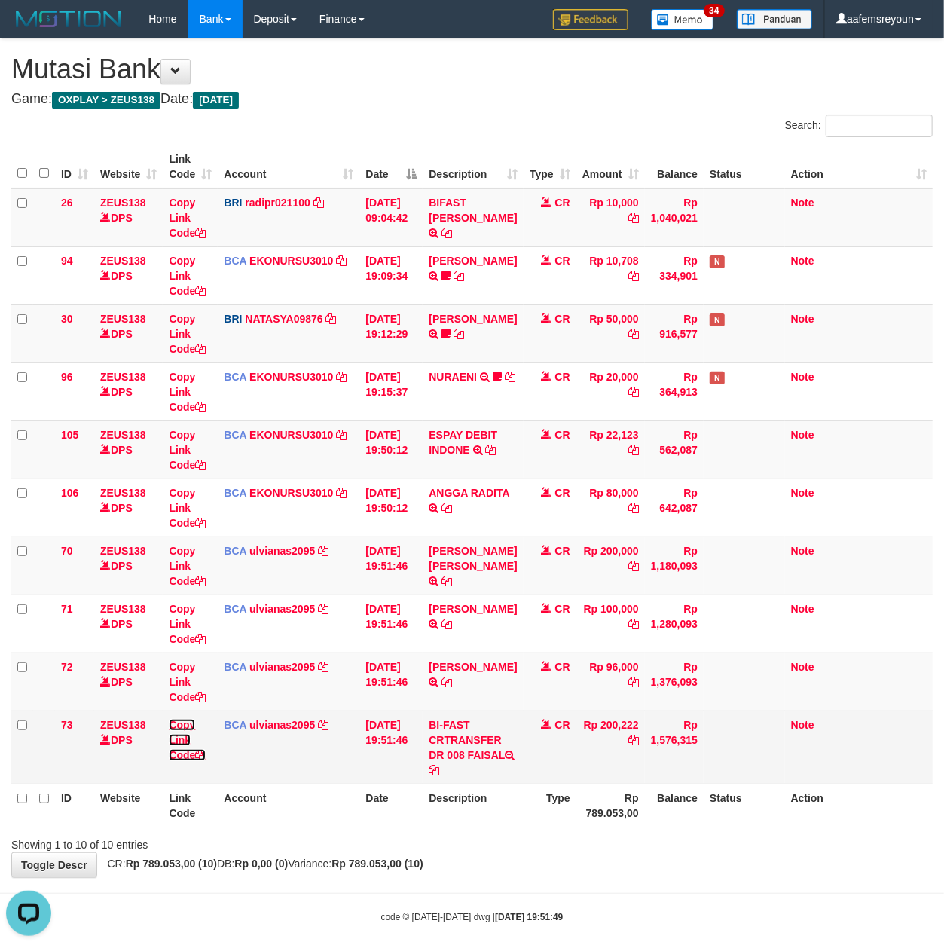
click at [200, 755] on icon at bounding box center [200, 755] width 11 height 11
copy td "FAISAL"
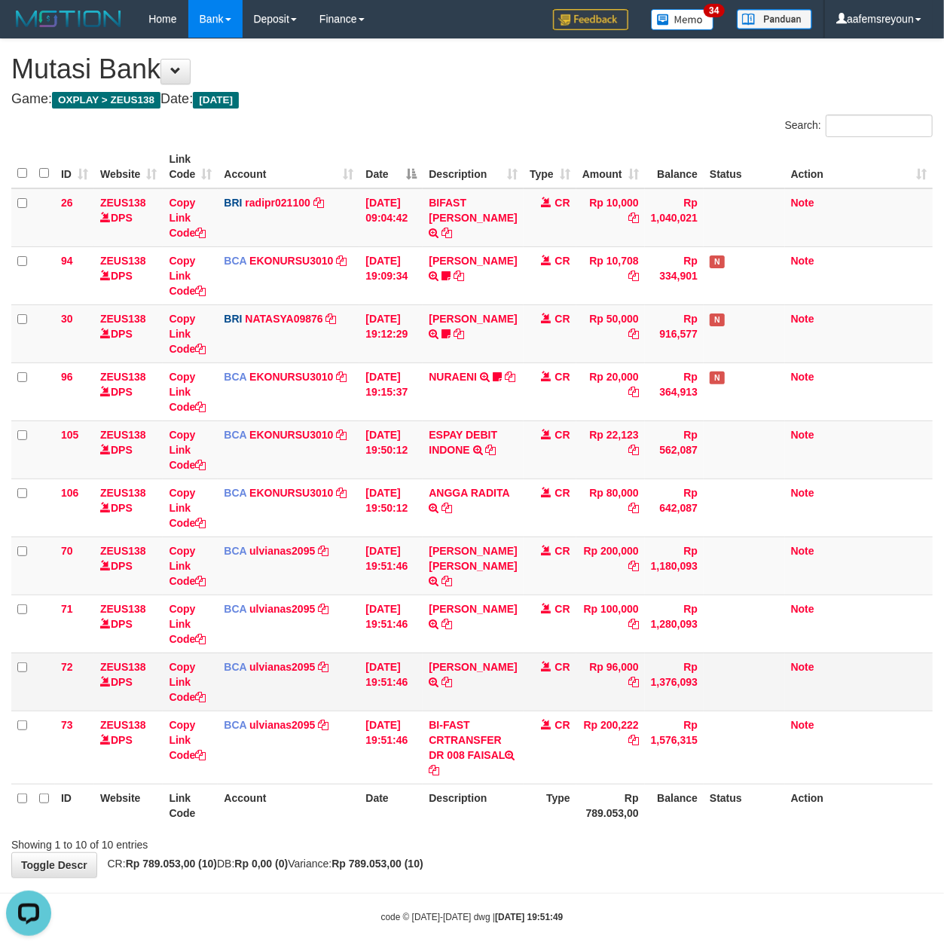
scroll to position [206, 0]
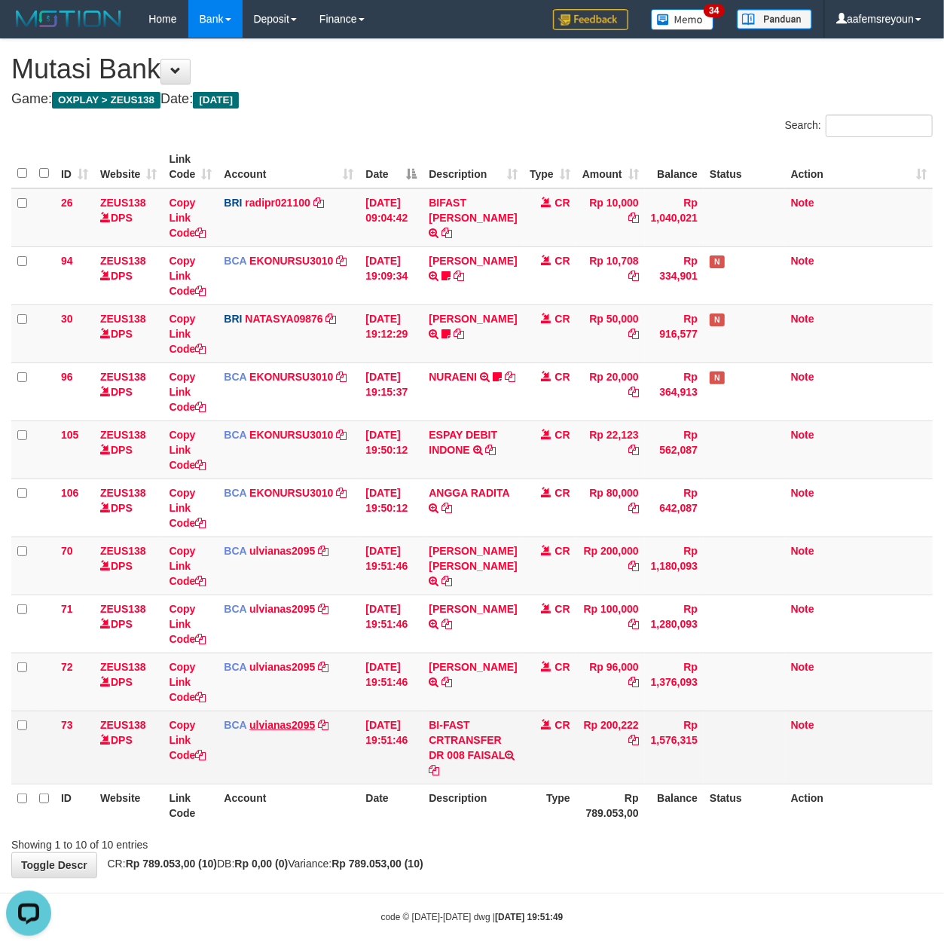
drag, startPoint x: 383, startPoint y: 746, endPoint x: 249, endPoint y: 724, distance: 135.9
click at [380, 746] on td "[DATE] 19:51:46" at bounding box center [390, 746] width 63 height 73
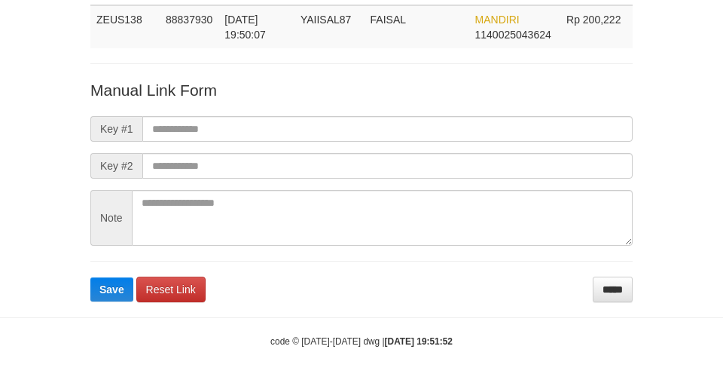
scroll to position [110, 0]
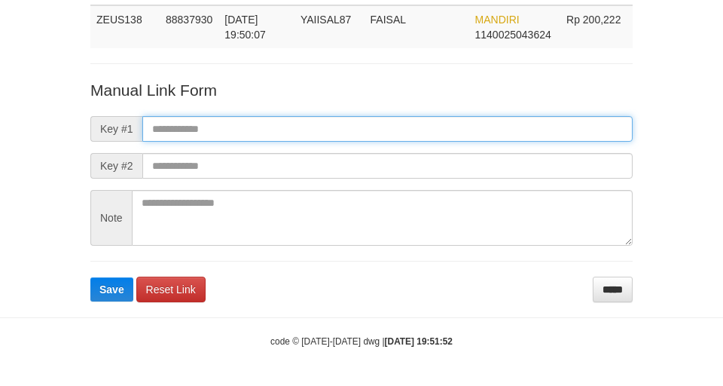
click at [477, 127] on input "text" at bounding box center [387, 129] width 490 height 26
paste input "**********"
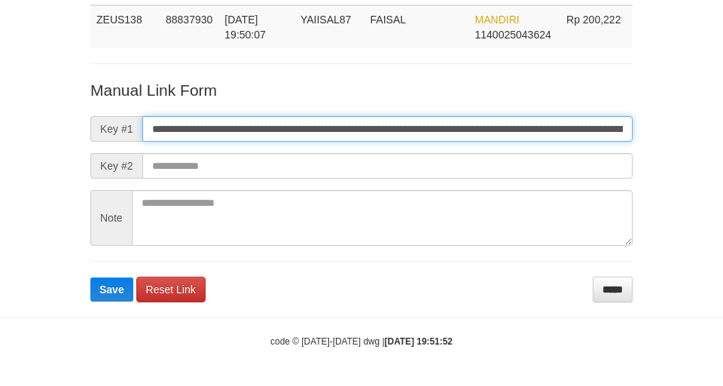
scroll to position [0, 863]
type input "**********"
click at [90, 277] on button "Save" at bounding box center [111, 289] width 43 height 24
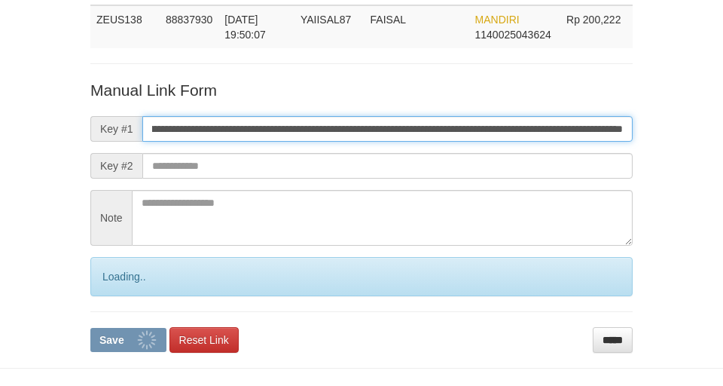
click at [90, 328] on button "Save" at bounding box center [128, 340] width 76 height 24
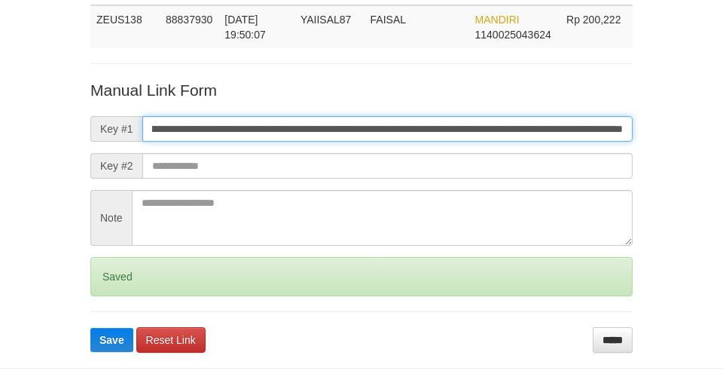
click at [90, 328] on button "Save" at bounding box center [111, 340] width 43 height 24
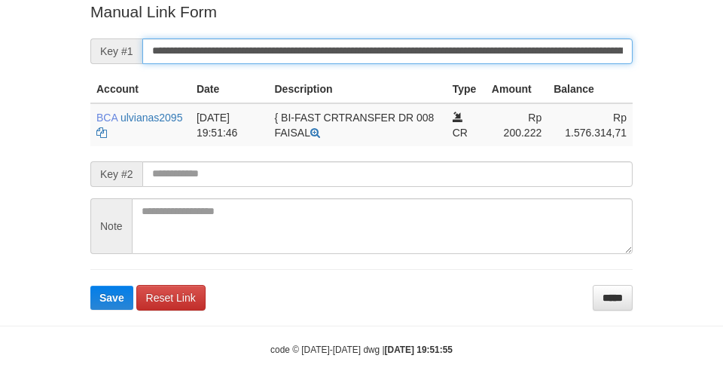
click at [90, 286] on button "Save" at bounding box center [111, 298] width 43 height 24
click at [512, 52] on input "**********" at bounding box center [387, 51] width 490 height 26
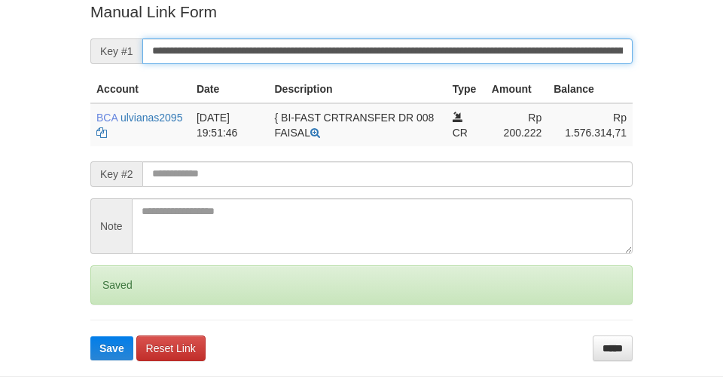
click at [90, 336] on button "Save" at bounding box center [111, 348] width 43 height 24
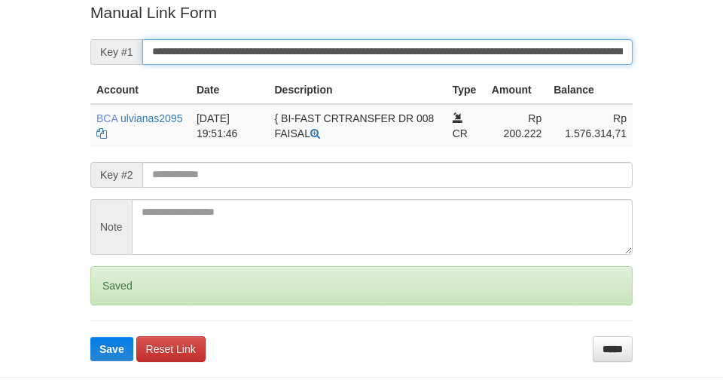
click at [90, 337] on button "Save" at bounding box center [111, 349] width 43 height 24
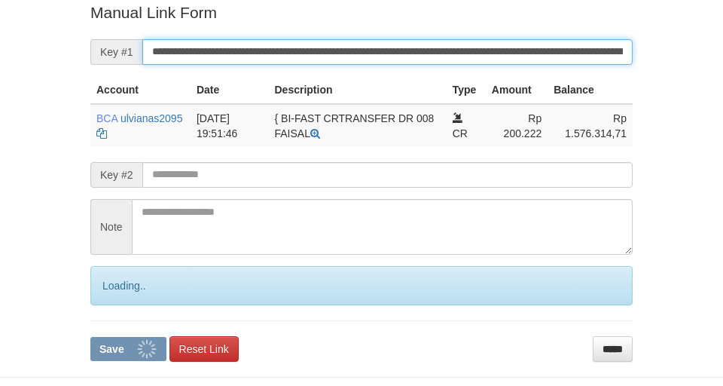
click at [90, 337] on button "Save" at bounding box center [128, 349] width 76 height 24
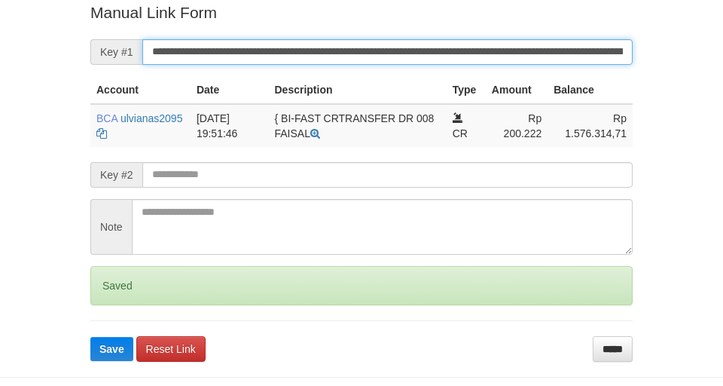
click at [90, 337] on button "Save" at bounding box center [111, 349] width 43 height 24
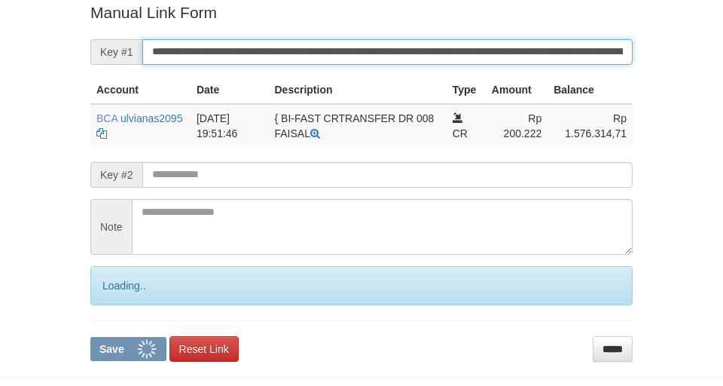
click at [90, 337] on button "Save" at bounding box center [128, 349] width 76 height 24
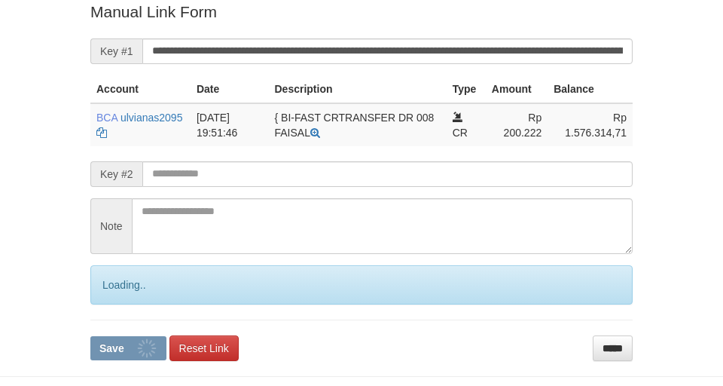
click at [511, 57] on input "**********" at bounding box center [387, 51] width 490 height 26
click at [90, 336] on button "Save" at bounding box center [128, 348] width 76 height 24
click at [512, 57] on input "**********" at bounding box center [387, 51] width 490 height 26
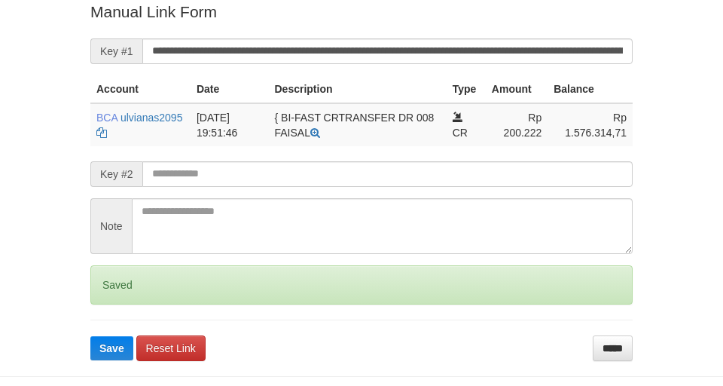
click at [90, 336] on button "Save" at bounding box center [111, 348] width 43 height 24
click at [512, 57] on input "**********" at bounding box center [387, 51] width 490 height 26
click at [90, 336] on button "Save" at bounding box center [111, 348] width 43 height 24
click at [526, 51] on input "**********" at bounding box center [387, 51] width 490 height 26
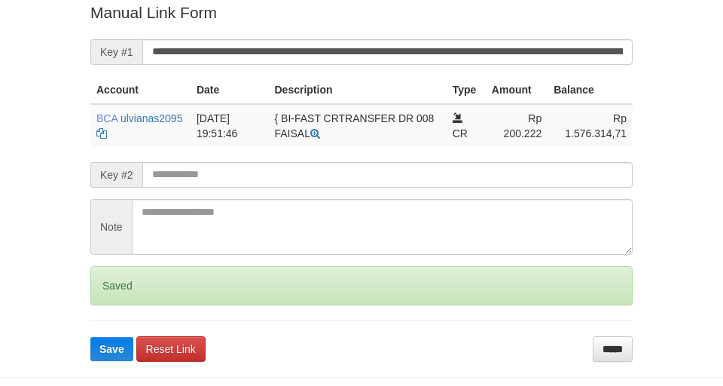
click at [90, 337] on button "Save" at bounding box center [111, 349] width 43 height 24
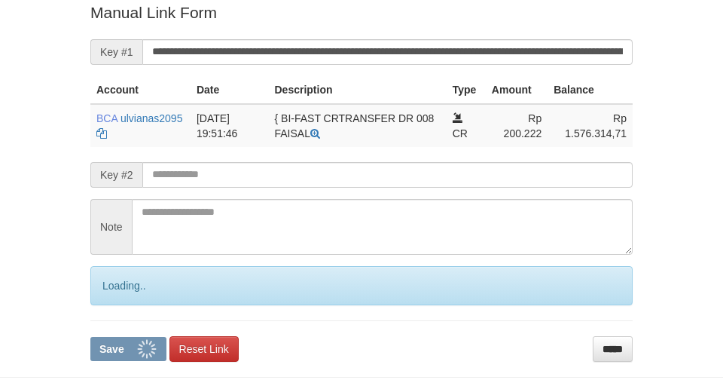
click at [90, 337] on button "Save" at bounding box center [128, 349] width 76 height 24
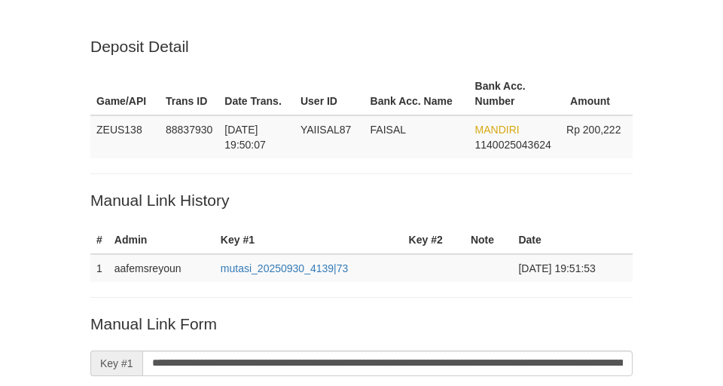
click at [519, 350] on input "**********" at bounding box center [387, 363] width 490 height 26
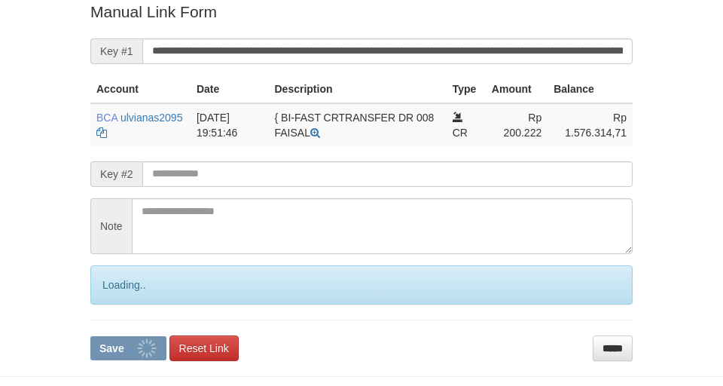
click at [90, 336] on button "Save" at bounding box center [128, 348] width 76 height 24
click at [520, 51] on input "**********" at bounding box center [387, 51] width 490 height 26
click at [522, 51] on input "**********" at bounding box center [387, 51] width 490 height 26
click at [90, 336] on button "Save" at bounding box center [128, 348] width 76 height 24
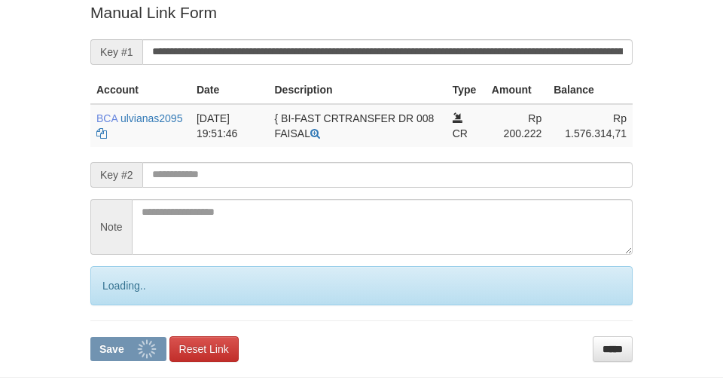
click at [522, 51] on input "**********" at bounding box center [387, 52] width 490 height 26
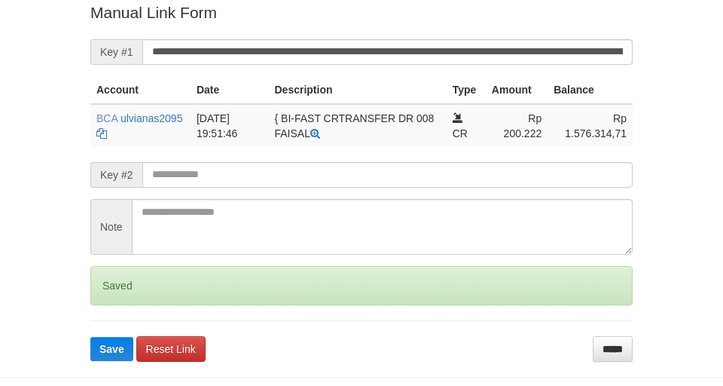
click at [90, 337] on button "Save" at bounding box center [111, 349] width 43 height 24
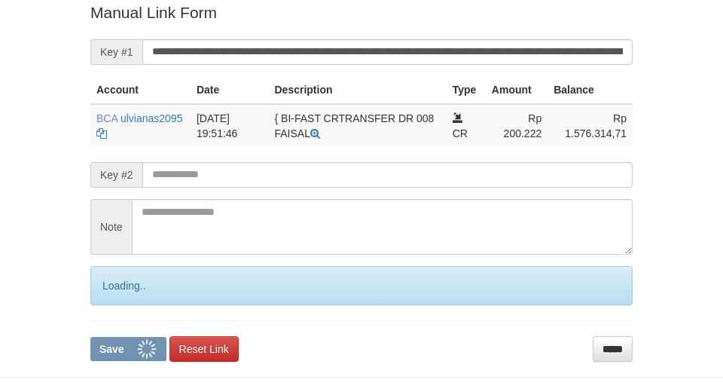
click at [90, 337] on button "Save" at bounding box center [128, 349] width 76 height 24
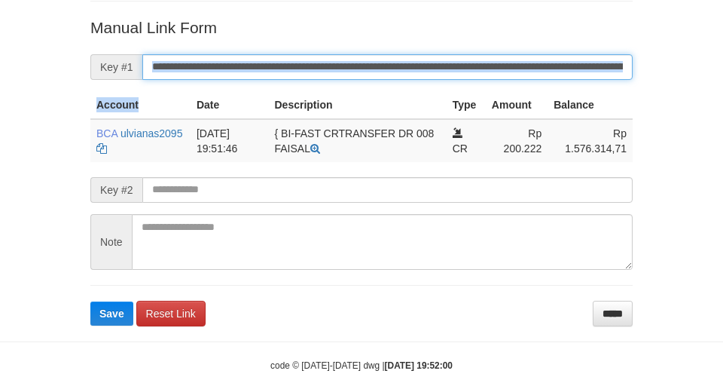
click at [90, 301] on button "Save" at bounding box center [111, 313] width 43 height 24
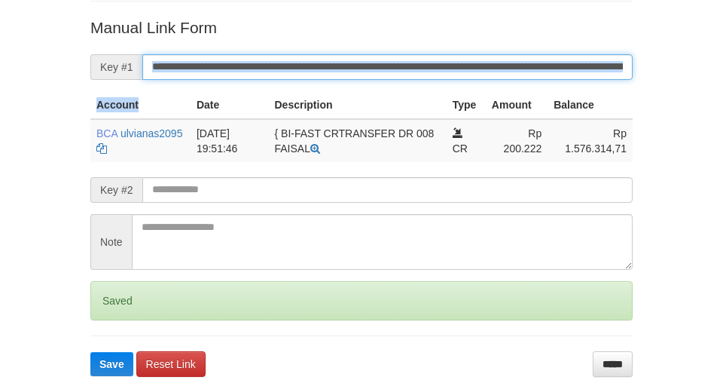
click at [90, 352] on button "Save" at bounding box center [111, 364] width 43 height 24
click at [511, 67] on input "**********" at bounding box center [387, 67] width 490 height 26
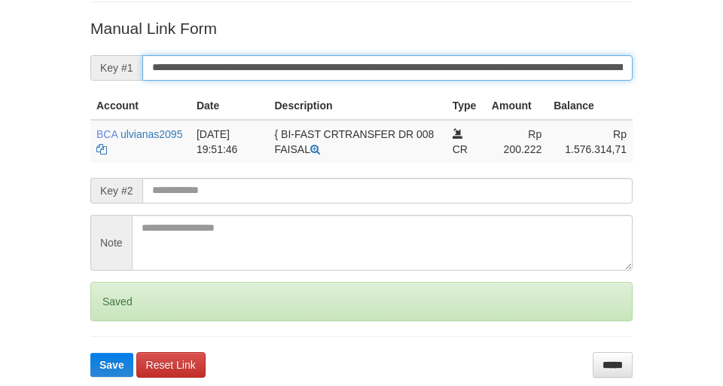
click at [90, 353] on button "Save" at bounding box center [111, 365] width 43 height 24
click at [511, 67] on input "**********" at bounding box center [387, 68] width 490 height 26
click at [90, 353] on button "Save" at bounding box center [111, 365] width 43 height 24
click at [513, 67] on input "**********" at bounding box center [387, 68] width 490 height 26
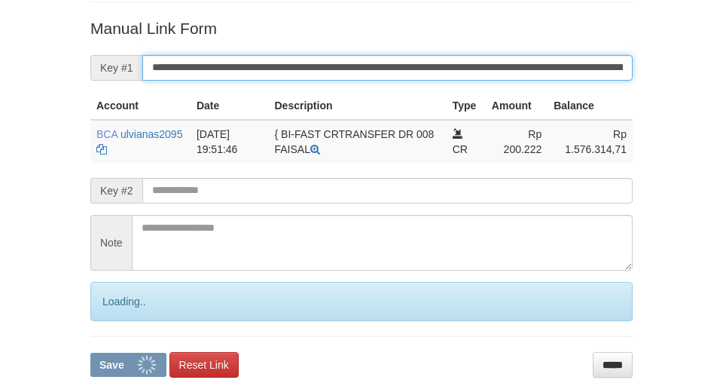
click at [515, 67] on input "**********" at bounding box center [387, 68] width 490 height 26
click at [90, 353] on button "Save" at bounding box center [128, 365] width 76 height 24
click at [507, 74] on input "**********" at bounding box center [387, 68] width 490 height 26
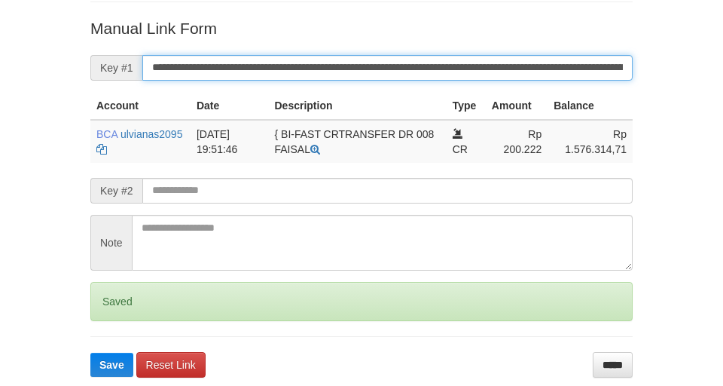
click at [90, 353] on button "Save" at bounding box center [111, 365] width 43 height 24
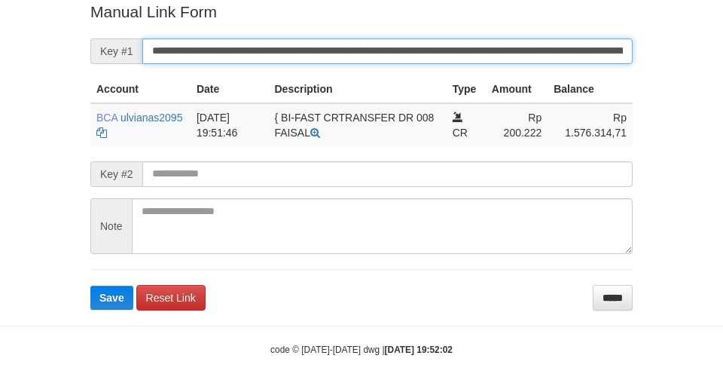
click at [90, 286] on button "Save" at bounding box center [111, 298] width 43 height 24
click at [516, 59] on input "**********" at bounding box center [387, 51] width 490 height 26
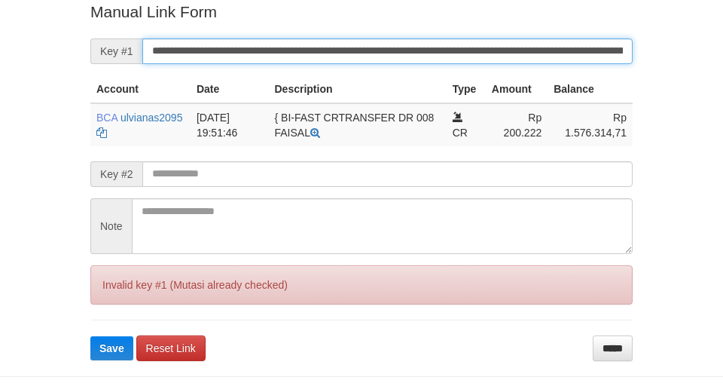
click at [90, 336] on button "Save" at bounding box center [111, 348] width 43 height 24
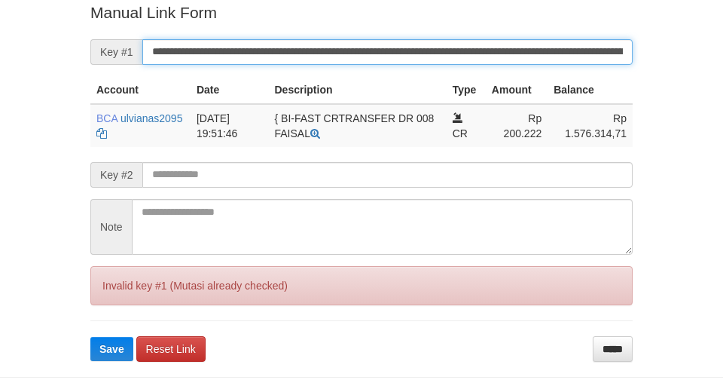
click at [90, 337] on button "Save" at bounding box center [111, 349] width 43 height 24
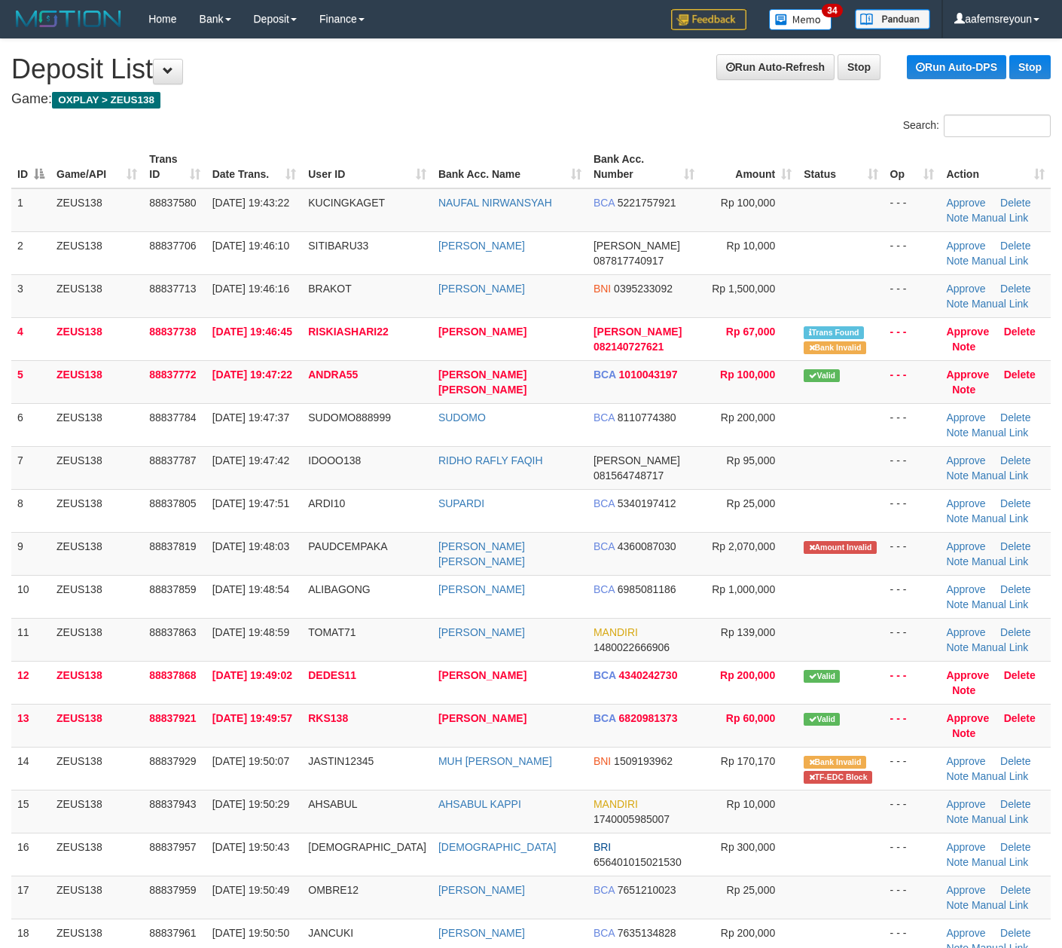
scroll to position [561, 0]
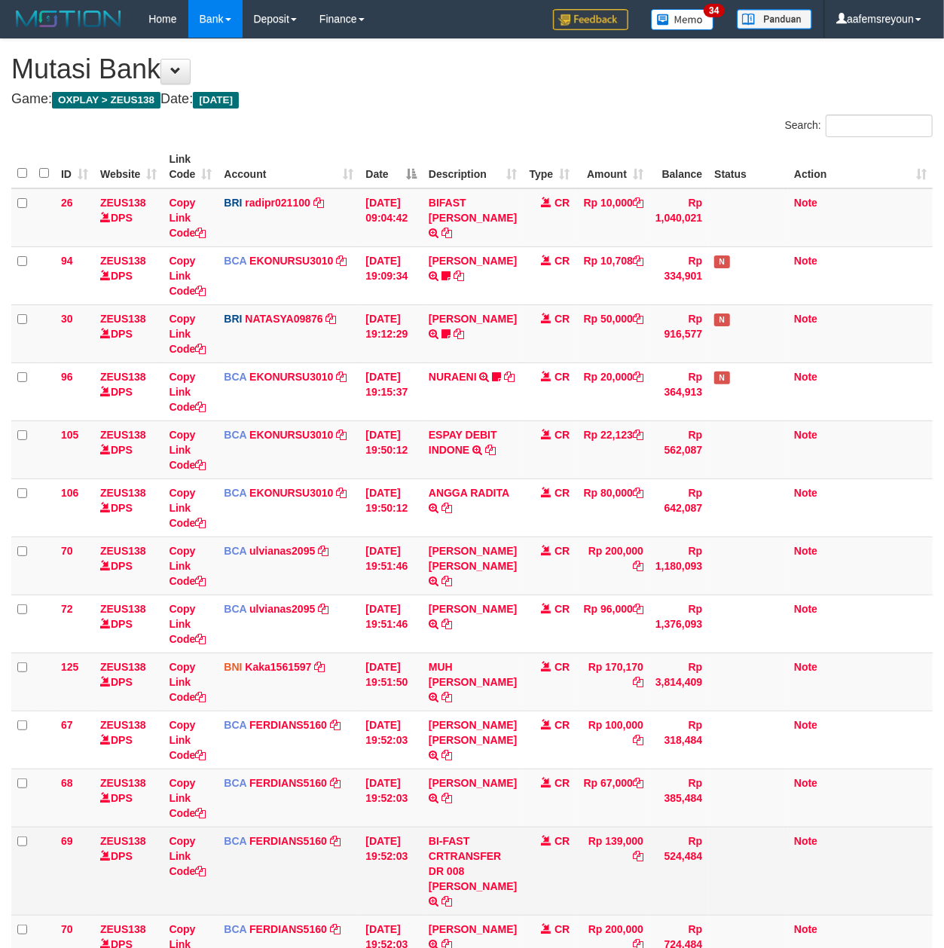
click at [440, 886] on td "BI-FAST CRTRANSFER DR 008 [PERSON_NAME]" at bounding box center [473, 870] width 100 height 88
click at [444, 886] on td "BI-FAST CRTRANSFER DR 008 [PERSON_NAME]" at bounding box center [473, 870] width 100 height 88
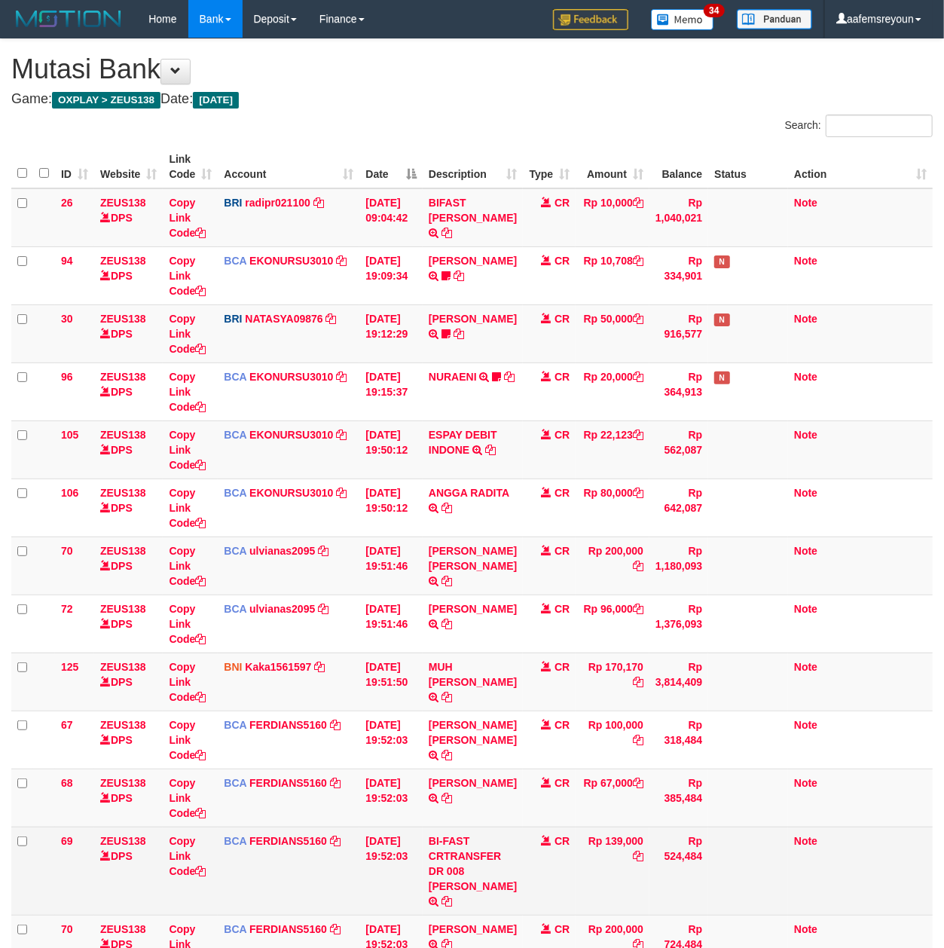
click at [444, 886] on td "BI-FAST CRTRANSFER DR 008 [PERSON_NAME]" at bounding box center [473, 870] width 100 height 88
copy td "[PERSON_NAME]"
drag, startPoint x: 205, startPoint y: 875, endPoint x: 185, endPoint y: 872, distance: 19.8
click at [202, 875] on icon at bounding box center [200, 871] width 11 height 11
copy td "[PERSON_NAME]"
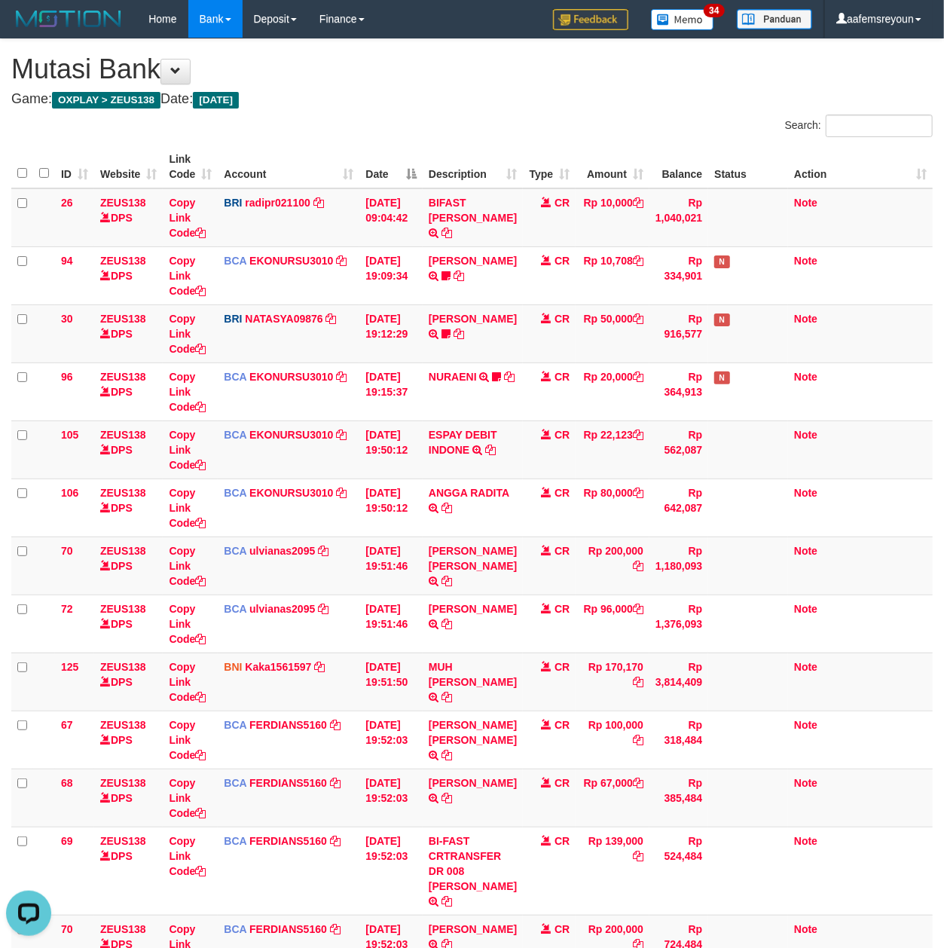
scroll to position [206, 0]
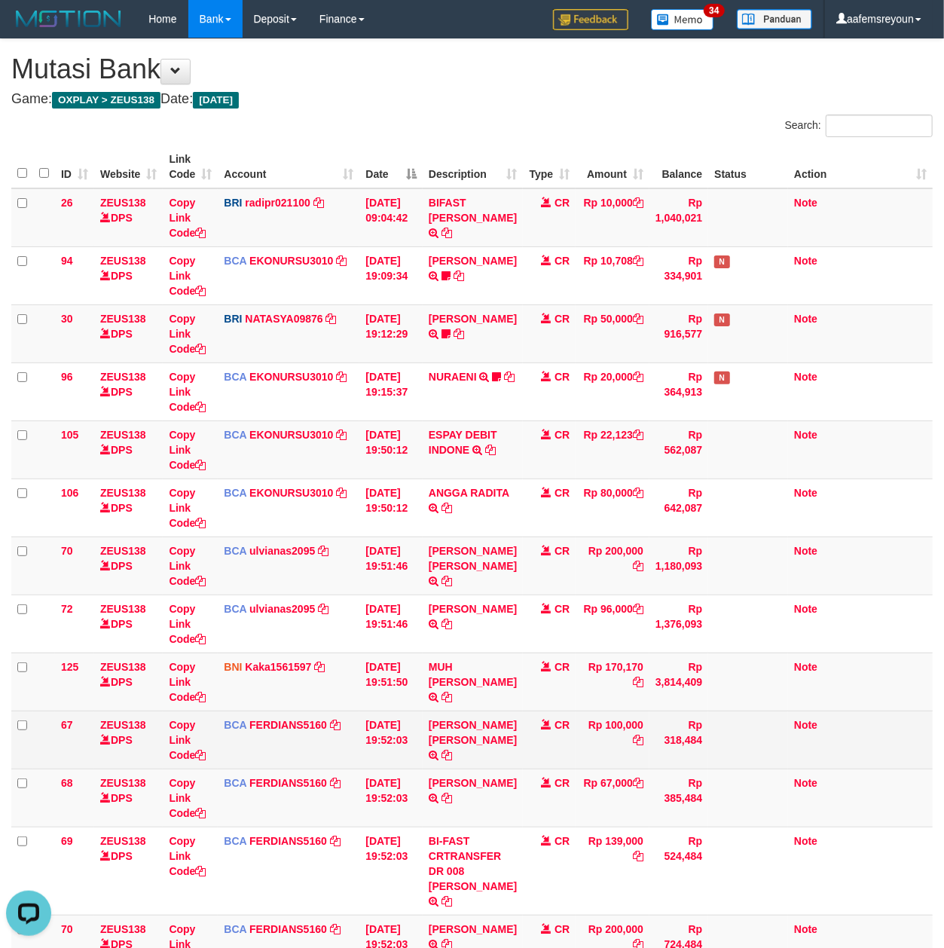
drag, startPoint x: 754, startPoint y: 728, endPoint x: 576, endPoint y: 734, distance: 178.7
click at [705, 732] on tr "67 ZEUS138 DPS Copy Link Code BCA FERDIANS5160 DPS FERDIANSYAH mutasi_20250930_…" at bounding box center [471, 739] width 921 height 58
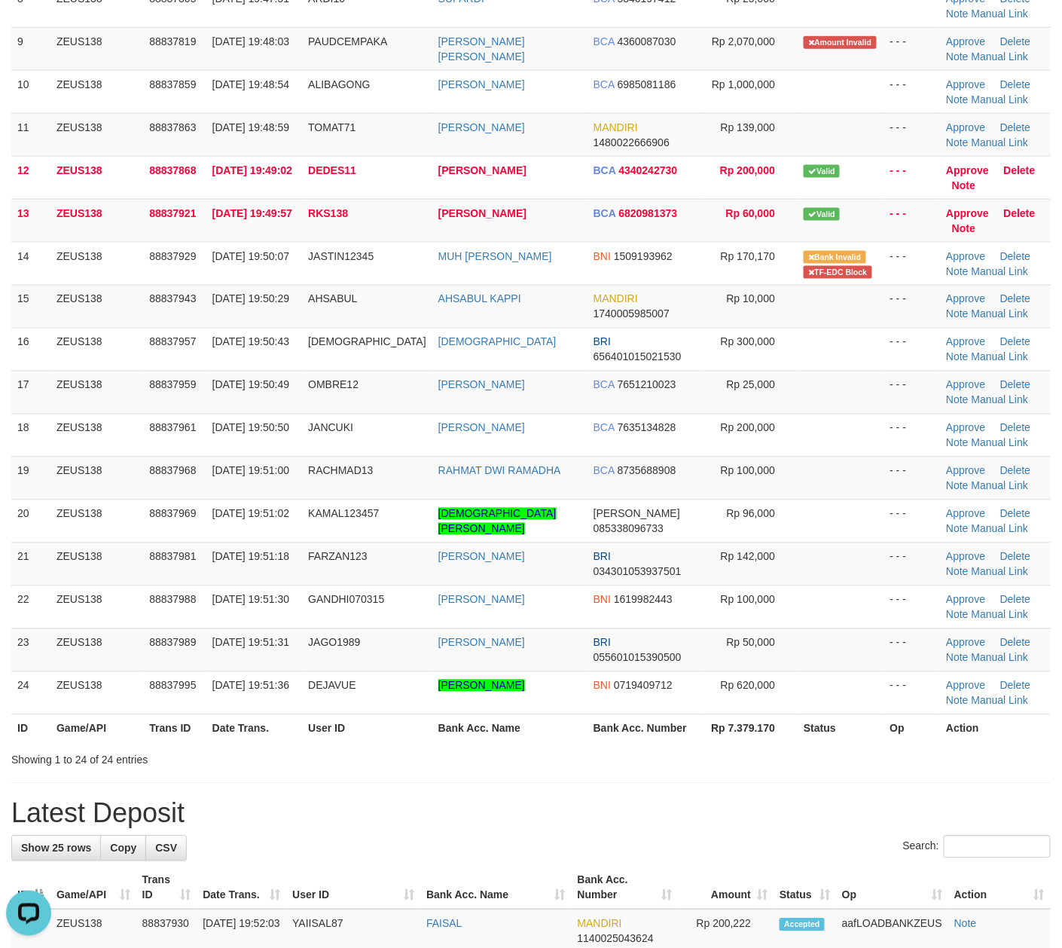
click at [681, 762] on div "Showing 1 to 24 of 24 entries" at bounding box center [531, 757] width 1062 height 21
click at [994, 142] on link "Manual Link" at bounding box center [1000, 142] width 57 height 12
click at [996, 142] on link "Manual Link" at bounding box center [1000, 142] width 57 height 12
click at [972, 136] on link "Manual Link" at bounding box center [1000, 142] width 57 height 12
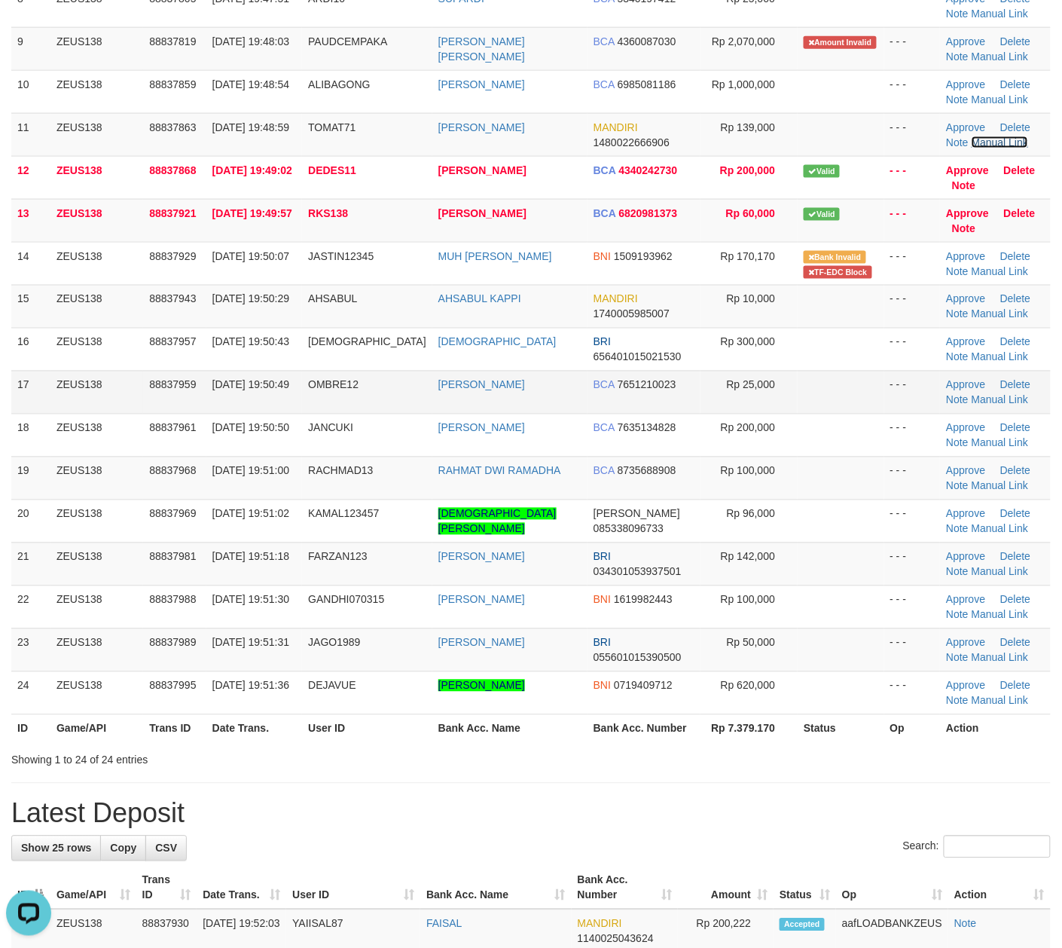
click at [972, 136] on link "Manual Link" at bounding box center [1000, 142] width 57 height 12
drag, startPoint x: 571, startPoint y: 779, endPoint x: 718, endPoint y: 761, distance: 148.0
click at [570, 779] on div "**********" at bounding box center [531, 726] width 1062 height 2384
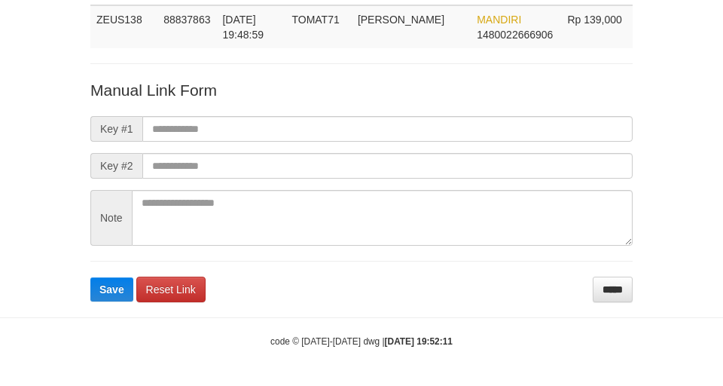
scroll to position [110, 0]
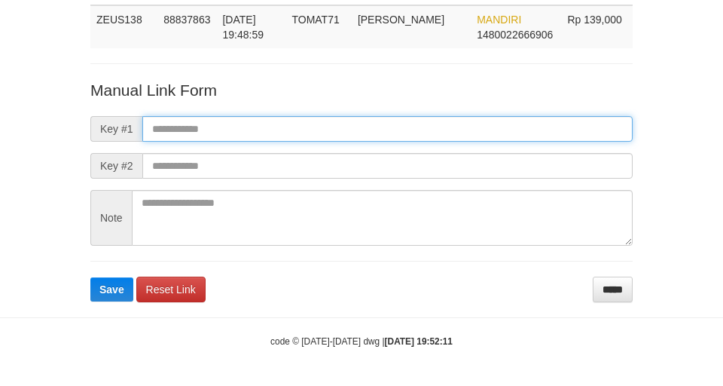
paste input "**********"
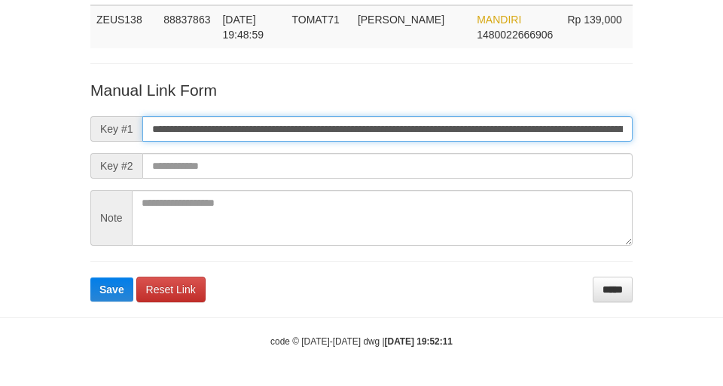
click at [399, 136] on input "**********" at bounding box center [387, 129] width 490 height 26
type input "**********"
click at [90, 277] on button "Save" at bounding box center [111, 289] width 43 height 24
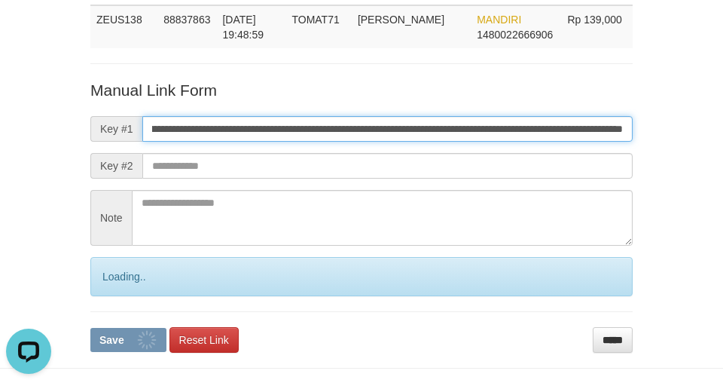
click at [90, 328] on button "Save" at bounding box center [128, 340] width 76 height 24
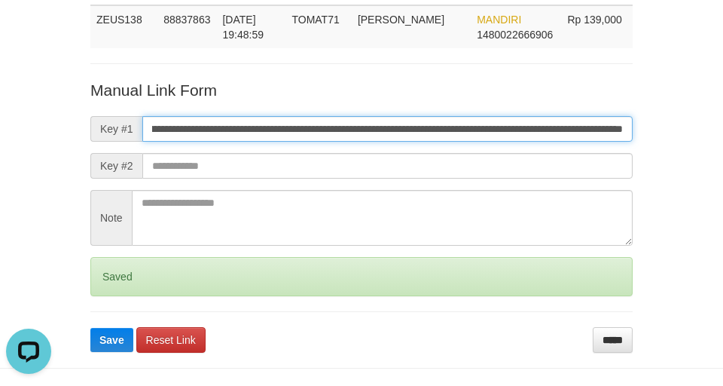
click at [90, 328] on button "Save" at bounding box center [111, 340] width 43 height 24
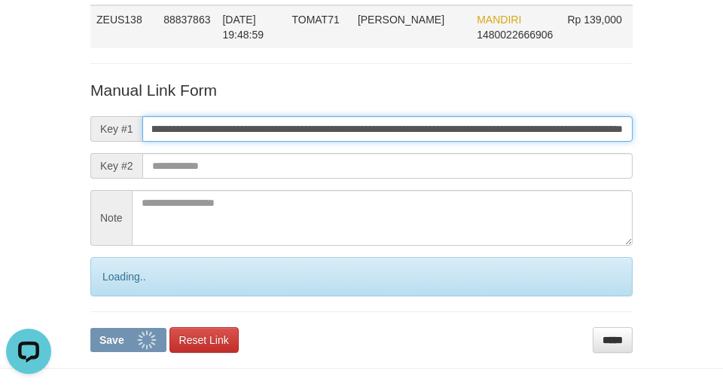
click at [90, 328] on button "Save" at bounding box center [128, 340] width 76 height 24
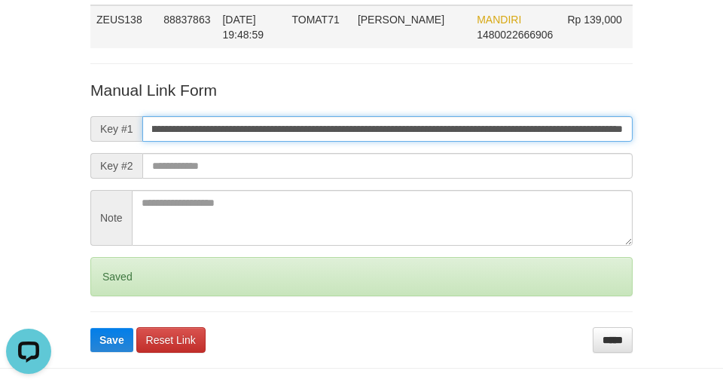
click at [90, 328] on button "Save" at bounding box center [111, 340] width 43 height 24
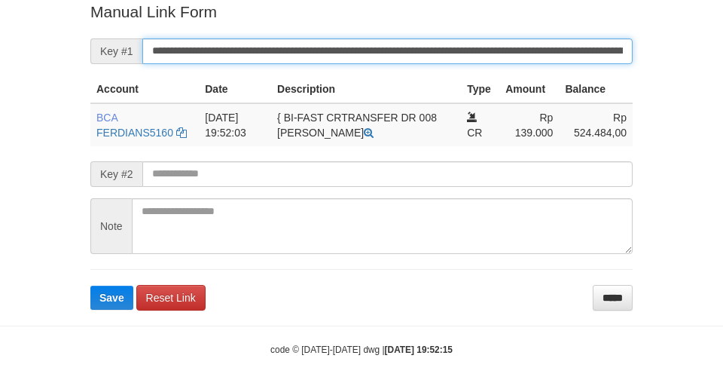
click at [90, 286] on button "Save" at bounding box center [111, 298] width 43 height 24
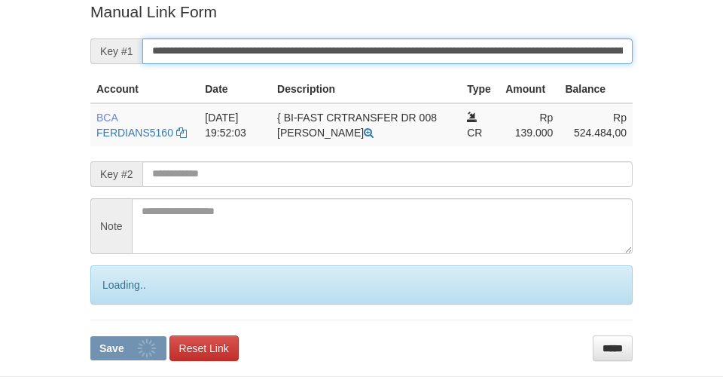
click at [90, 336] on button "Save" at bounding box center [128, 348] width 76 height 24
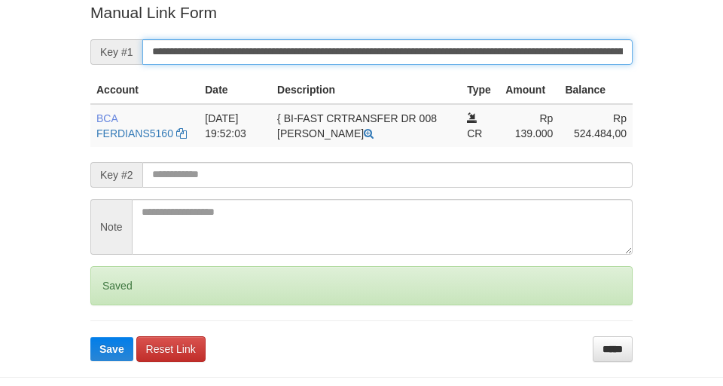
click at [90, 337] on button "Save" at bounding box center [111, 349] width 43 height 24
drag, startPoint x: 505, startPoint y: 54, endPoint x: 520, endPoint y: 63, distance: 17.6
click at [507, 59] on input "**********" at bounding box center [387, 52] width 490 height 26
click at [90, 337] on button "Save" at bounding box center [111, 349] width 43 height 24
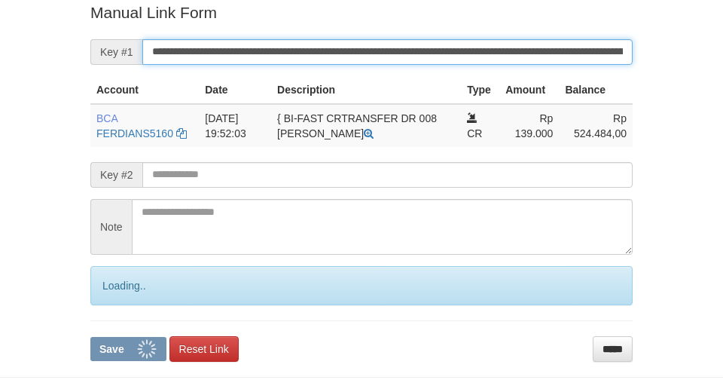
click at [90, 337] on button "Save" at bounding box center [128, 349] width 76 height 24
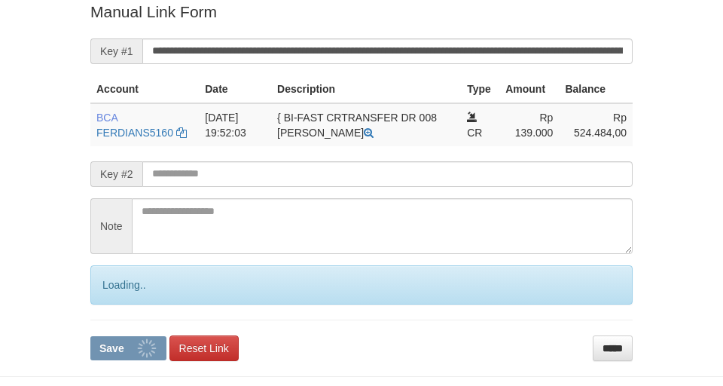
click at [90, 336] on button "Save" at bounding box center [128, 348] width 76 height 24
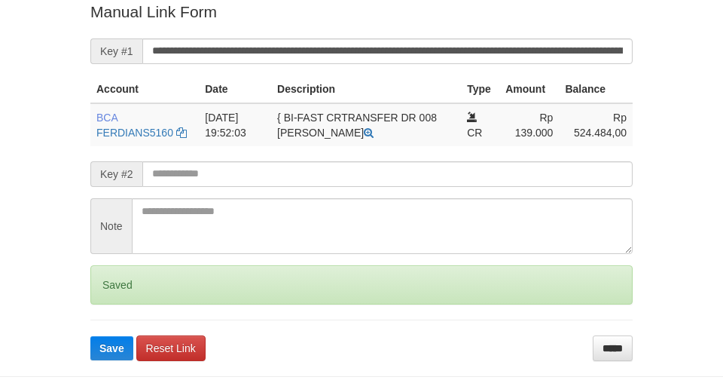
click at [90, 336] on button "Save" at bounding box center [111, 348] width 43 height 24
click at [508, 54] on input "**********" at bounding box center [387, 51] width 490 height 26
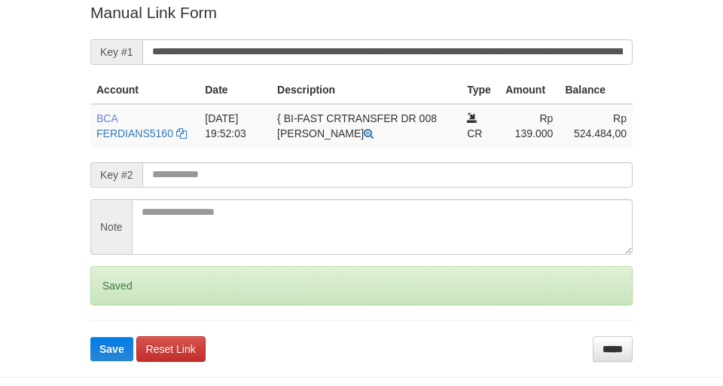
click at [90, 337] on button "Save" at bounding box center [111, 349] width 43 height 24
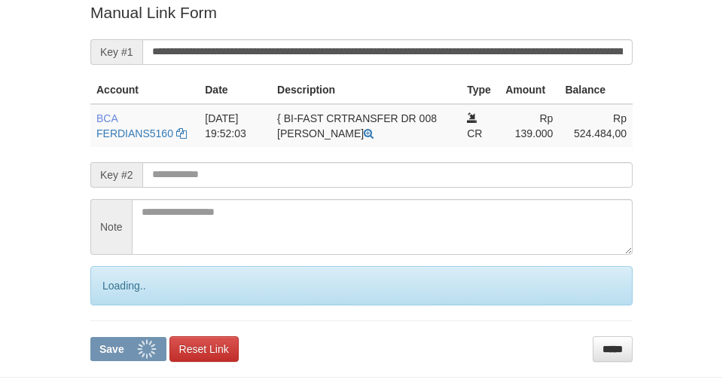
click at [90, 337] on button "Save" at bounding box center [128, 349] width 76 height 24
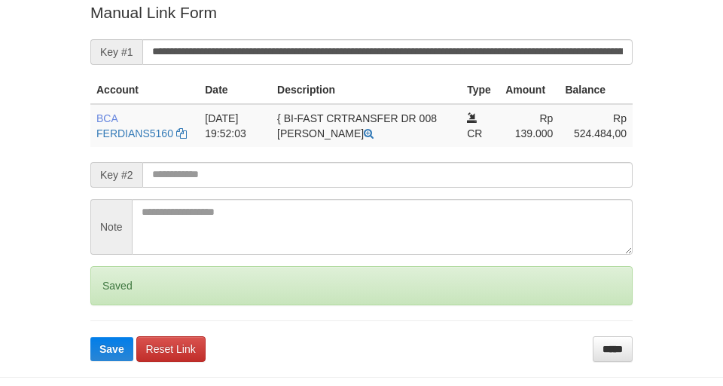
click at [90, 337] on button "Save" at bounding box center [111, 349] width 43 height 24
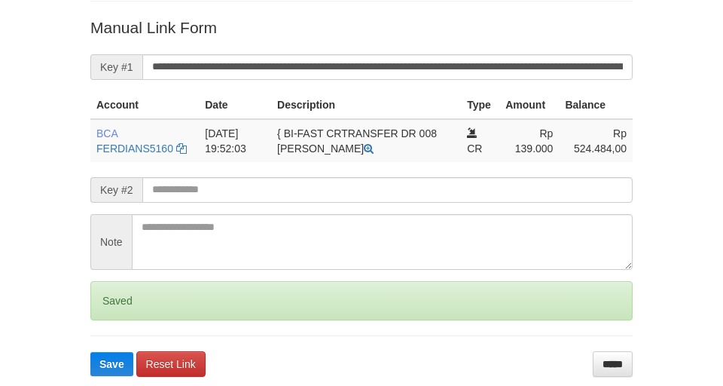
click at [90, 352] on button "Save" at bounding box center [111, 364] width 43 height 24
click at [510, 54] on input "**********" at bounding box center [387, 67] width 490 height 26
click at [90, 352] on button "Save" at bounding box center [111, 364] width 43 height 24
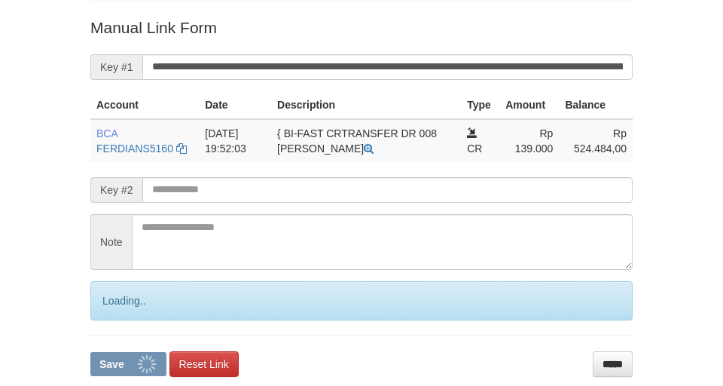
drag, startPoint x: 0, startPoint y: 0, endPoint x: 511, endPoint y: 55, distance: 513.8
click at [510, 55] on input "**********" at bounding box center [387, 67] width 490 height 26
click at [90, 352] on button "Save" at bounding box center [128, 364] width 76 height 24
click at [511, 55] on input "**********" at bounding box center [387, 67] width 490 height 26
click at [90, 352] on button "Save" at bounding box center [128, 364] width 76 height 24
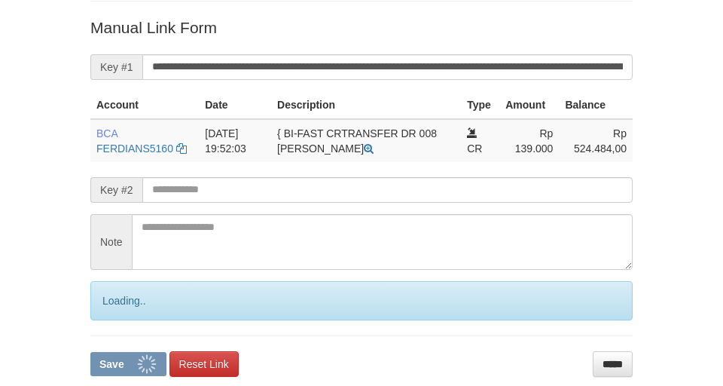
click at [510, 55] on input "**********" at bounding box center [387, 67] width 490 height 26
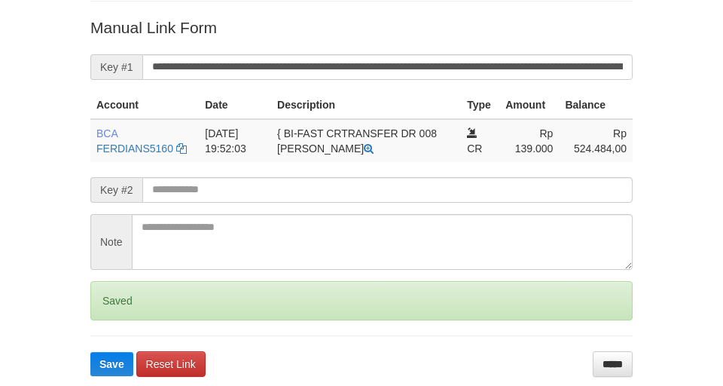
click at [90, 352] on button "Save" at bounding box center [111, 364] width 43 height 24
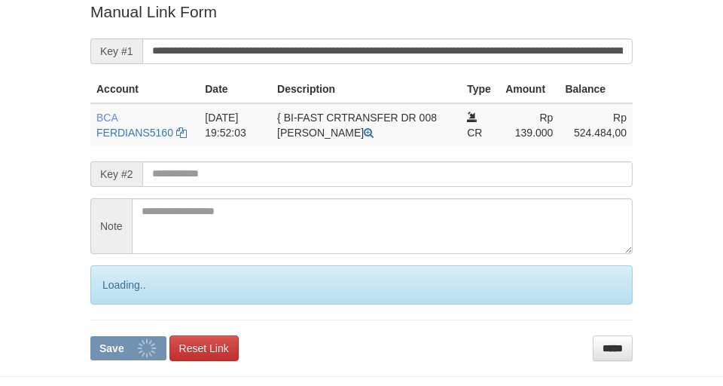
click at [514, 50] on input "**********" at bounding box center [387, 51] width 490 height 26
click at [90, 336] on button "Save" at bounding box center [128, 348] width 76 height 24
click at [514, 49] on input "**********" at bounding box center [387, 51] width 490 height 26
click at [90, 336] on button "Save" at bounding box center [128, 348] width 76 height 24
click at [514, 49] on input "**********" at bounding box center [387, 51] width 490 height 26
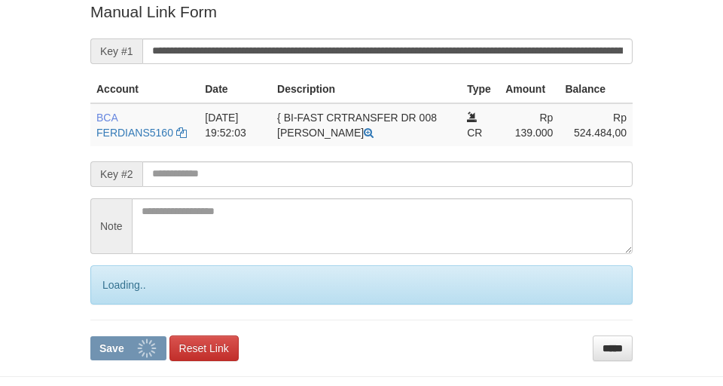
scroll to position [311, 0]
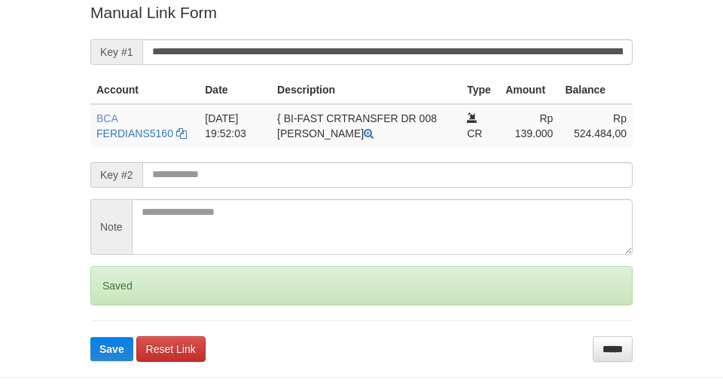
click at [90, 337] on button "Save" at bounding box center [111, 349] width 43 height 24
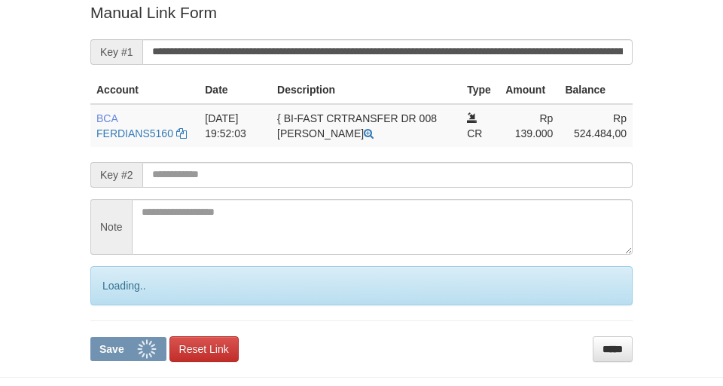
click at [90, 337] on button "Save" at bounding box center [128, 349] width 76 height 24
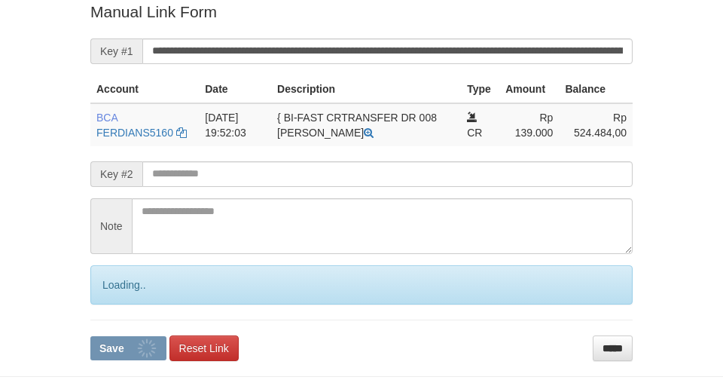
click at [498, 50] on input "**********" at bounding box center [387, 51] width 490 height 26
click at [90, 336] on button "Save" at bounding box center [128, 348] width 76 height 24
drag, startPoint x: 498, startPoint y: 50, endPoint x: 512, endPoint y: 48, distance: 14.4
click at [499, 50] on input "**********" at bounding box center [387, 51] width 490 height 26
click at [90, 336] on button "Save" at bounding box center [128, 348] width 76 height 24
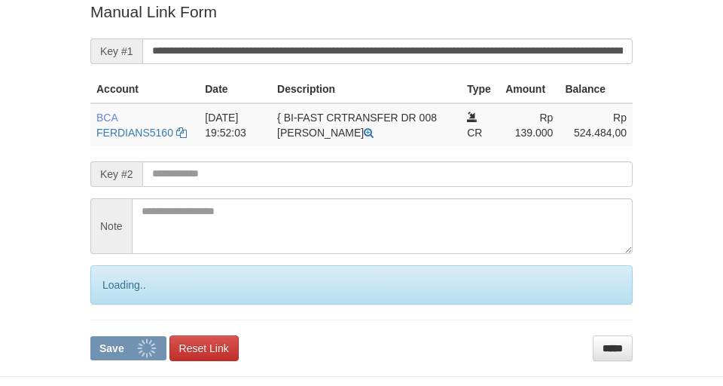
scroll to position [311, 0]
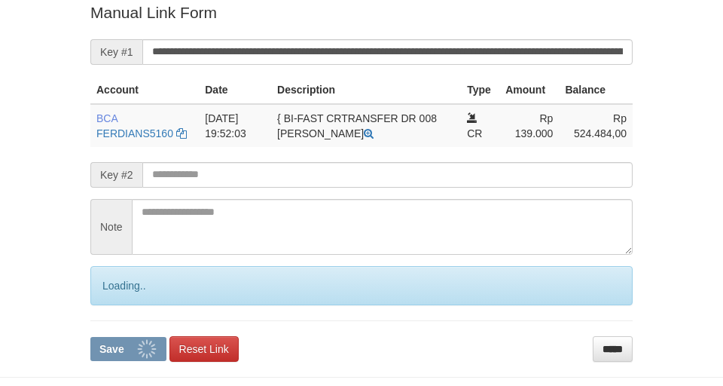
click at [90, 337] on button "Save" at bounding box center [128, 349] width 76 height 24
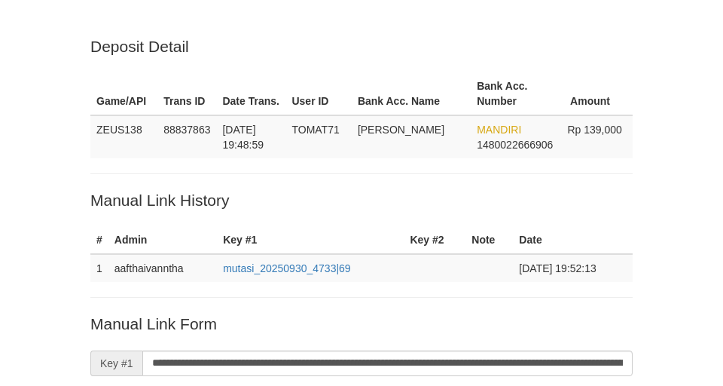
scroll to position [296, 0]
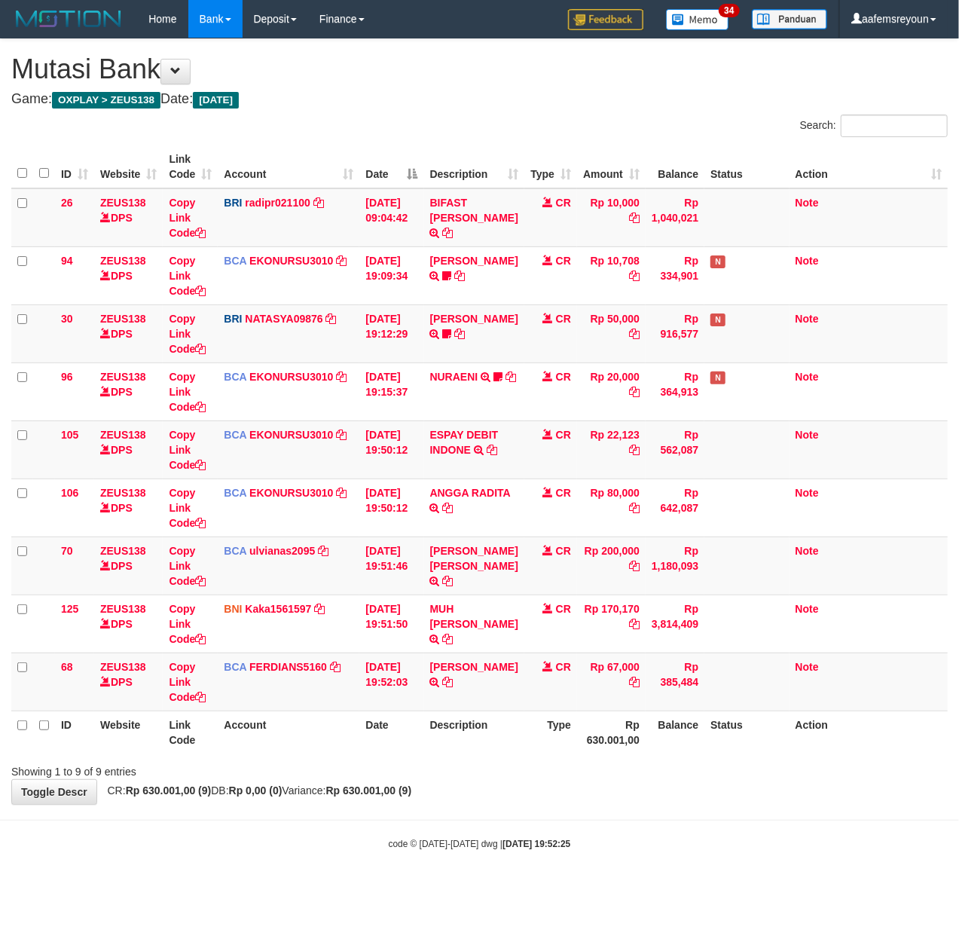
drag, startPoint x: 0, startPoint y: 0, endPoint x: 411, endPoint y: 811, distance: 909.0
click at [411, 811] on body "Toggle navigation Home Bank Account List Mutasi Bank Search Sync Note Mutasi De…" at bounding box center [479, 444] width 959 height 888
drag, startPoint x: 531, startPoint y: 725, endPoint x: 501, endPoint y: 727, distance: 30.2
click at [519, 726] on tr "ID Website Link Code Account Date Description Type Rp 630.001,00 Balance Status…" at bounding box center [479, 731] width 936 height 43
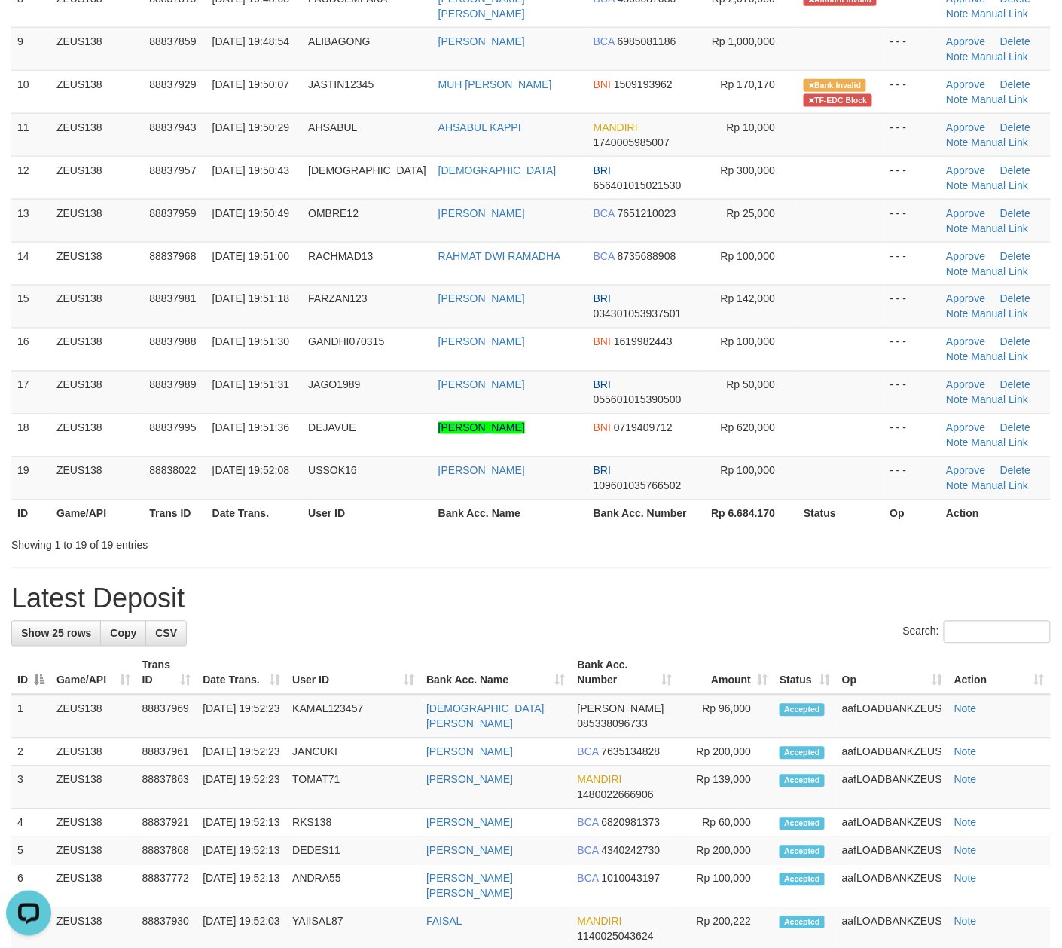
drag, startPoint x: 603, startPoint y: 657, endPoint x: 746, endPoint y: 683, distance: 144.7
click at [613, 658] on th "Bank Acc. Number" at bounding box center [625, 673] width 106 height 43
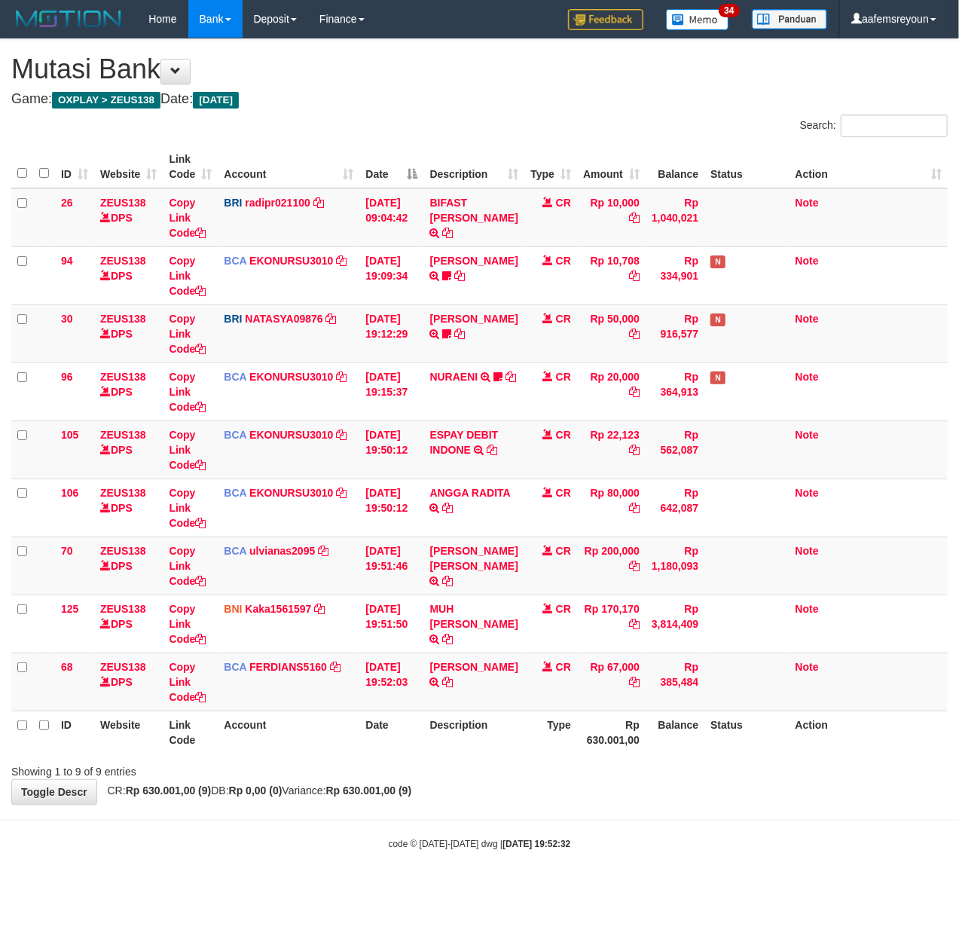
drag, startPoint x: 504, startPoint y: 805, endPoint x: 479, endPoint y: 779, distance: 36.2
click at [503, 802] on div "**********" at bounding box center [479, 421] width 959 height 765
drag, startPoint x: 479, startPoint y: 779, endPoint x: 423, endPoint y: 740, distance: 68.8
click at [480, 778] on div "Showing 1 to 9 of 9 entries" at bounding box center [479, 768] width 959 height 21
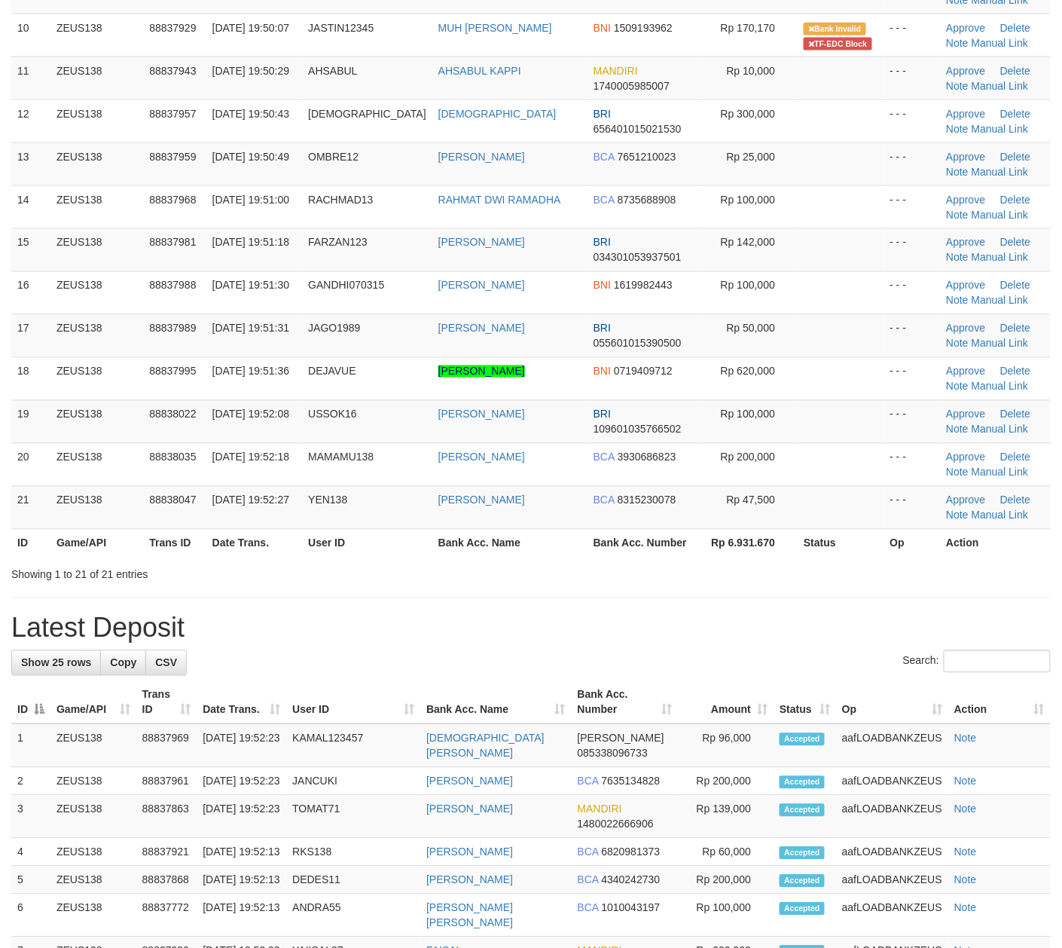
drag, startPoint x: 561, startPoint y: 535, endPoint x: 307, endPoint y: 588, distance: 259.3
click at [564, 539] on th "Bank Acc. Name" at bounding box center [509, 543] width 155 height 28
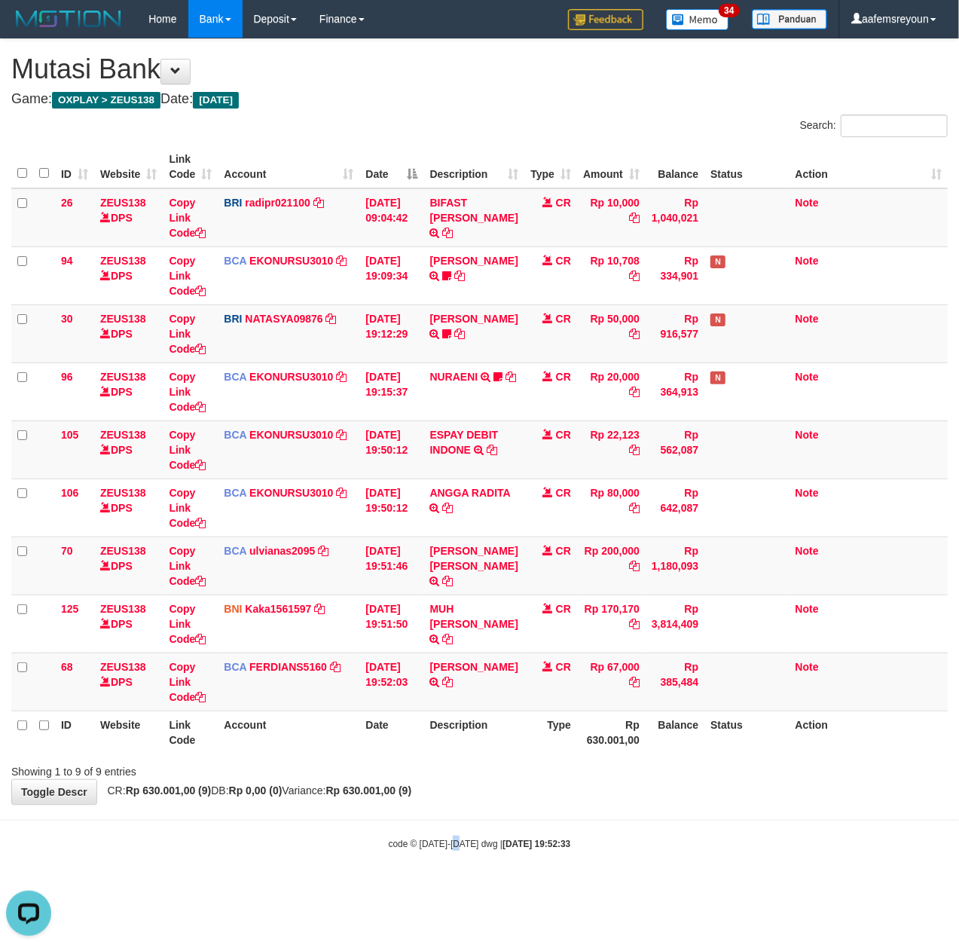
drag, startPoint x: 462, startPoint y: 863, endPoint x: 4, endPoint y: 714, distance: 481.7
click at [440, 851] on body "Toggle navigation Home Bank Account List Mutasi Bank Search Sync Note Mutasi De…" at bounding box center [479, 444] width 959 height 888
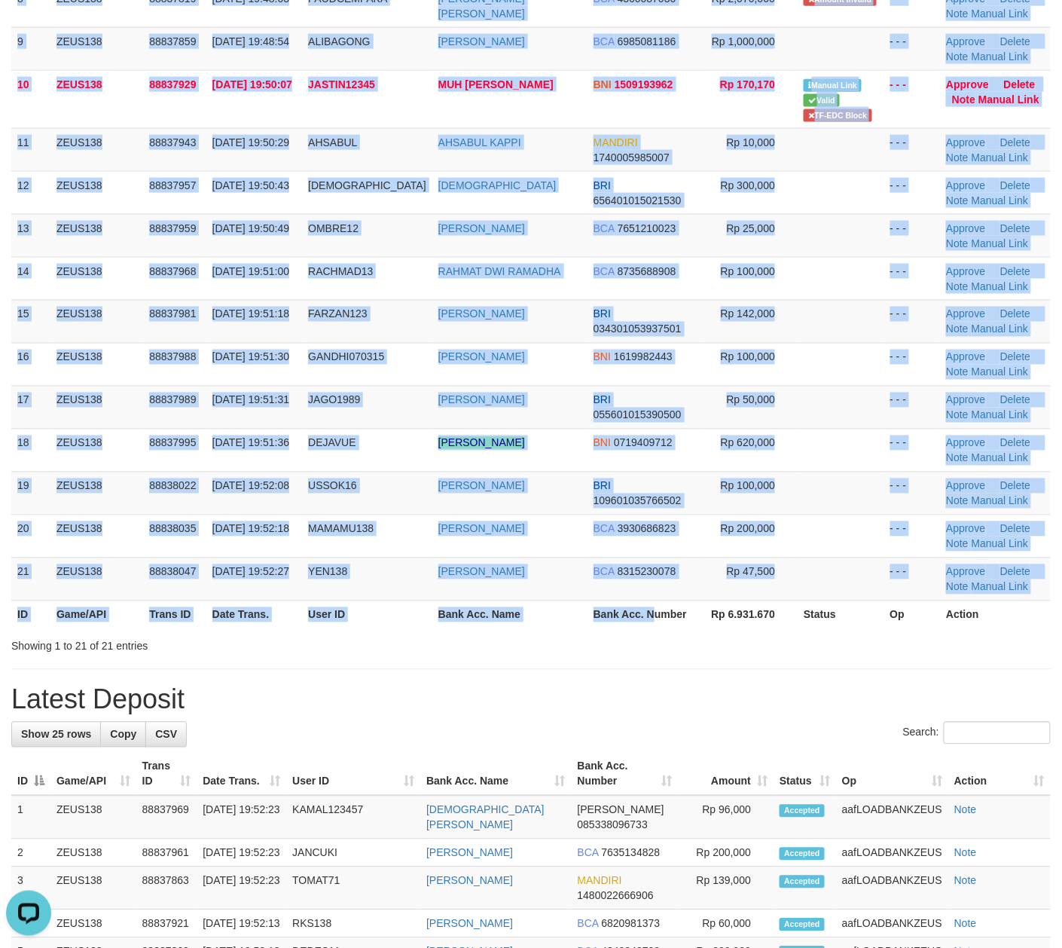
click at [652, 631] on div "ID Game/API Trans ID Date Trans. User ID Bank Acc. Name Bank Acc. Number Amount…" at bounding box center [531, 134] width 1062 height 997
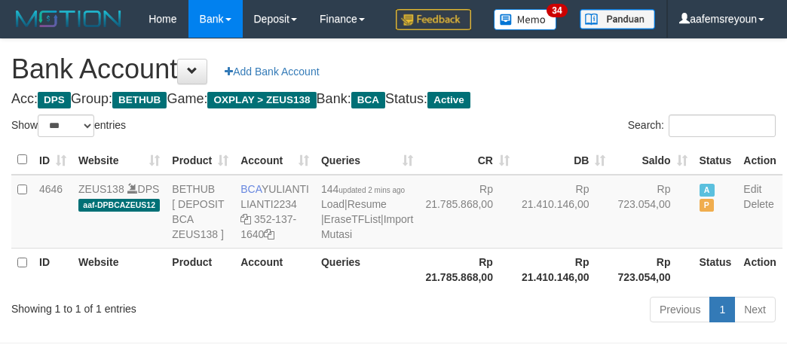
select select "***"
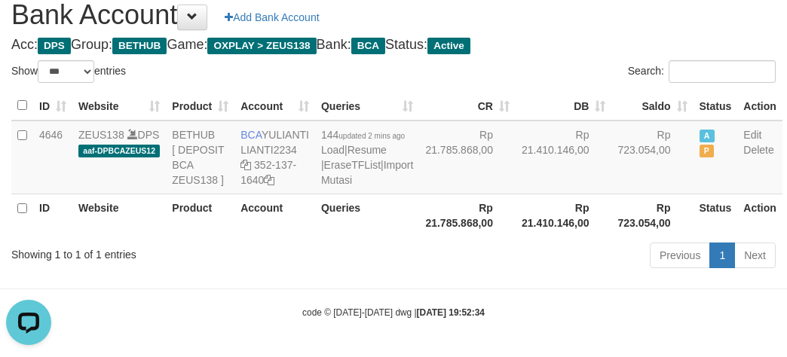
click at [265, 262] on div "Showing 1 to 1 of 1 entries" at bounding box center [163, 251] width 305 height 21
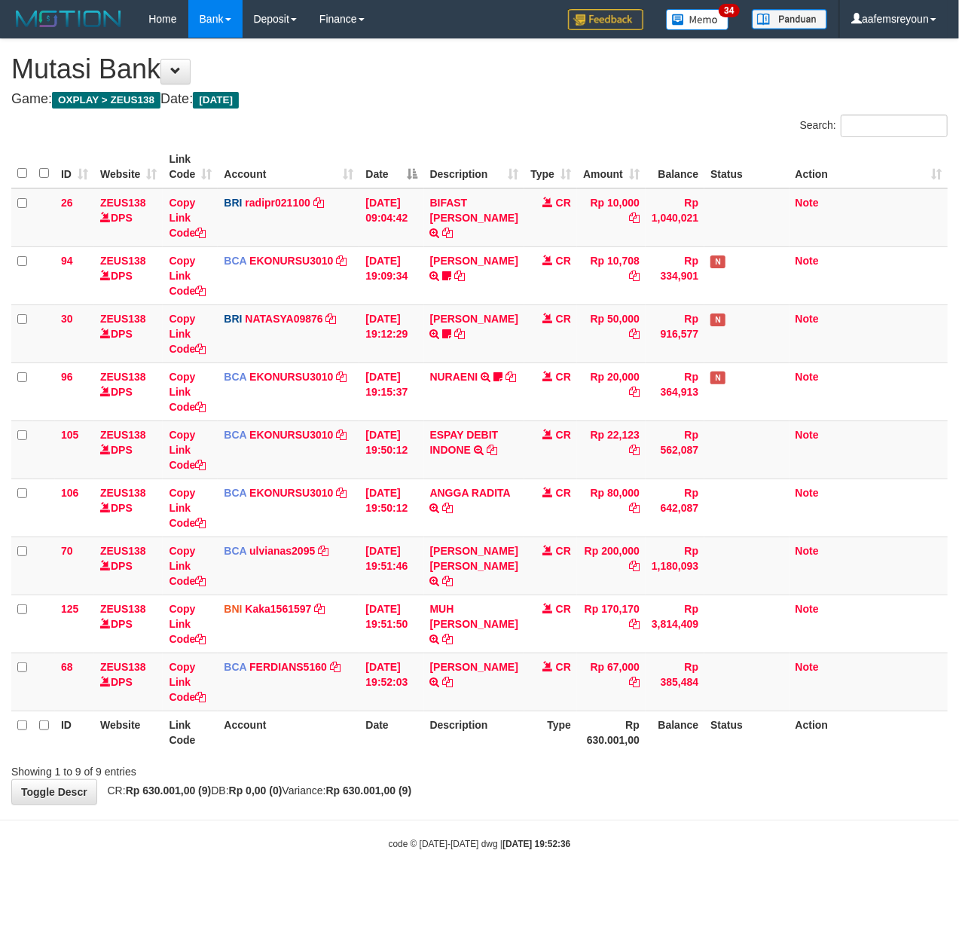
drag, startPoint x: 478, startPoint y: 790, endPoint x: 295, endPoint y: 741, distance: 188.8
click at [477, 790] on div "**********" at bounding box center [479, 421] width 959 height 765
click at [478, 820] on body "Toggle navigation Home Bank Account List Mutasi Bank Search Sync Note Mutasi De…" at bounding box center [479, 444] width 959 height 888
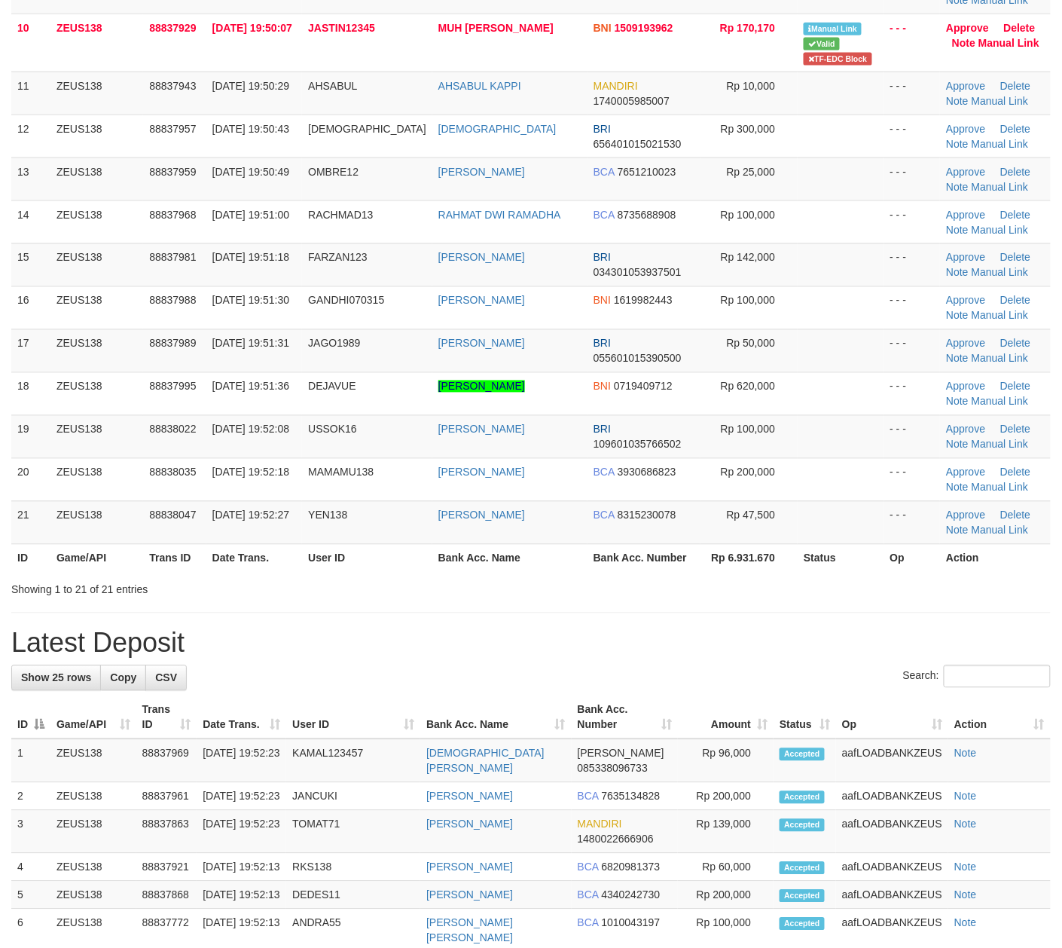
scroll to position [505, 0]
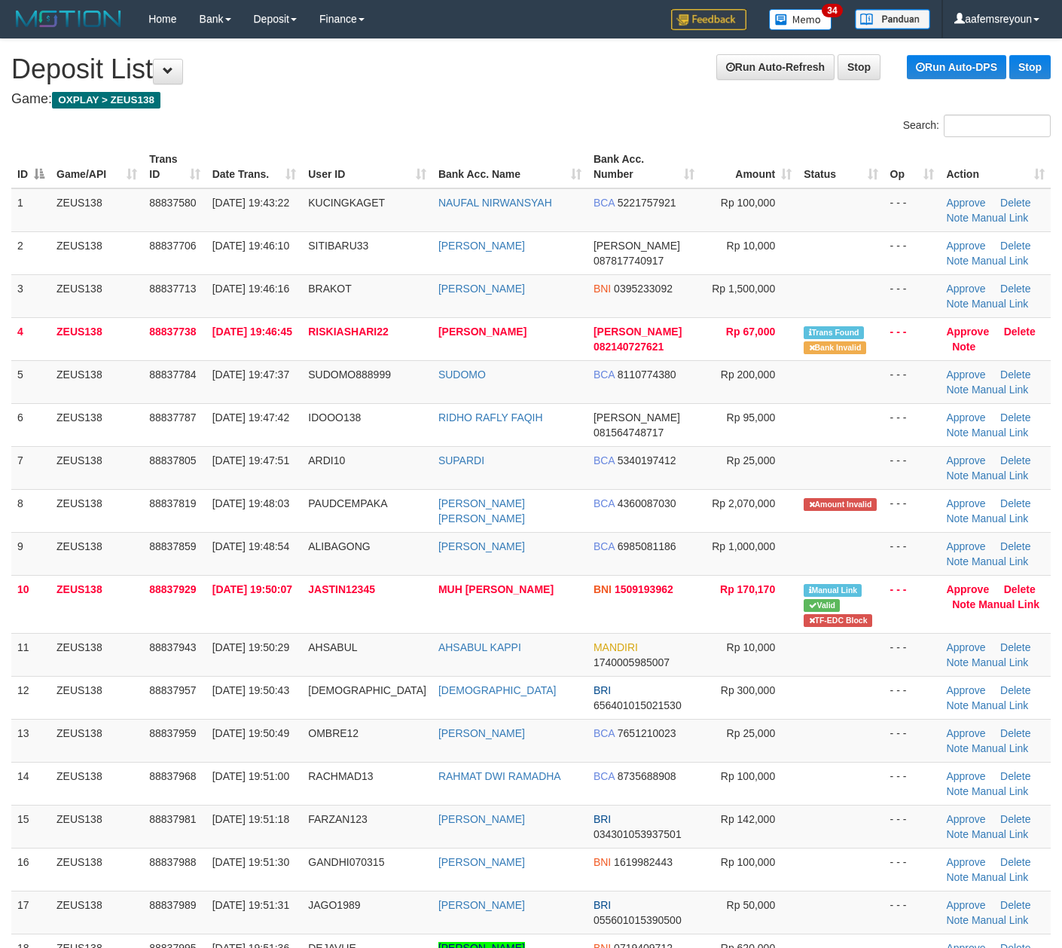
scroll to position [561, 0]
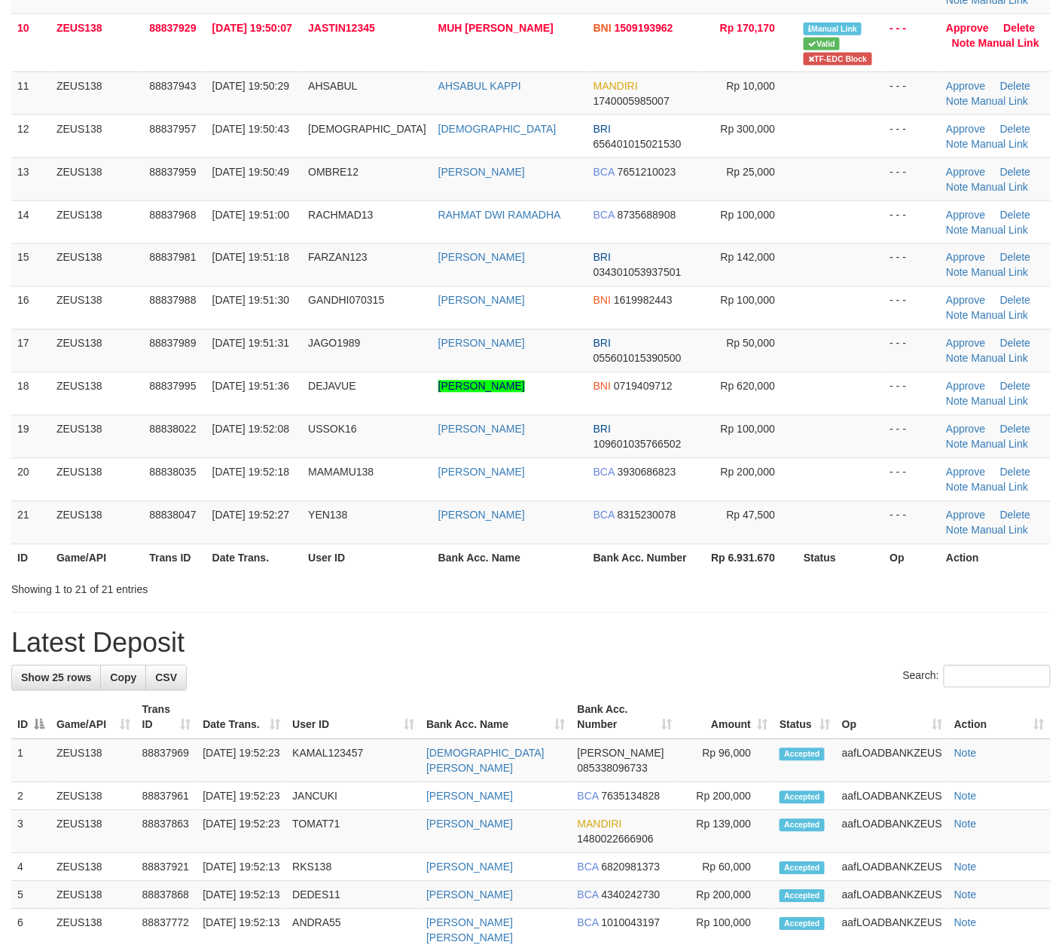
drag, startPoint x: 640, startPoint y: 686, endPoint x: 670, endPoint y: 685, distance: 30.1
click at [642, 686] on div "Search:" at bounding box center [531, 678] width 1040 height 26
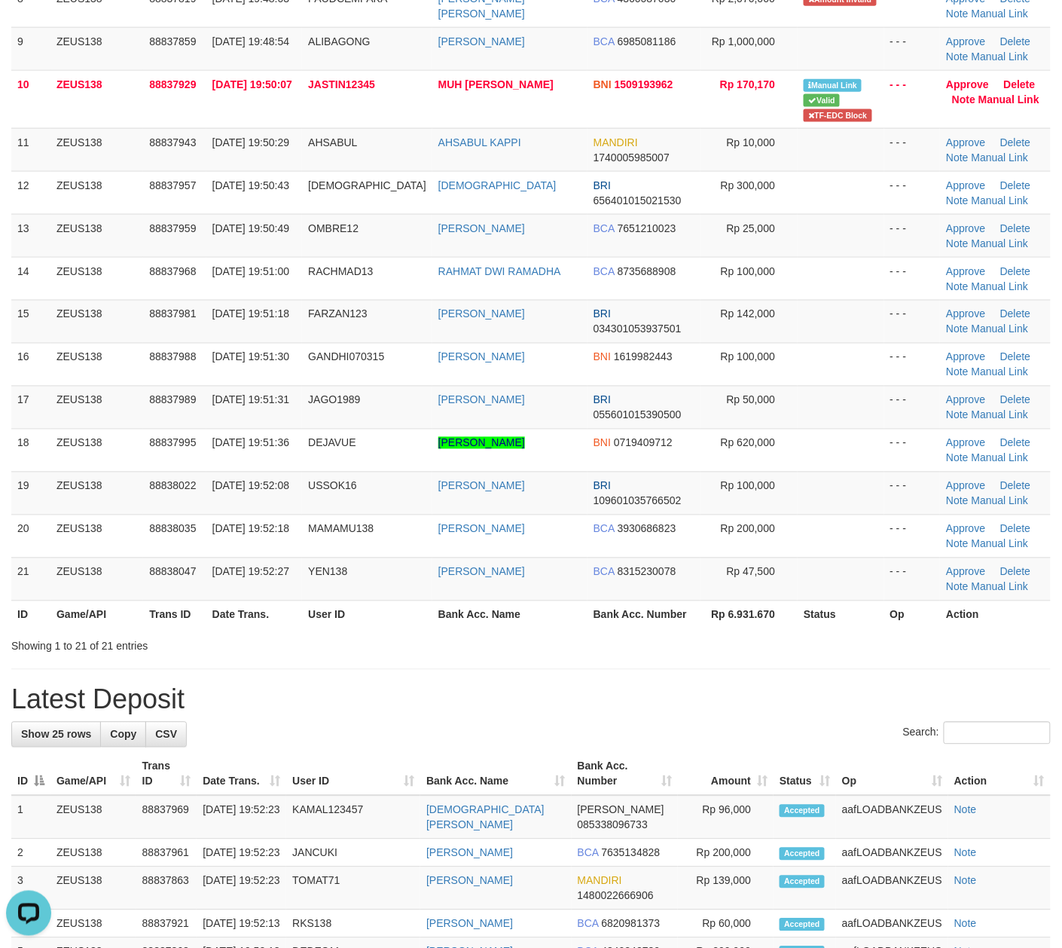
click at [642, 709] on h1 "Latest Deposit" at bounding box center [531, 700] width 1040 height 30
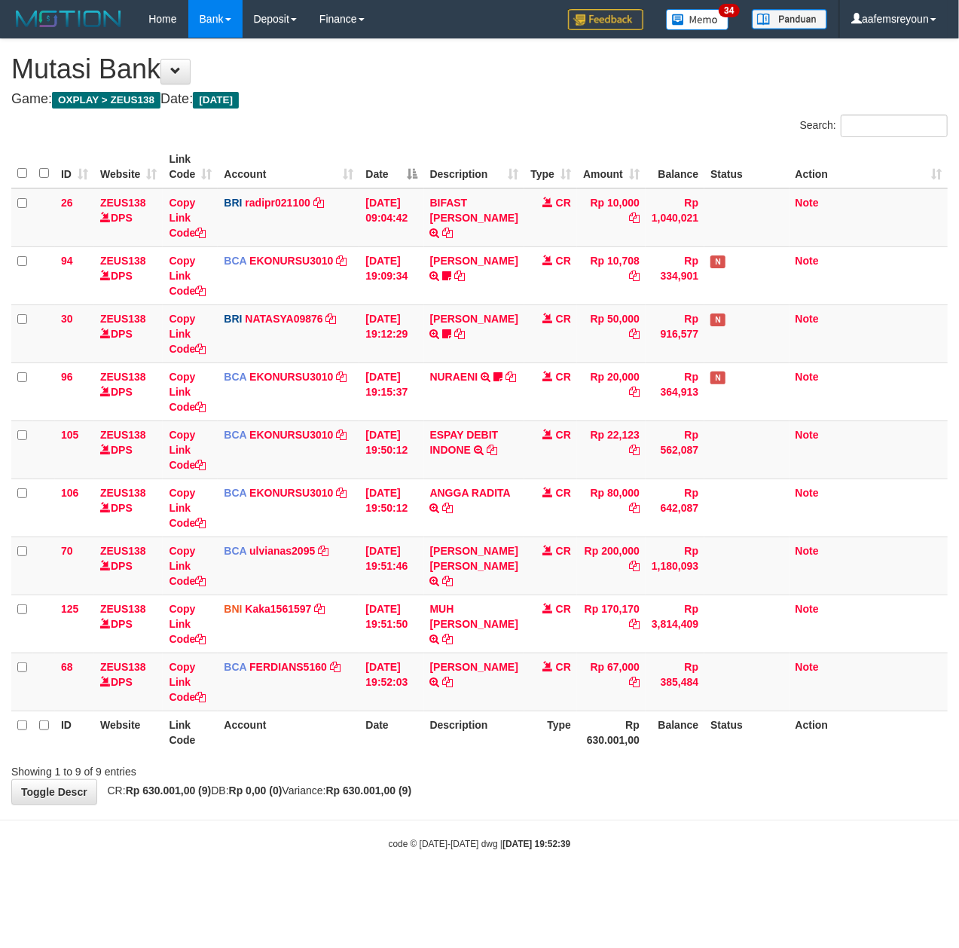
drag, startPoint x: 466, startPoint y: 787, endPoint x: 530, endPoint y: 756, distance: 71.8
click at [467, 787] on div "**********" at bounding box center [479, 421] width 959 height 765
click at [383, 753] on th "Date" at bounding box center [391, 731] width 64 height 43
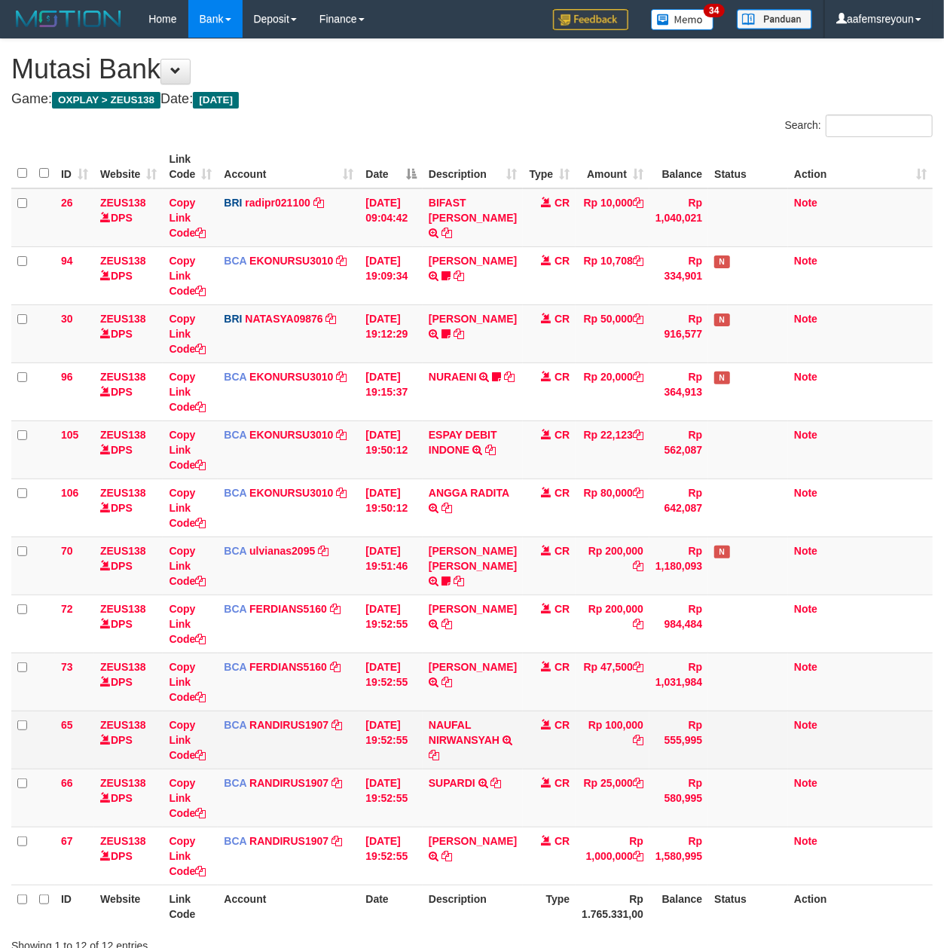
drag, startPoint x: 0, startPoint y: 0, endPoint x: 438, endPoint y: 769, distance: 885.0
click at [438, 768] on td "NAUFAL NIRWANSYAH TRSF E-BANKING CR 3009/FTSCY/WS95031 100000.00NAUFAL NIRWANSY…" at bounding box center [473, 739] width 100 height 58
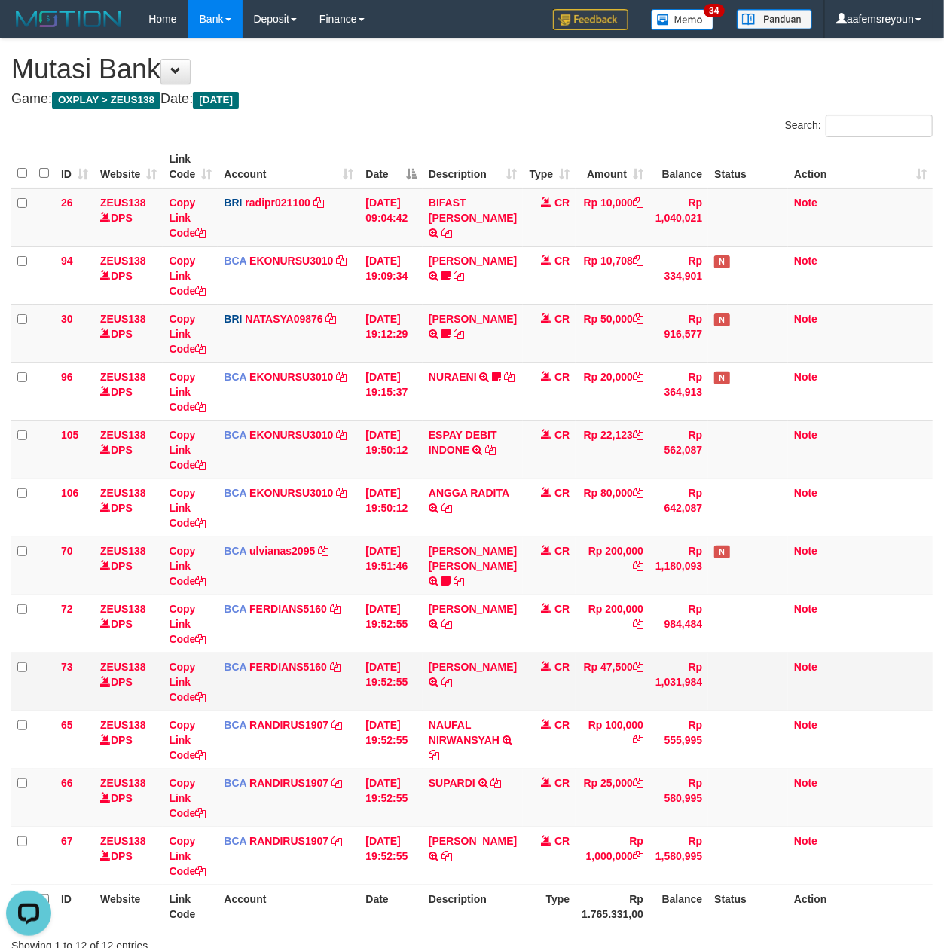
click at [395, 689] on td "[DATE] 19:52:55" at bounding box center [390, 681] width 63 height 58
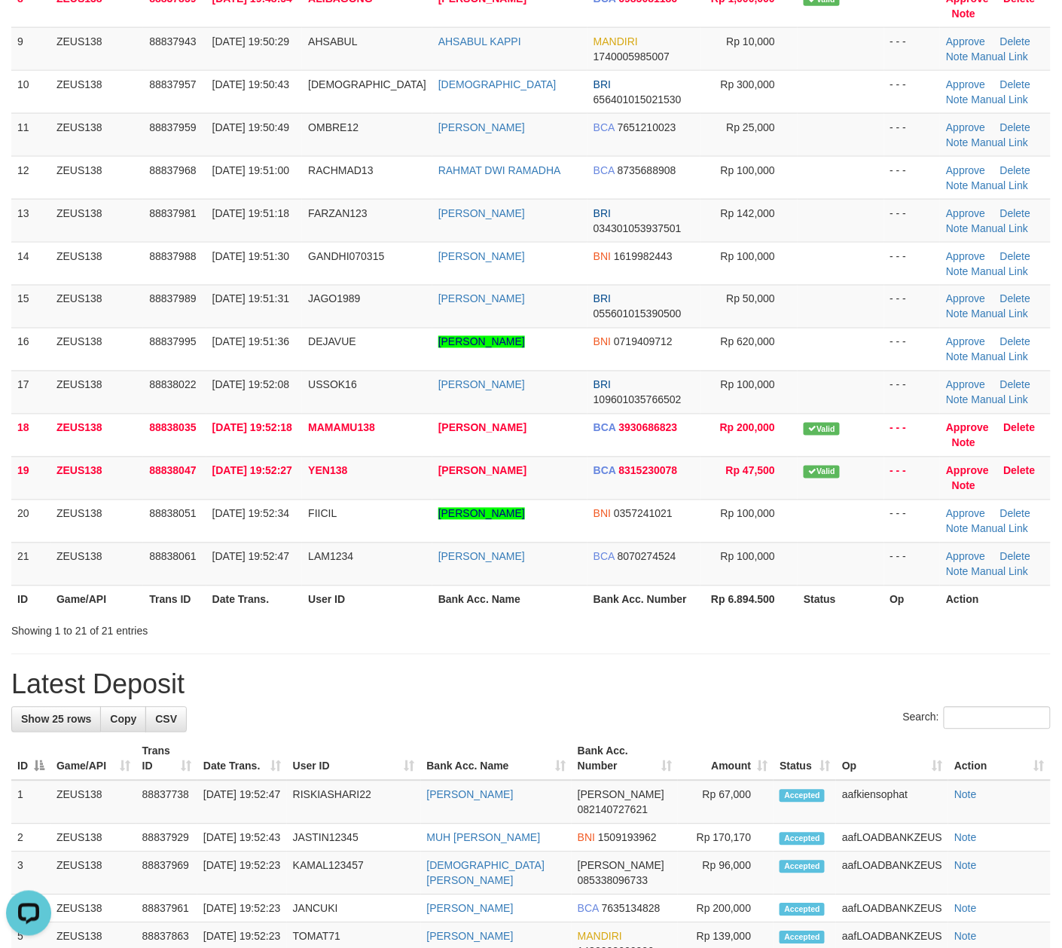
drag, startPoint x: 761, startPoint y: 682, endPoint x: 1070, endPoint y: 714, distance: 310.6
click at [781, 683] on h1 "Latest Deposit" at bounding box center [531, 685] width 1040 height 30
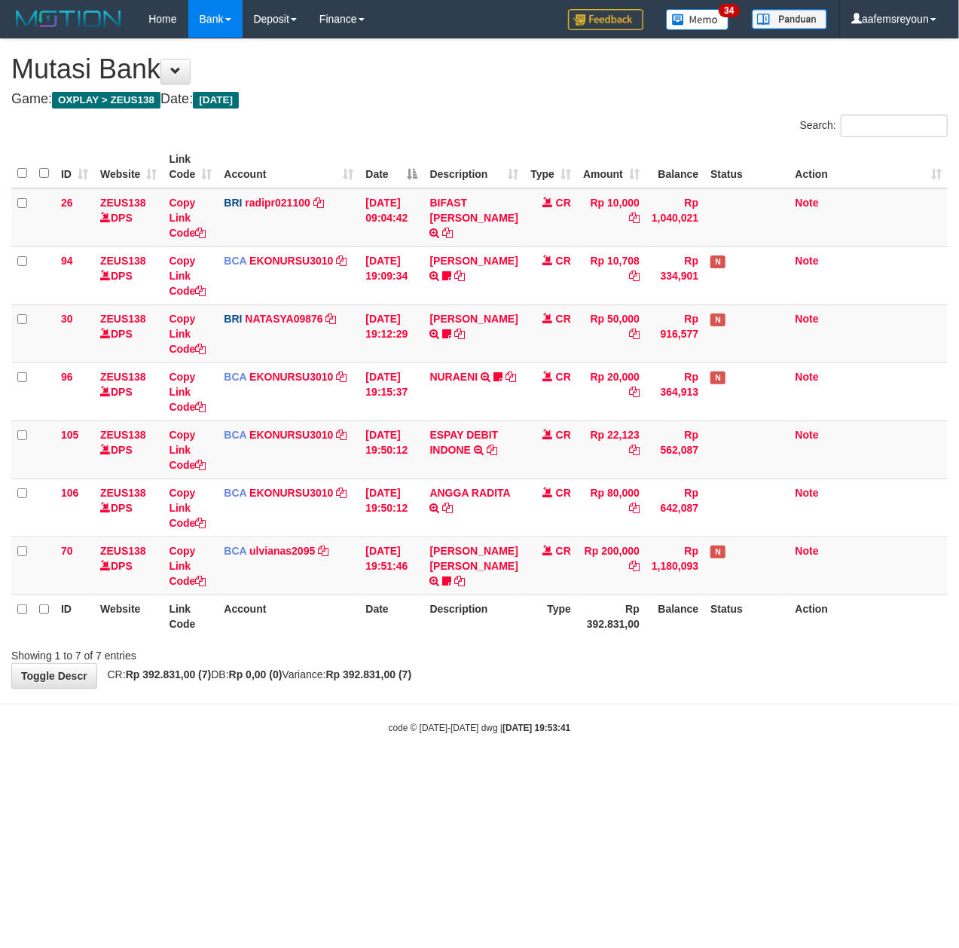
click at [261, 753] on body "Toggle navigation Home Bank Account List Mutasi Bank Search Sync Note Mutasi De…" at bounding box center [479, 386] width 959 height 772
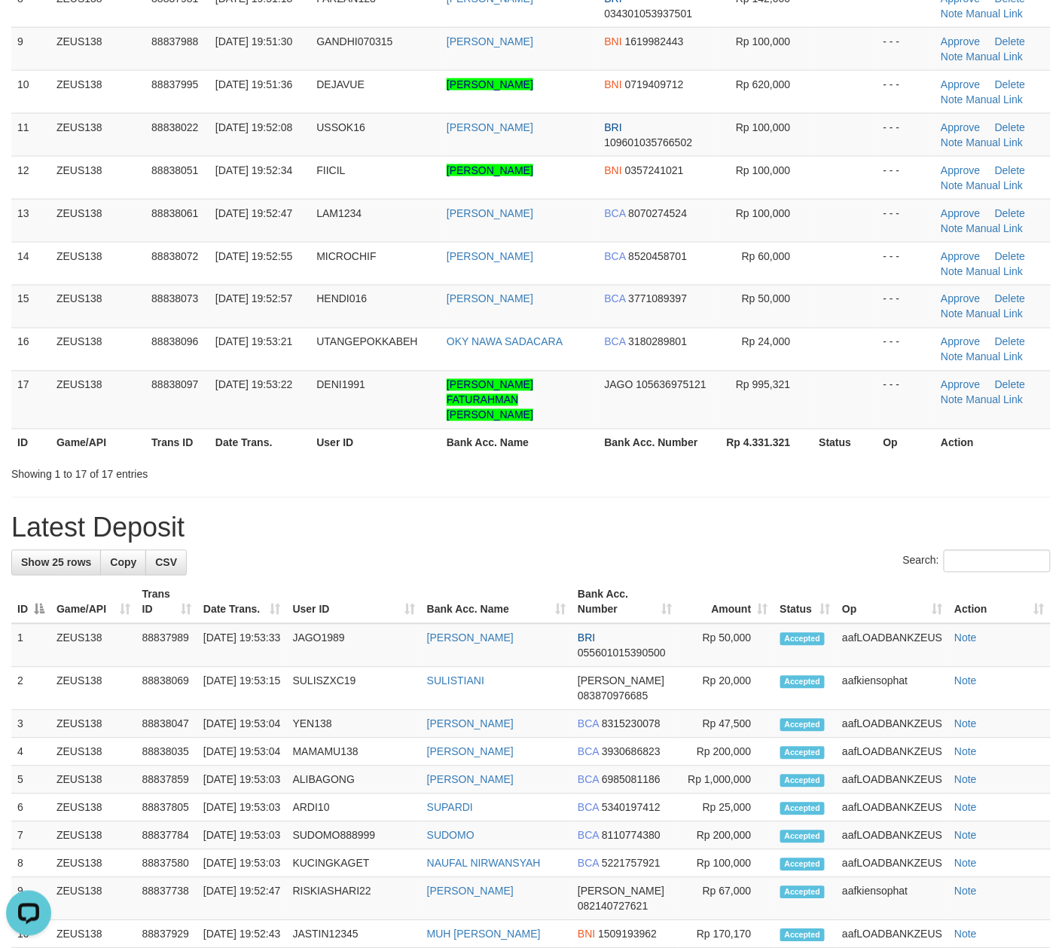
drag, startPoint x: 526, startPoint y: 469, endPoint x: 790, endPoint y: 532, distance: 271.9
click at [532, 467] on div "Showing 1 to 17 of 17 entries" at bounding box center [531, 471] width 1062 height 21
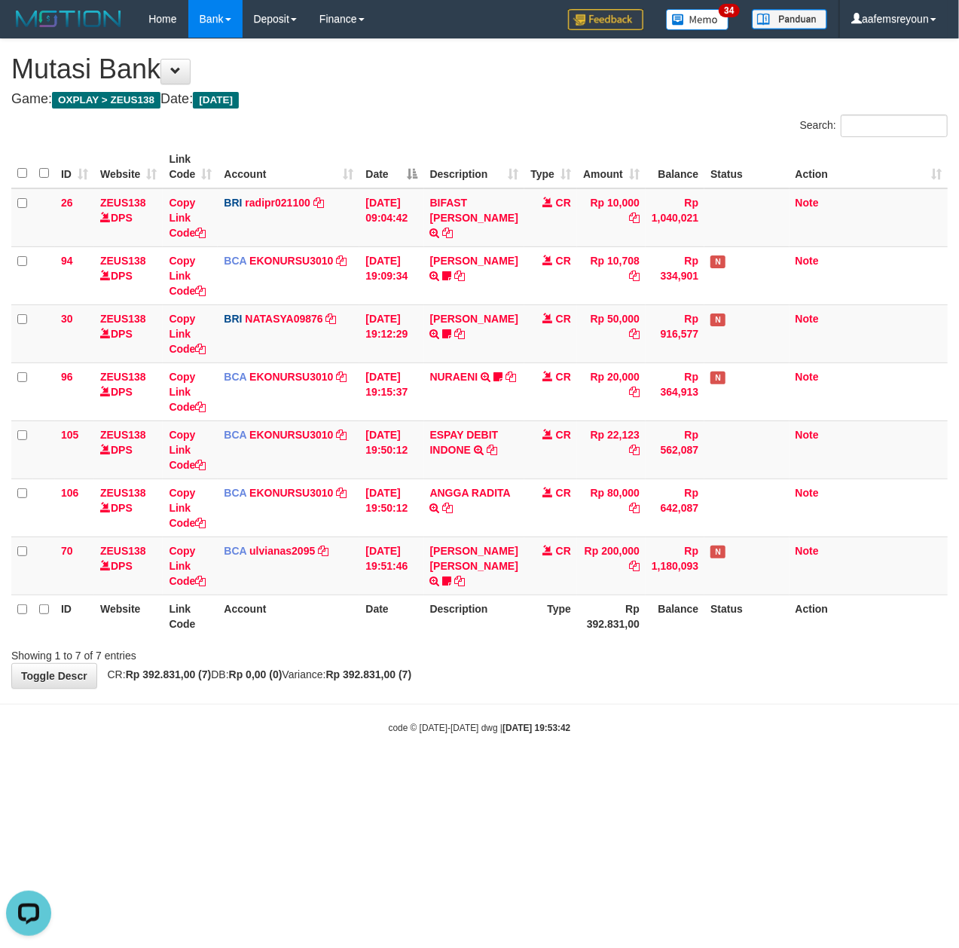
drag, startPoint x: 537, startPoint y: 854, endPoint x: 134, endPoint y: 723, distance: 423.8
click at [537, 772] on html "Toggle navigation Home Bank Account List Mutasi Bank Search Sync Note Mutasi De…" at bounding box center [479, 386] width 959 height 772
drag, startPoint x: 380, startPoint y: 736, endPoint x: 362, endPoint y: 738, distance: 18.2
click at [362, 738] on body "Toggle navigation Home Bank Account List Mutasi Bank Search Sync Note Mutasi De…" at bounding box center [479, 386] width 959 height 772
click at [500, 772] on html "Toggle navigation Home Bank Account List Mutasi Bank Search Sync Note Mutasi De…" at bounding box center [479, 386] width 959 height 772
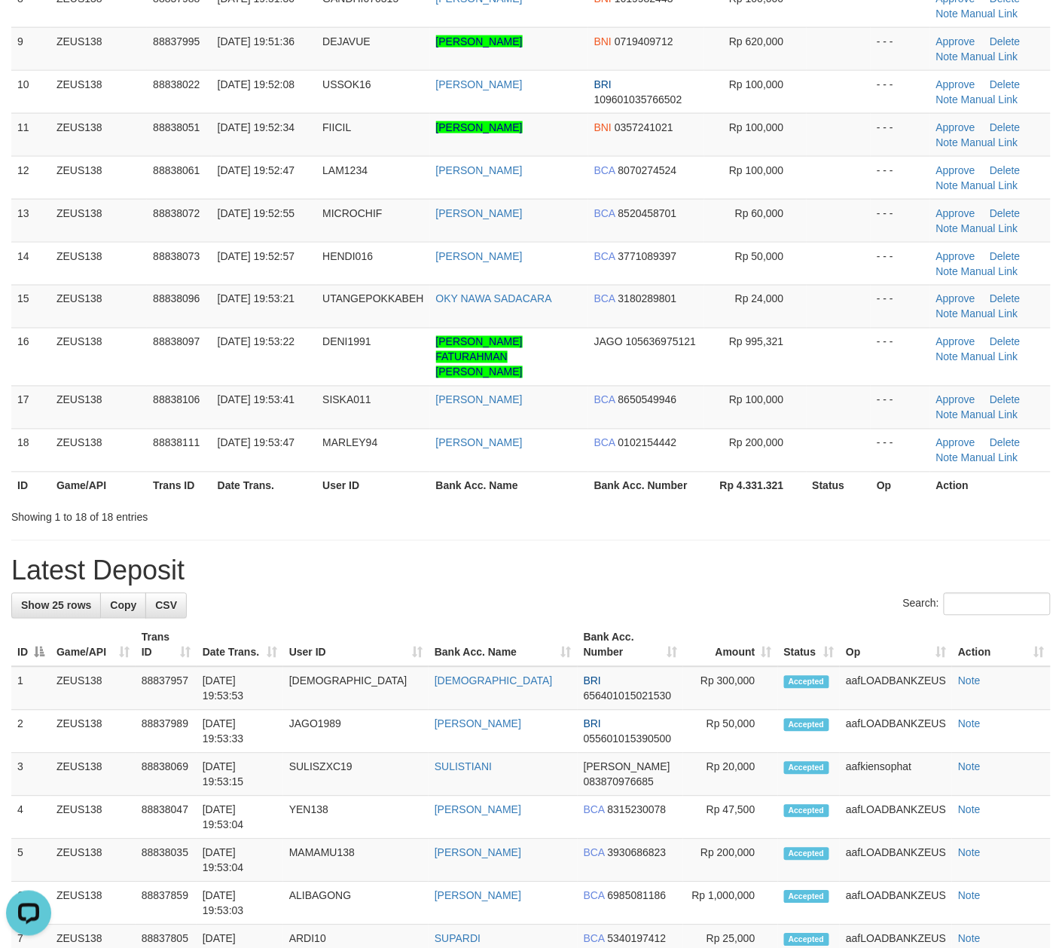
drag, startPoint x: 543, startPoint y: 483, endPoint x: 1076, endPoint y: 655, distance: 559.9
click at [545, 483] on th "Bank Acc. Name" at bounding box center [509, 486] width 158 height 28
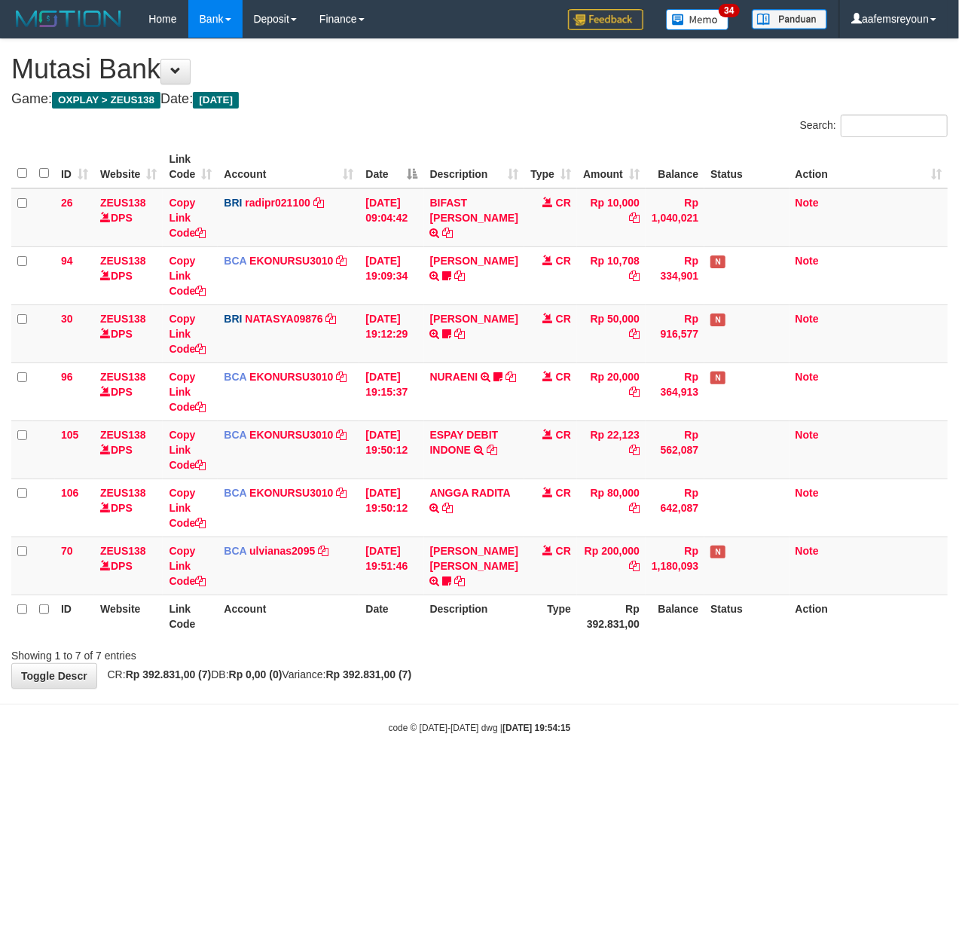
drag, startPoint x: 282, startPoint y: 681, endPoint x: 958, endPoint y: 628, distance: 678.6
click at [283, 680] on strong "Rp 0,00 (0)" at bounding box center [255, 674] width 53 height 12
click at [574, 709] on body "Toggle navigation Home Bank Account List Mutasi Bank Search Sync Note Mutasi De…" at bounding box center [479, 386] width 959 height 772
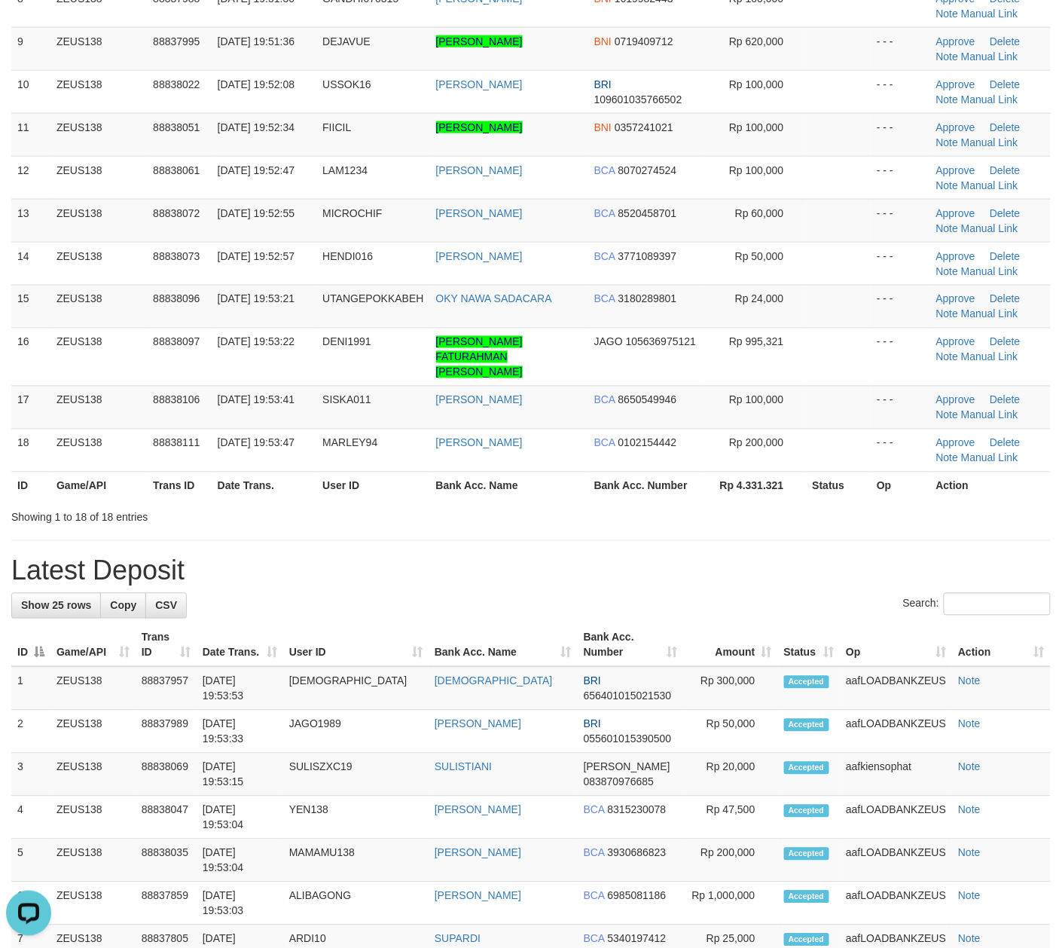
drag, startPoint x: 206, startPoint y: 538, endPoint x: 294, endPoint y: 561, distance: 90.5
click at [223, 544] on div "**********" at bounding box center [531, 687] width 1062 height 2307
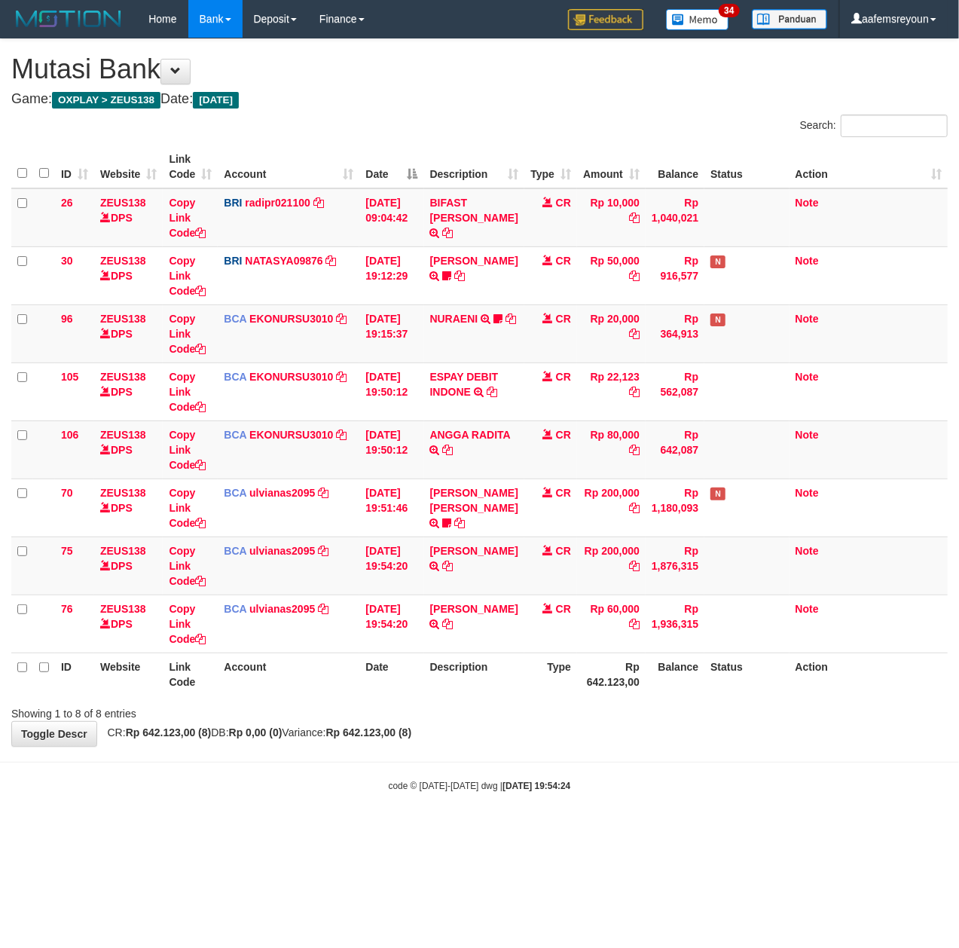
drag, startPoint x: 446, startPoint y: 727, endPoint x: 9, endPoint y: 570, distance: 464.5
click at [419, 698] on div "**********" at bounding box center [479, 392] width 959 height 707
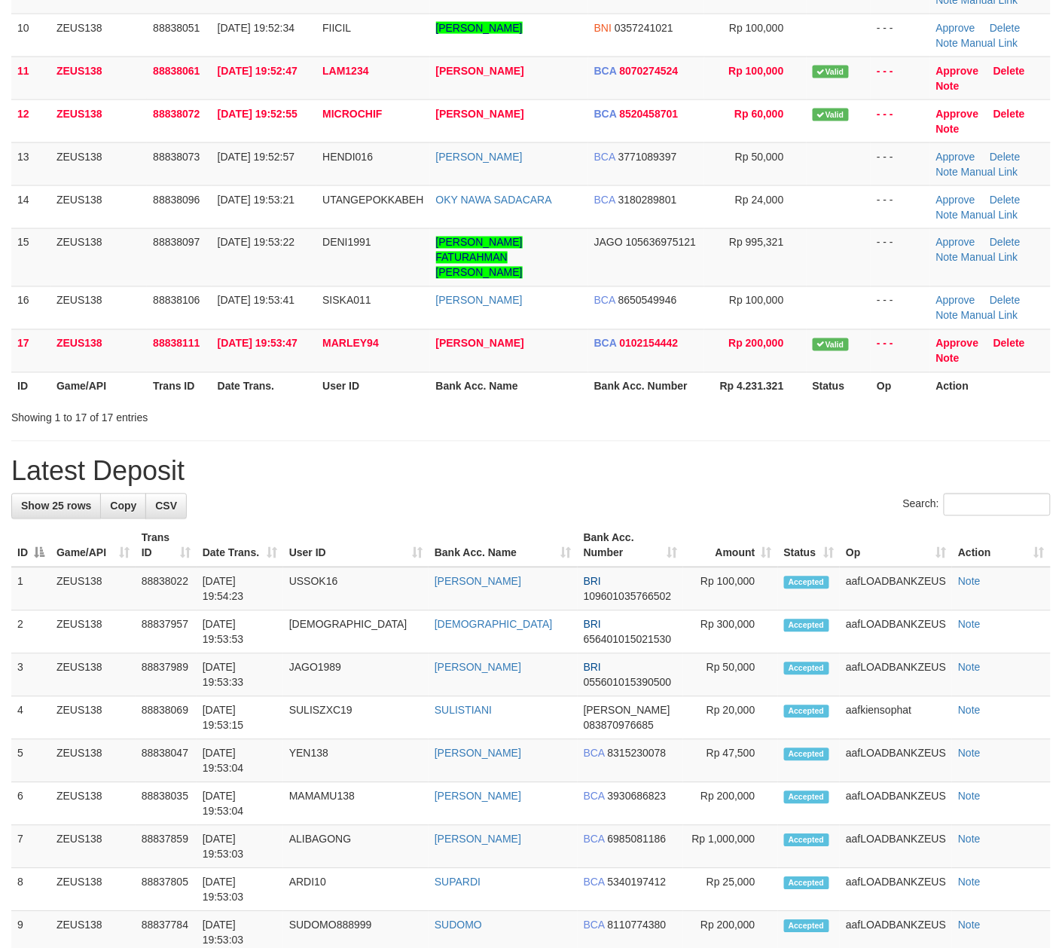
scroll to position [505, 0]
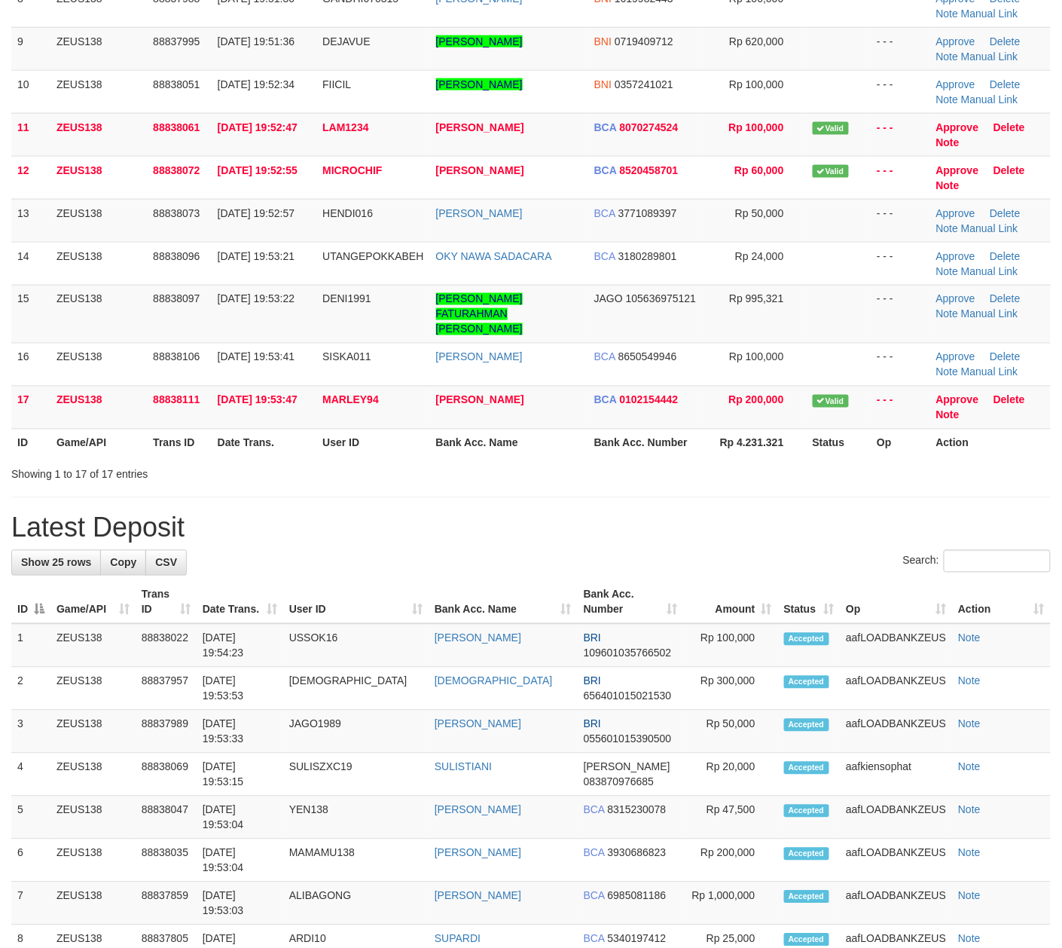
drag, startPoint x: 520, startPoint y: 485, endPoint x: 456, endPoint y: 499, distance: 65.5
click at [520, 486] on div "**********" at bounding box center [531, 666] width 1062 height 2264
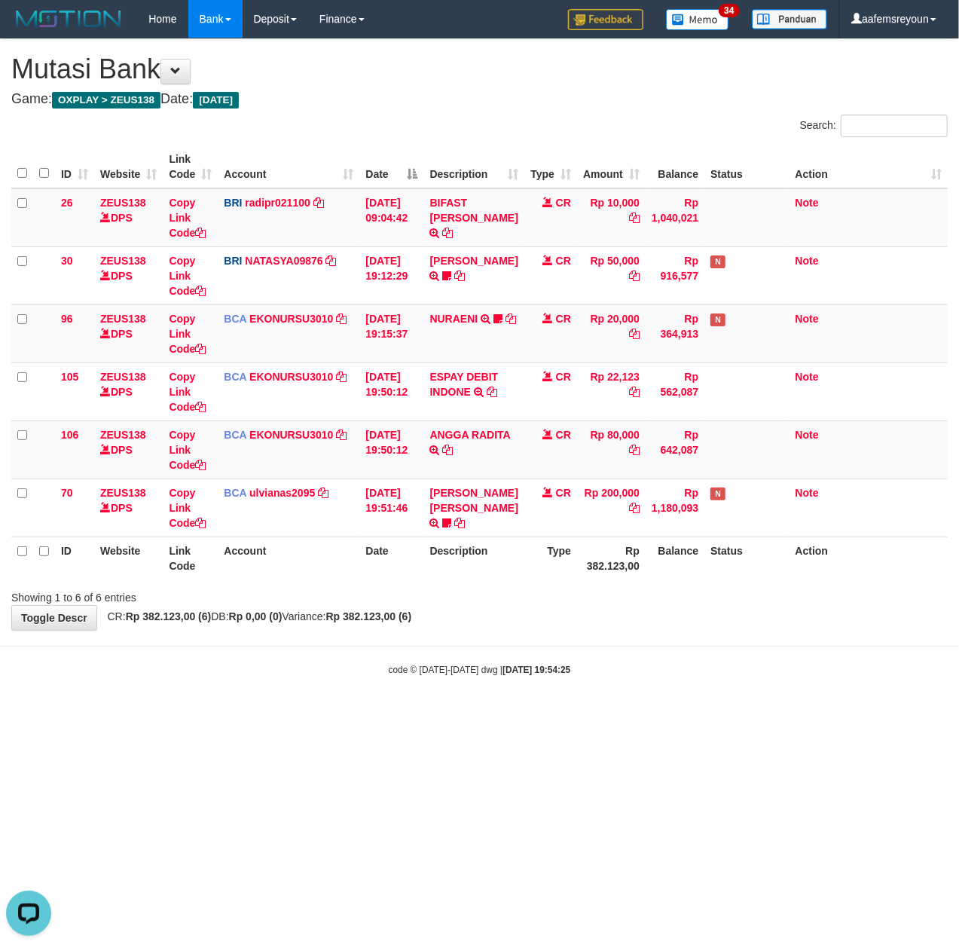
click at [521, 714] on html "Toggle navigation Home Bank Account List Mutasi Bank Search Sync Note Mutasi De…" at bounding box center [479, 357] width 959 height 714
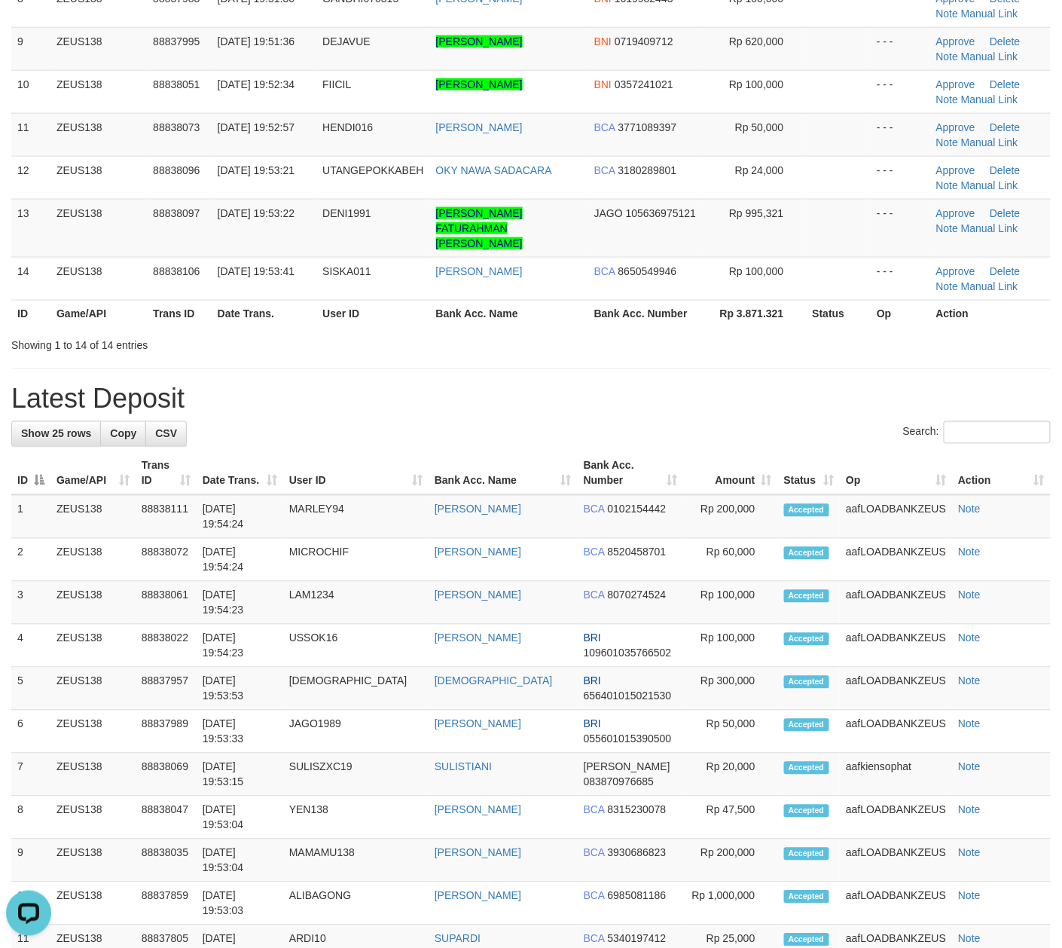
drag, startPoint x: 606, startPoint y: 380, endPoint x: 598, endPoint y: 380, distance: 7.6
click at [600, 384] on h1 "Latest Deposit" at bounding box center [531, 399] width 1040 height 30
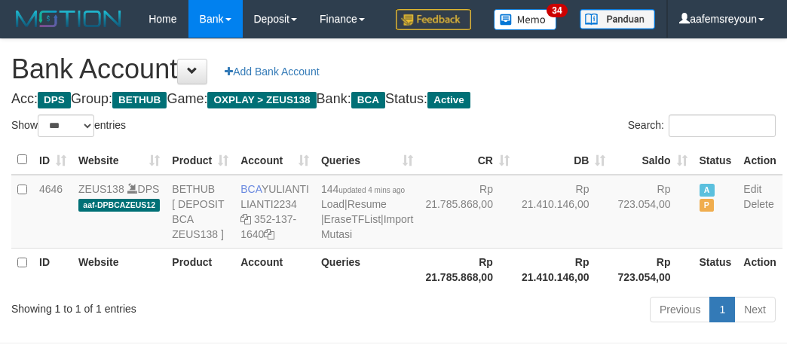
select select "***"
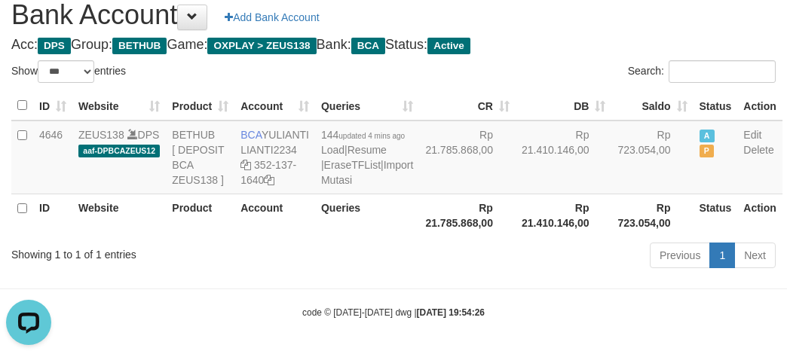
click at [451, 230] on th "Rp 21.785.868,00" at bounding box center [467, 215] width 96 height 43
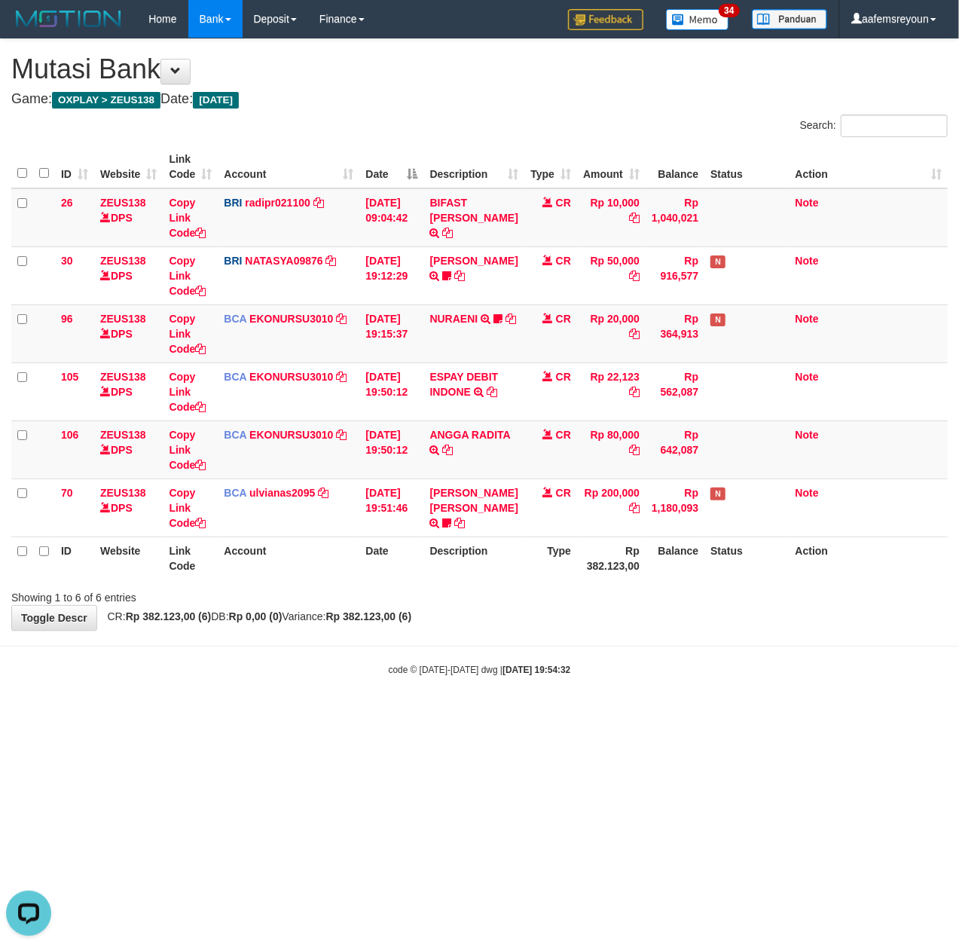
click at [643, 714] on html "Toggle navigation Home Bank Account List Mutasi Bank Search Sync Note Mutasi De…" at bounding box center [479, 357] width 959 height 714
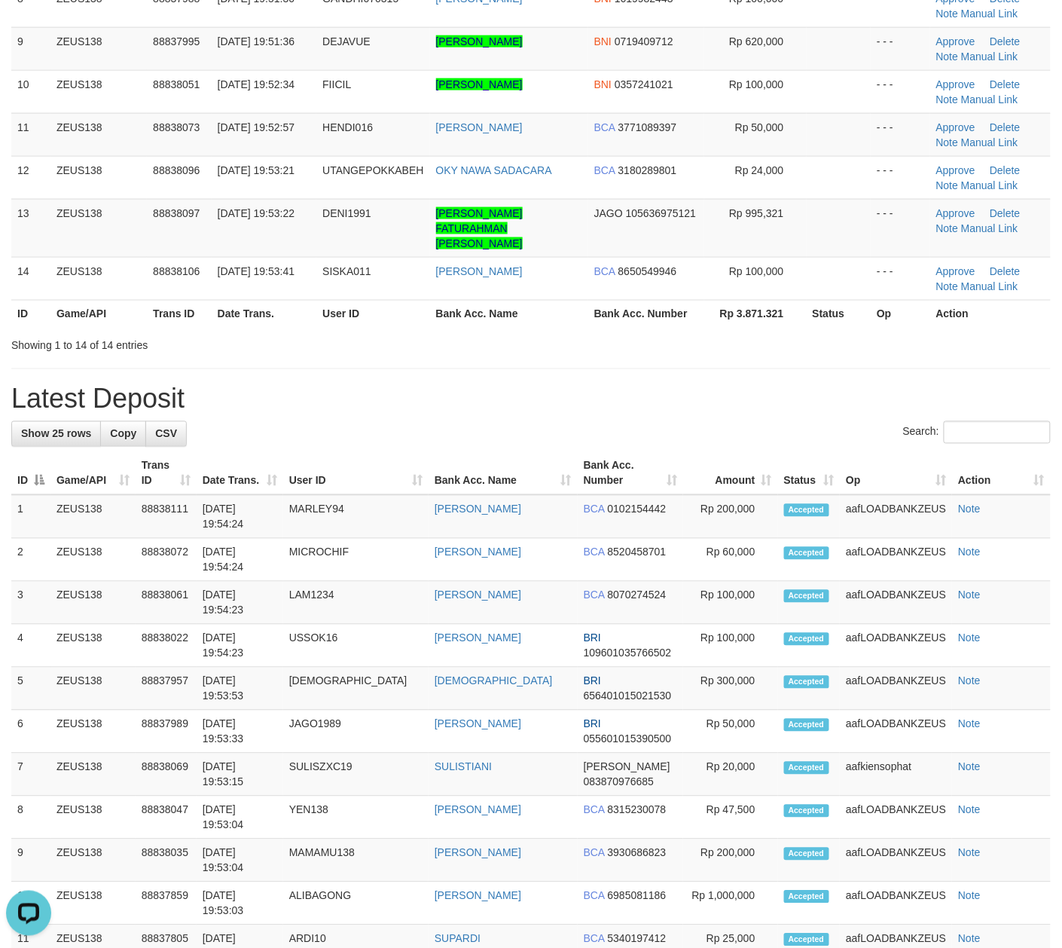
drag, startPoint x: 693, startPoint y: 378, endPoint x: 1076, endPoint y: 511, distance: 405.0
click at [693, 384] on h1 "Latest Deposit" at bounding box center [531, 399] width 1040 height 30
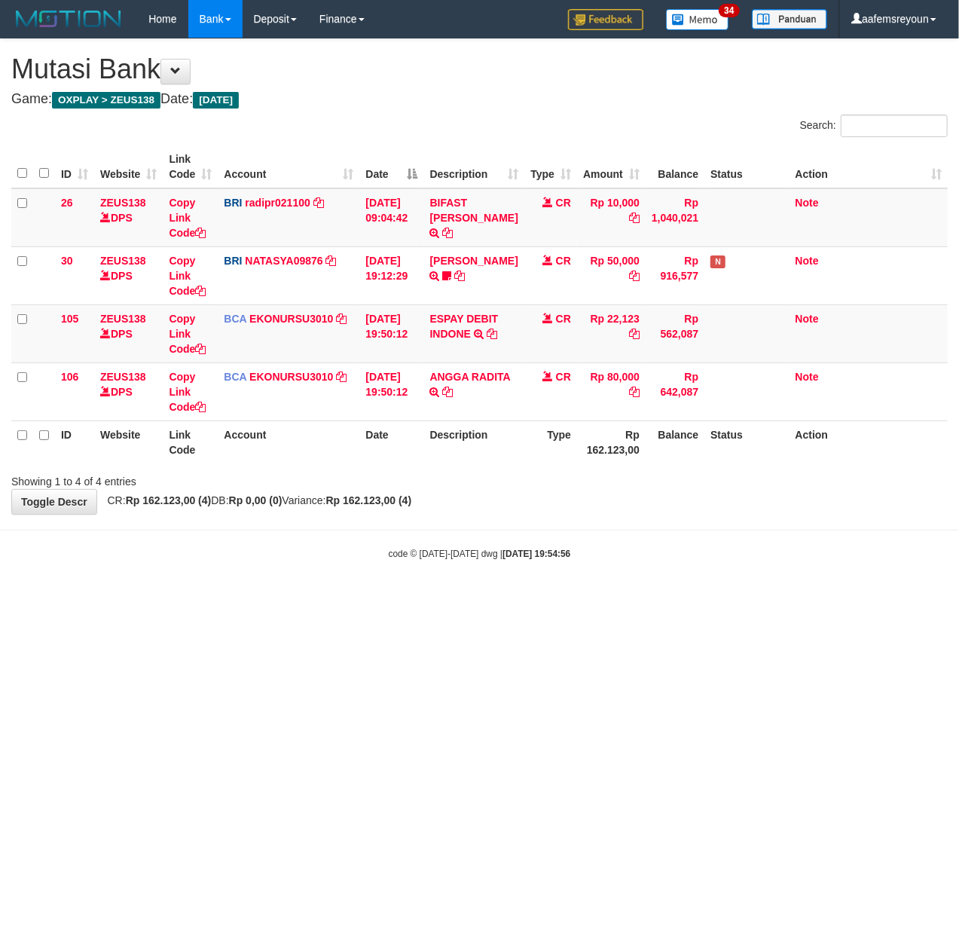
click at [341, 598] on html "Toggle navigation Home Bank Account List Mutasi Bank Search Sync Note Mutasi De…" at bounding box center [479, 299] width 959 height 598
click at [735, 598] on html "Toggle navigation Home Bank Account List Mutasi Bank Search Sync Note Mutasi De…" at bounding box center [479, 299] width 959 height 598
click at [622, 598] on html "Toggle navigation Home Bank Account List Mutasi Bank Search Sync Note Mutasi De…" at bounding box center [479, 299] width 959 height 598
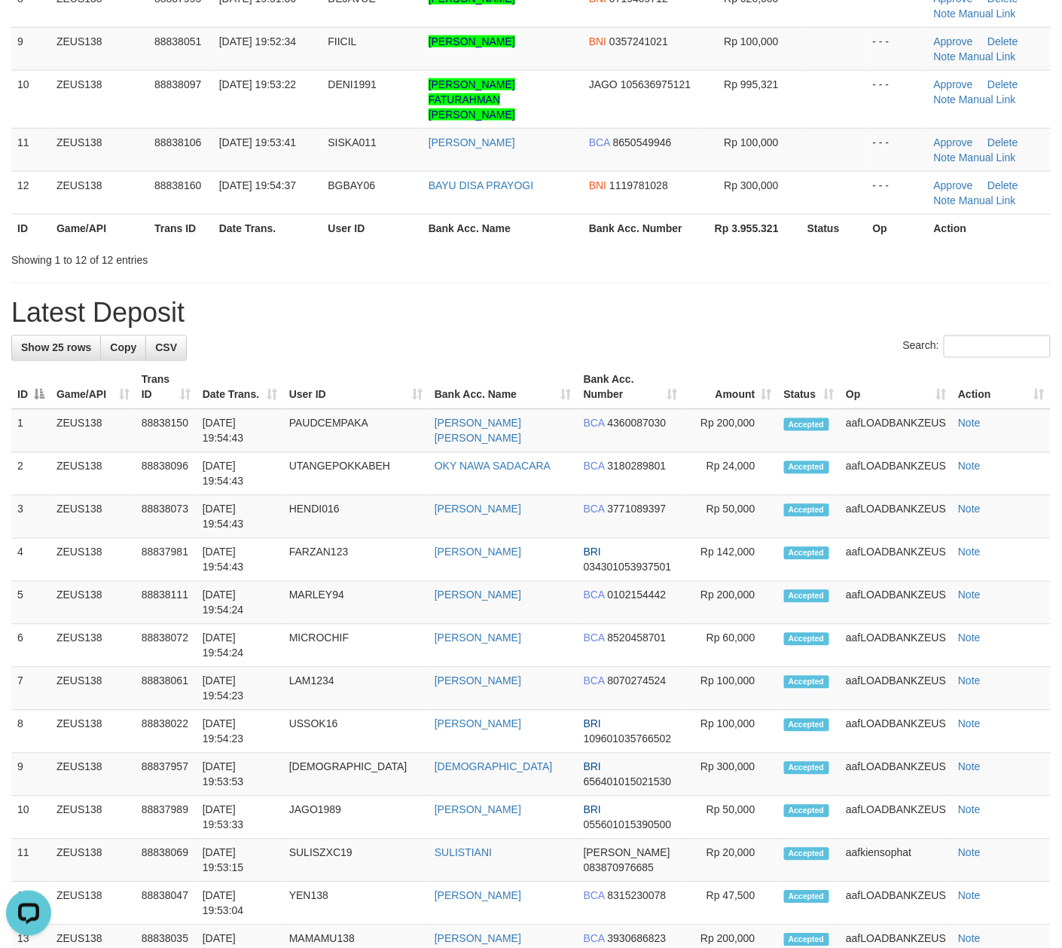
drag, startPoint x: 640, startPoint y: 261, endPoint x: 3, endPoint y: 267, distance: 636.6
click at [637, 261] on div "**********" at bounding box center [531, 558] width 1062 height 2049
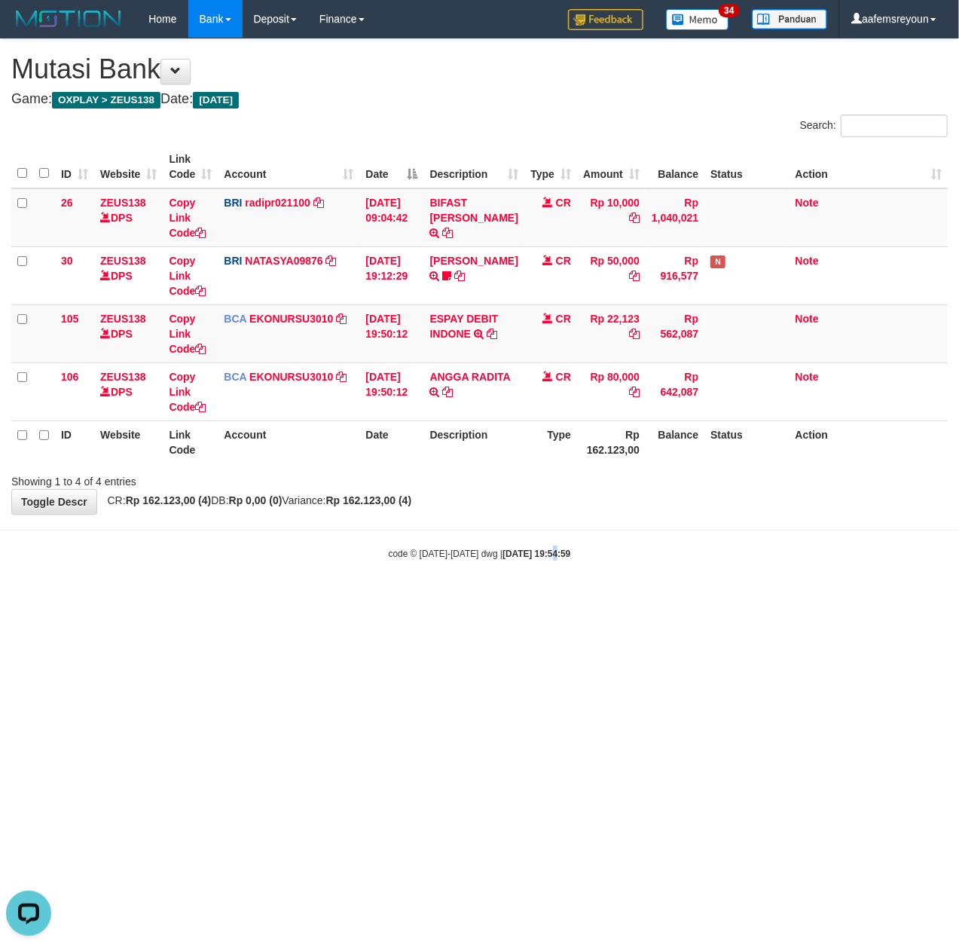
click at [526, 598] on html "Toggle navigation Home Bank Account List Mutasi Bank Search Sync Note Mutasi De…" at bounding box center [479, 299] width 959 height 598
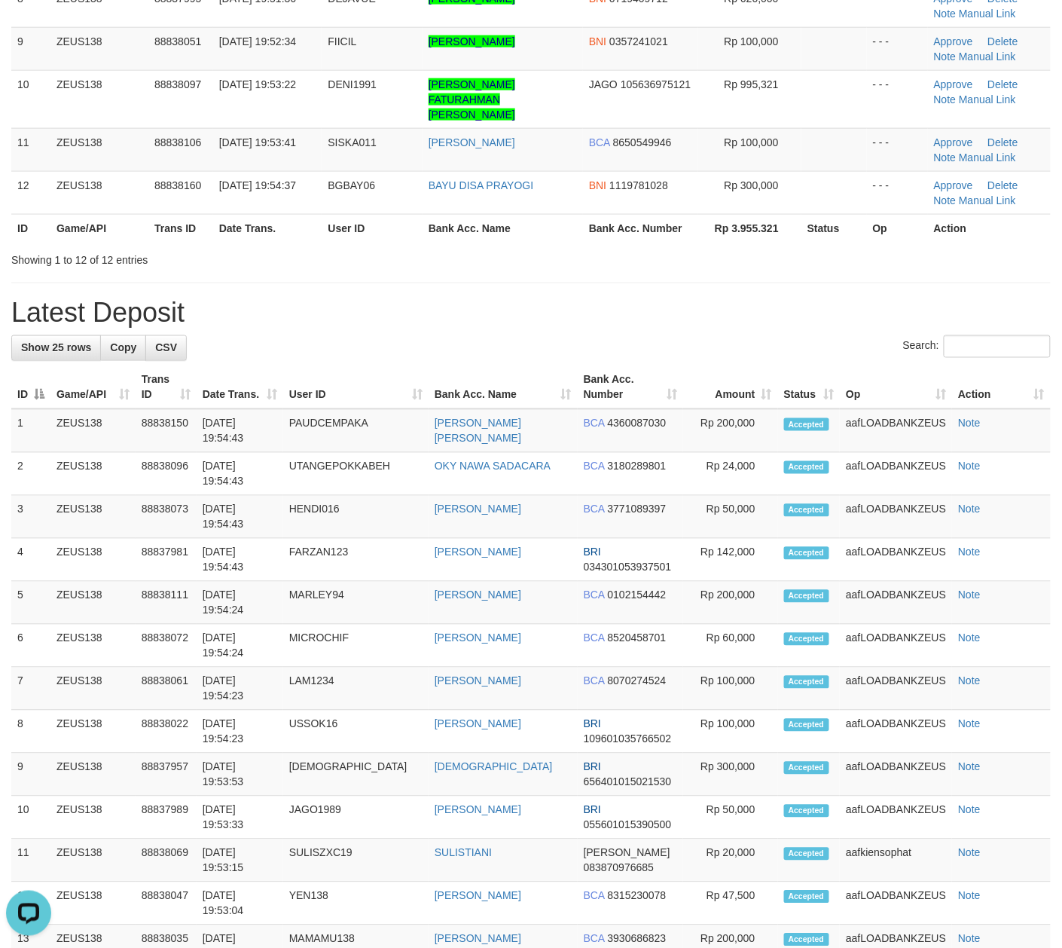
click at [435, 383] on th "Bank Acc. Name" at bounding box center [503, 387] width 149 height 43
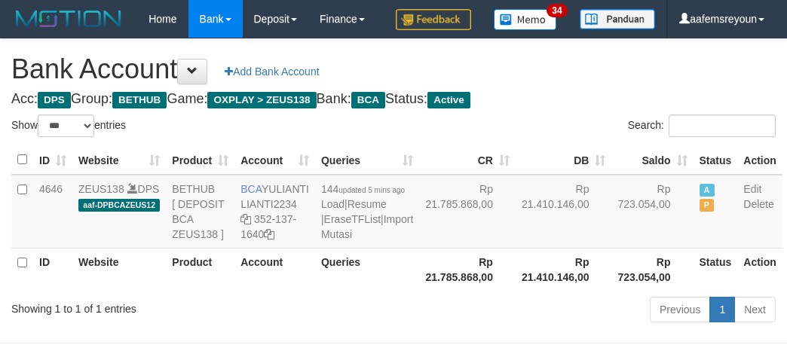
select select "***"
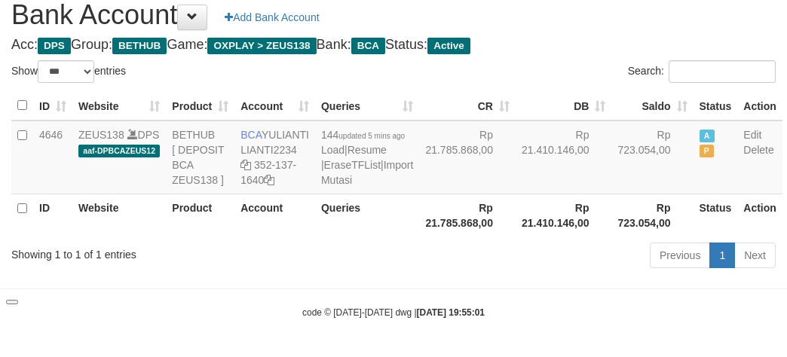
click at [524, 273] on div "Previous 1 Next" at bounding box center [557, 257] width 436 height 32
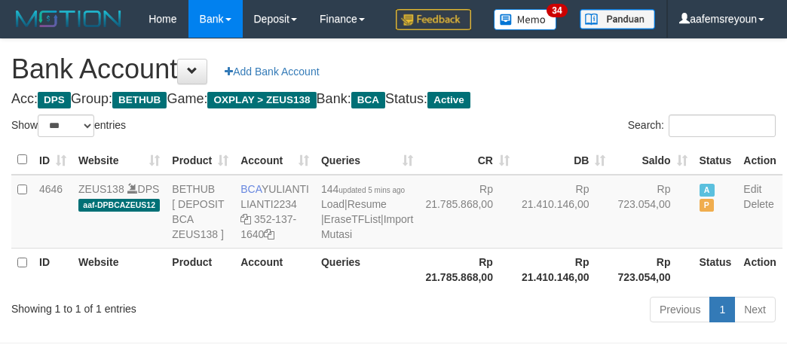
select select "***"
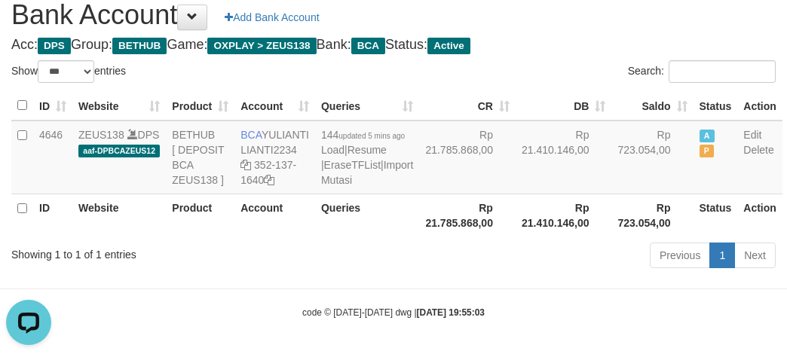
click at [544, 273] on div "Previous 1 Next" at bounding box center [557, 257] width 436 height 32
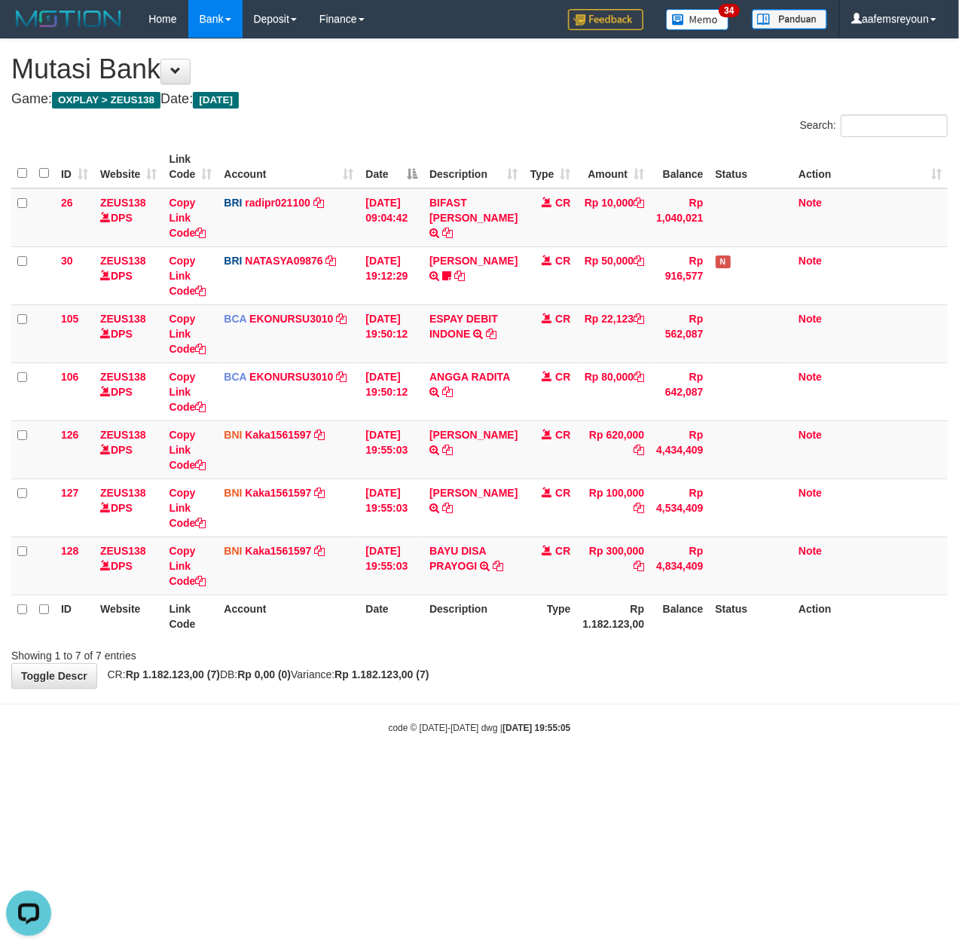
drag, startPoint x: 276, startPoint y: 735, endPoint x: 1, endPoint y: 677, distance: 281.2
click at [269, 734] on body "Toggle navigation Home Bank Account List Mutasi Bank Search Sync Note Mutasi De…" at bounding box center [479, 386] width 959 height 772
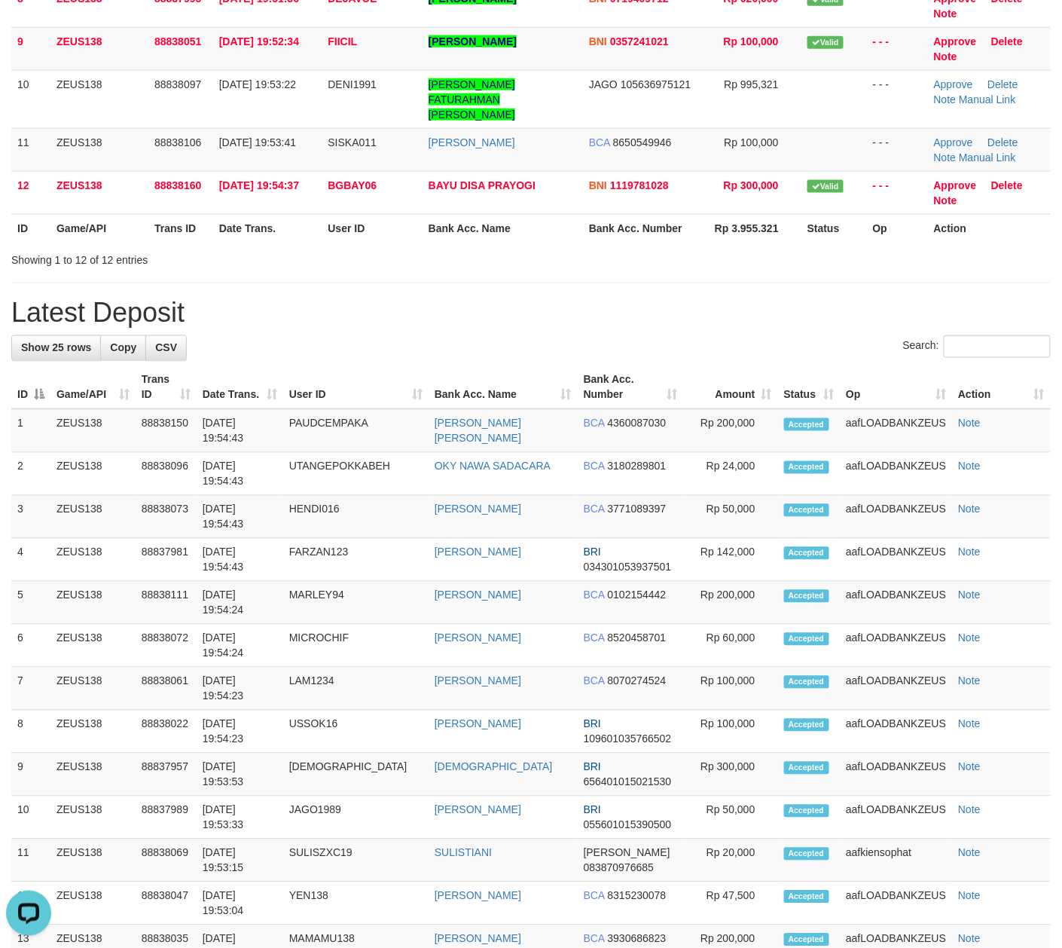
drag, startPoint x: 603, startPoint y: 316, endPoint x: 646, endPoint y: 338, distance: 48.2
click at [607, 319] on div "**********" at bounding box center [531, 558] width 1062 height 2049
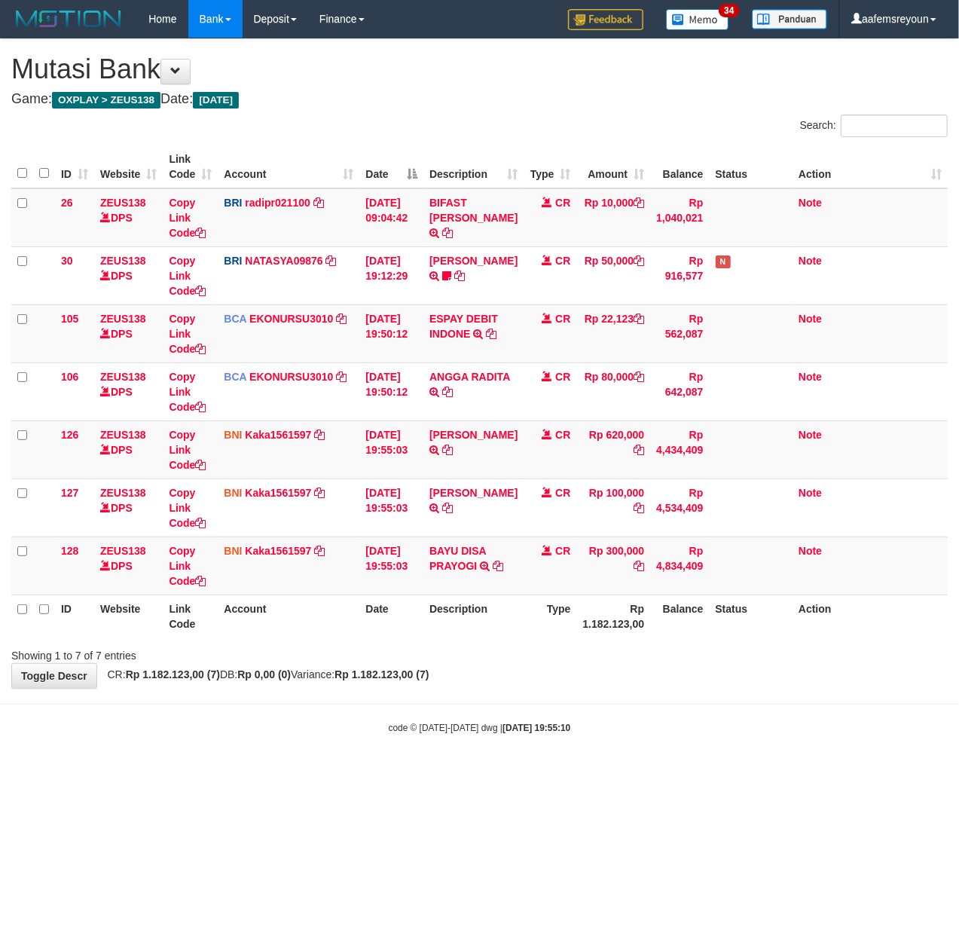
drag, startPoint x: 458, startPoint y: 732, endPoint x: 956, endPoint y: 664, distance: 502.6
click at [459, 732] on body "Toggle navigation Home Bank Account List Mutasi Bank Search Sync Note Mutasi De…" at bounding box center [479, 386] width 959 height 772
click at [317, 707] on body "Toggle navigation Home Bank Account List Mutasi Bank Search Sync Note Mutasi De…" at bounding box center [479, 386] width 959 height 772
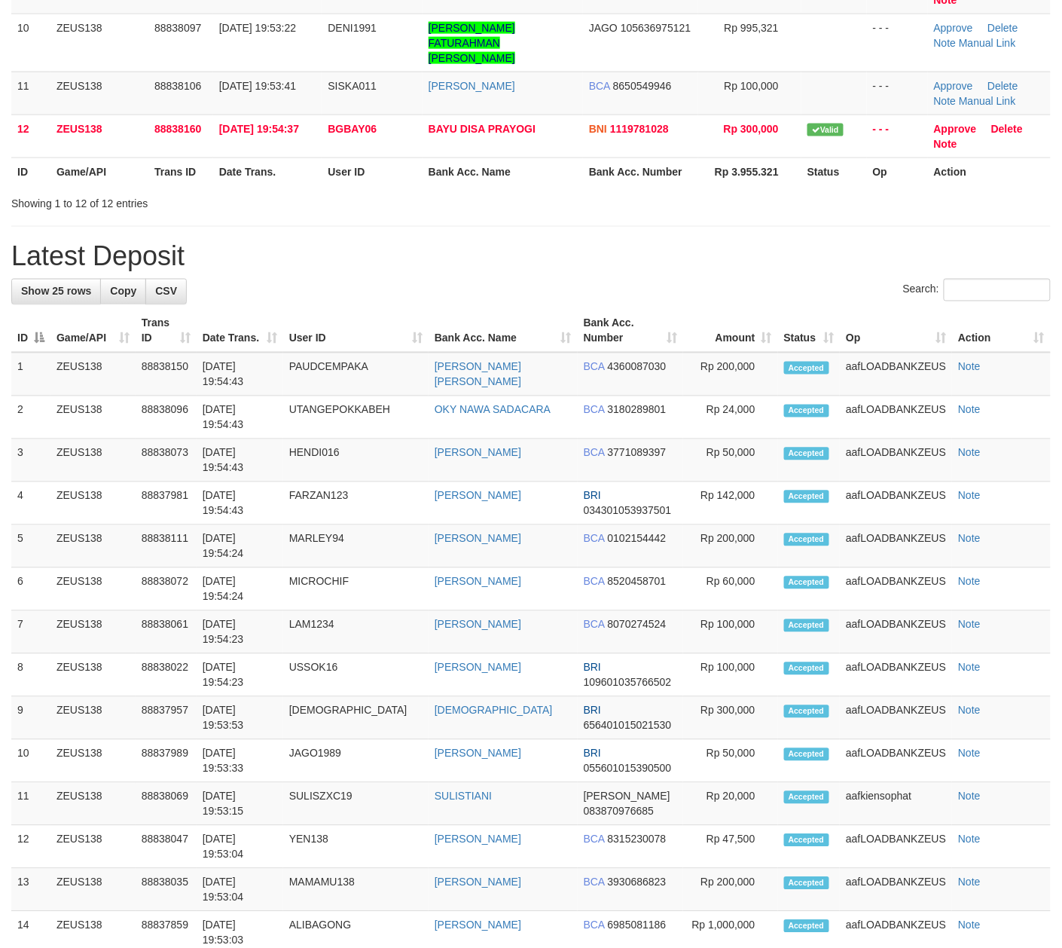
scroll to position [505, 0]
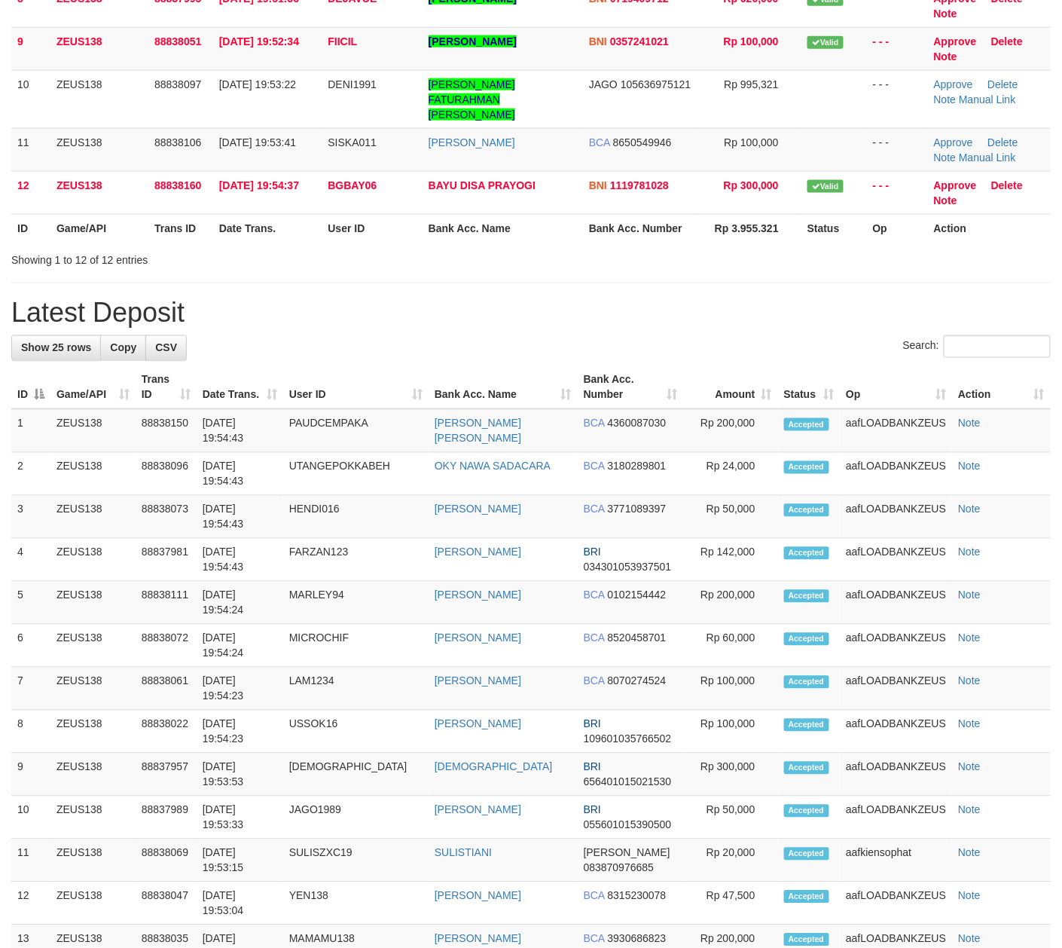
drag, startPoint x: 548, startPoint y: 298, endPoint x: 1077, endPoint y: 513, distance: 570.1
click at [561, 303] on h1 "Latest Deposit" at bounding box center [531, 313] width 1040 height 30
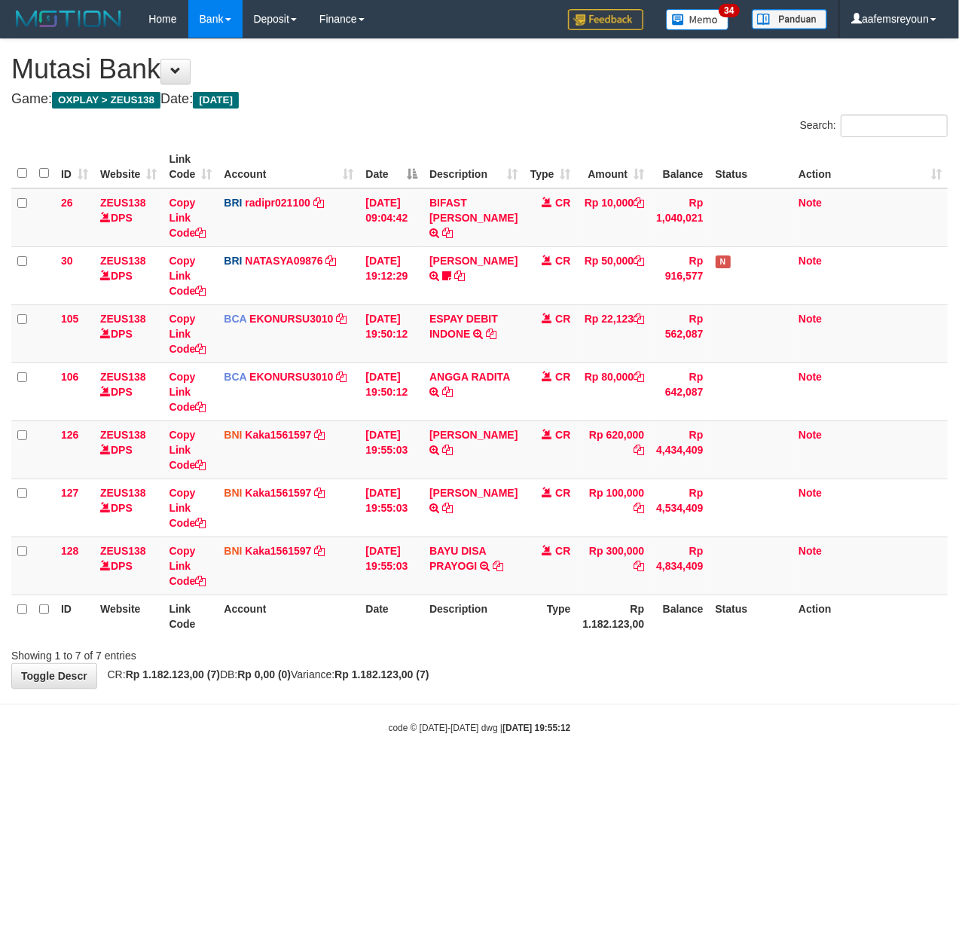
drag, startPoint x: 428, startPoint y: 672, endPoint x: 363, endPoint y: 658, distance: 66.4
click at [426, 663] on div "Showing 1 to 7 of 7 entries" at bounding box center [479, 652] width 959 height 21
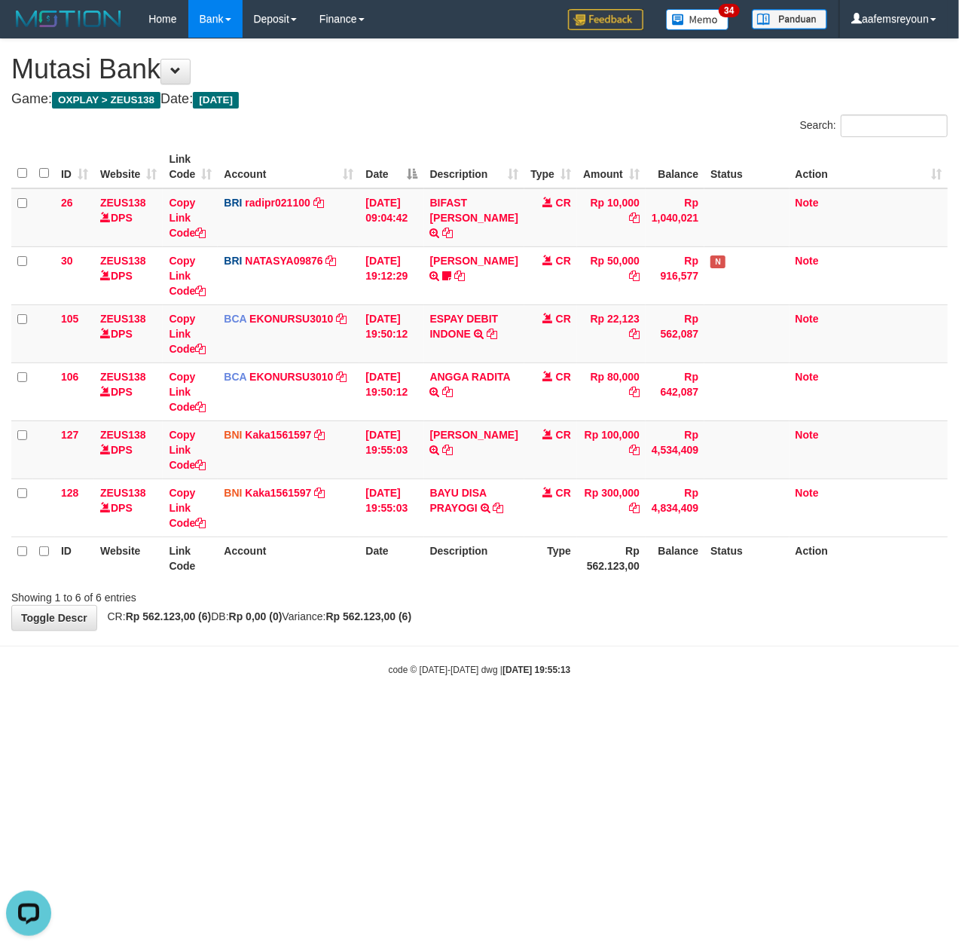
drag, startPoint x: 680, startPoint y: 676, endPoint x: 377, endPoint y: 576, distance: 319.0
click at [678, 676] on body "Toggle navigation Home Bank Account List Mutasi Bank Search Sync Note Mutasi De…" at bounding box center [479, 357] width 959 height 714
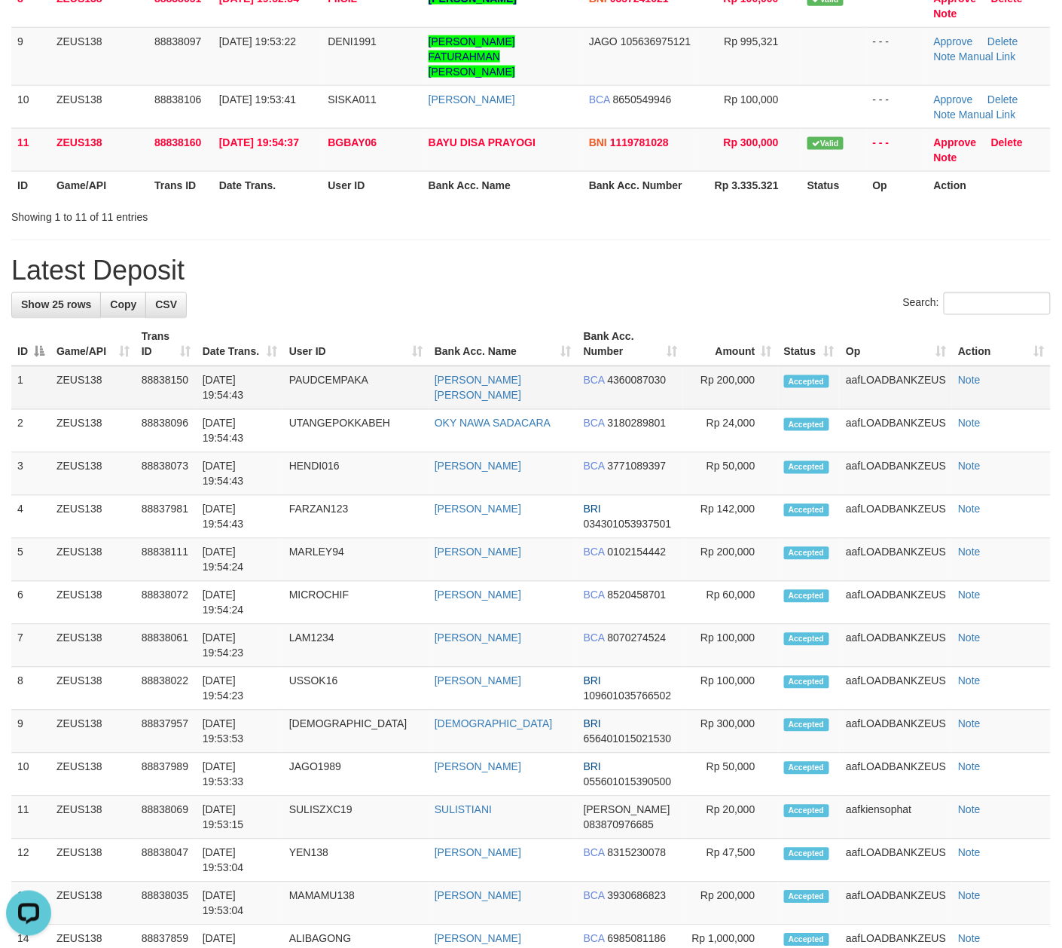
drag, startPoint x: 558, startPoint y: 280, endPoint x: 832, endPoint y: 362, distance: 285.3
click at [561, 292] on div "Search:" at bounding box center [531, 305] width 1040 height 26
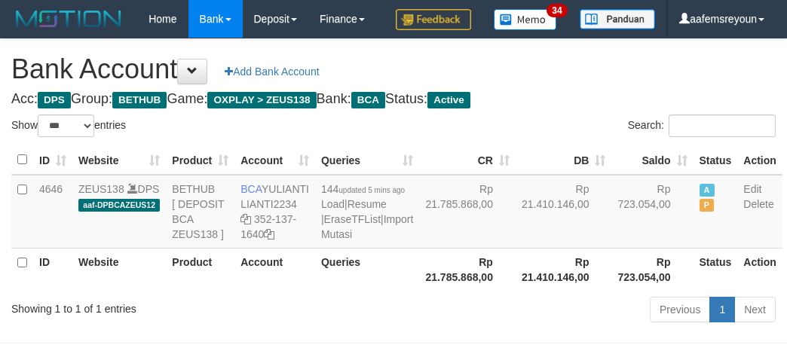
select select "***"
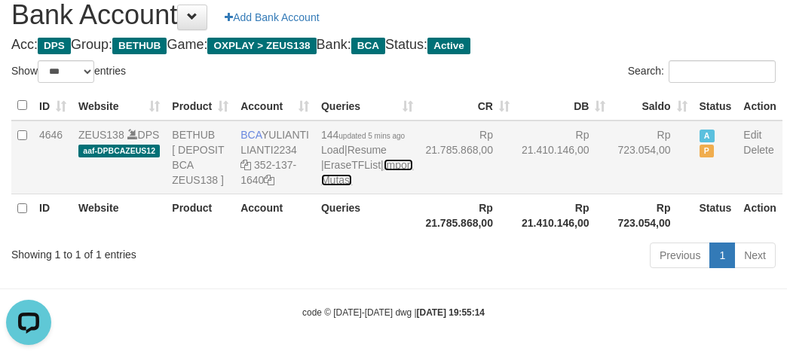
click at [335, 186] on link "Import Mutasi" at bounding box center [367, 172] width 92 height 27
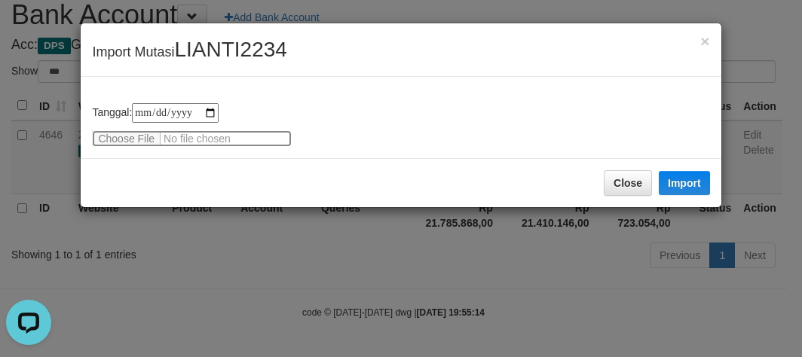
click at [122, 134] on input "file" at bounding box center [192, 138] width 200 height 17
type input "**********"
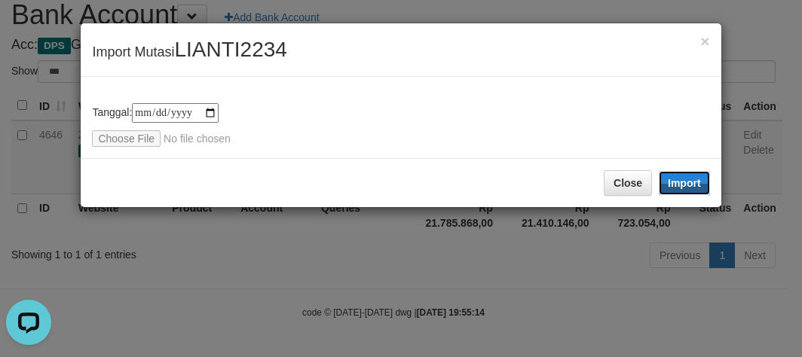
drag, startPoint x: 693, startPoint y: 178, endPoint x: 66, endPoint y: 2, distance: 651.1
click at [693, 179] on button "Import" at bounding box center [683, 183] width 51 height 24
click at [447, 296] on div "**********" at bounding box center [401, 178] width 802 height 357
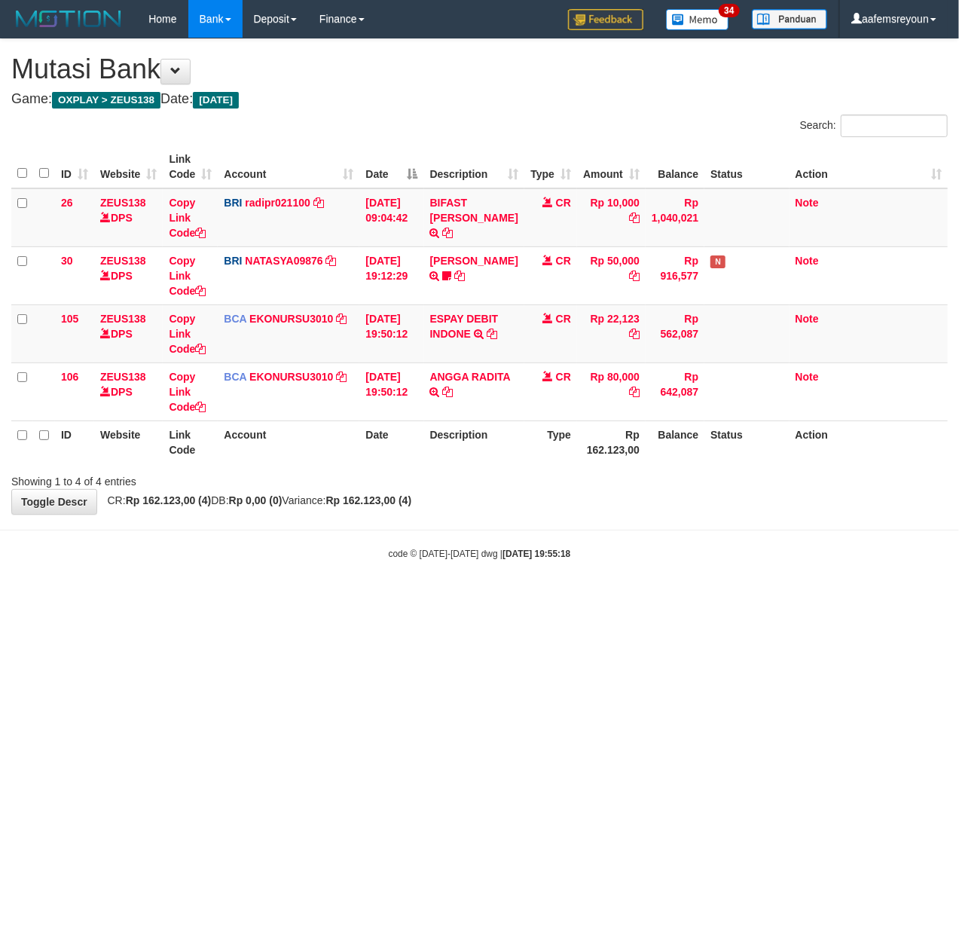
click at [472, 582] on body "Toggle navigation Home Bank Account List Mutasi Bank Search Sync Note Mutasi De…" at bounding box center [479, 299] width 959 height 598
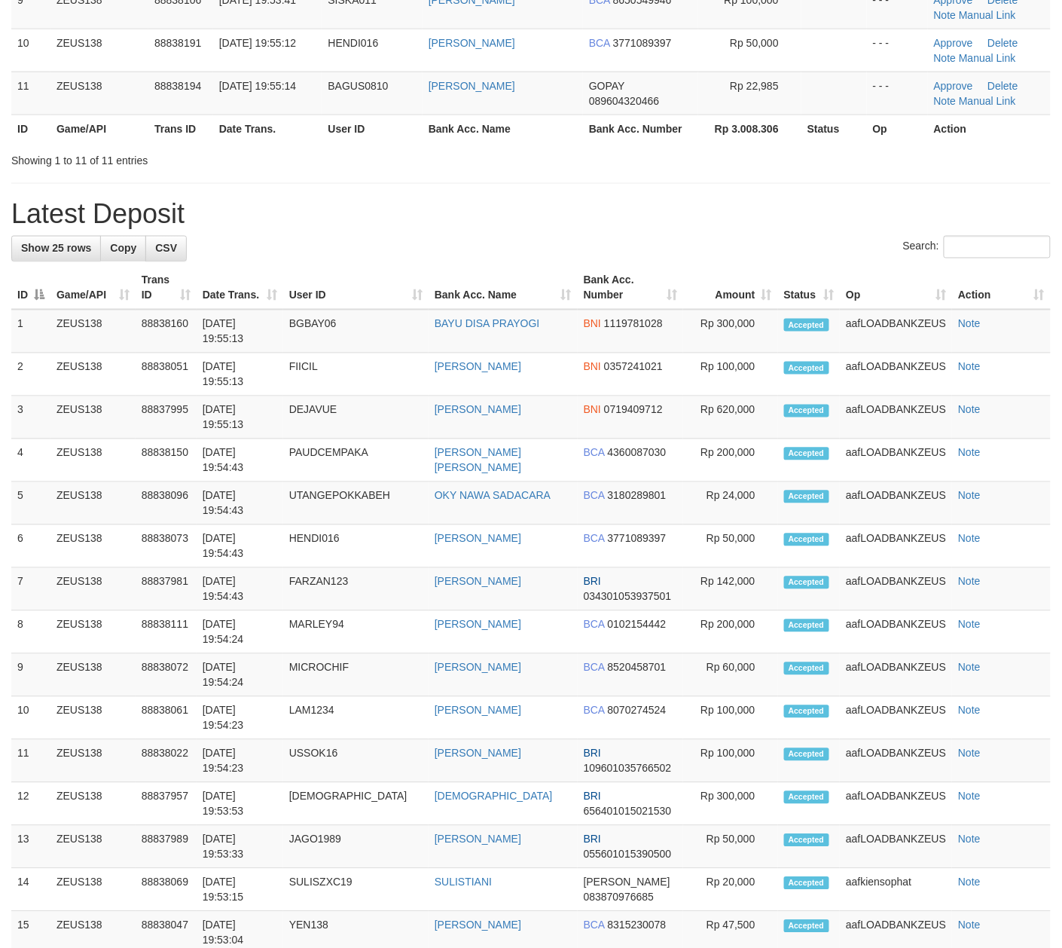
scroll to position [505, 0]
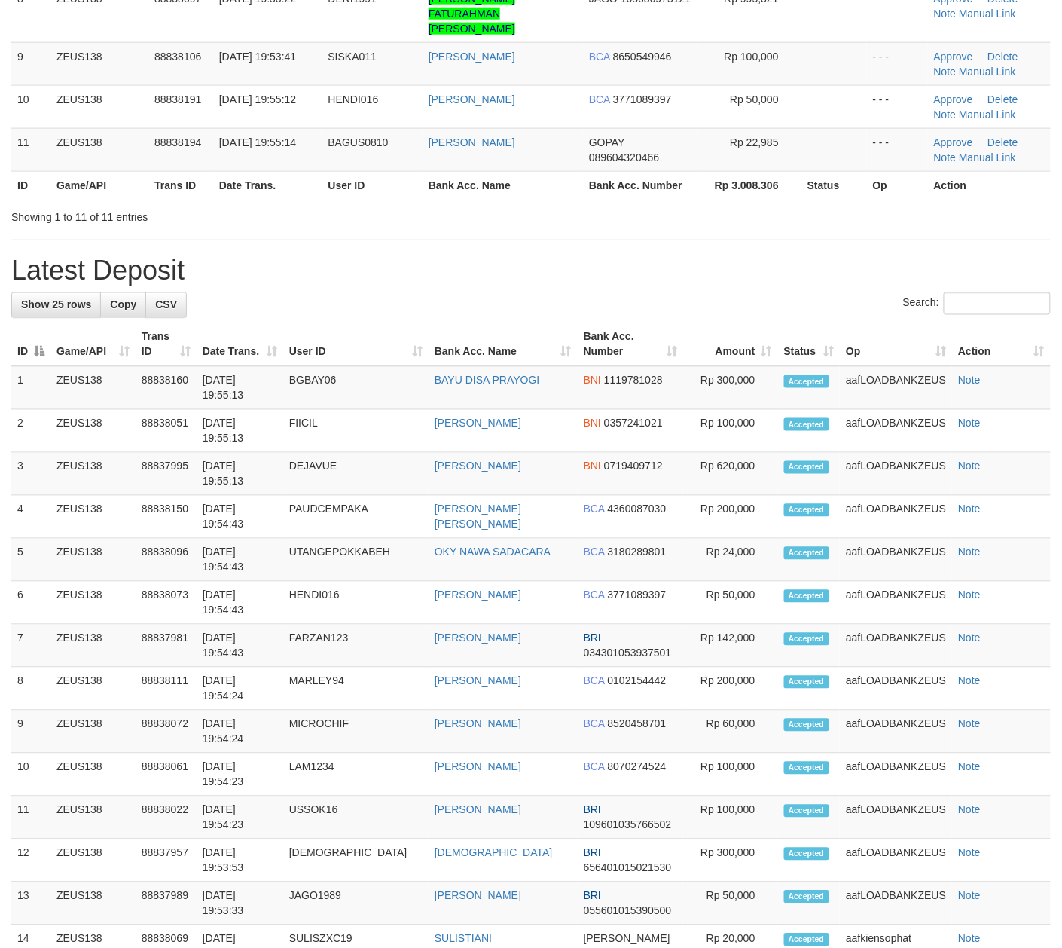
drag, startPoint x: 564, startPoint y: 166, endPoint x: 1070, endPoint y: 386, distance: 551.0
click at [570, 171] on th "Bank Acc. Name" at bounding box center [503, 185] width 160 height 28
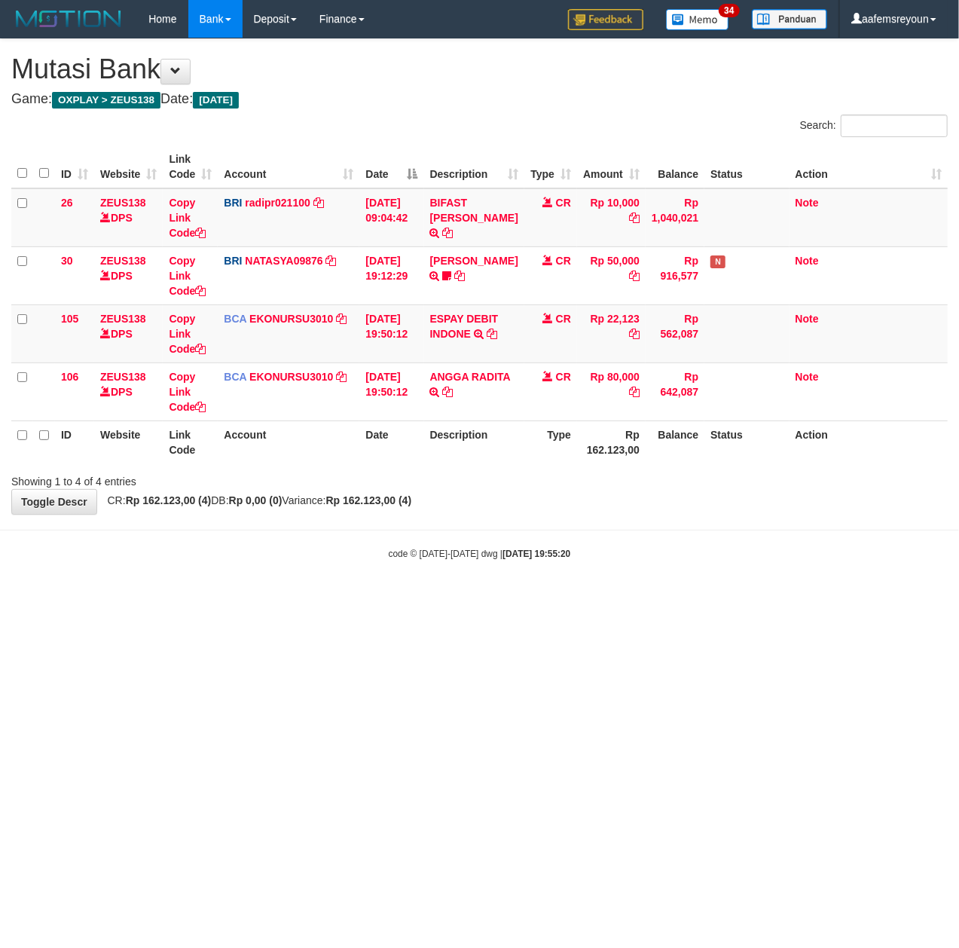
click at [317, 500] on span "CR: Rp 162.123,00 (4) DB: Rp 0,00 (0) Variance: Rp 162.123,00 (4)" at bounding box center [256, 500] width 312 height 12
click at [449, 548] on div "code © [DATE]-[DATE] dwg | [DATE] 19:55:21" at bounding box center [479, 552] width 959 height 15
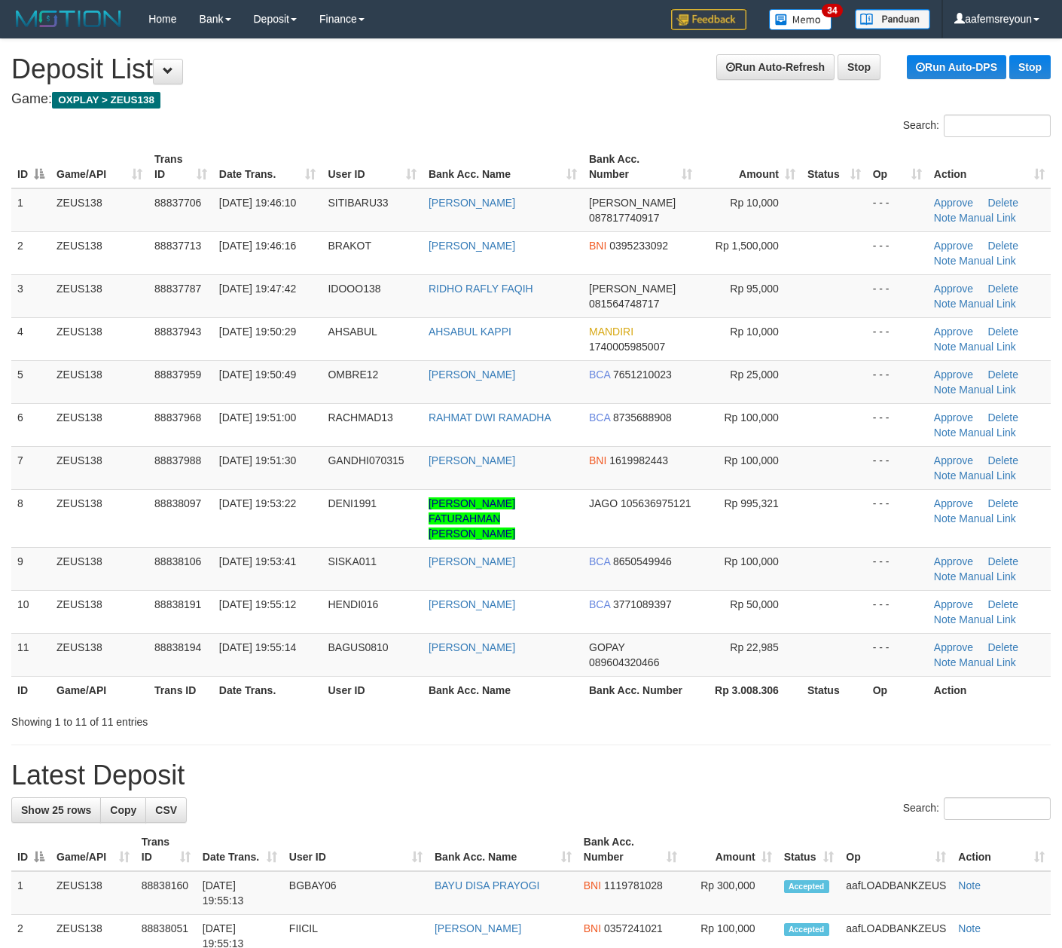
scroll to position [561, 0]
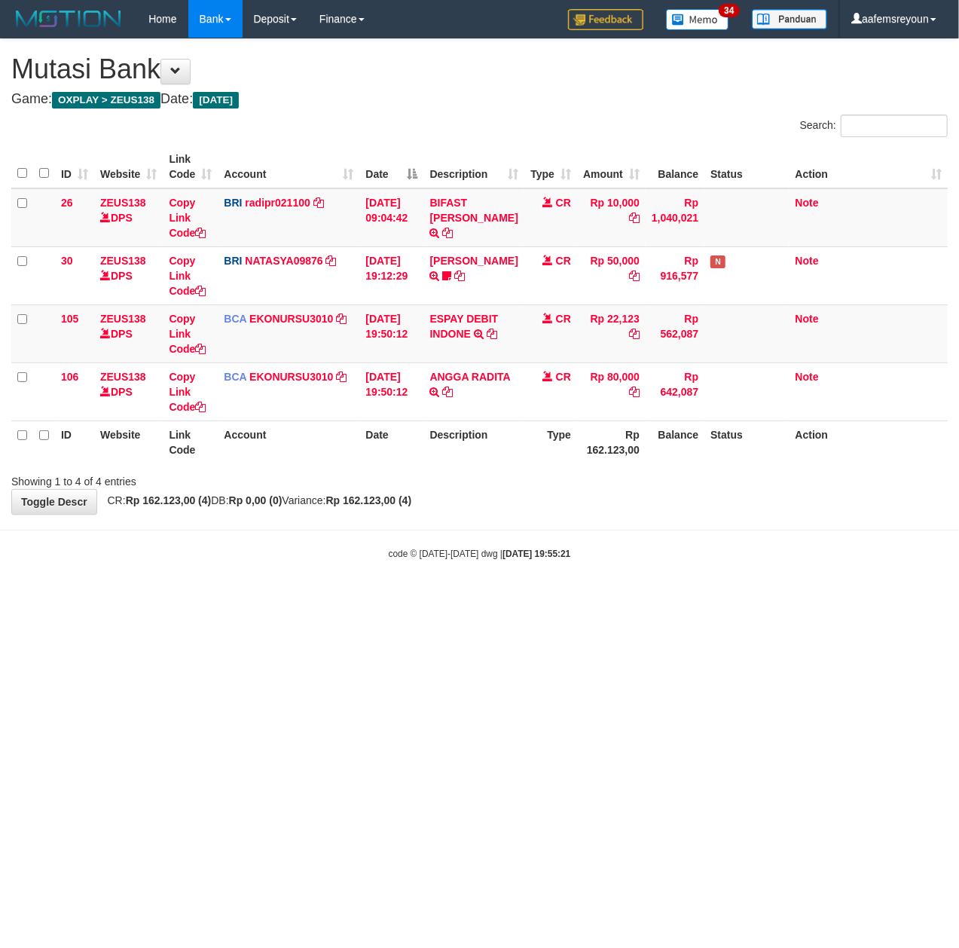
drag, startPoint x: 543, startPoint y: 595, endPoint x: 539, endPoint y: 576, distance: 19.2
click at [543, 594] on body "Toggle navigation Home Bank Account List Mutasi Bank Search Sync Note Mutasi De…" at bounding box center [479, 299] width 959 height 598
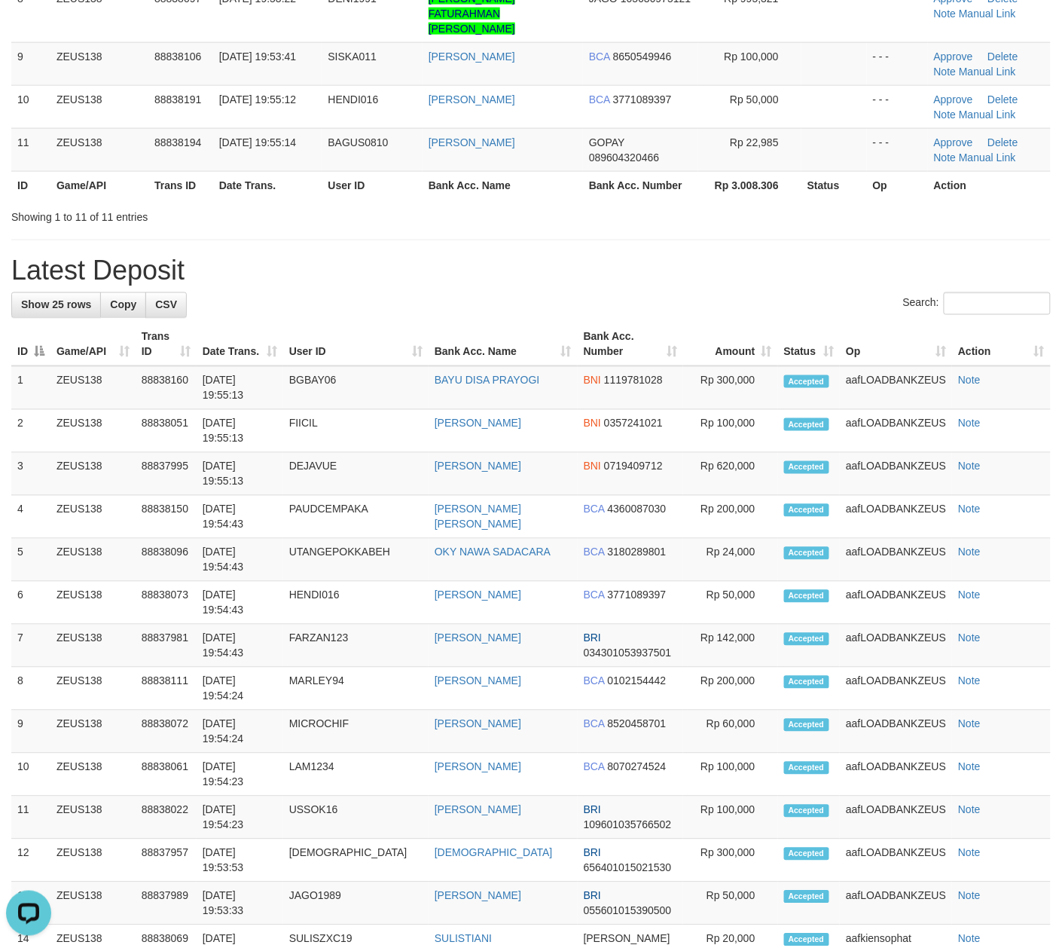
drag, startPoint x: 574, startPoint y: 203, endPoint x: 585, endPoint y: 212, distance: 14.0
click at [576, 206] on div "Showing 1 to 11 of 11 entries" at bounding box center [531, 213] width 1062 height 21
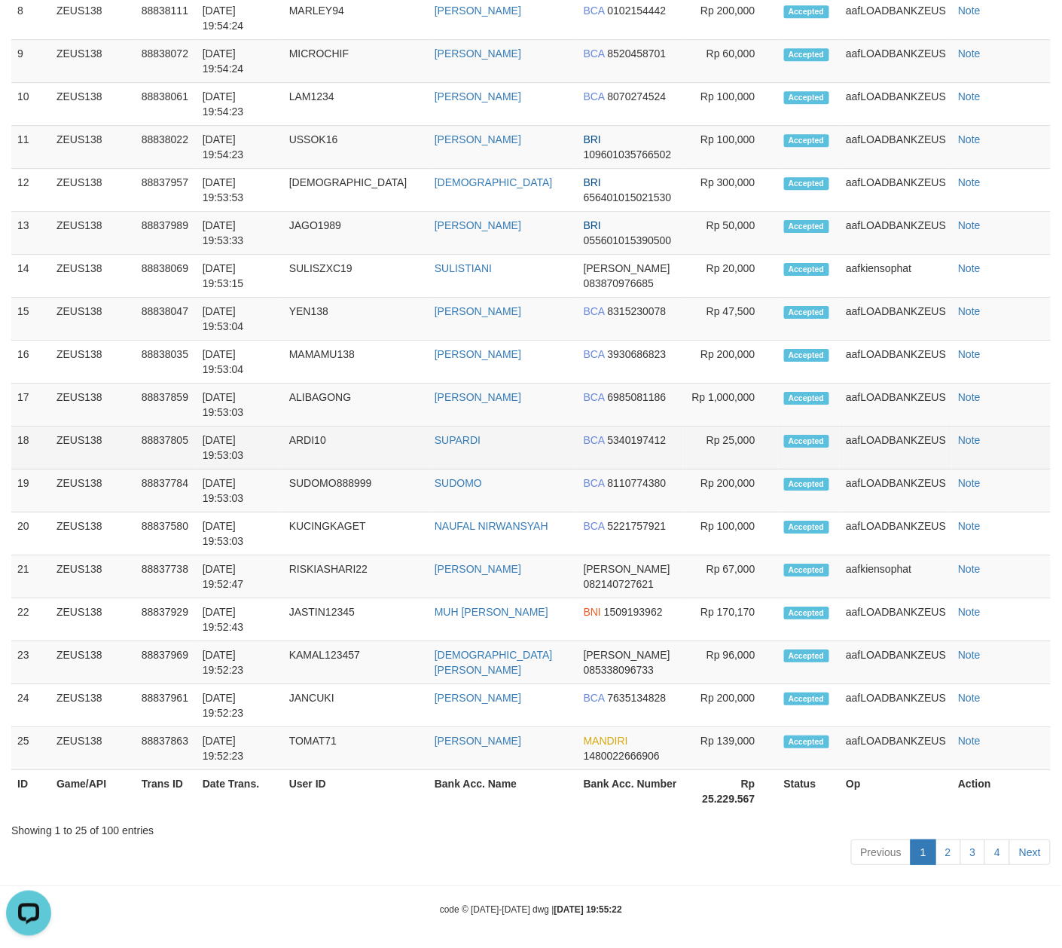
click at [687, 452] on td "Rp 25,000" at bounding box center [730, 447] width 94 height 43
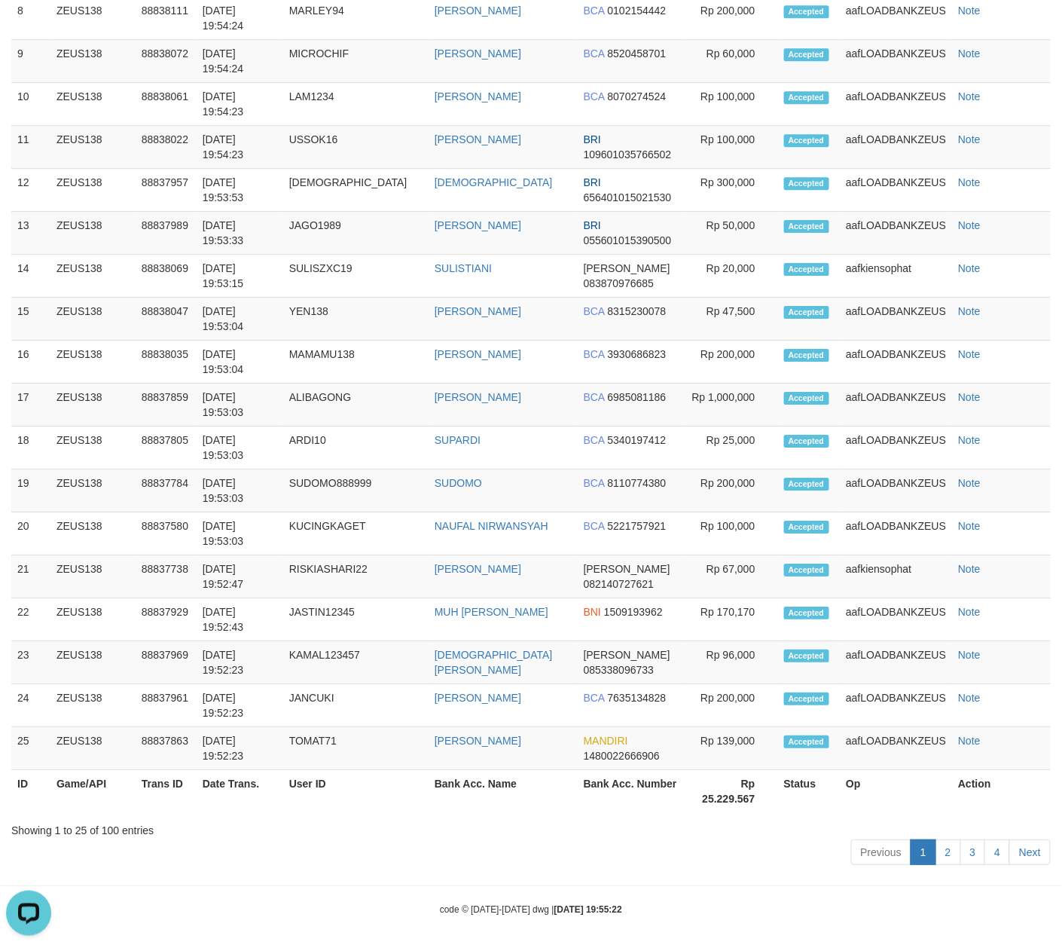
click at [683, 770] on th "Rp 25.229.567" at bounding box center [730, 791] width 94 height 43
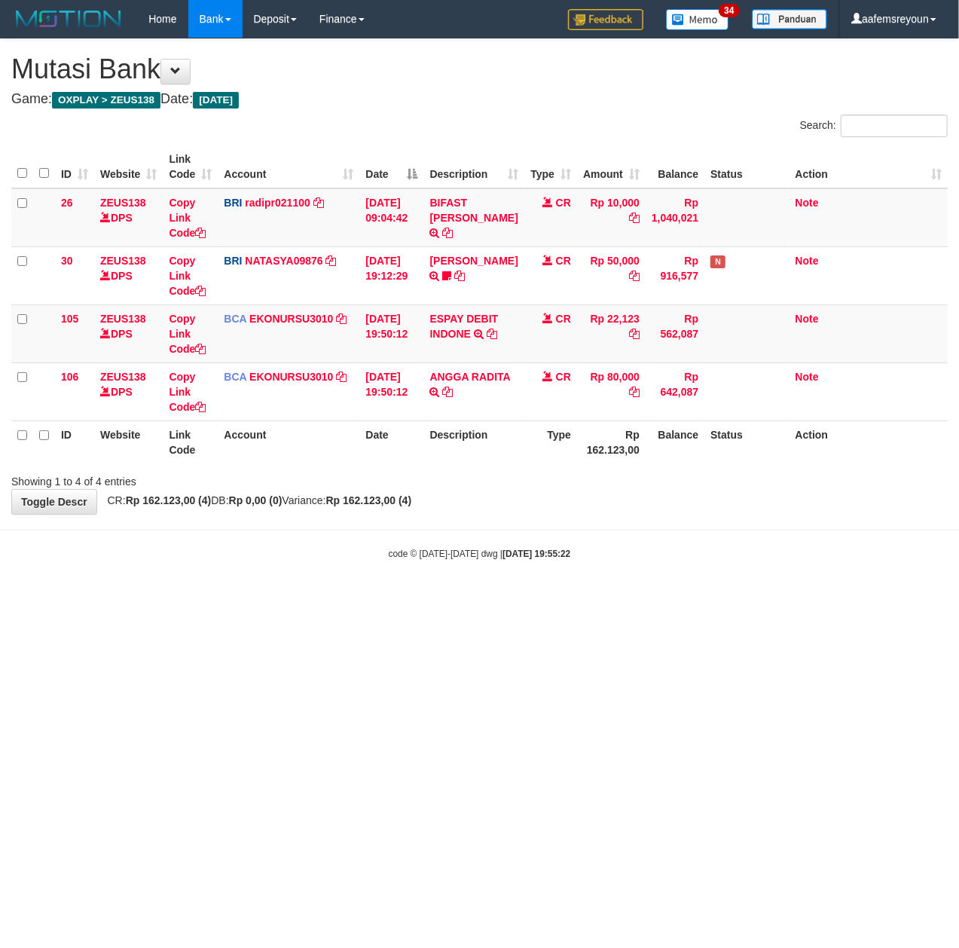
click at [450, 339] on td "ESPAY DEBIT INDONE TRSF E-BANKING CR 3009/FTSCY/WS95051 22123.00202509301727812…" at bounding box center [474, 333] width 100 height 58
click at [449, 335] on link "ESPAY DEBIT INDONE" at bounding box center [464, 326] width 69 height 27
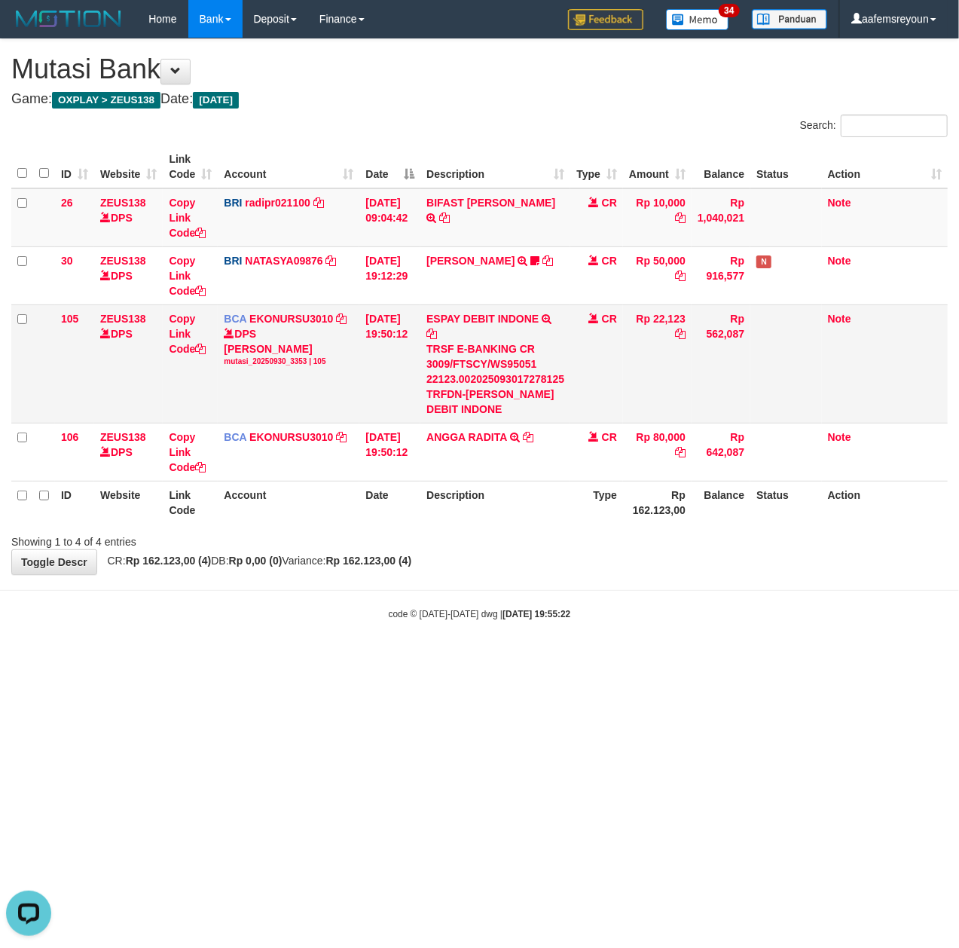
click at [486, 396] on div "TRSF E-BANKING CR 3009/FTSCY/WS95051 22123.002025093017278125 TRFDN-[PERSON_NAM…" at bounding box center [495, 378] width 138 height 75
click at [480, 396] on div "TRSF E-BANKING CR 3009/FTSCY/WS95051 22123.002025093017278125 TRFDN-[PERSON_NAM…" at bounding box center [495, 378] width 138 height 75
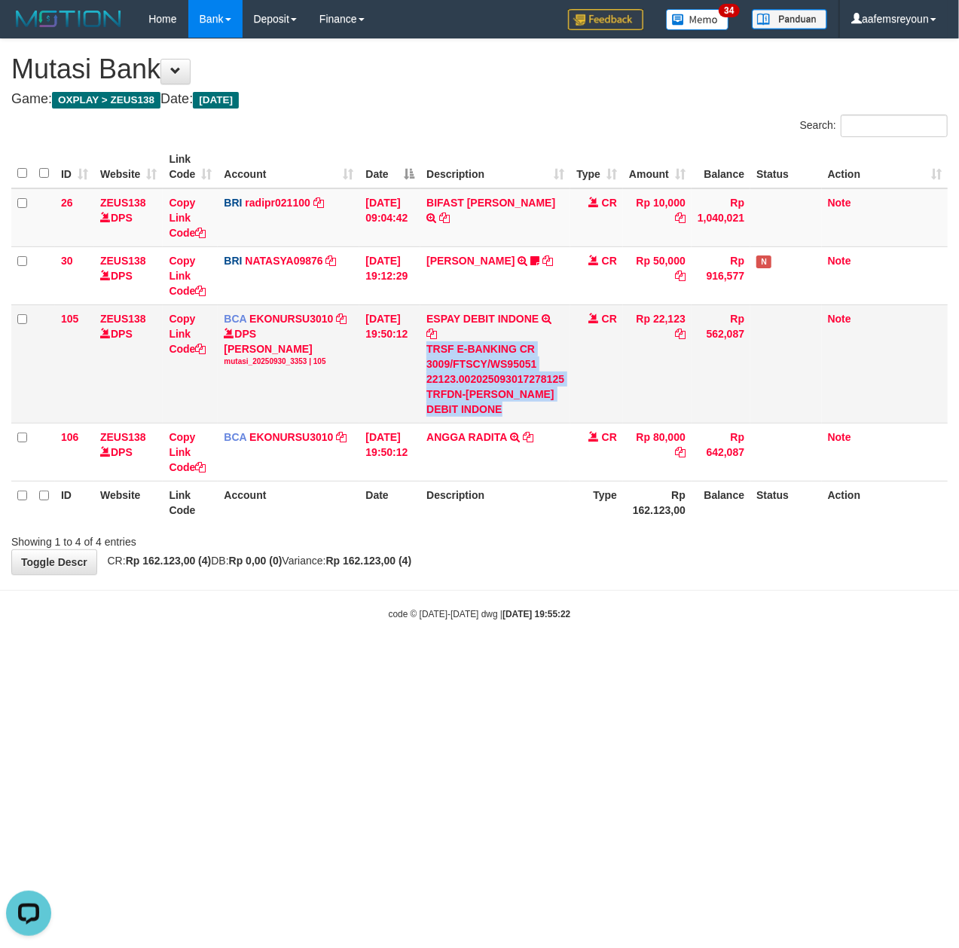
click at [482, 395] on div "TRSF E-BANKING CR 3009/FTSCY/WS95051 22123.002025093017278125 TRFDN-EVI ESPAY D…" at bounding box center [495, 378] width 138 height 75
click at [476, 393] on div "TRSF E-BANKING CR 3009/FTSCY/WS95051 22123.002025093017278125 TRFDN-EVI ESPAY D…" at bounding box center [495, 378] width 138 height 75
copy div "EVI"
click at [301, 500] on th "Account" at bounding box center [289, 502] width 142 height 43
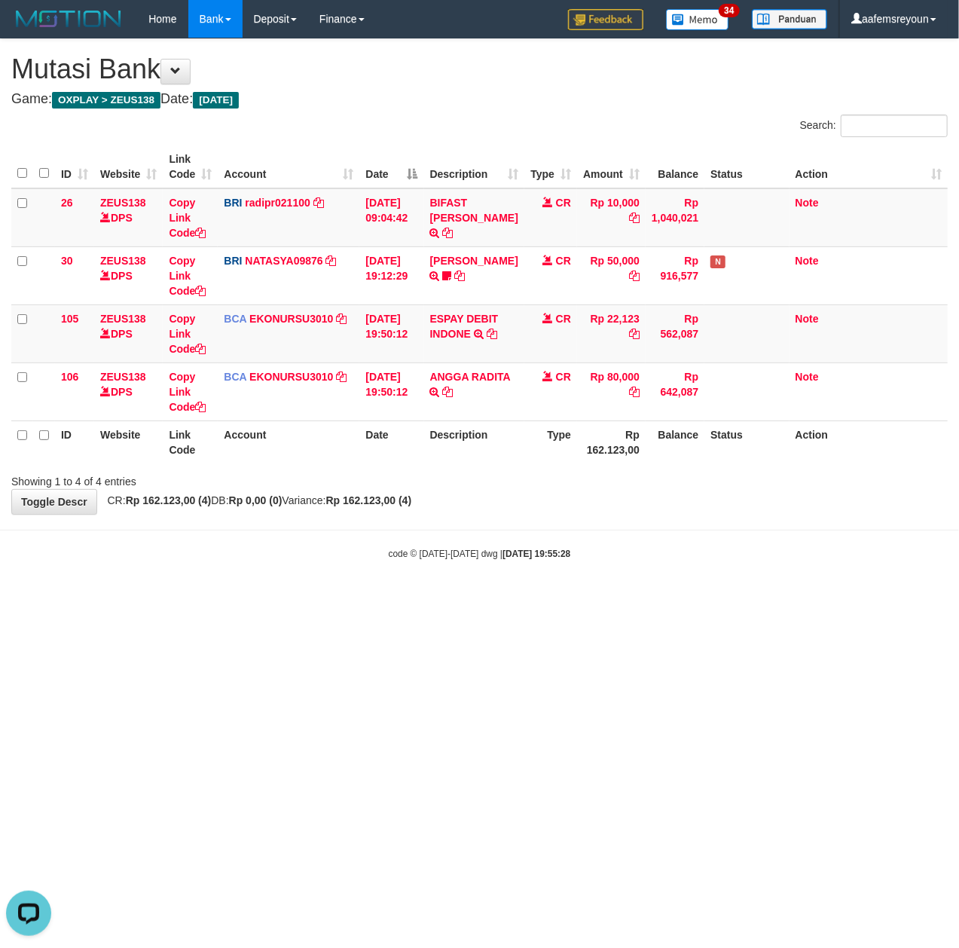
drag, startPoint x: 344, startPoint y: 604, endPoint x: 136, endPoint y: 627, distance: 209.2
click at [335, 598] on html "Toggle navigation Home Bank Account List Mutasi Bank Search Sync Note Mutasi De…" at bounding box center [479, 299] width 959 height 598
